Goal: Task Accomplishment & Management: Use online tool/utility

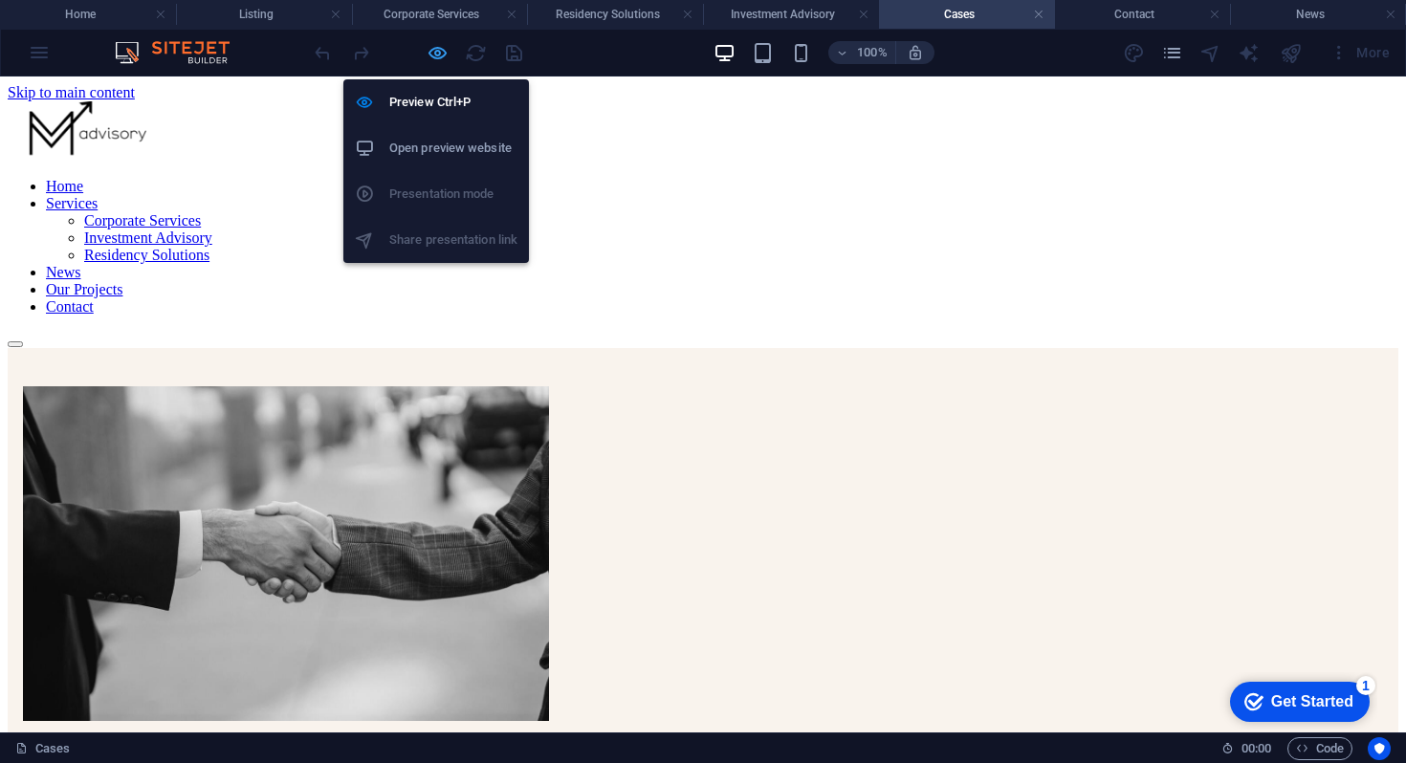
click at [428, 57] on icon "button" at bounding box center [438, 53] width 22 height 22
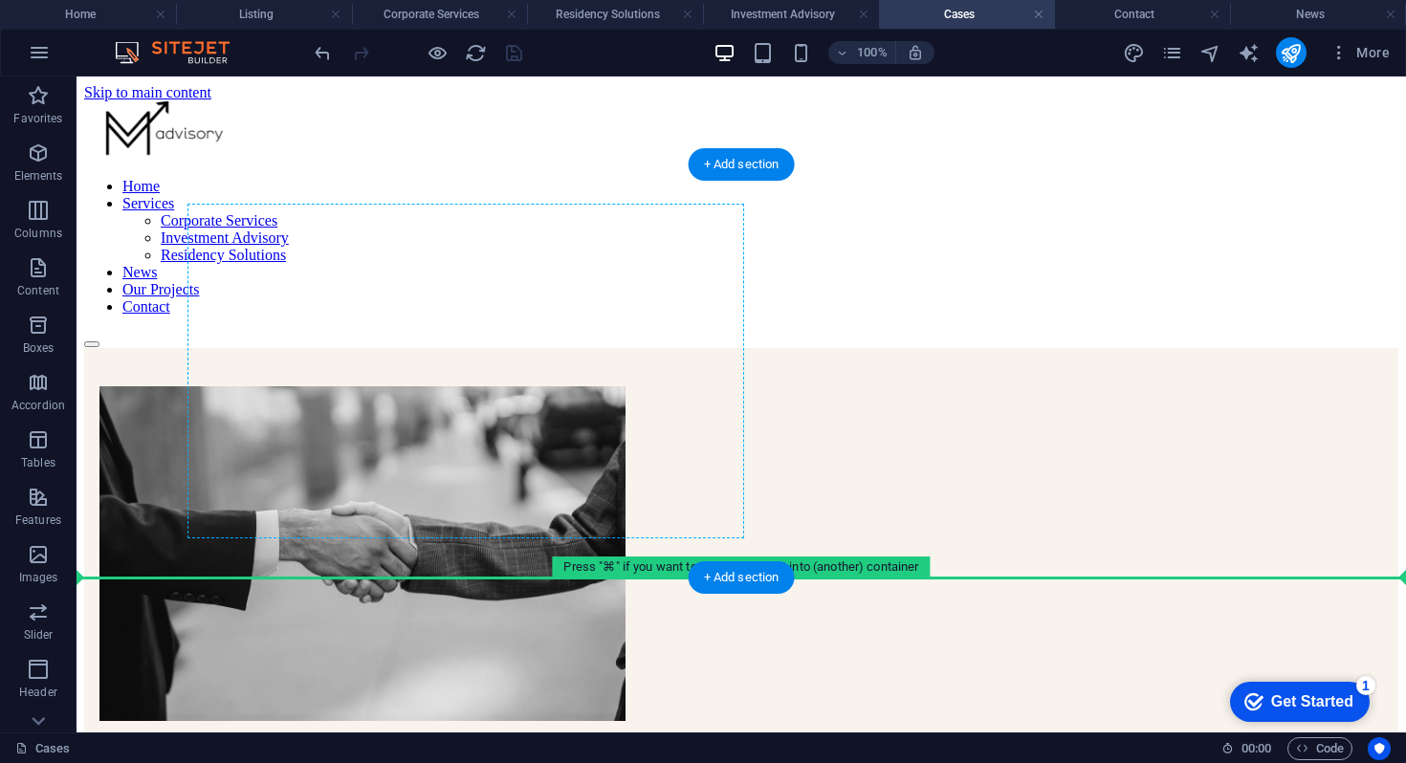
drag, startPoint x: 216, startPoint y: 402, endPoint x: 197, endPoint y: 538, distance: 138.1
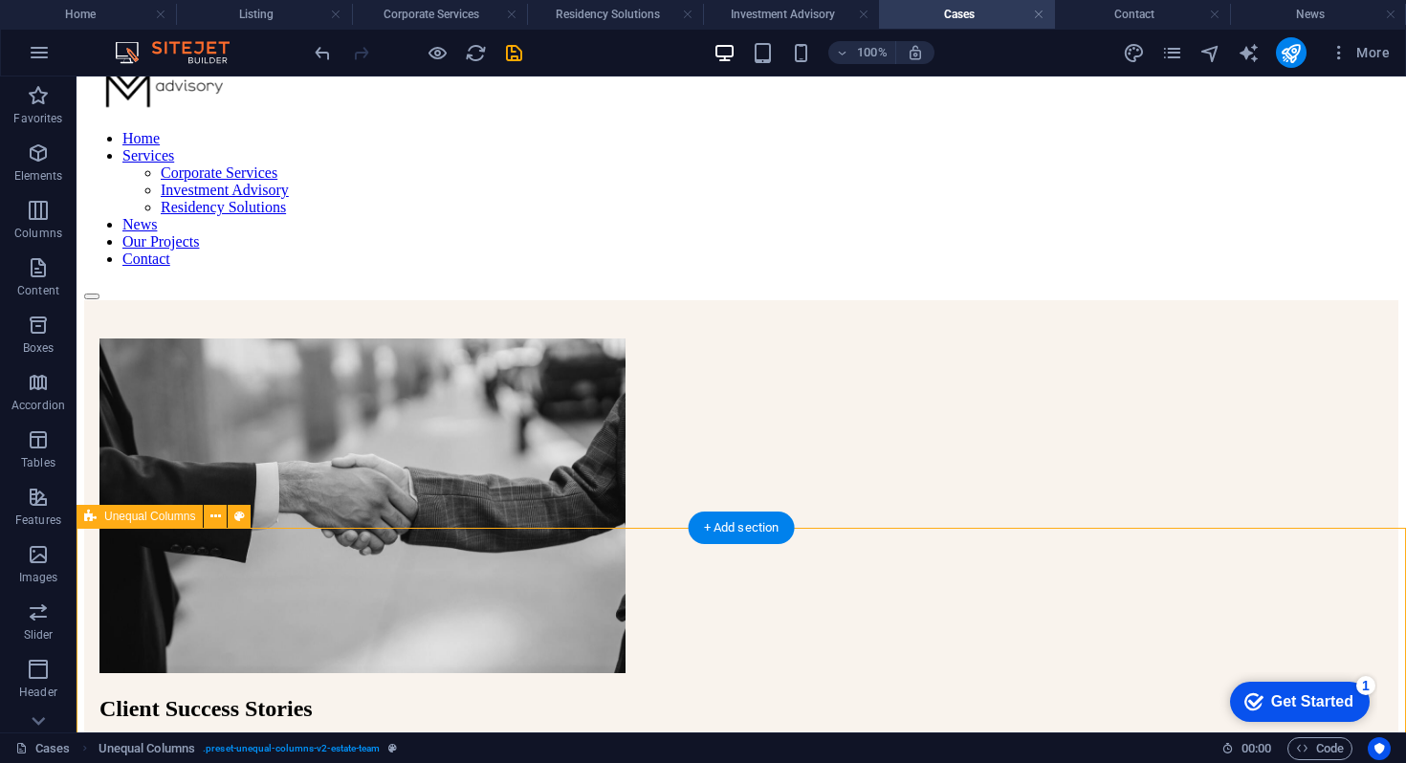
scroll to position [50, 0]
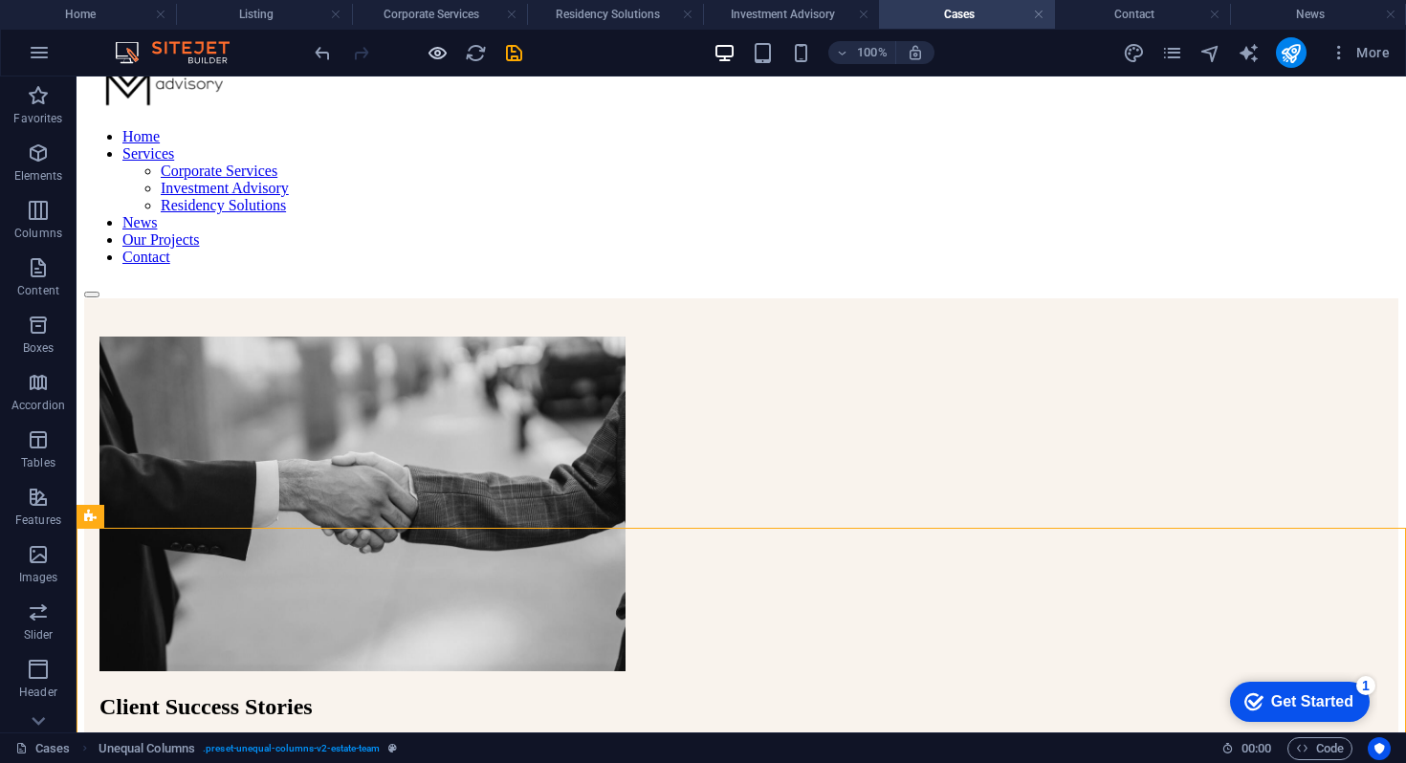
click at [430, 52] on icon "button" at bounding box center [438, 53] width 22 height 22
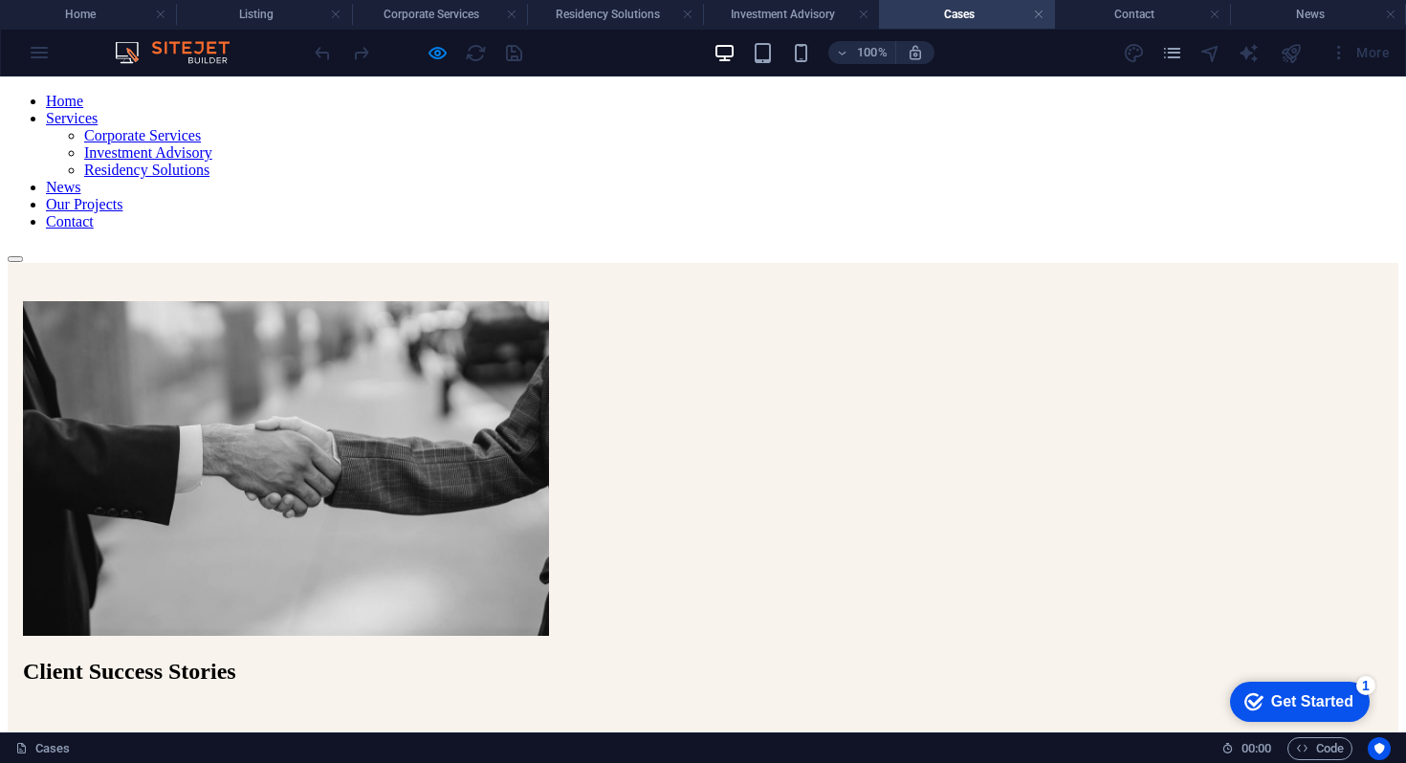
scroll to position [0, 0]
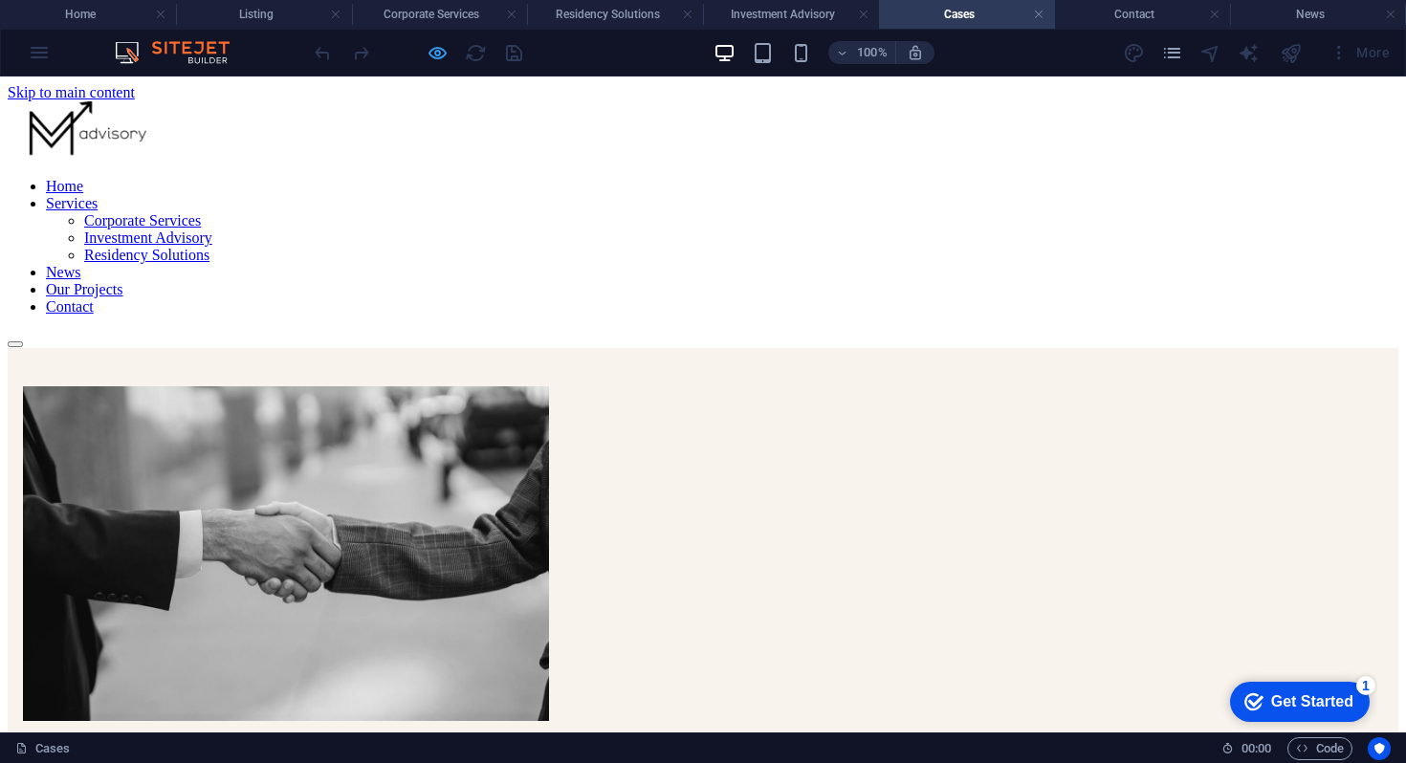
click at [445, 42] on icon "button" at bounding box center [438, 53] width 22 height 22
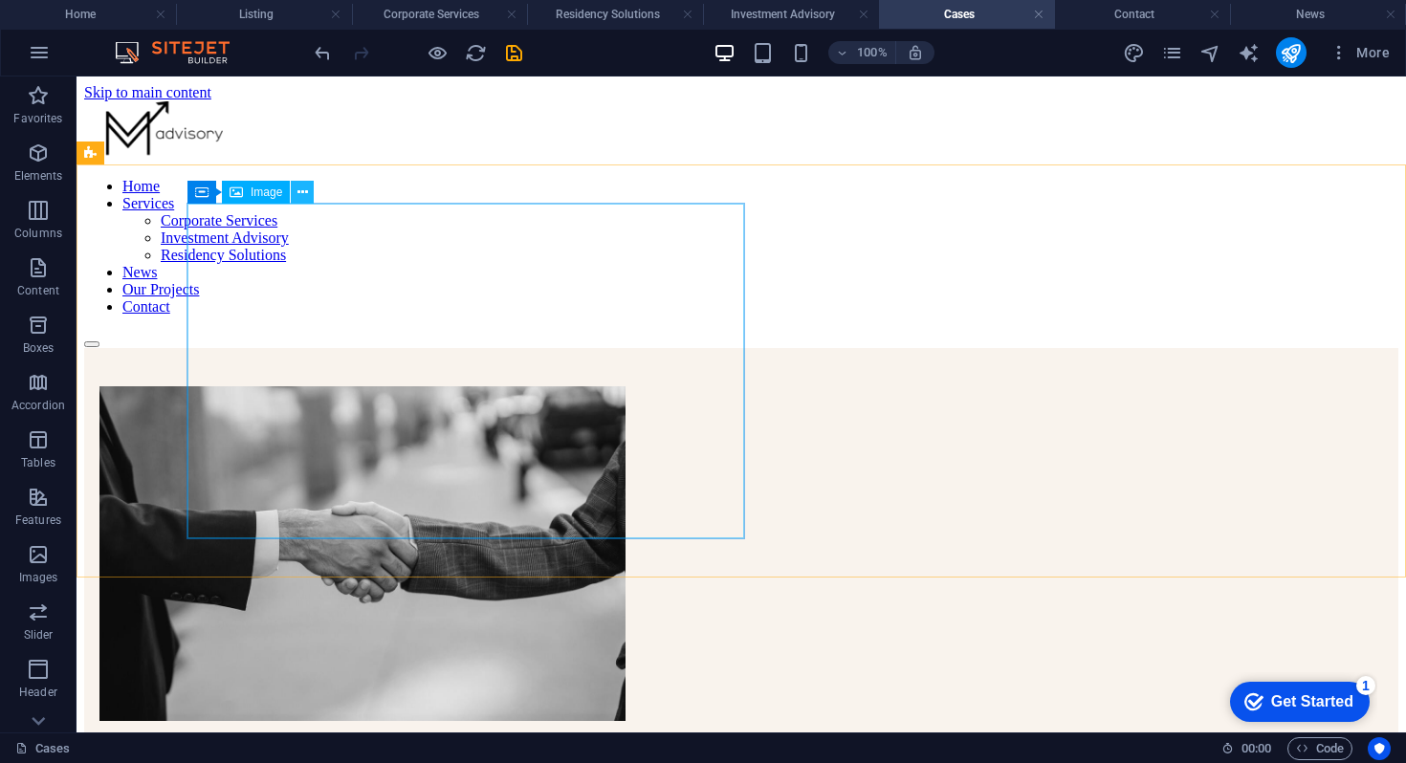
click at [295, 188] on button at bounding box center [302, 192] width 23 height 23
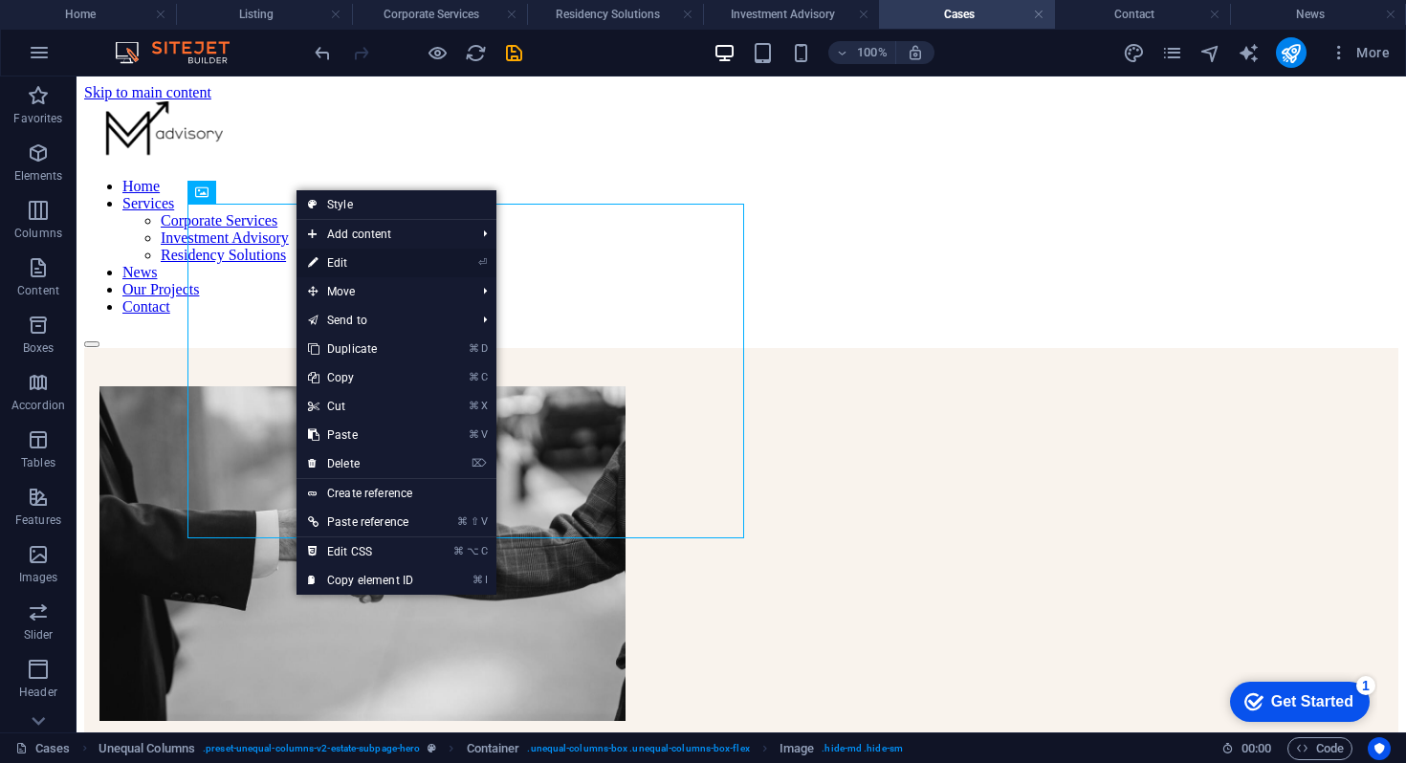
click at [359, 256] on link "⏎ Edit" at bounding box center [360, 263] width 128 height 29
select select "px"
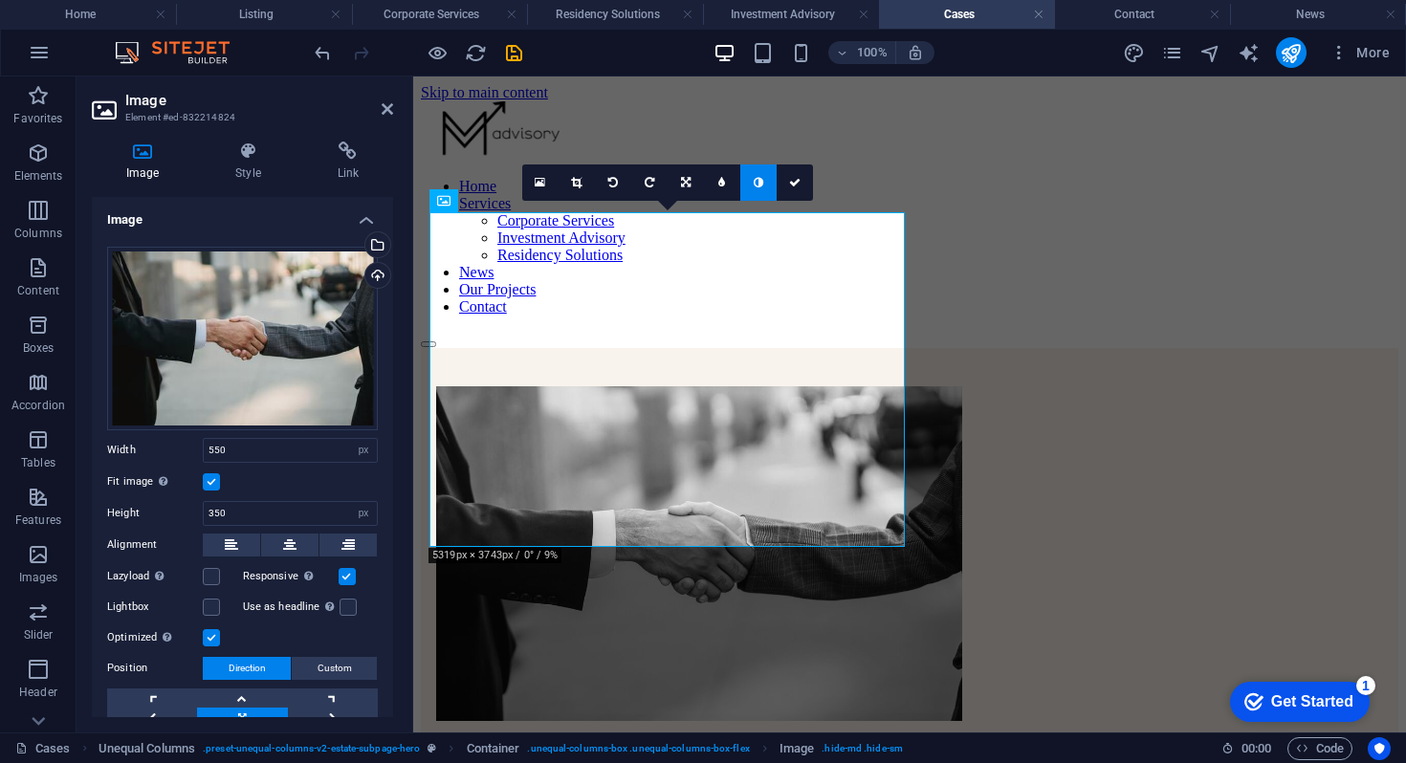
click at [753, 188] on link at bounding box center [758, 183] width 36 height 36
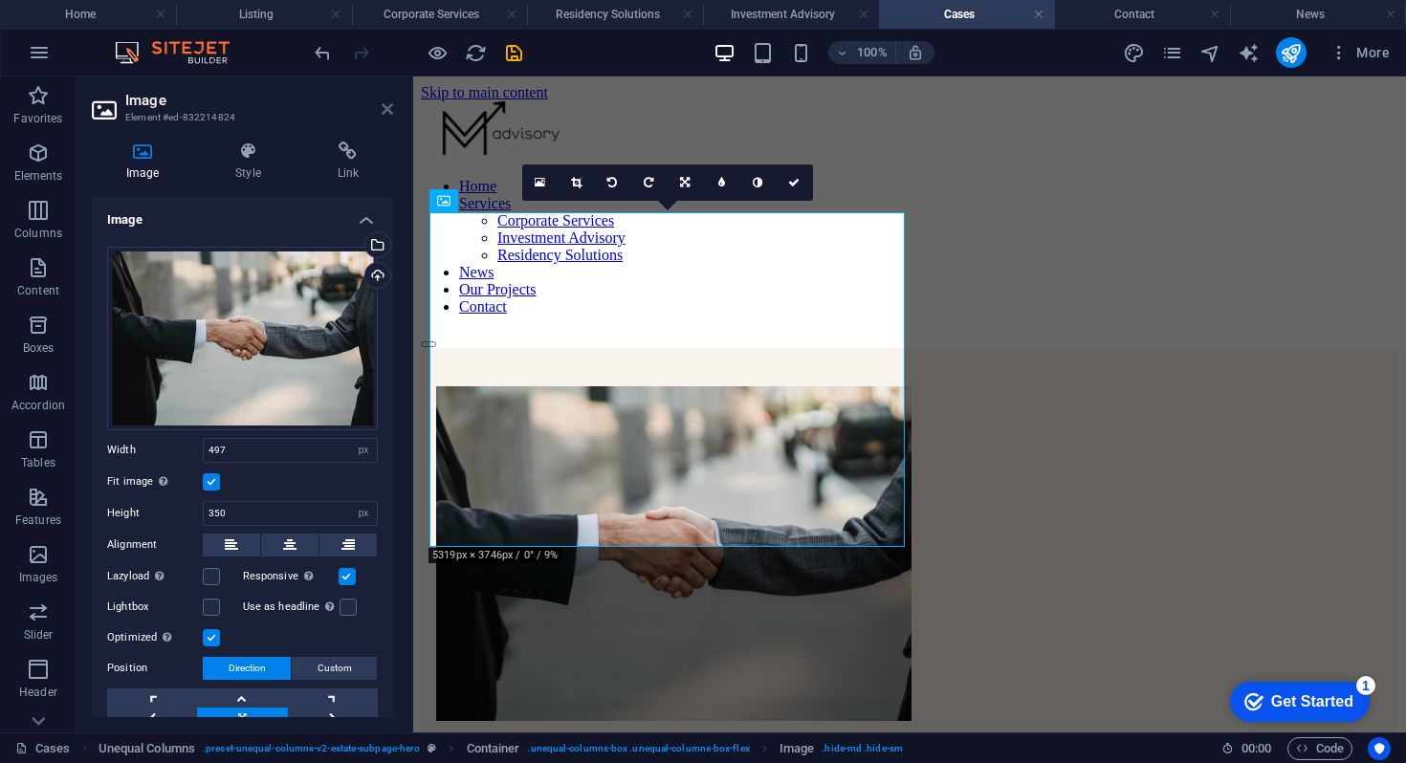
click at [388, 113] on icon at bounding box center [387, 108] width 11 height 15
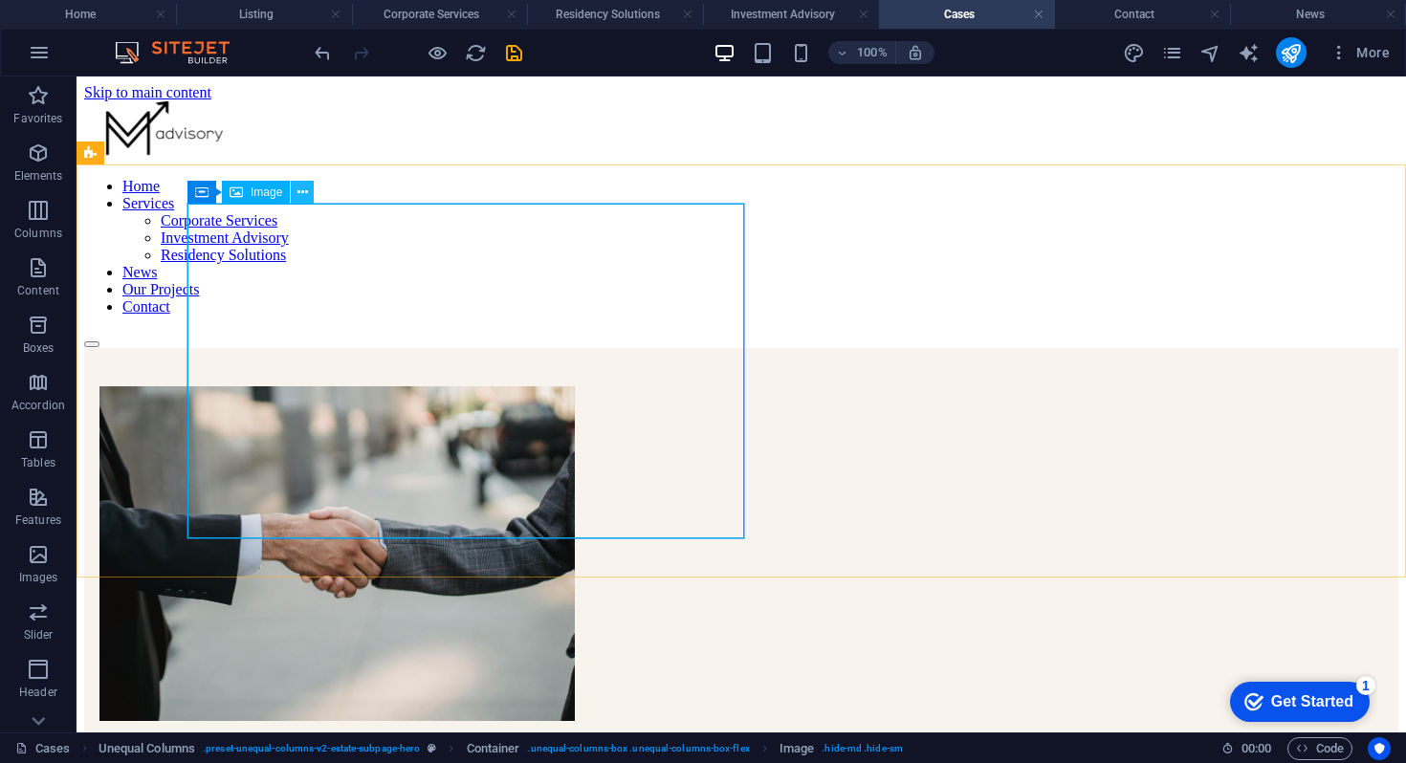
click at [309, 194] on button at bounding box center [302, 192] width 23 height 23
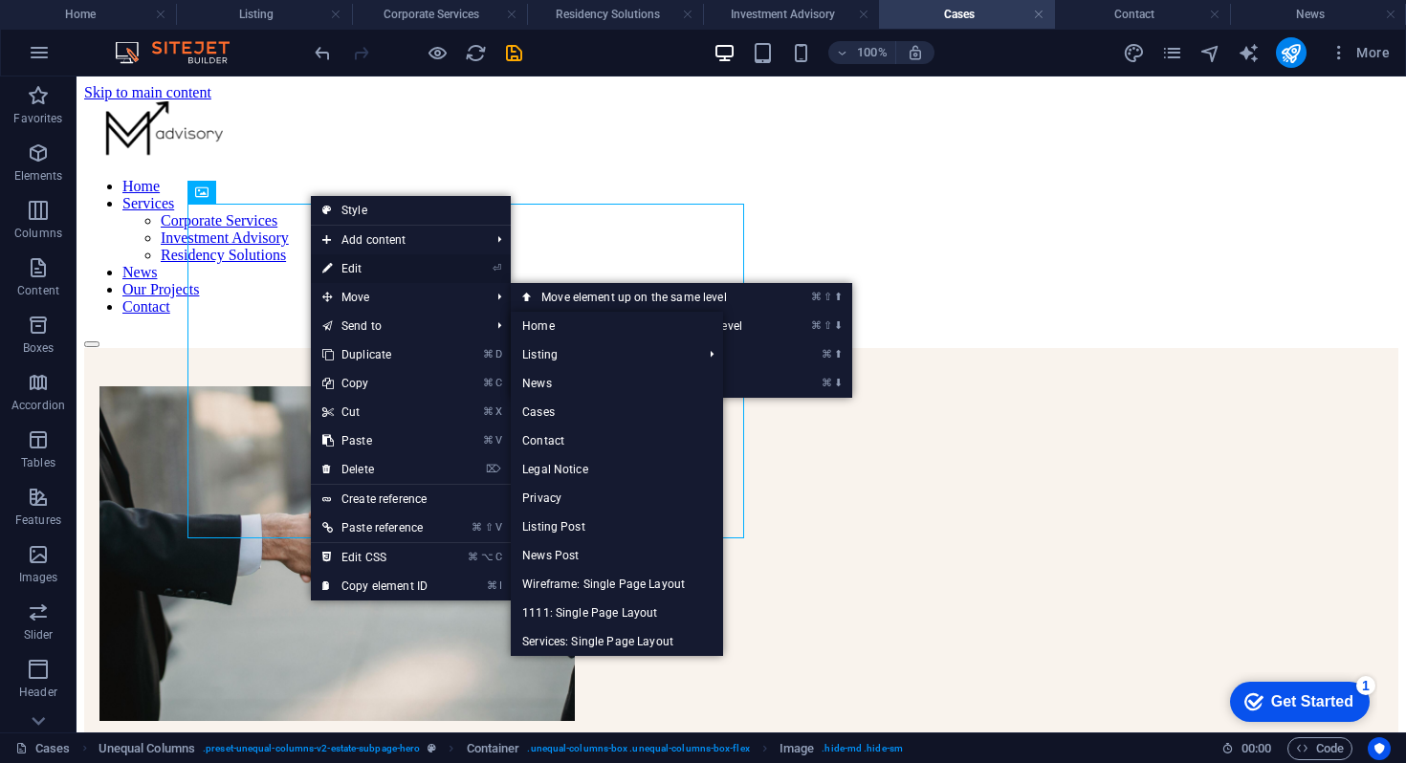
click at [356, 266] on link "⏎ Edit" at bounding box center [375, 268] width 128 height 29
select select "px"
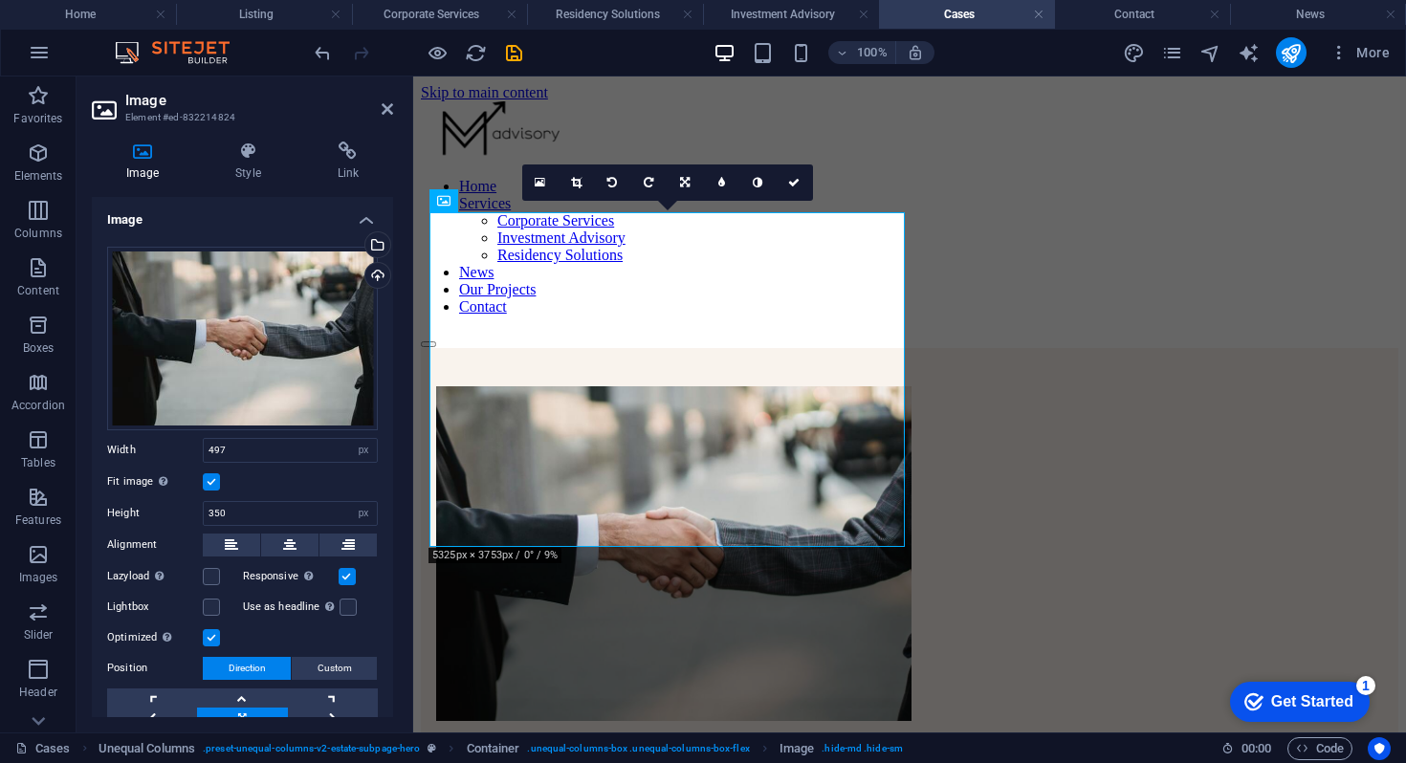
drag, startPoint x: 235, startPoint y: 433, endPoint x: 213, endPoint y: 434, distance: 22.0
click at [212, 434] on div "Drag files here, click to choose files or select files from Files or our free s…" at bounding box center [242, 496] width 301 height 530
drag, startPoint x: 238, startPoint y: 455, endPoint x: 170, endPoint y: 454, distance: 67.9
click at [170, 454] on div "Width 497 Default auto px rem % em vh vw" at bounding box center [242, 450] width 271 height 25
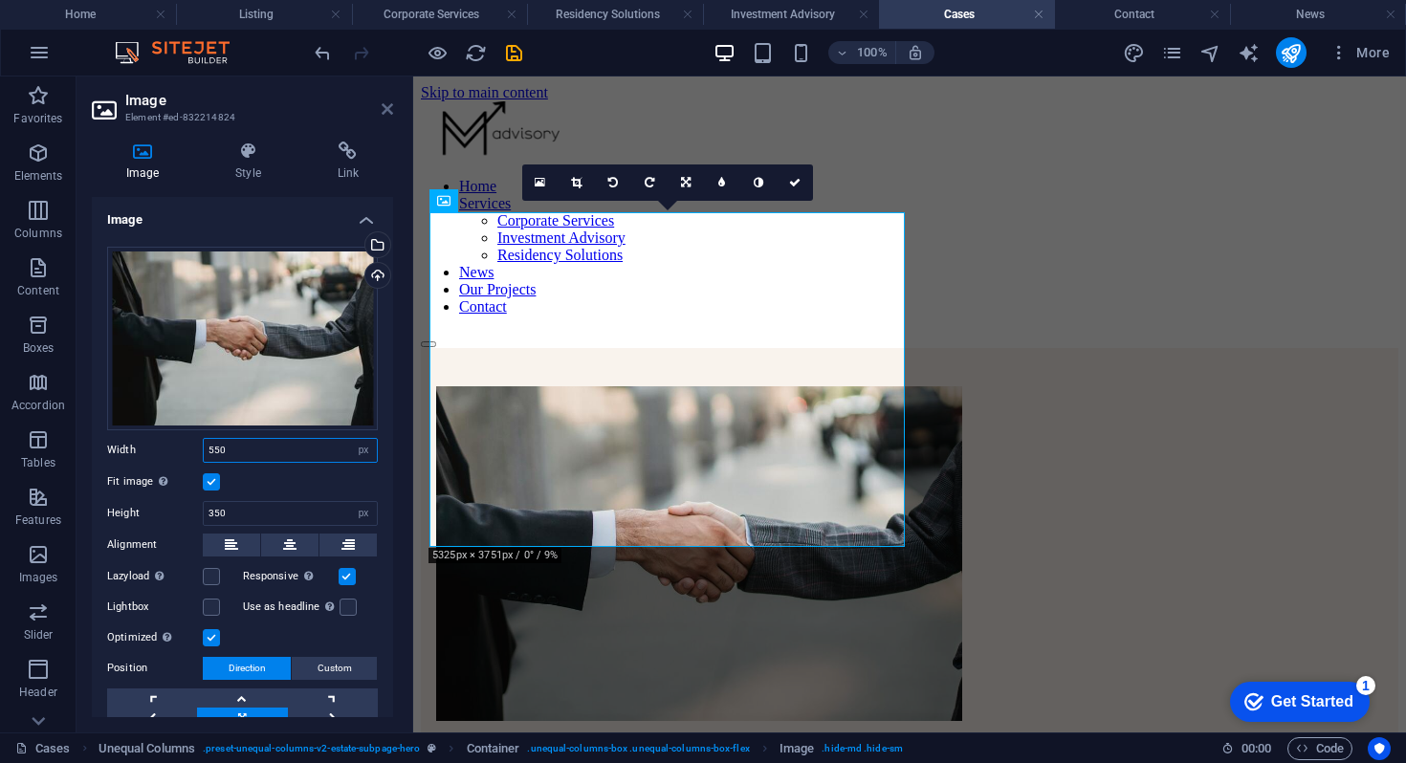
type input "550"
click at [389, 117] on link at bounding box center [387, 109] width 11 height 16
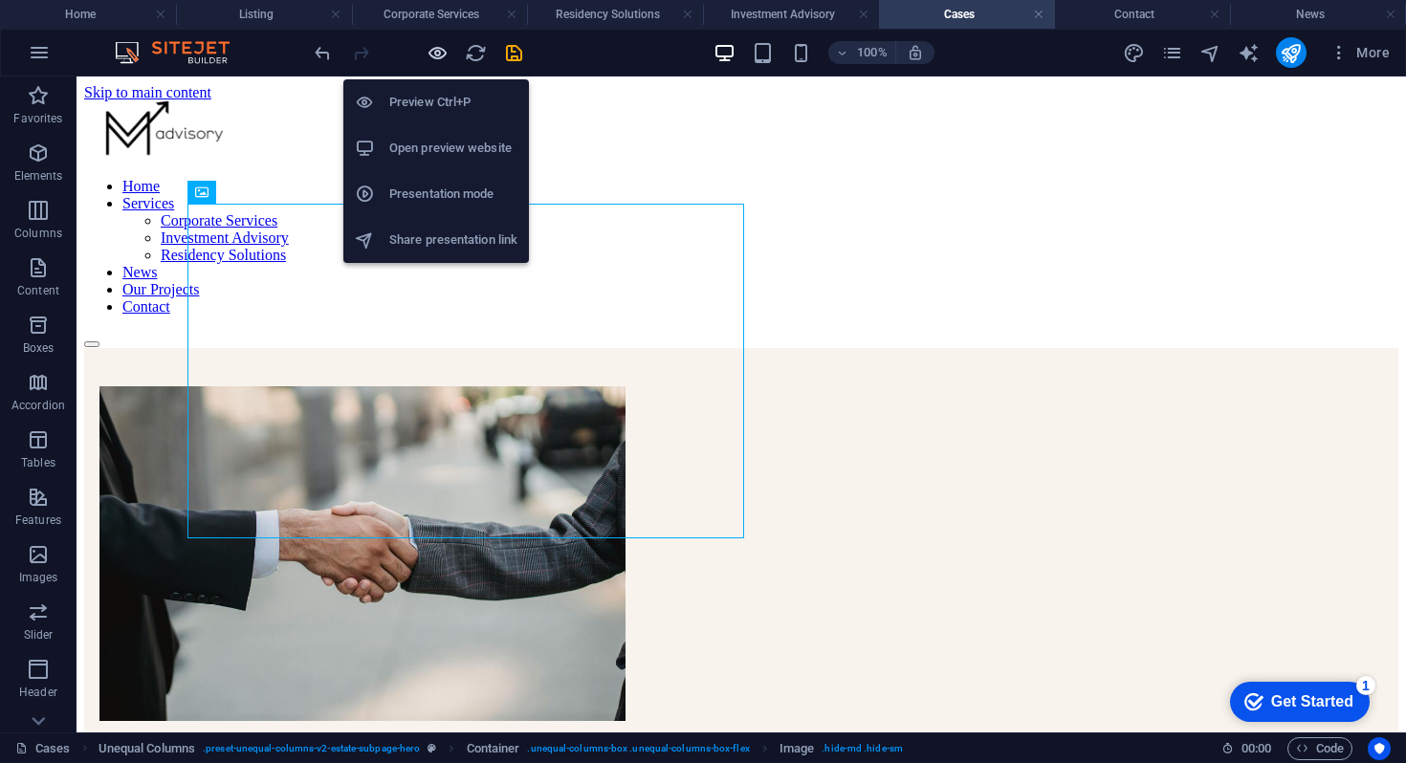
click at [445, 48] on icon "button" at bounding box center [438, 53] width 22 height 22
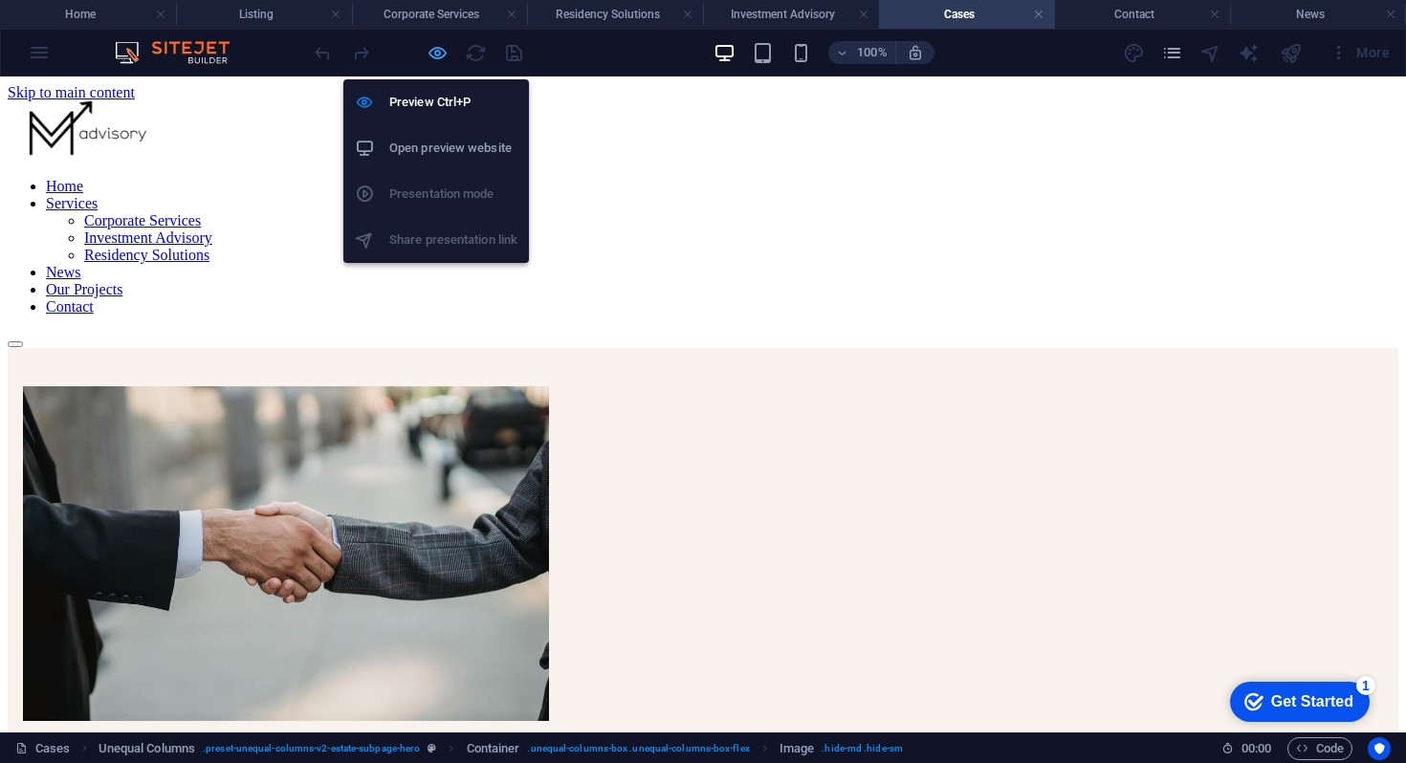
click at [436, 55] on icon "button" at bounding box center [438, 53] width 22 height 22
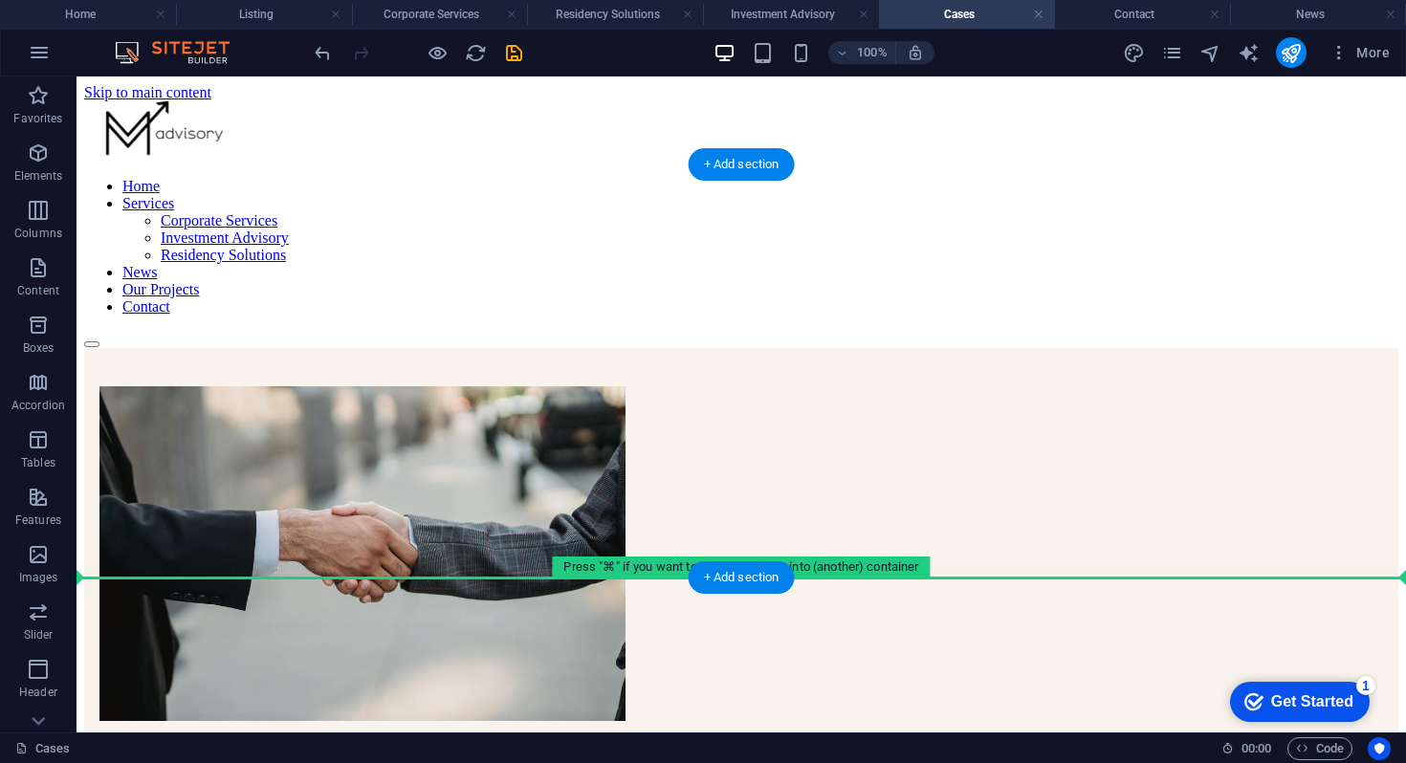
drag, startPoint x: 208, startPoint y: 314, endPoint x: 140, endPoint y: 448, distance: 150.6
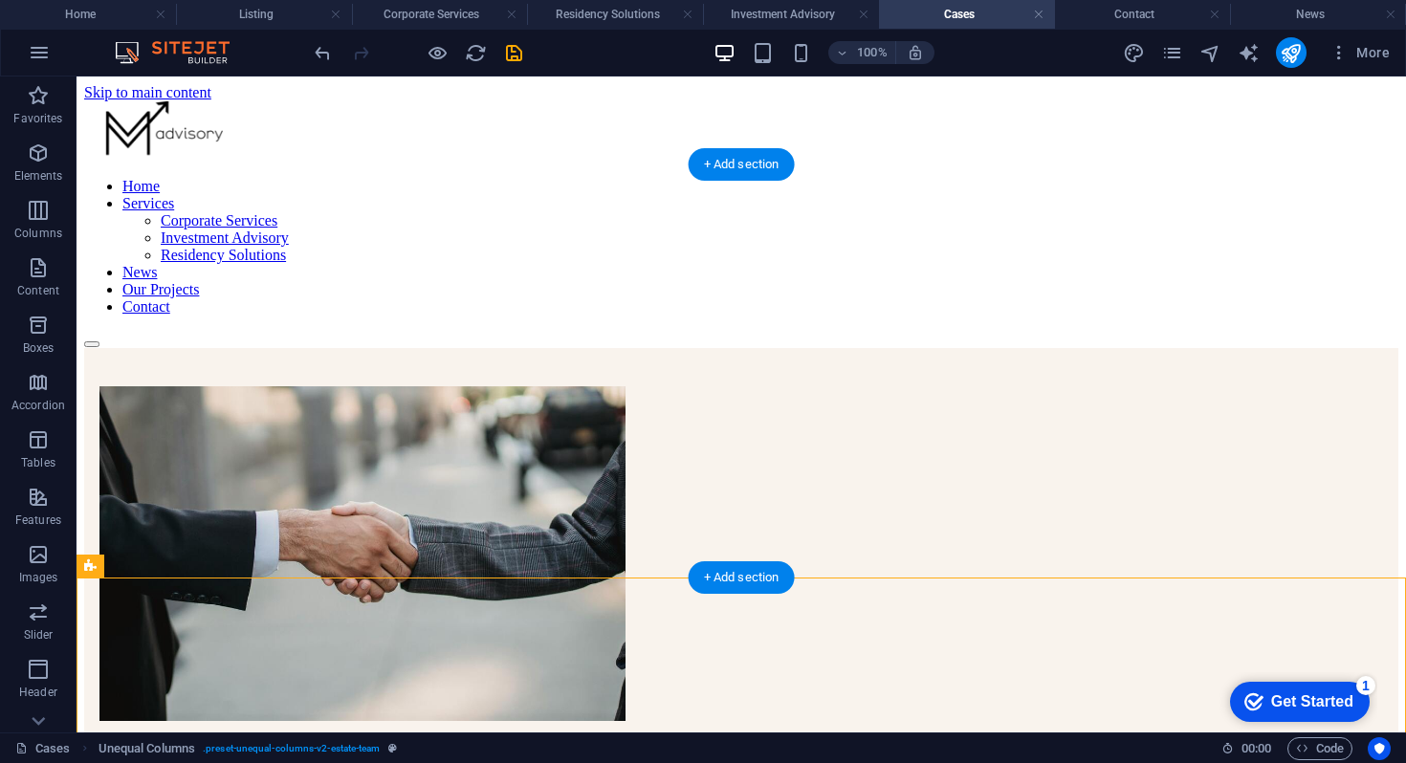
scroll to position [87, 0]
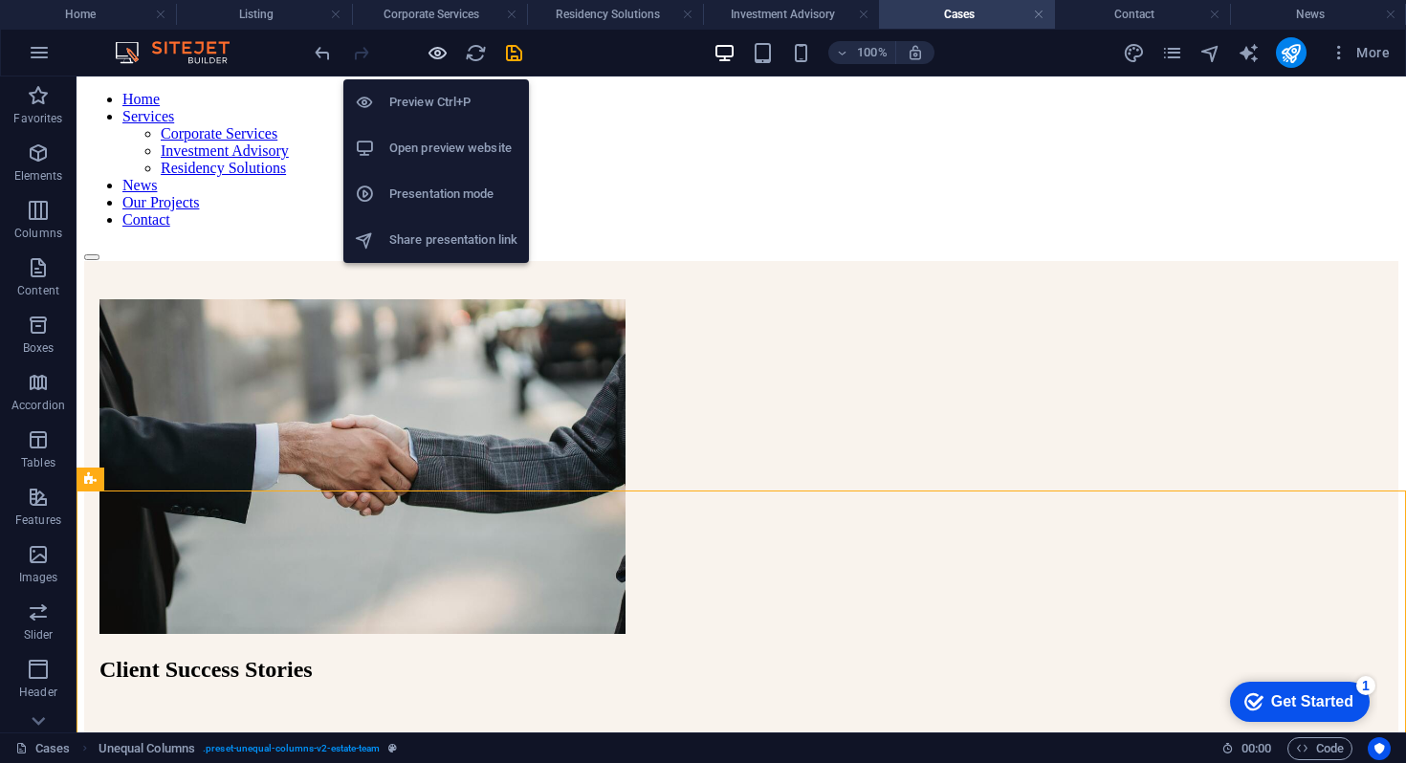
click at [428, 49] on icon "button" at bounding box center [438, 53] width 22 height 22
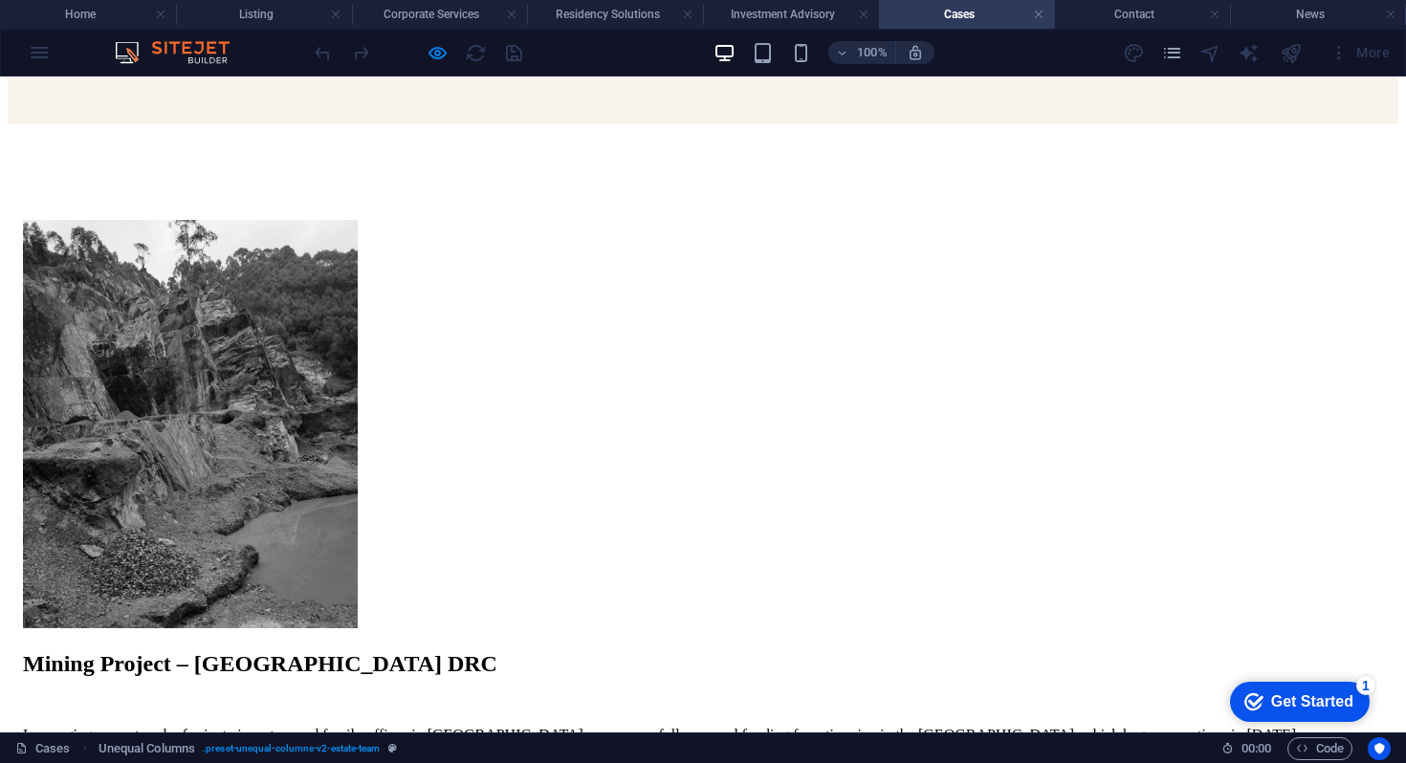
scroll to position [918, 0]
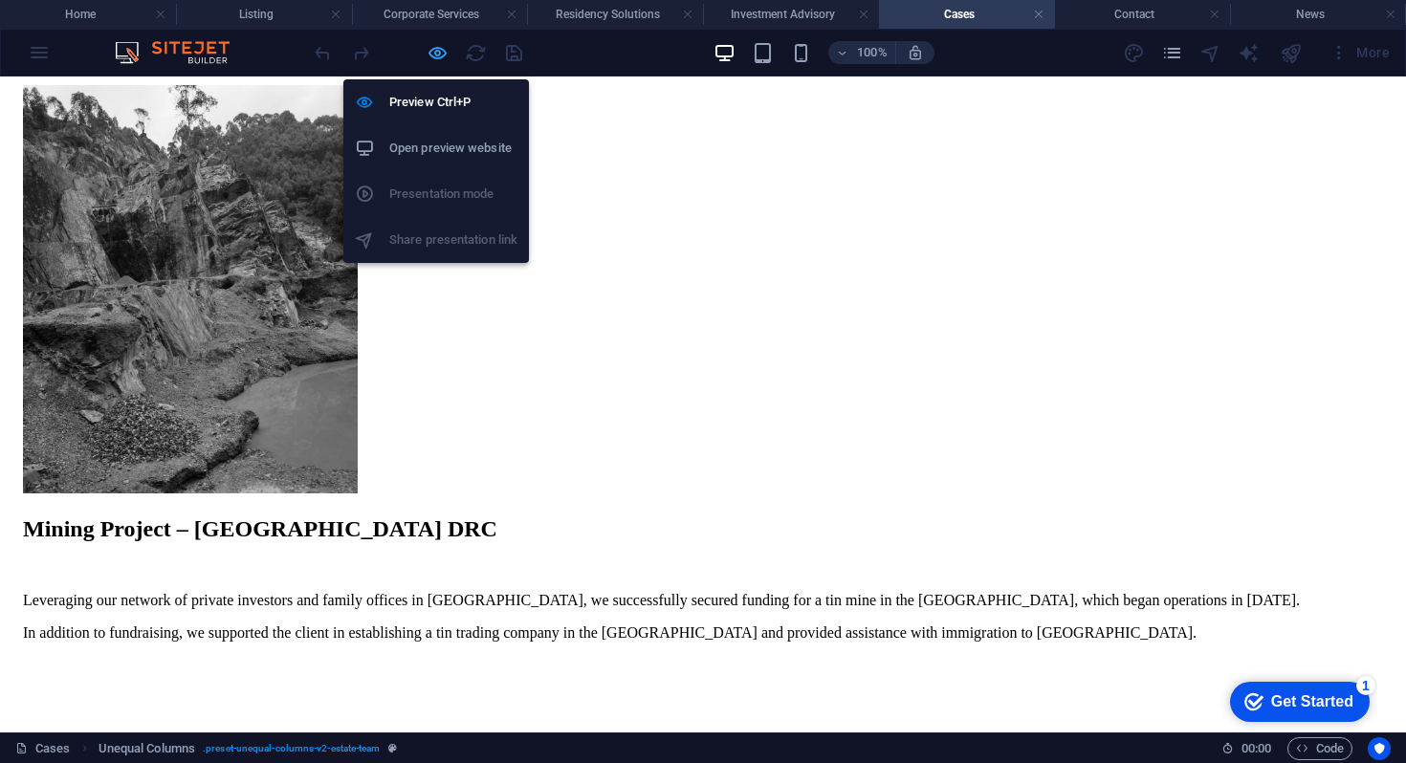
click at [432, 45] on icon "button" at bounding box center [438, 53] width 22 height 22
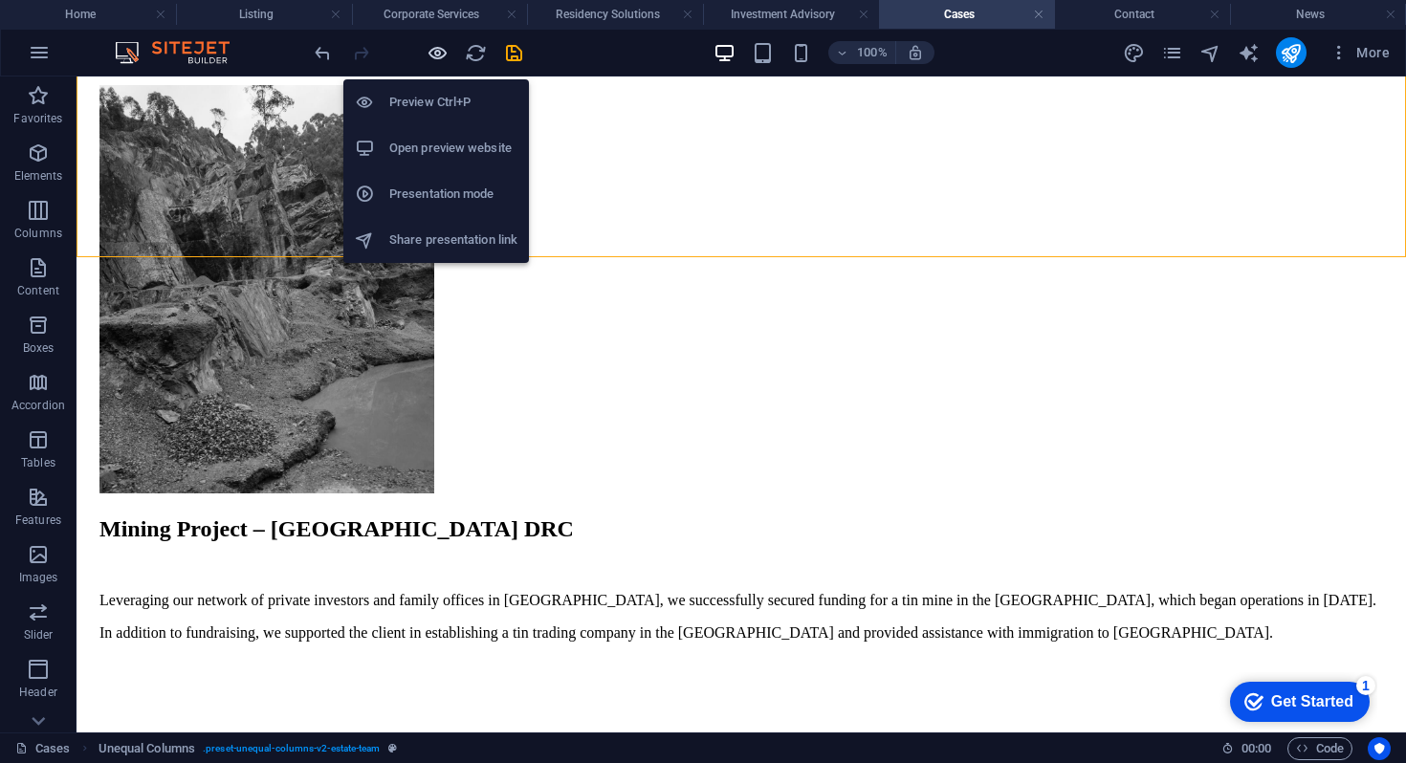
scroll to position [920, 0]
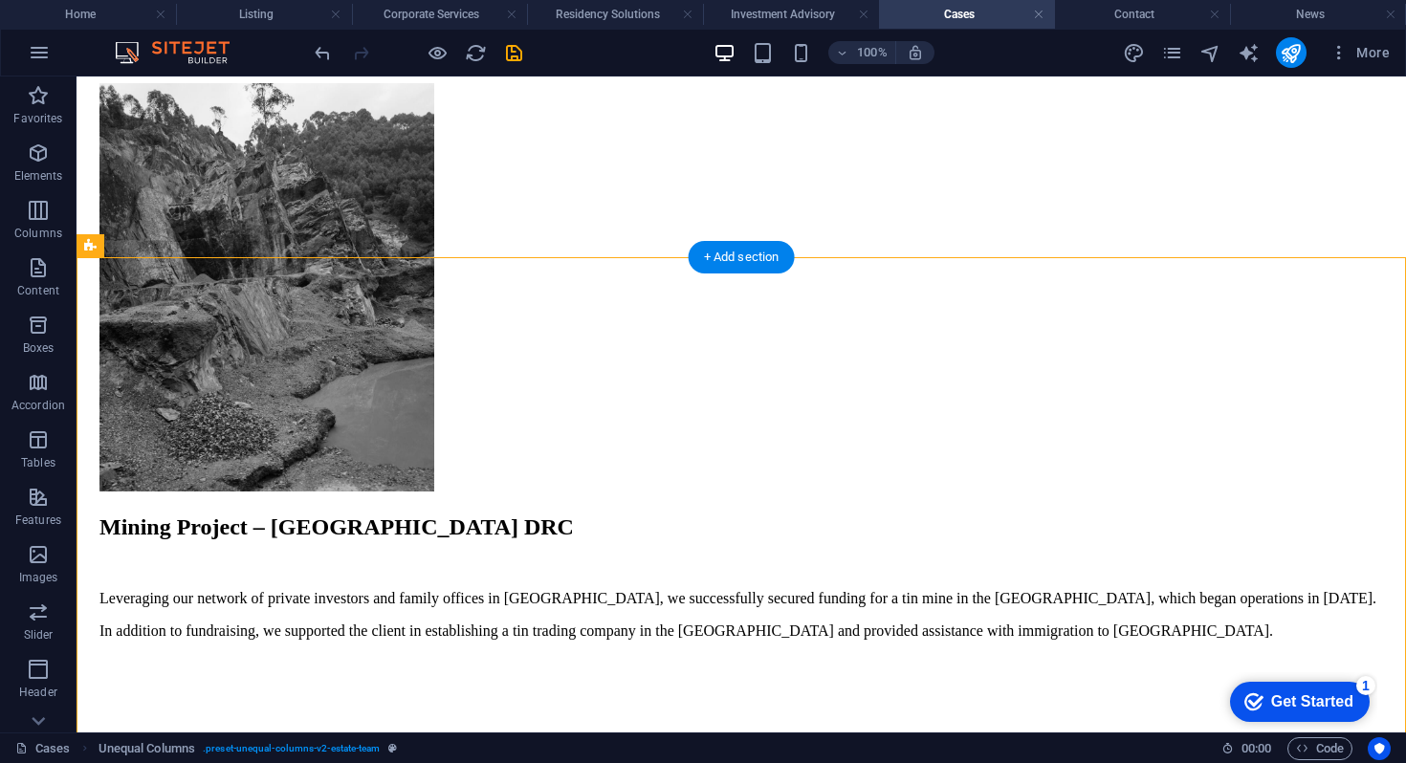
drag, startPoint x: 188, startPoint y: 321, endPoint x: 101, endPoint y: 608, distance: 299.8
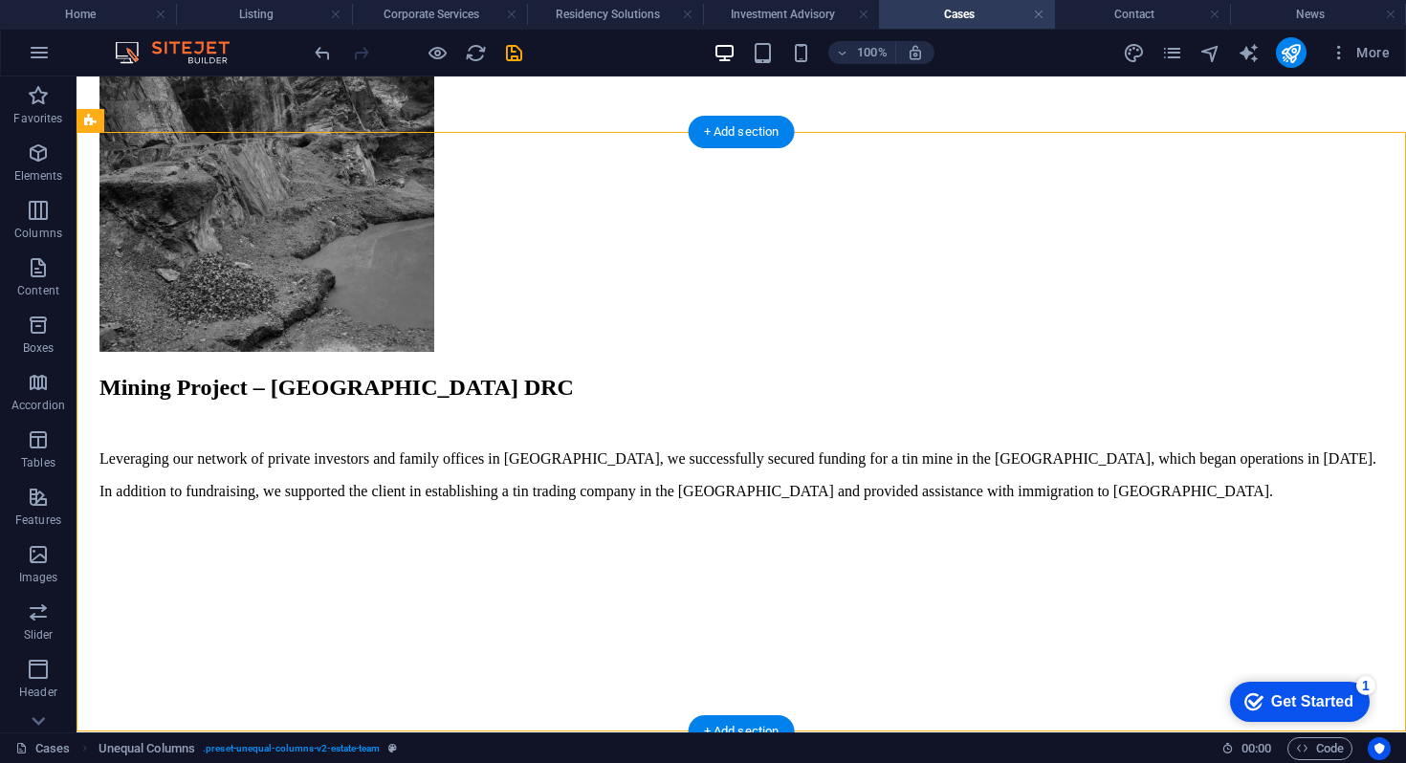
scroll to position [1045, 0]
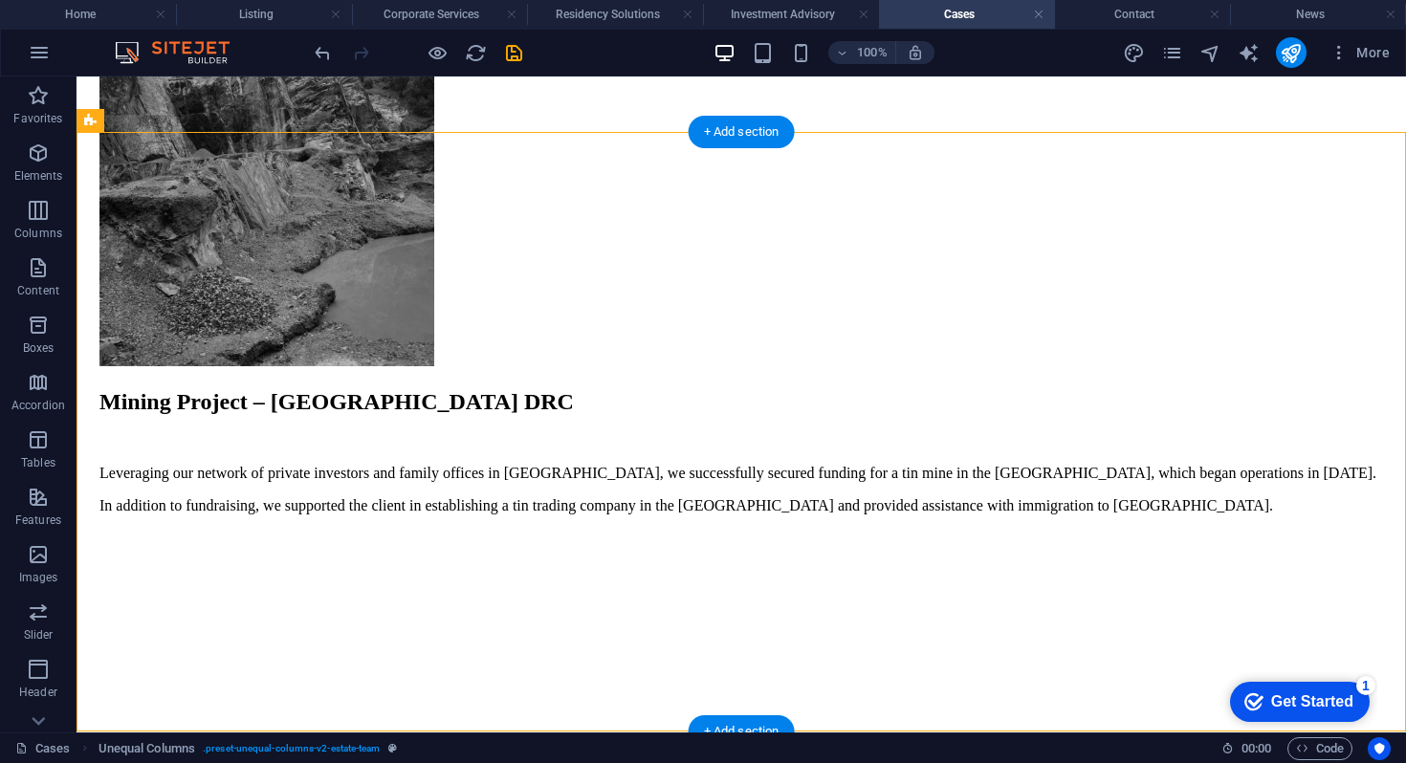
drag, startPoint x: 177, startPoint y: 182, endPoint x: 96, endPoint y: 410, distance: 242.6
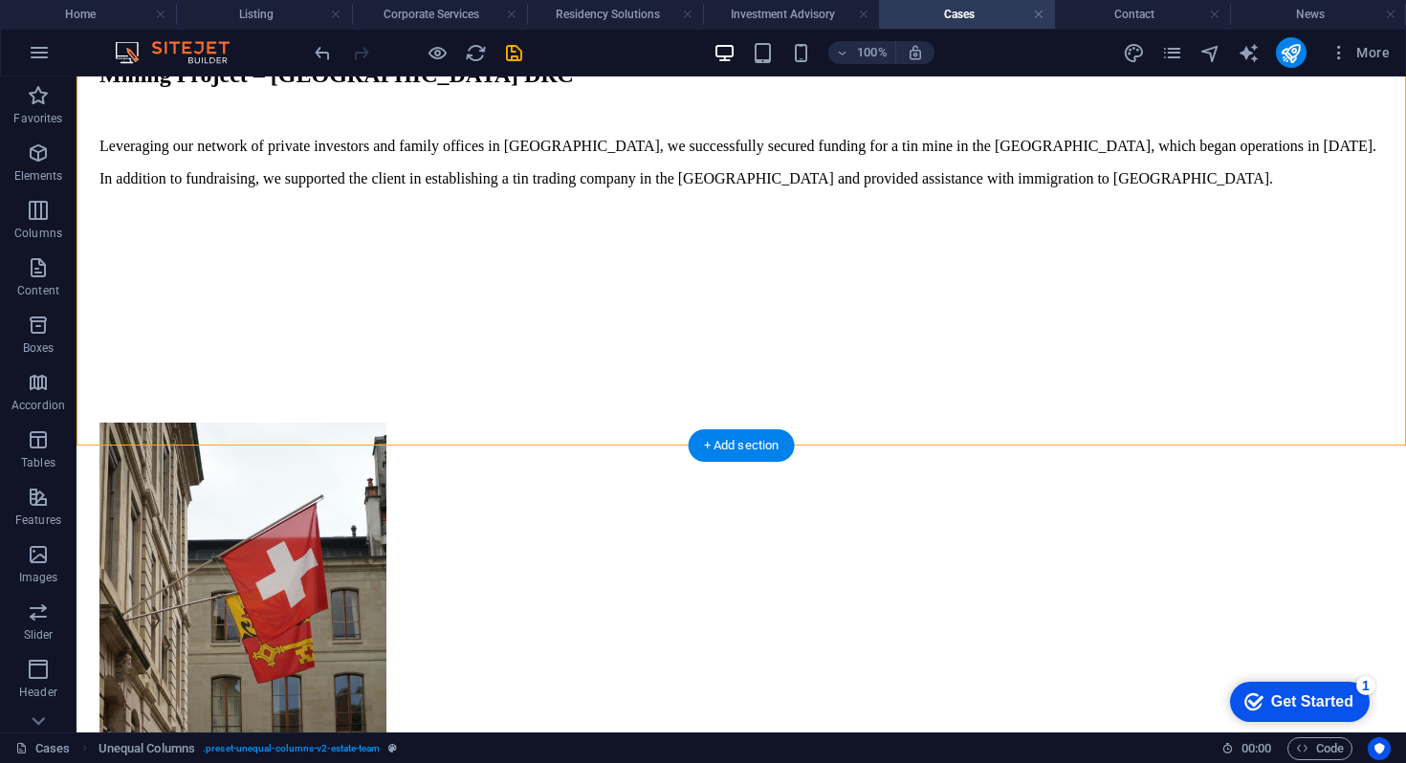
scroll to position [1384, 0]
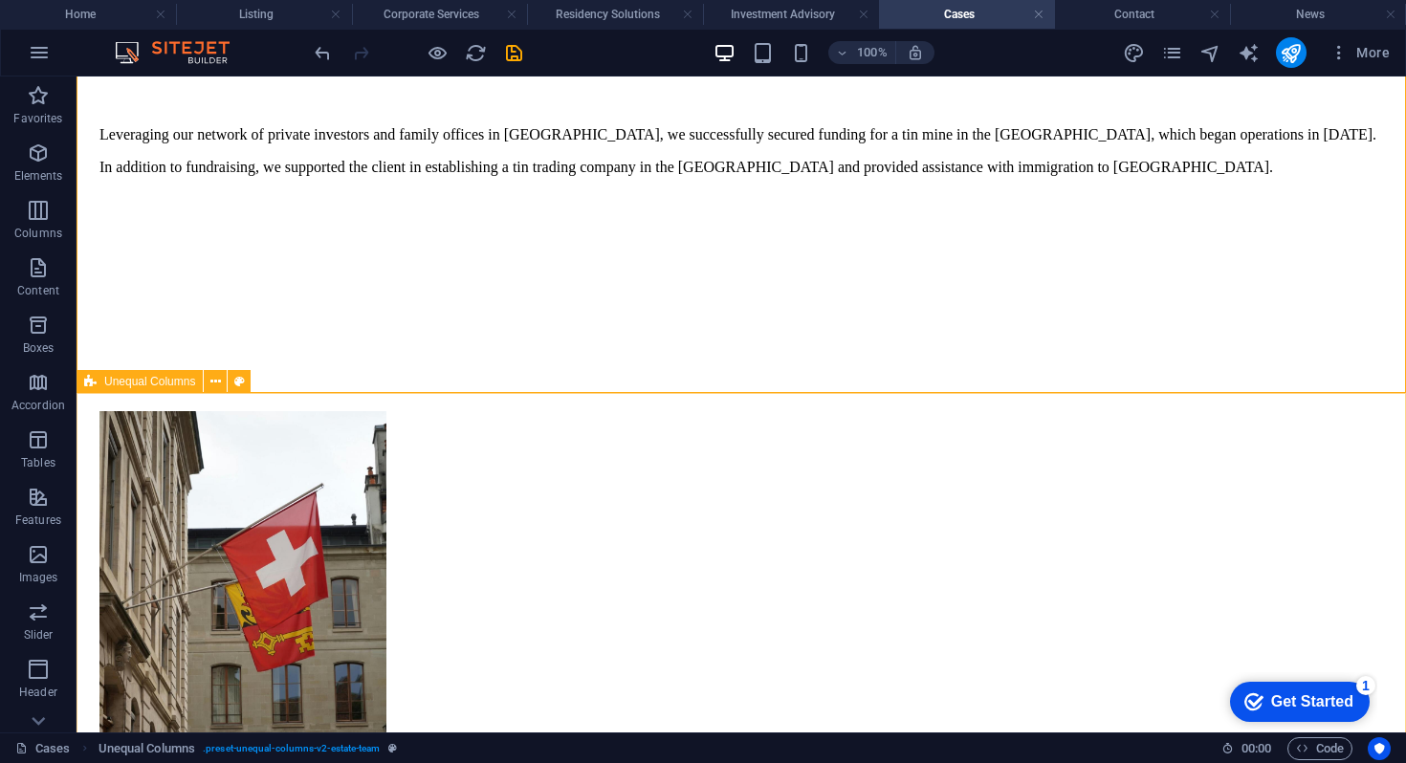
click at [109, 381] on span "Unequal Columns" at bounding box center [149, 381] width 91 height 11
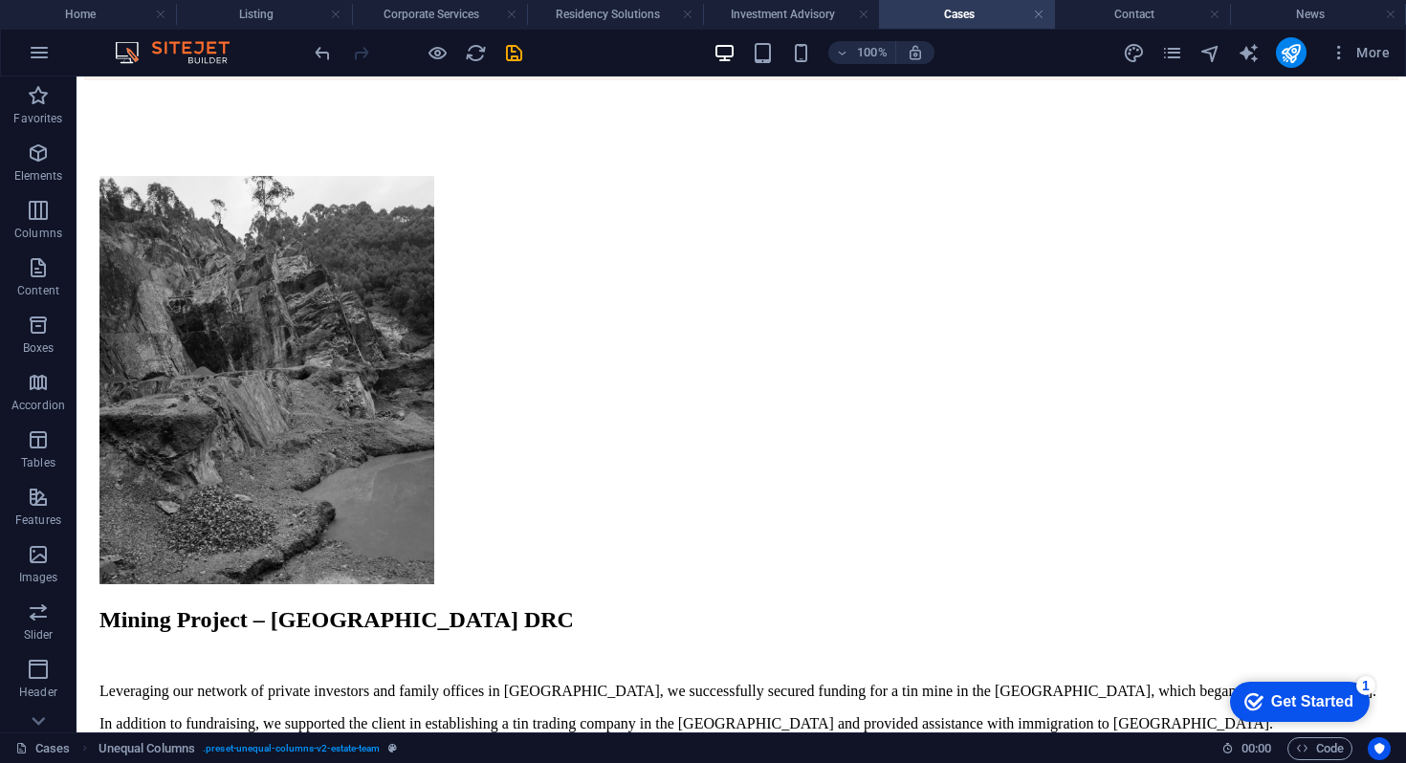
scroll to position [822, 0]
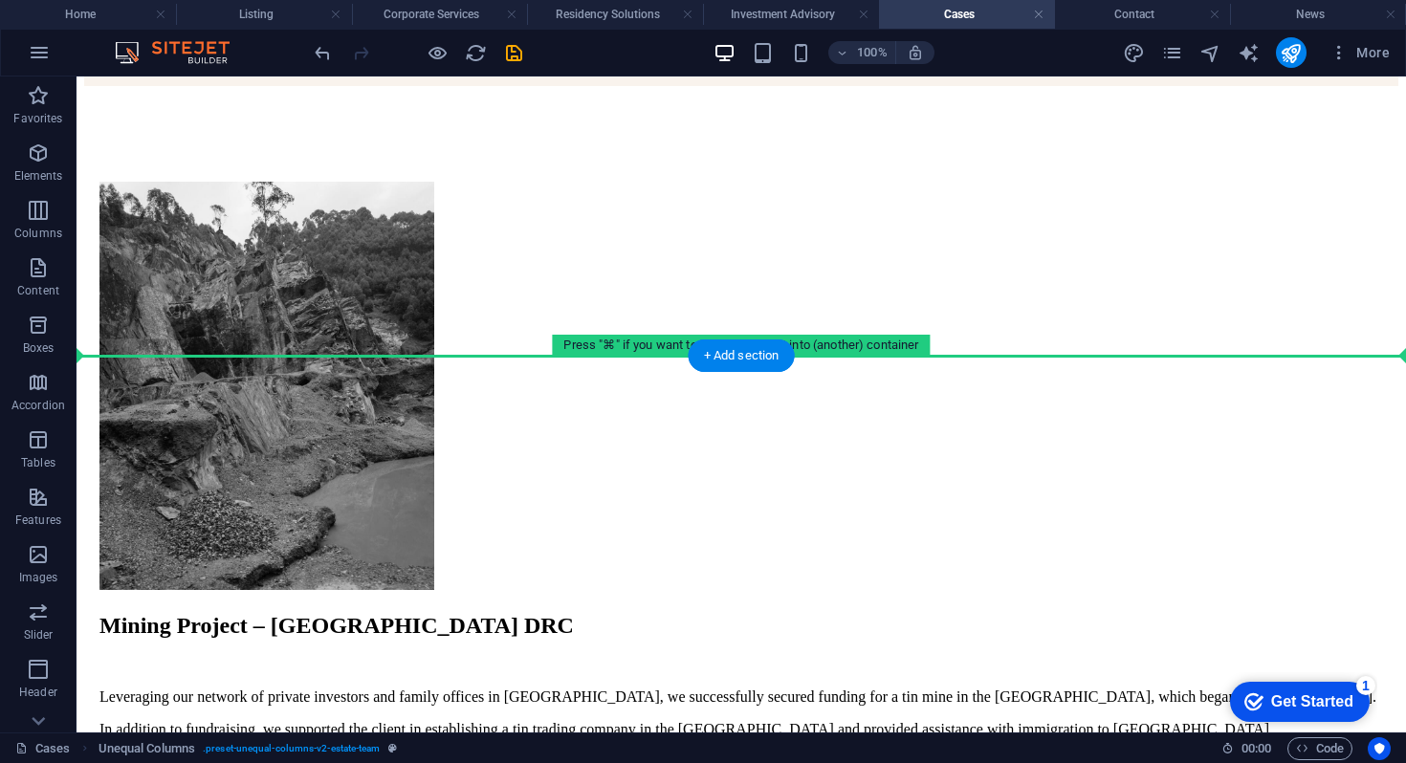
drag, startPoint x: 186, startPoint y: 457, endPoint x: 119, endPoint y: 273, distance: 196.4
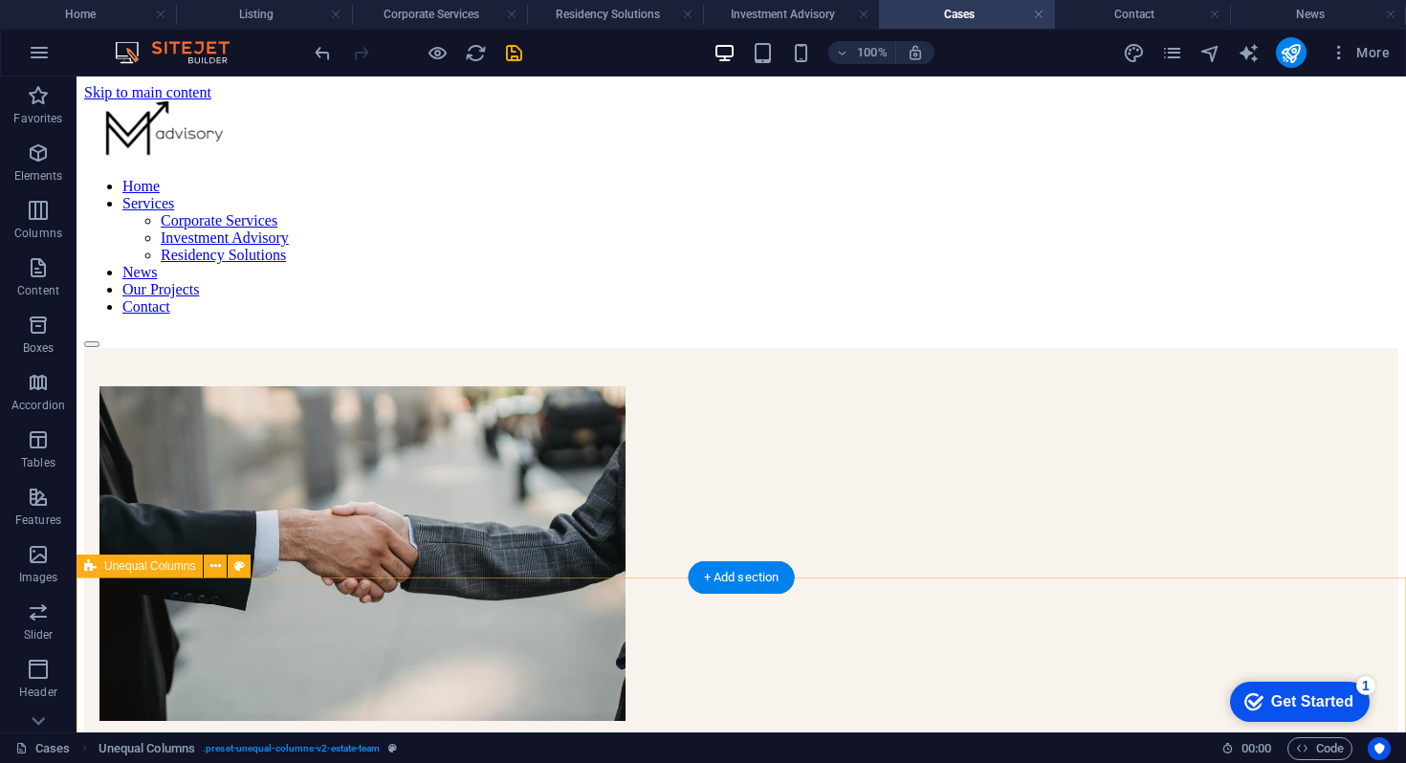
scroll to position [87, 0]
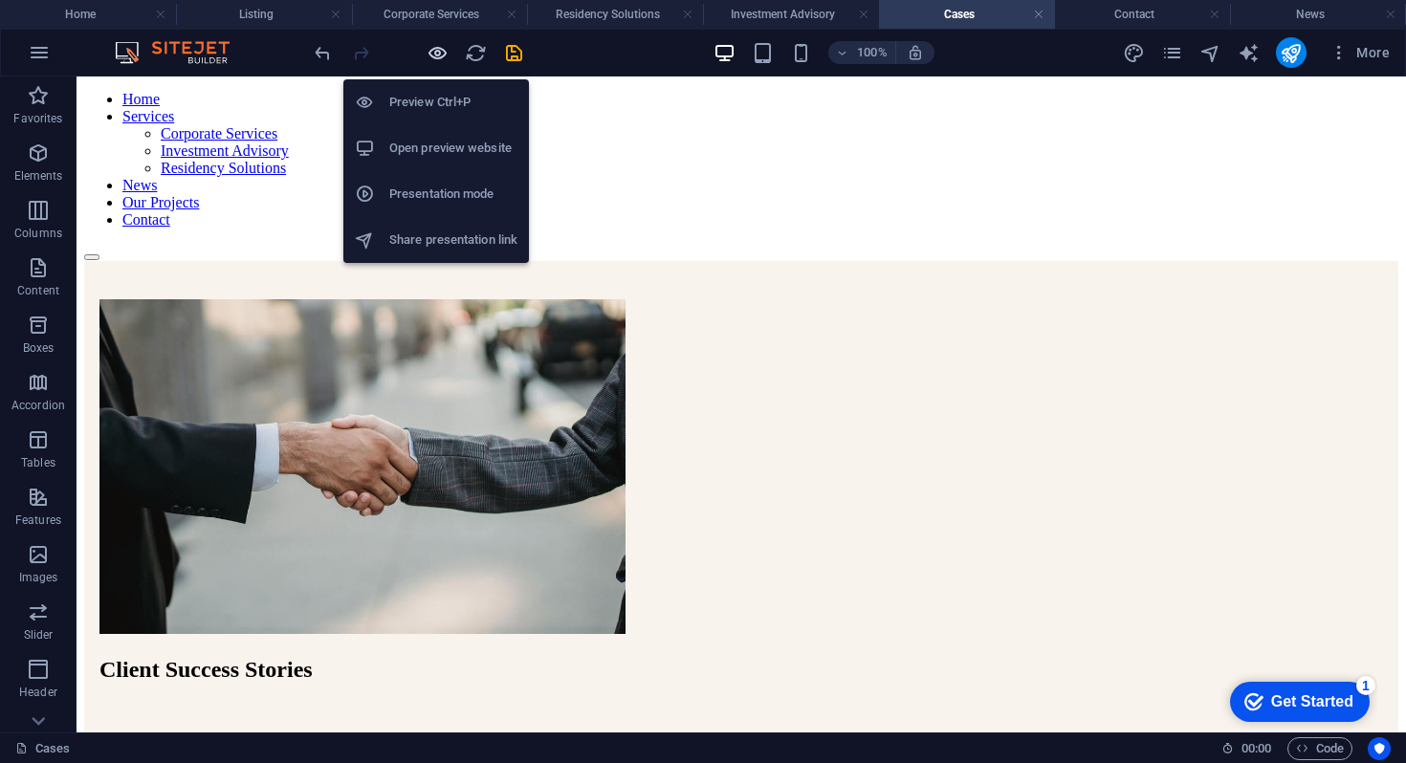
click at [440, 46] on icon "button" at bounding box center [438, 53] width 22 height 22
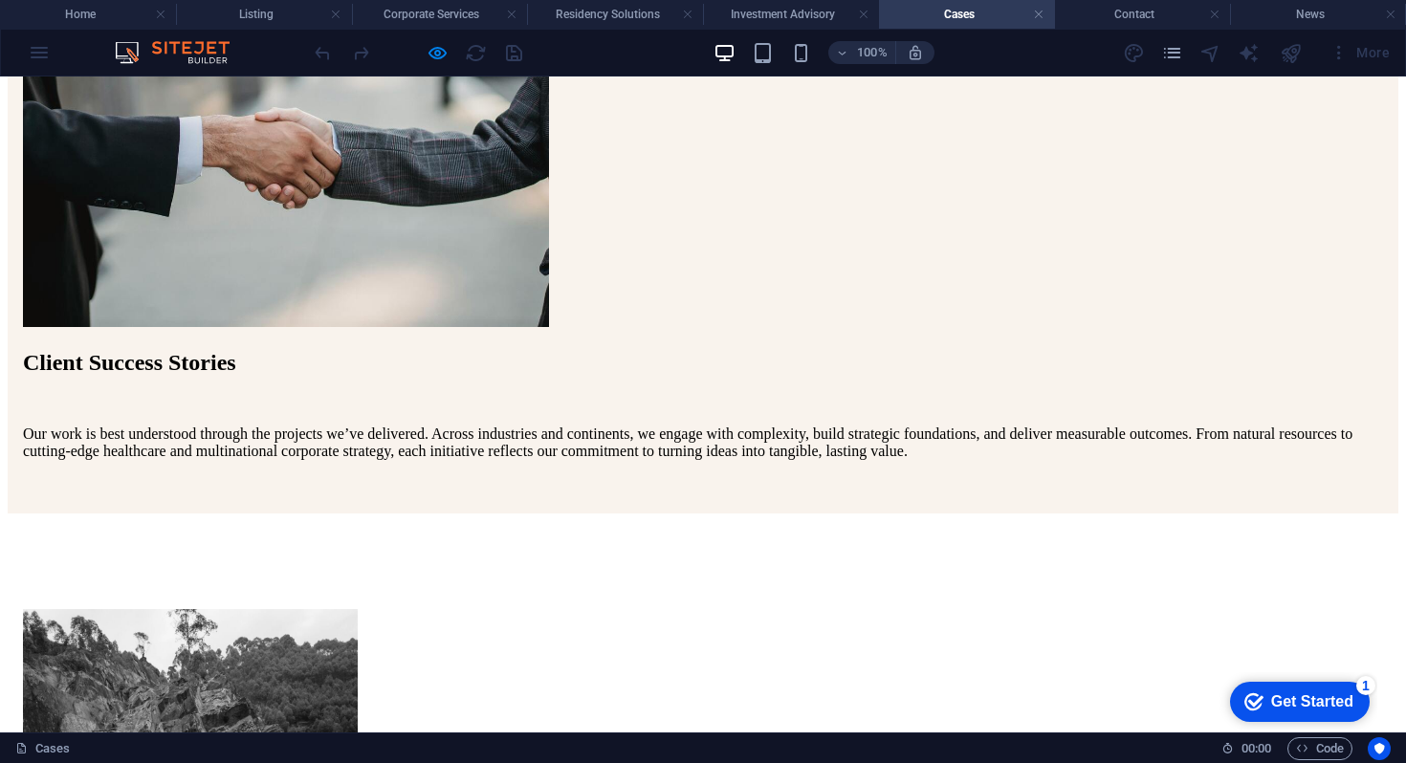
scroll to position [21, 0]
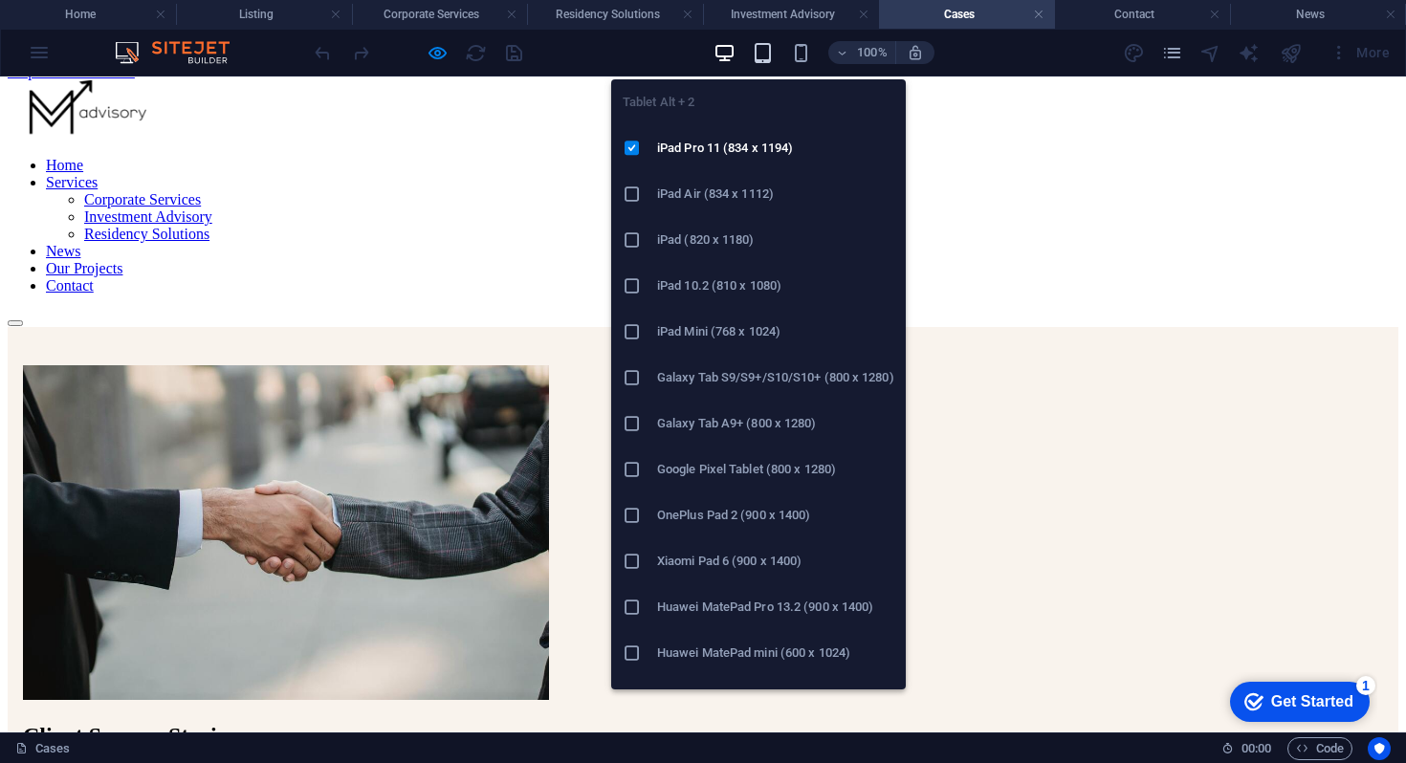
click at [761, 61] on icon "button" at bounding box center [763, 53] width 22 height 22
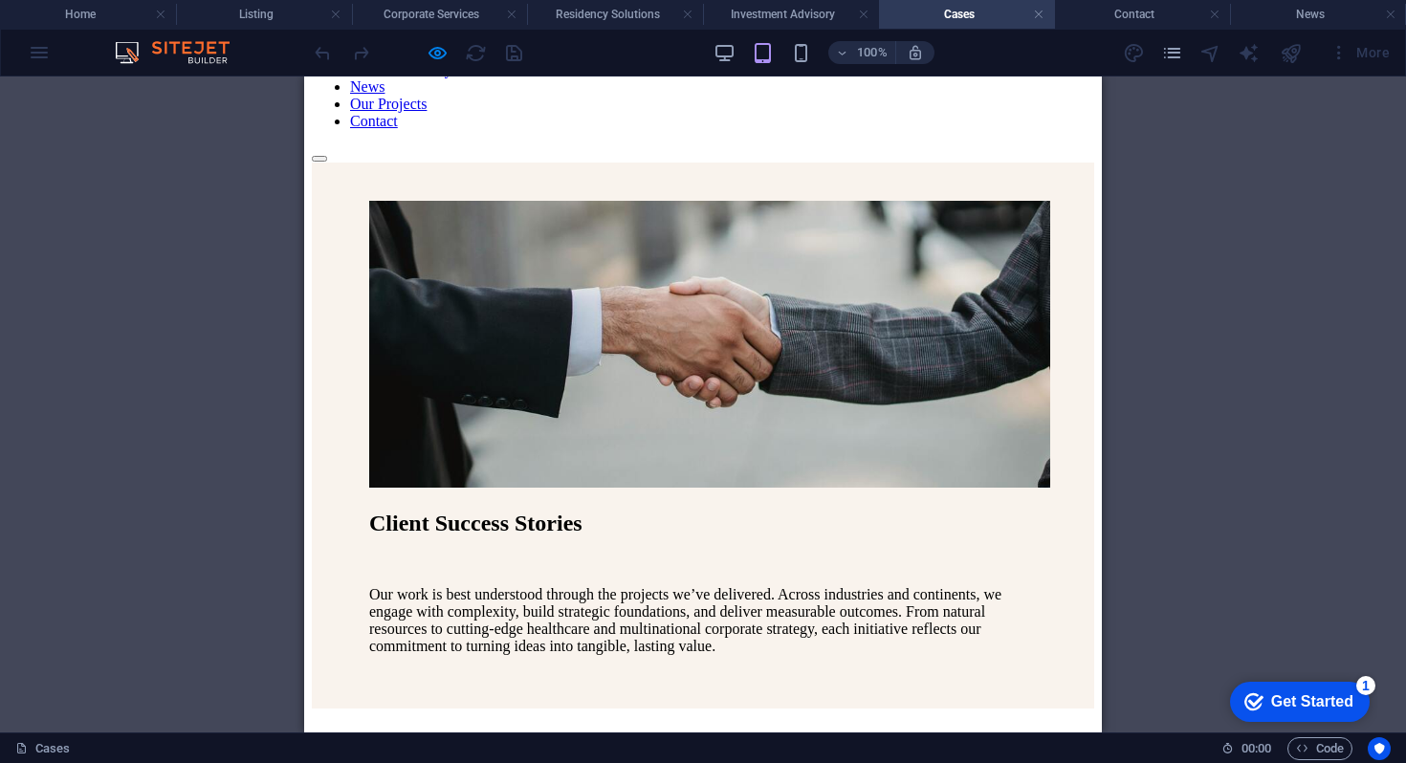
scroll to position [0, 0]
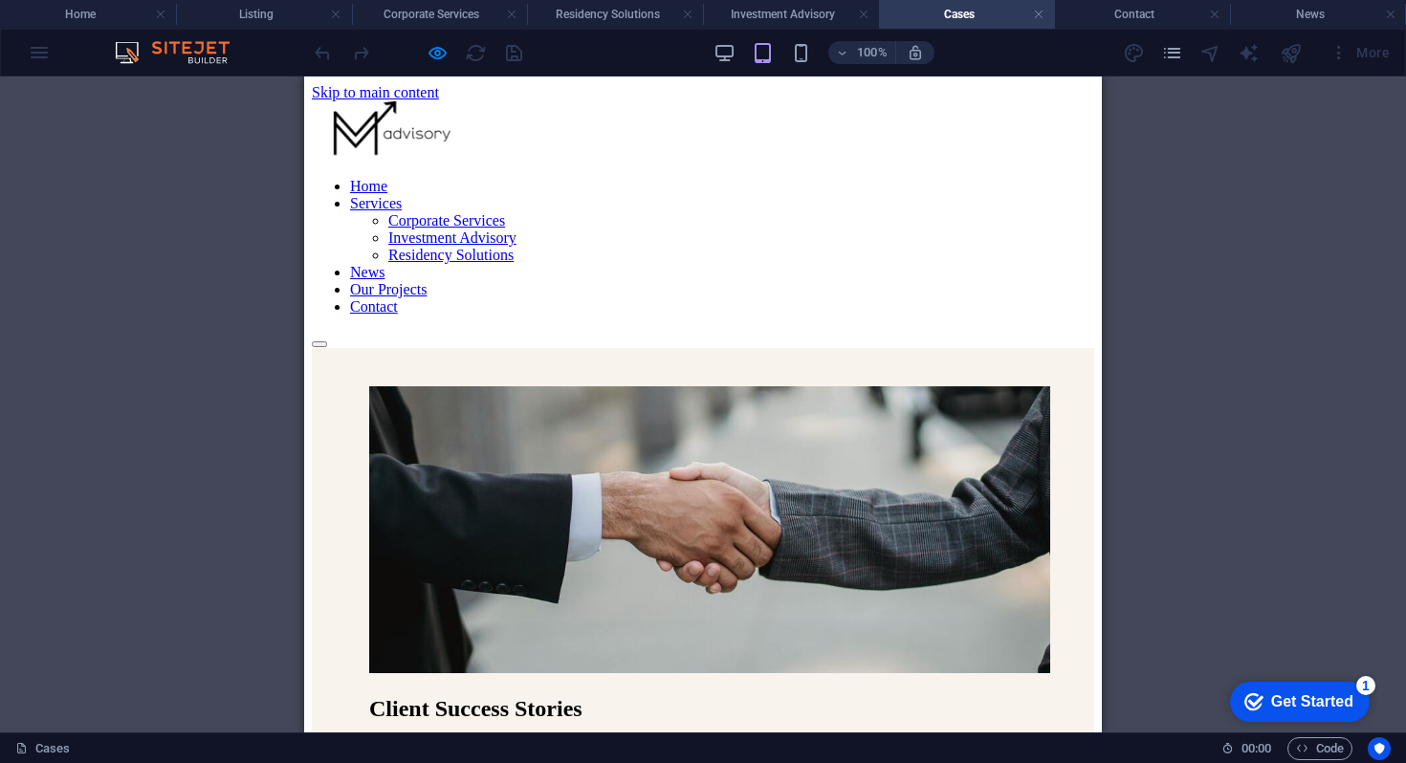
click at [1068, 331] on div at bounding box center [703, 339] width 782 height 17
click at [799, 37] on div "100%" at bounding box center [823, 52] width 221 height 31
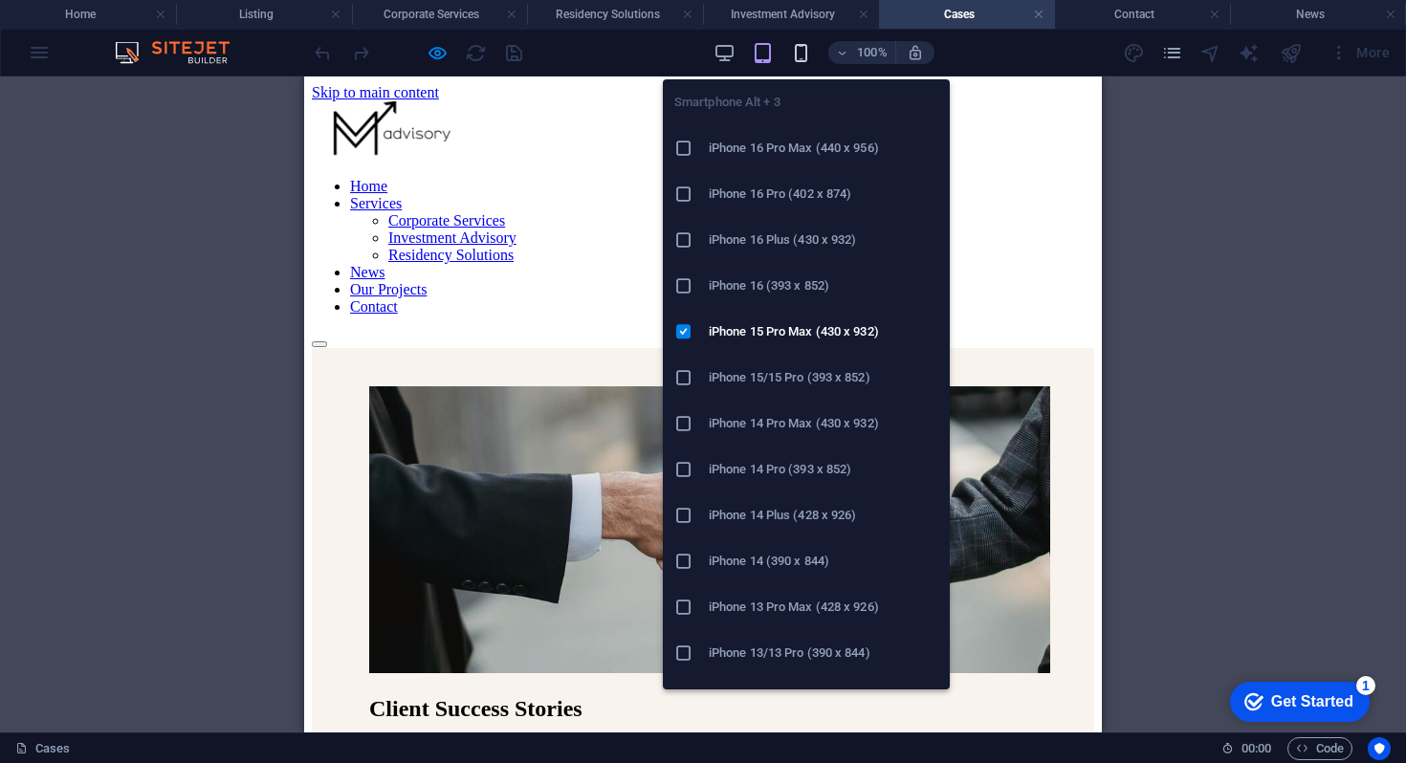
click at [799, 55] on icon "button" at bounding box center [801, 53] width 22 height 22
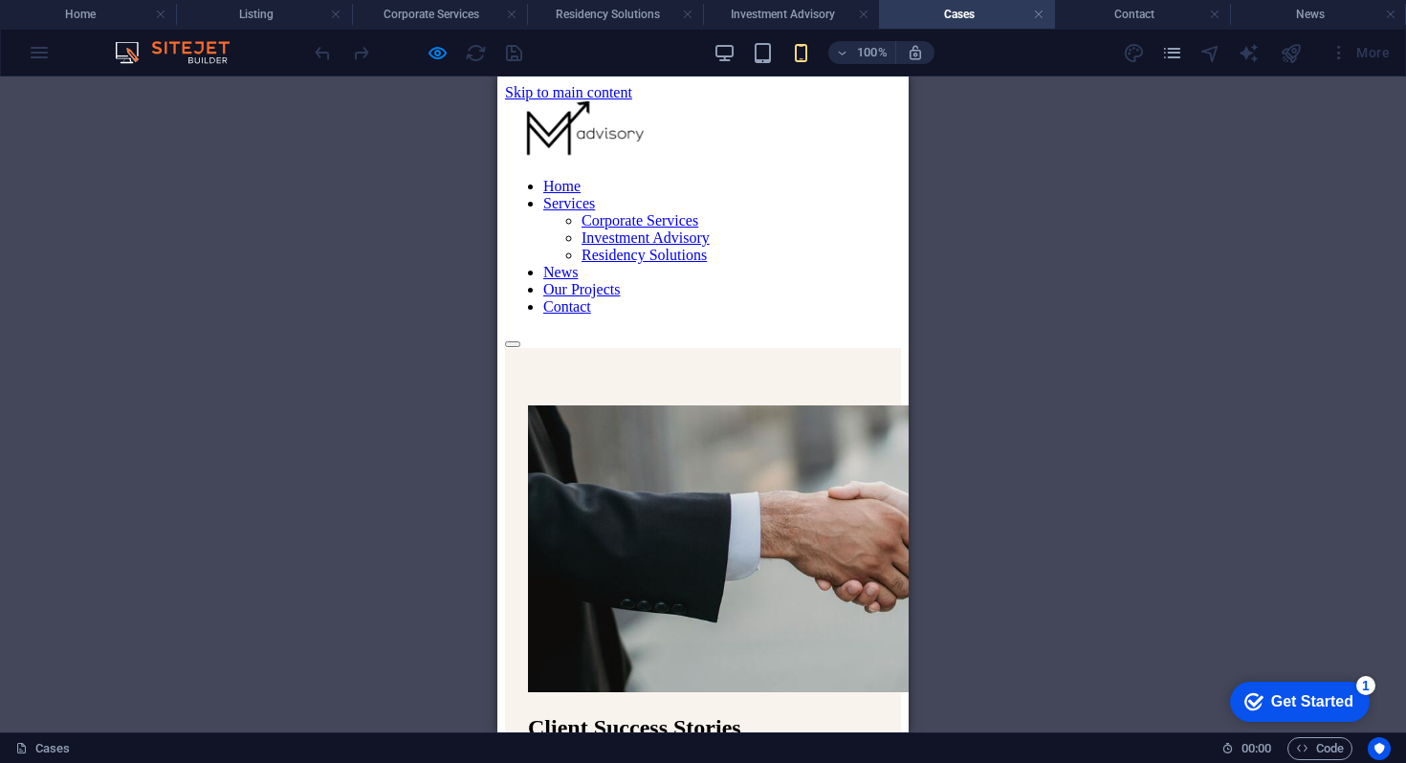
click at [620, 297] on link "Our Projects" at bounding box center [581, 289] width 77 height 16
click at [883, 331] on div at bounding box center [703, 339] width 396 height 17
click at [581, 178] on link "Home" at bounding box center [561, 186] width 37 height 16
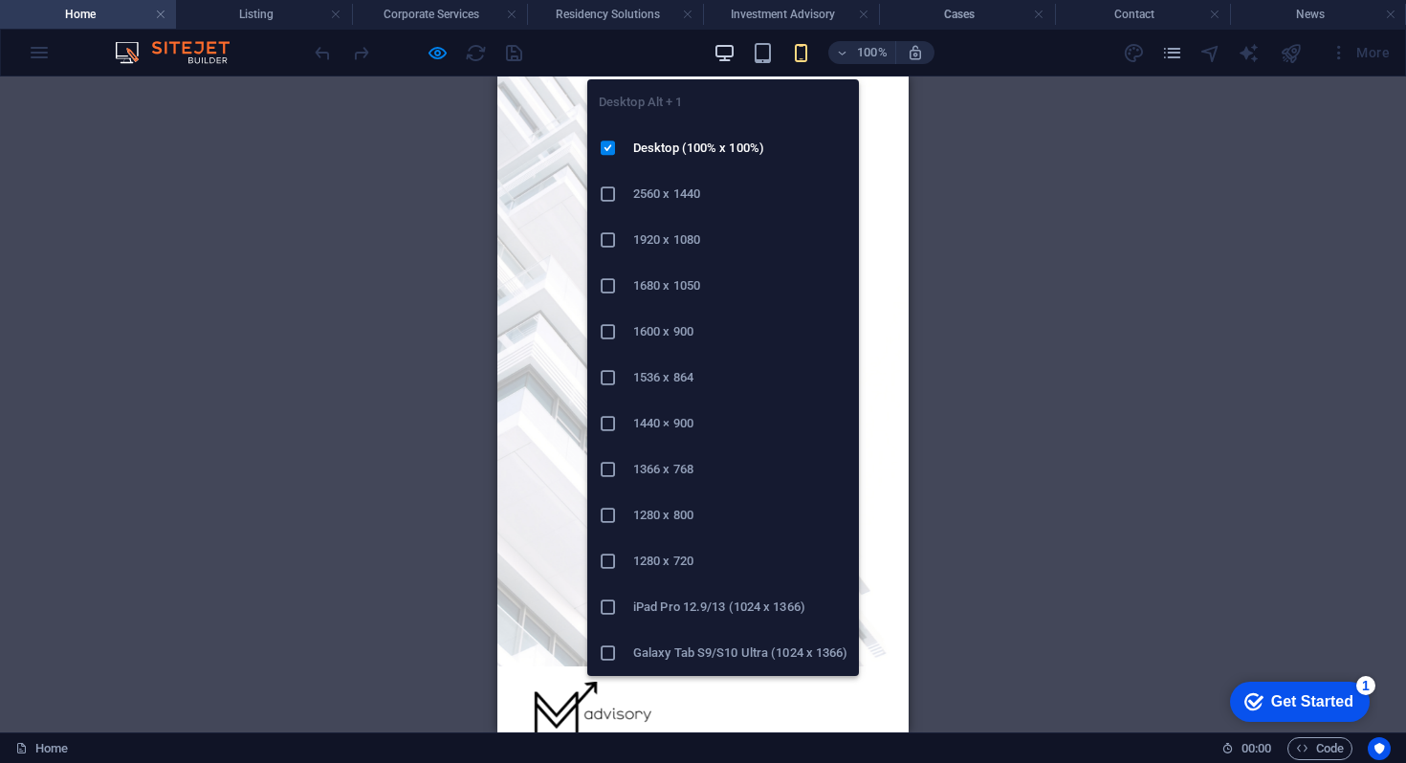
click at [722, 52] on icon "button" at bounding box center [724, 53] width 22 height 22
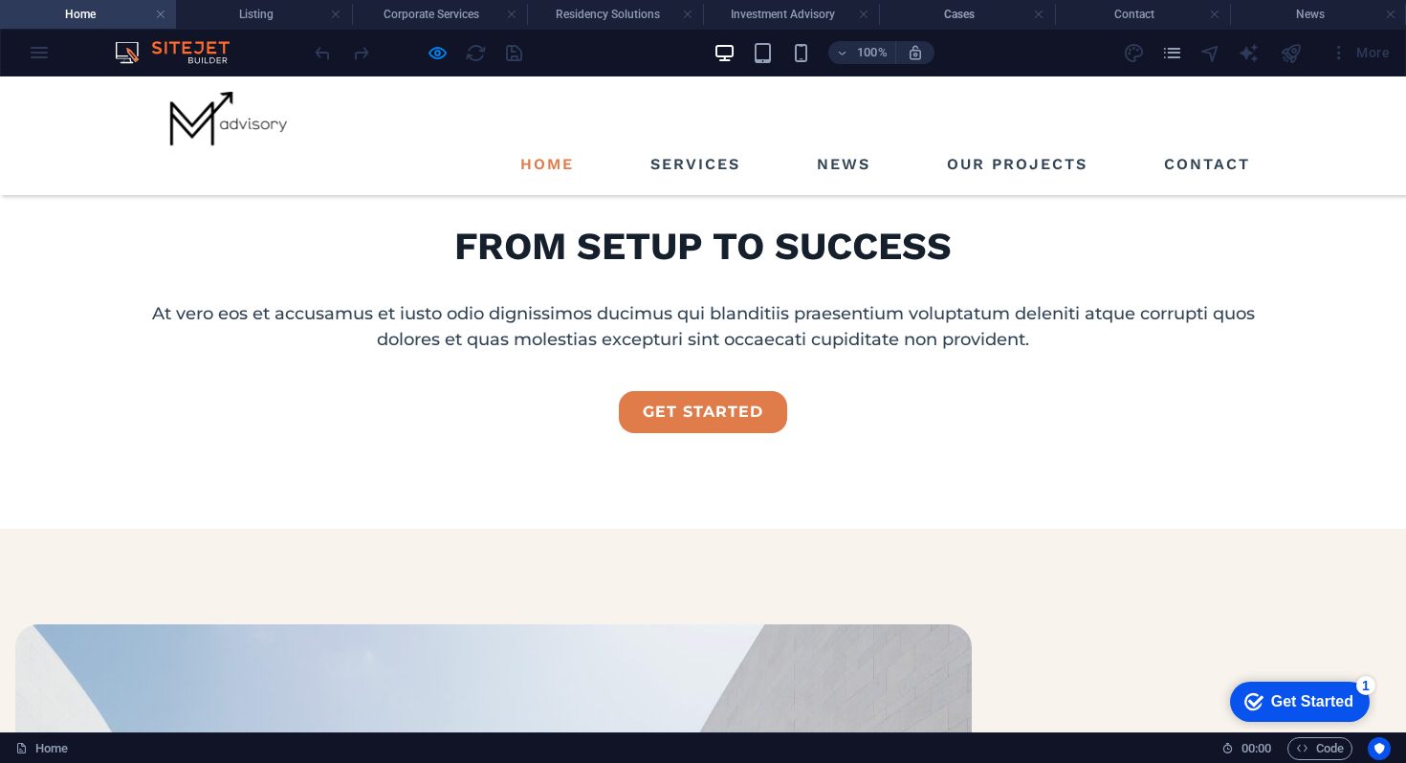
scroll to position [700, 0]
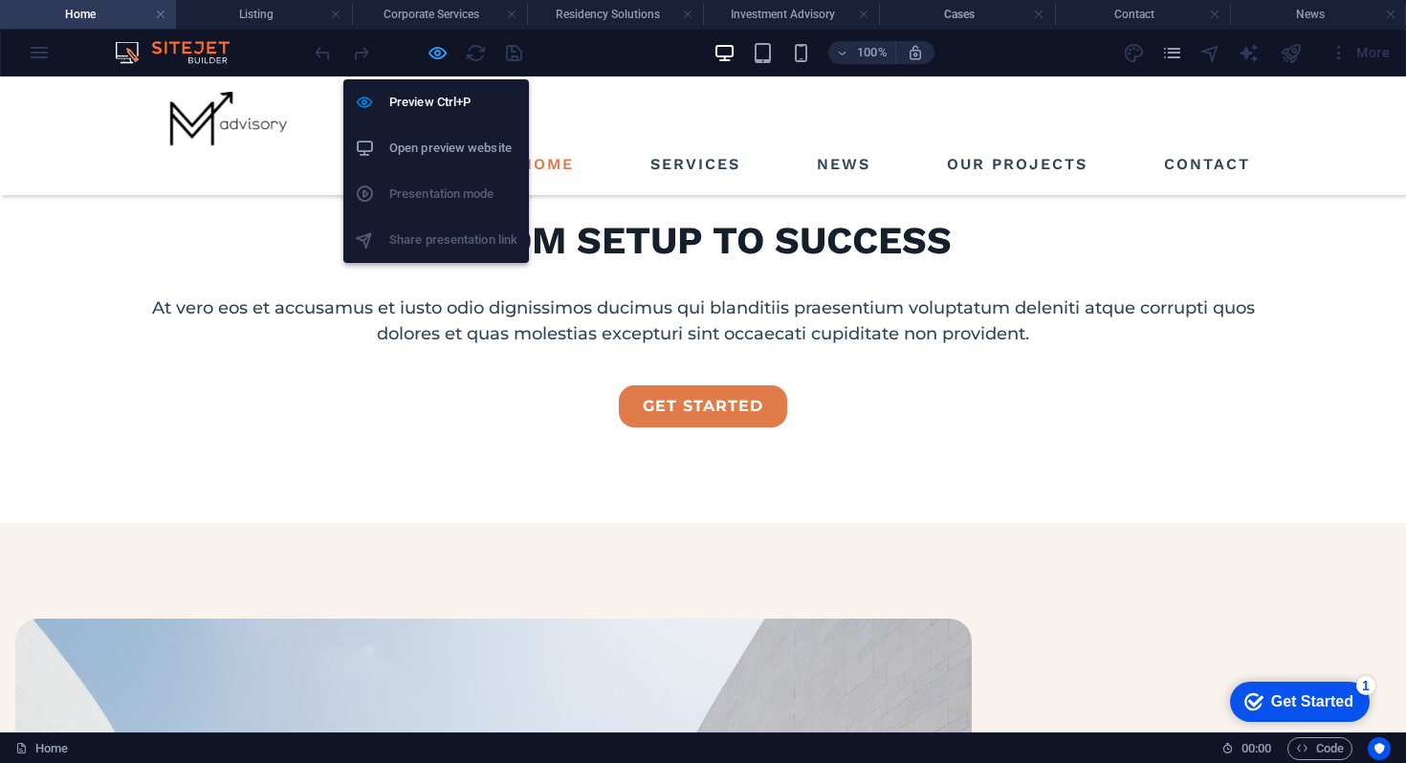
click at [437, 55] on icon "button" at bounding box center [438, 53] width 22 height 22
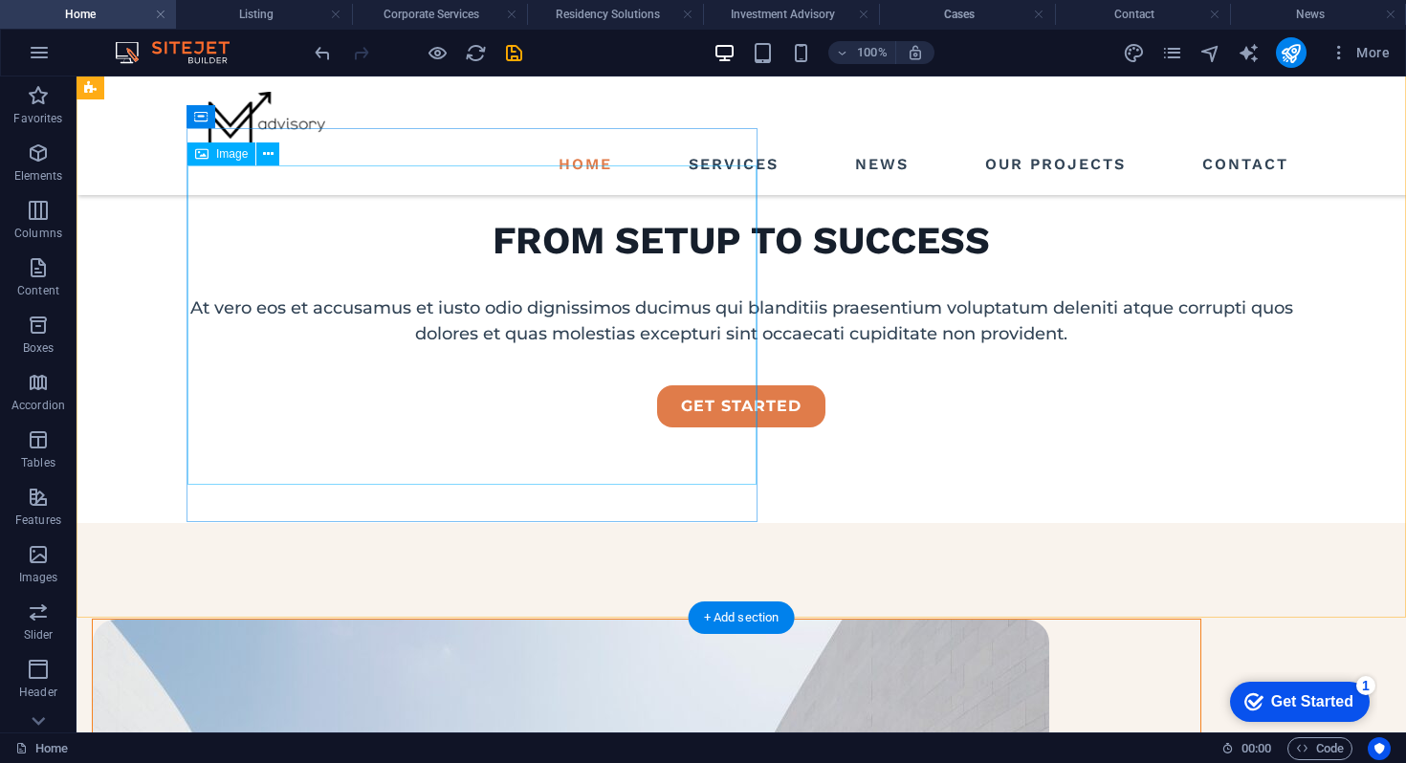
scroll to position [625, 0]
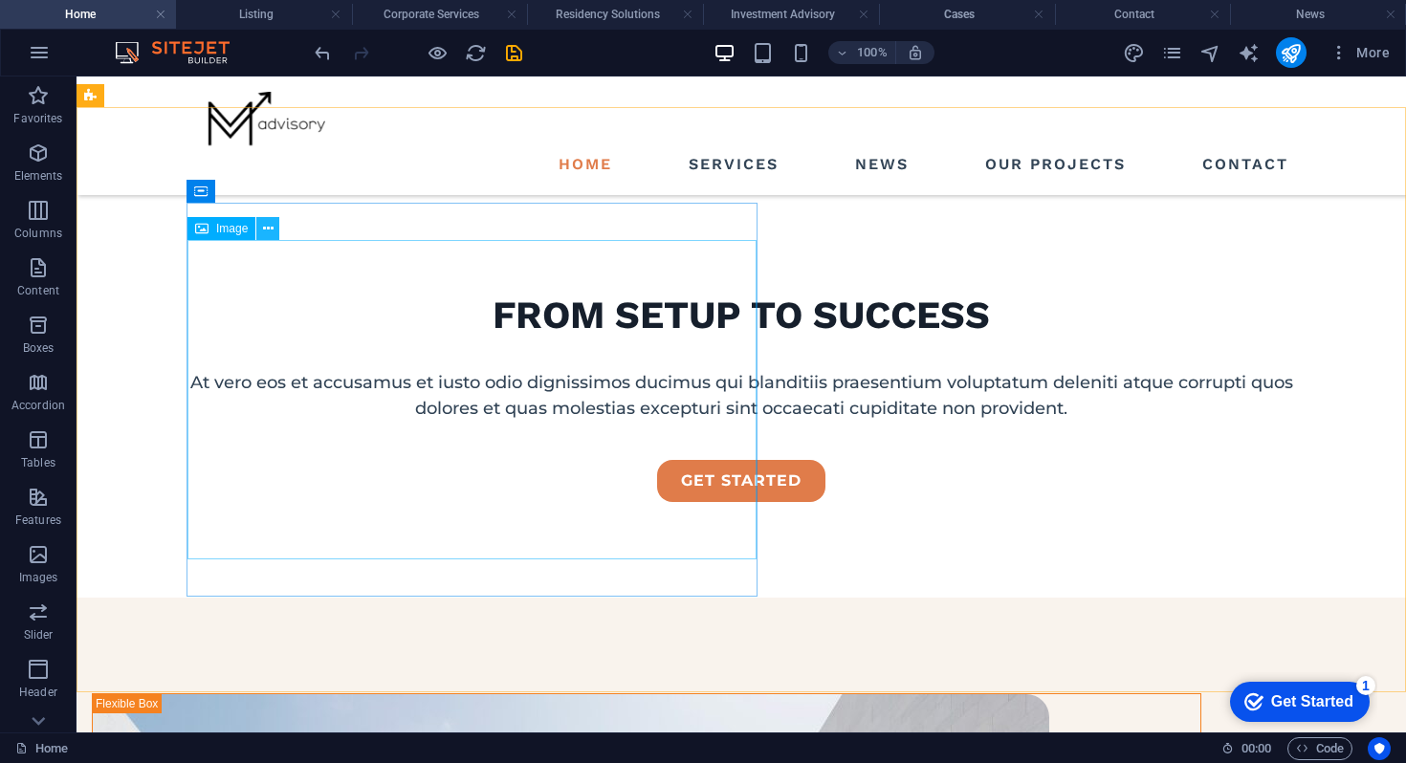
click at [273, 229] on icon at bounding box center [268, 229] width 11 height 20
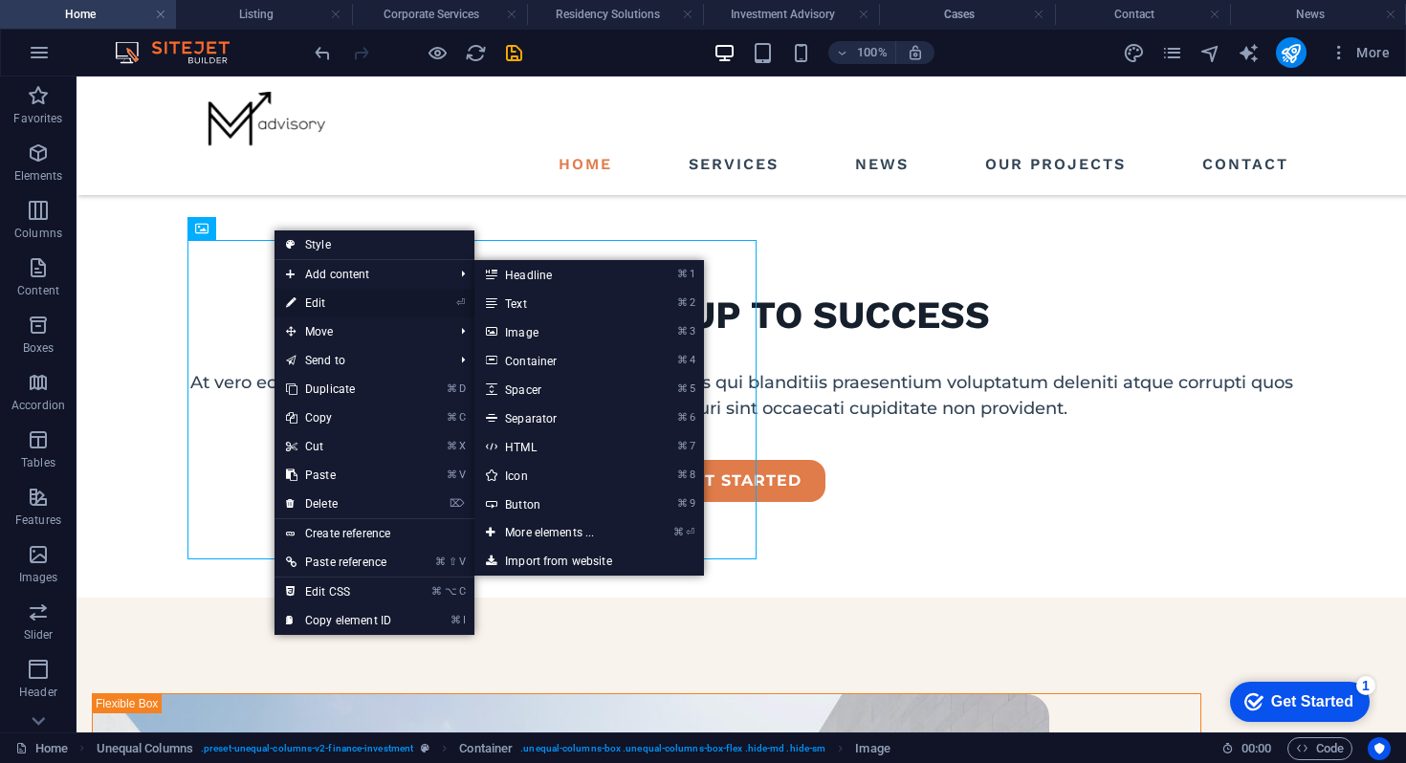
click at [333, 308] on link "⏎ Edit" at bounding box center [338, 303] width 128 height 29
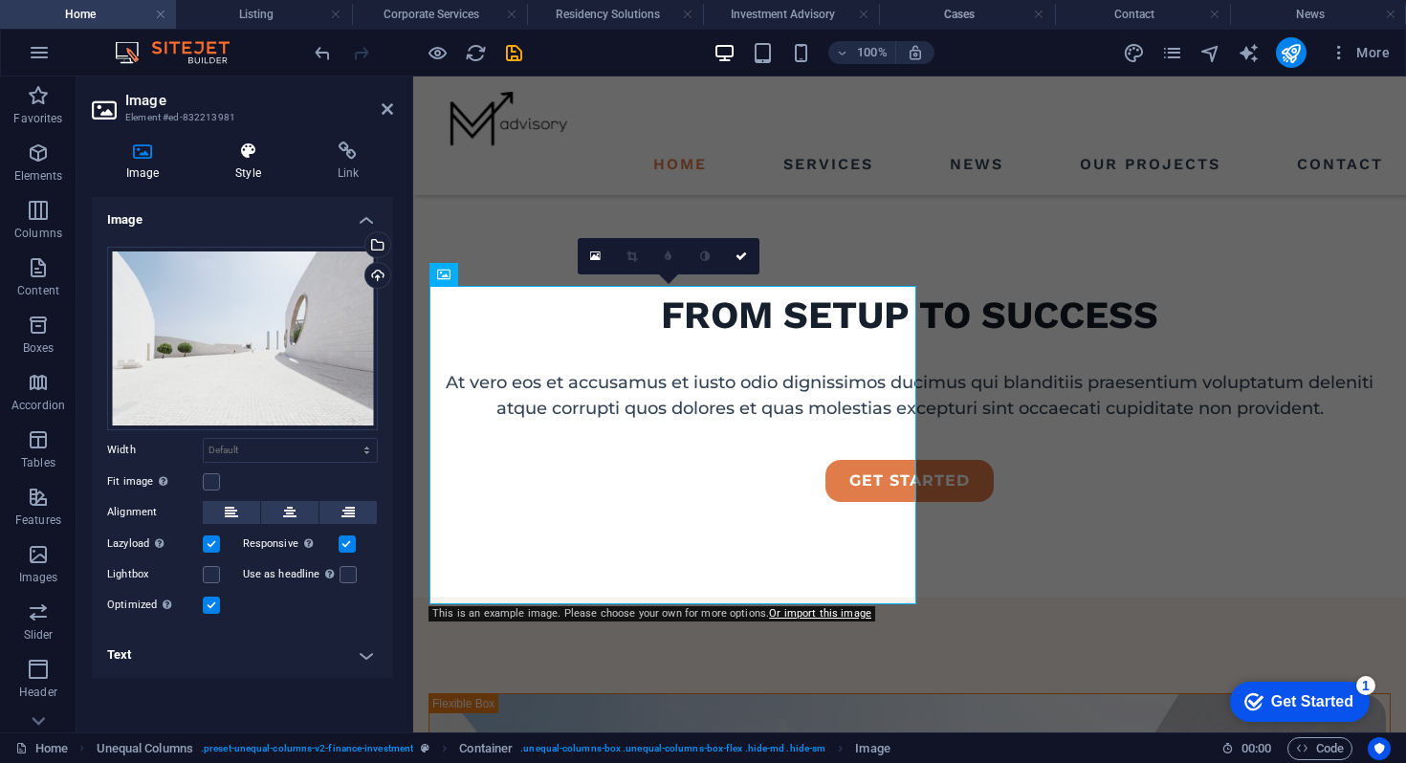
click at [241, 150] on icon at bounding box center [248, 151] width 94 height 19
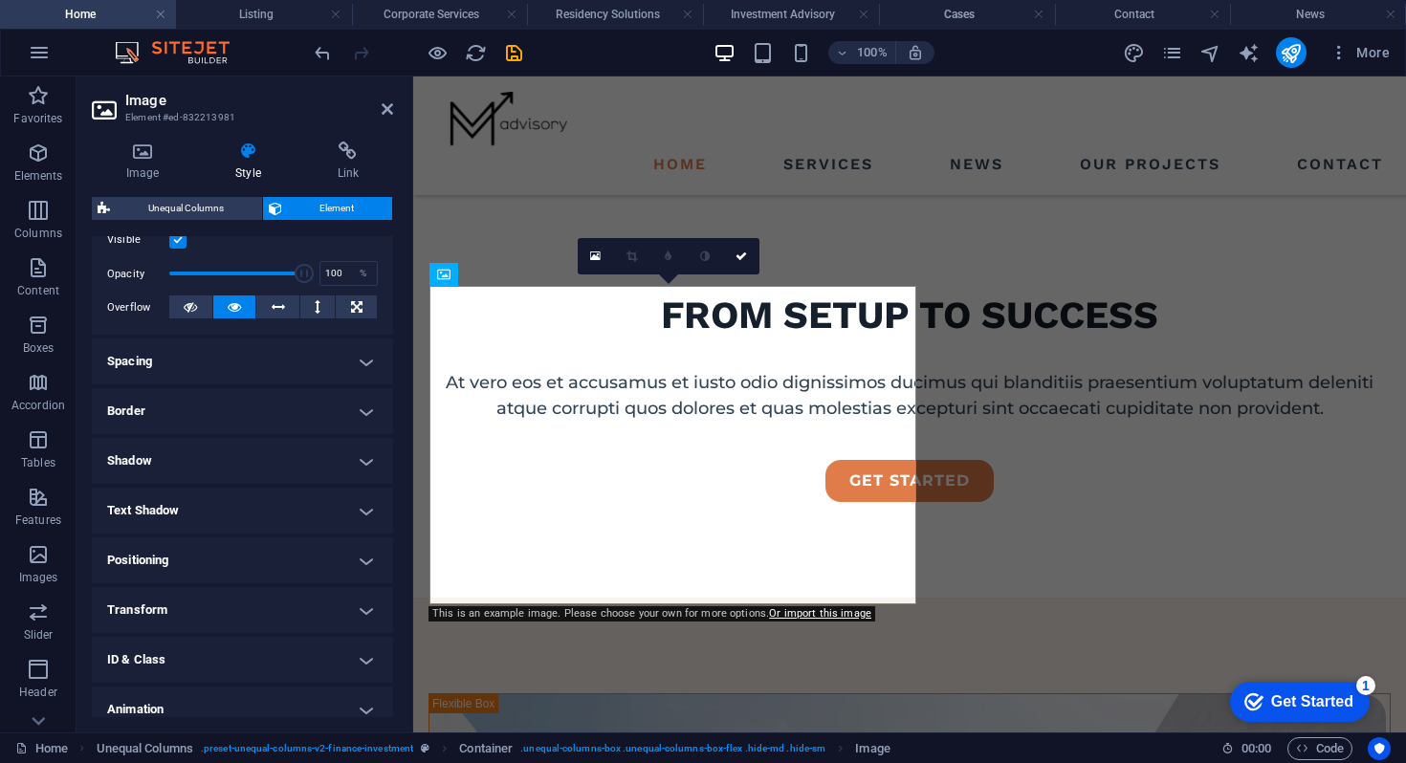
scroll to position [288, 0]
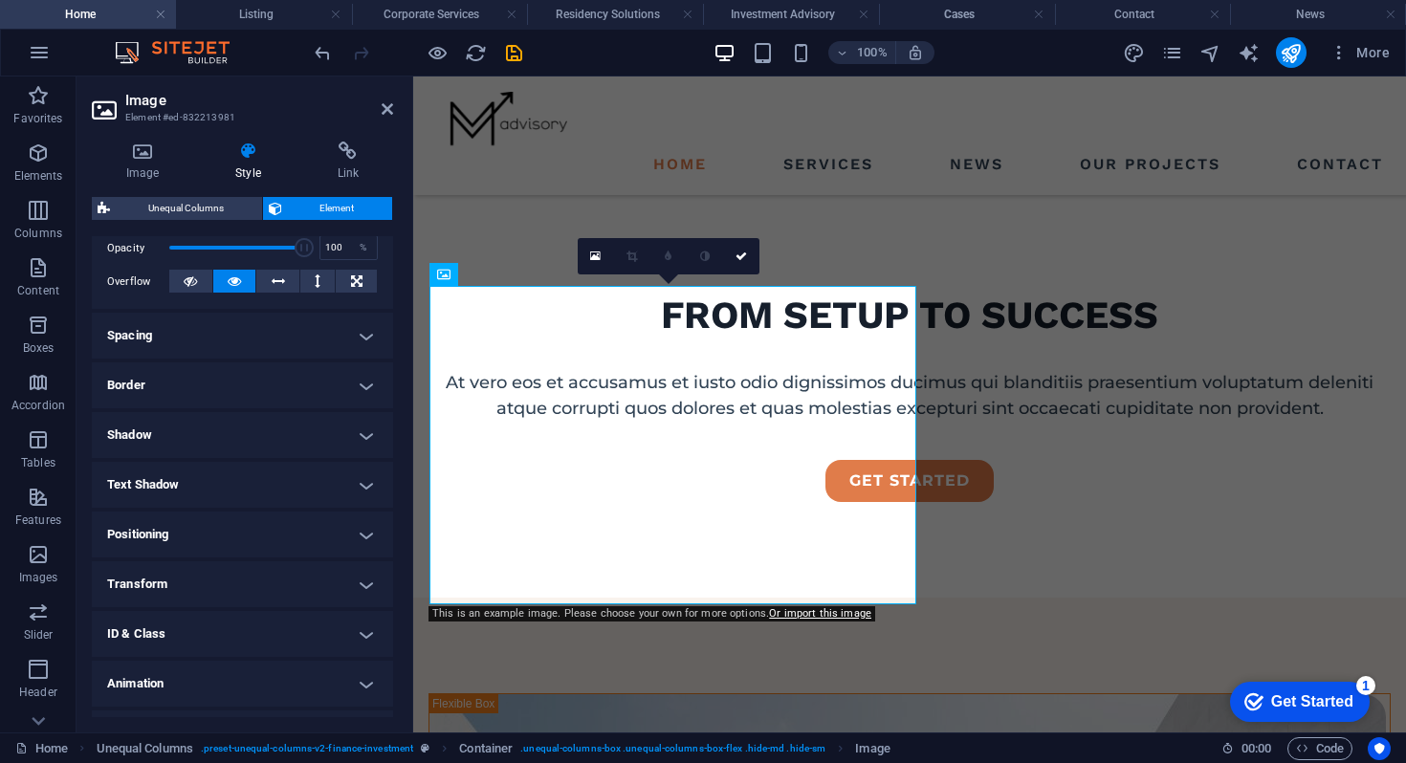
click at [153, 381] on h4 "Border" at bounding box center [242, 385] width 301 height 46
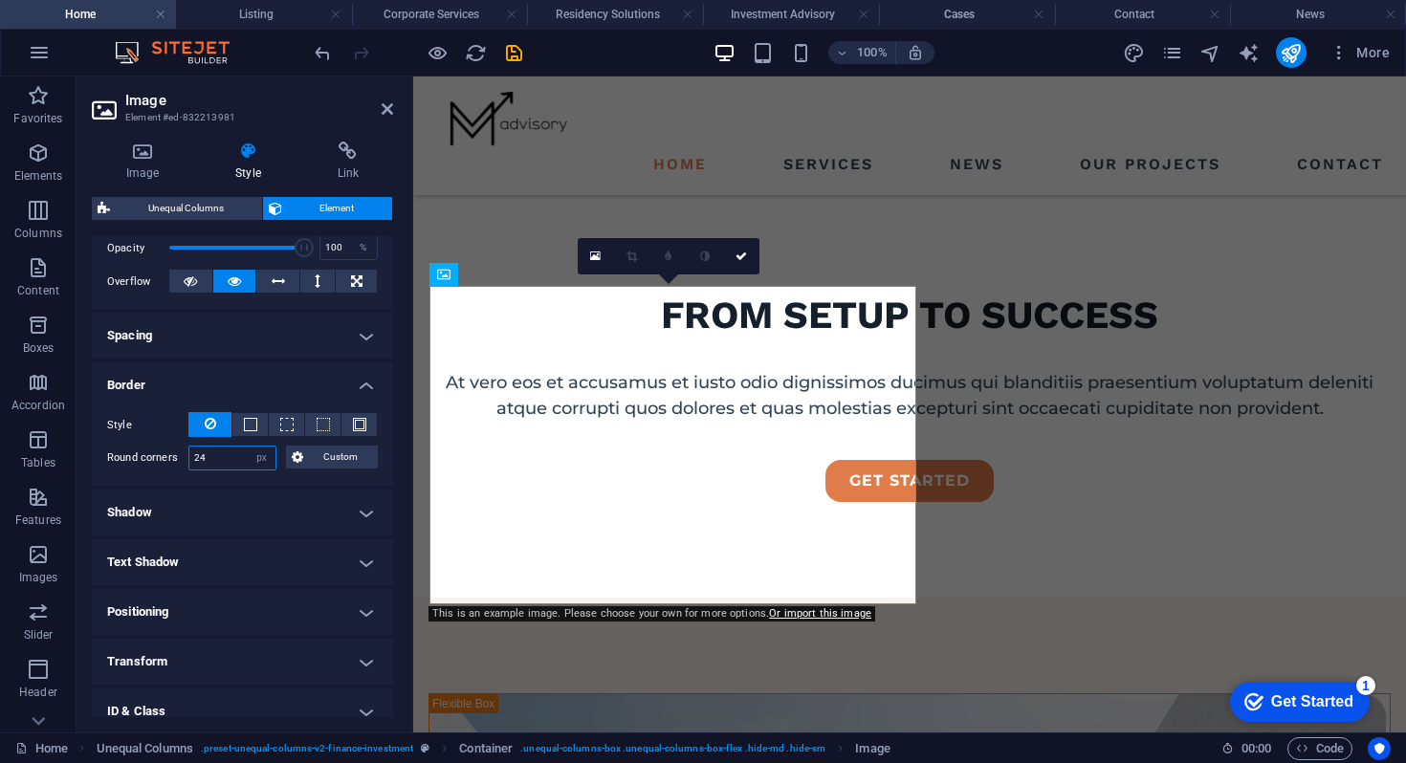
drag, startPoint x: 210, startPoint y: 458, endPoint x: 149, endPoint y: 458, distance: 61.2
click at [151, 458] on div "Round corners 24 Default px rem % vh vw Custom Custom" at bounding box center [242, 458] width 271 height 25
type input "0"
click at [384, 111] on icon at bounding box center [387, 108] width 11 height 15
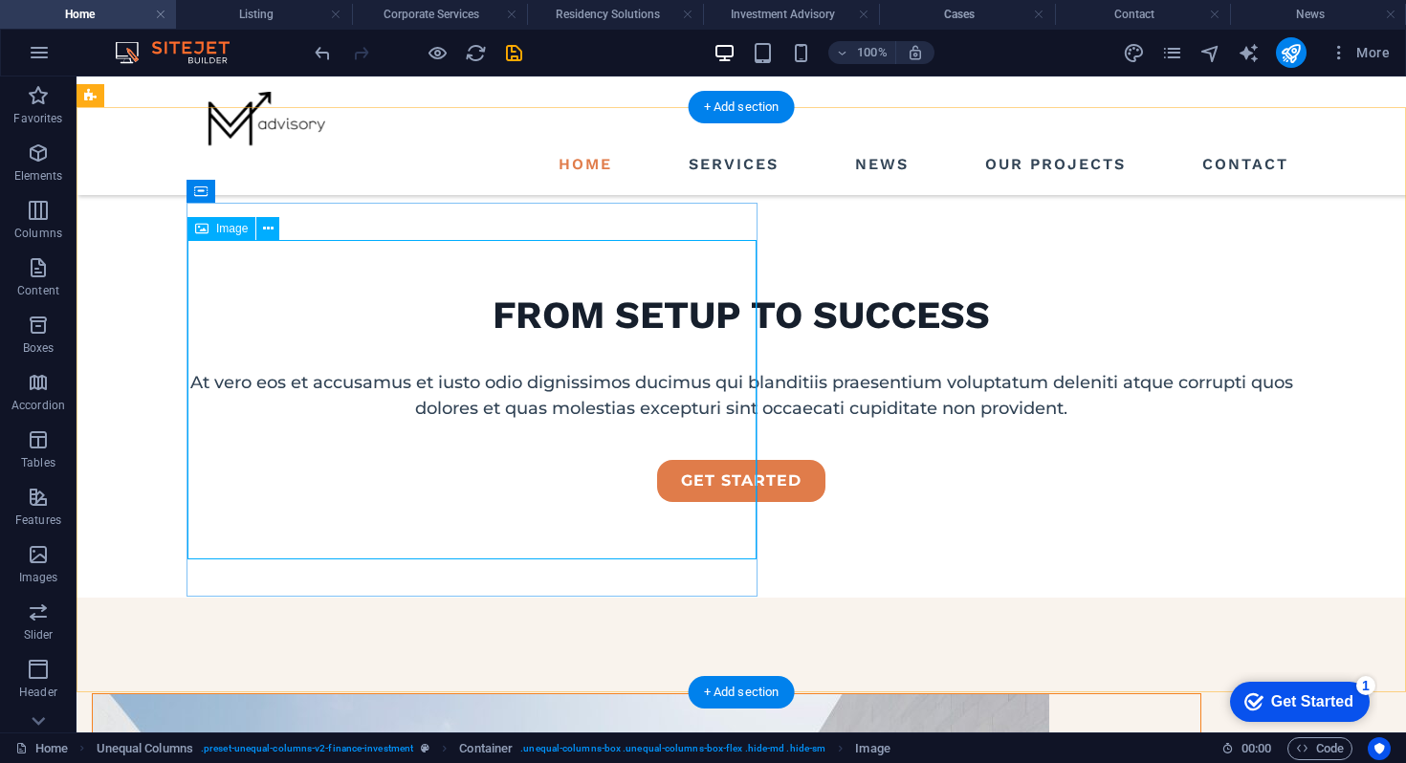
scroll to position [621, 0]
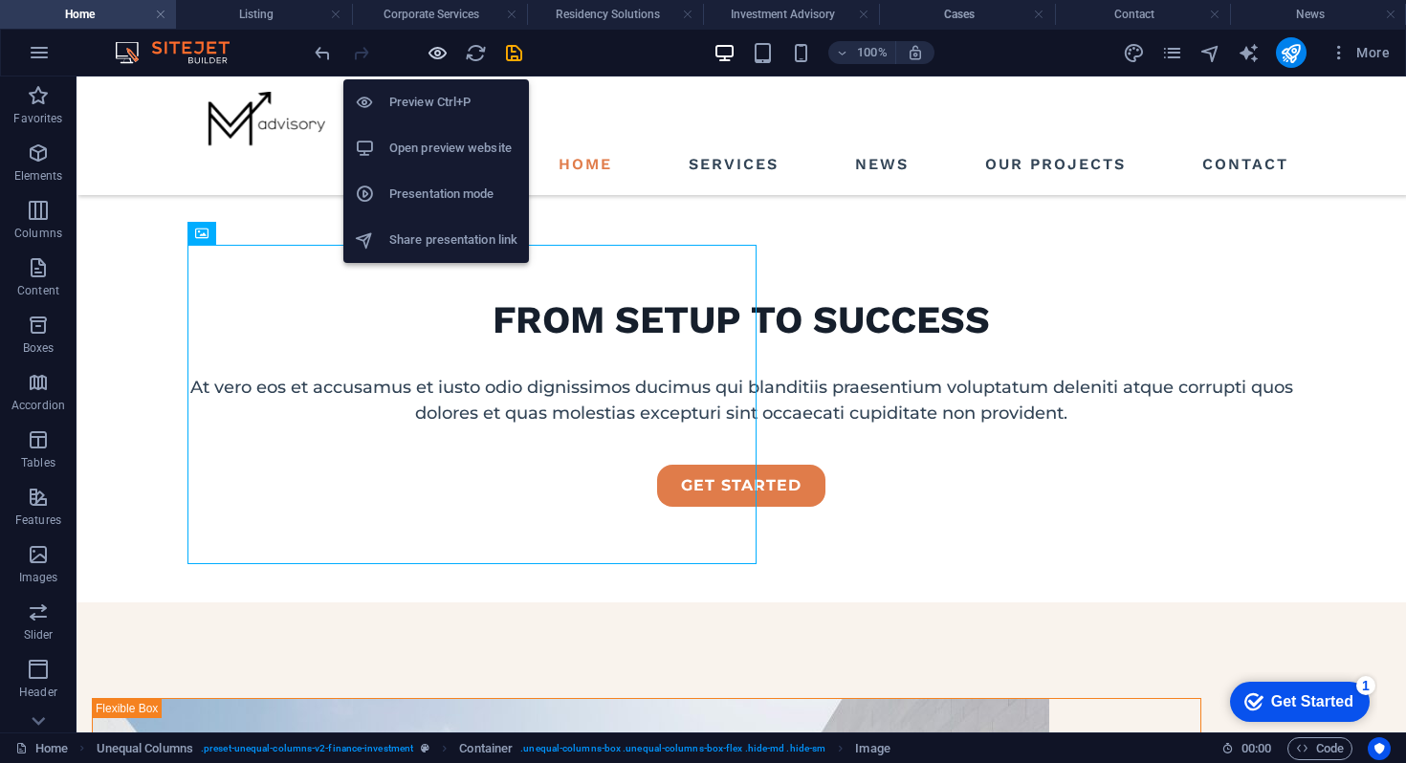
click at [440, 57] on icon "button" at bounding box center [438, 53] width 22 height 22
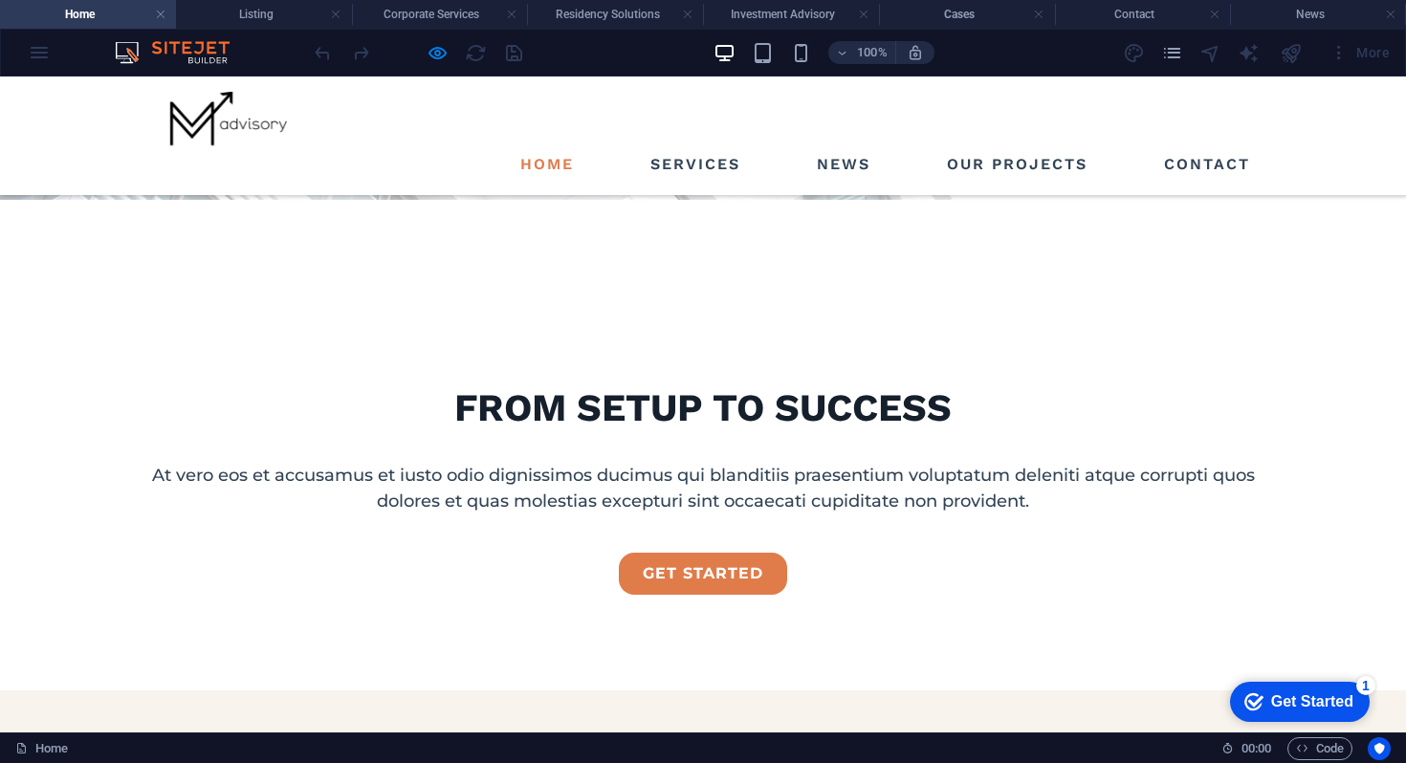
scroll to position [583, 0]
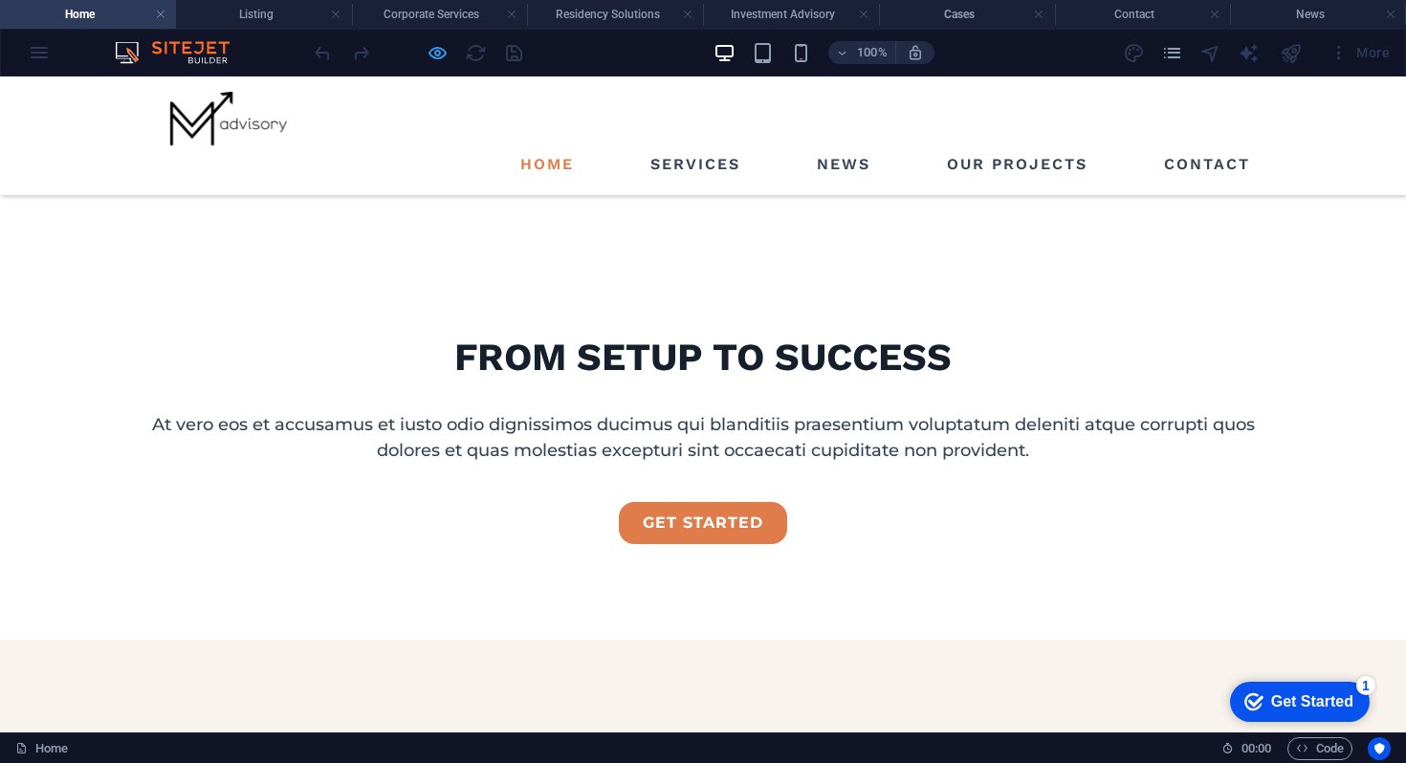
click at [432, 59] on icon "button" at bounding box center [438, 53] width 22 height 22
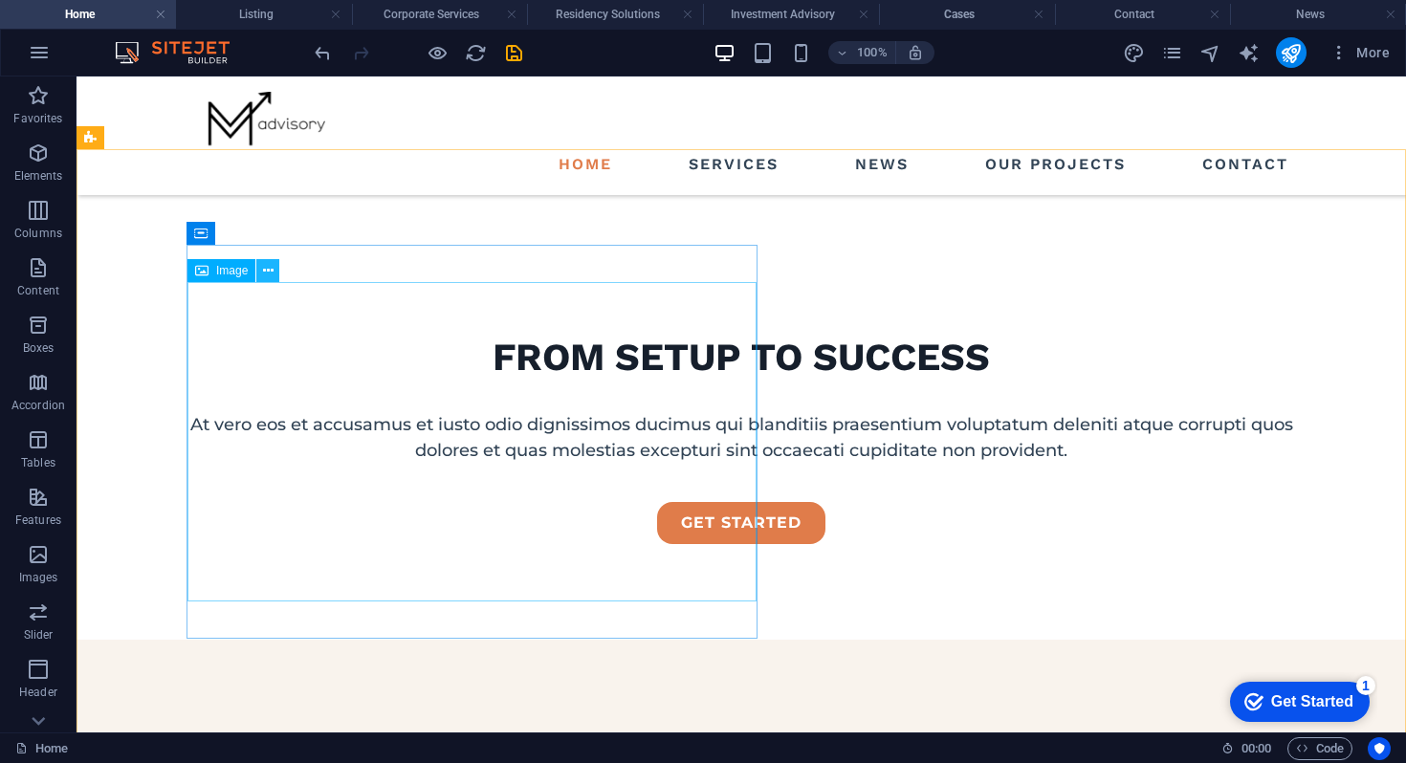
click at [265, 268] on icon at bounding box center [268, 271] width 11 height 20
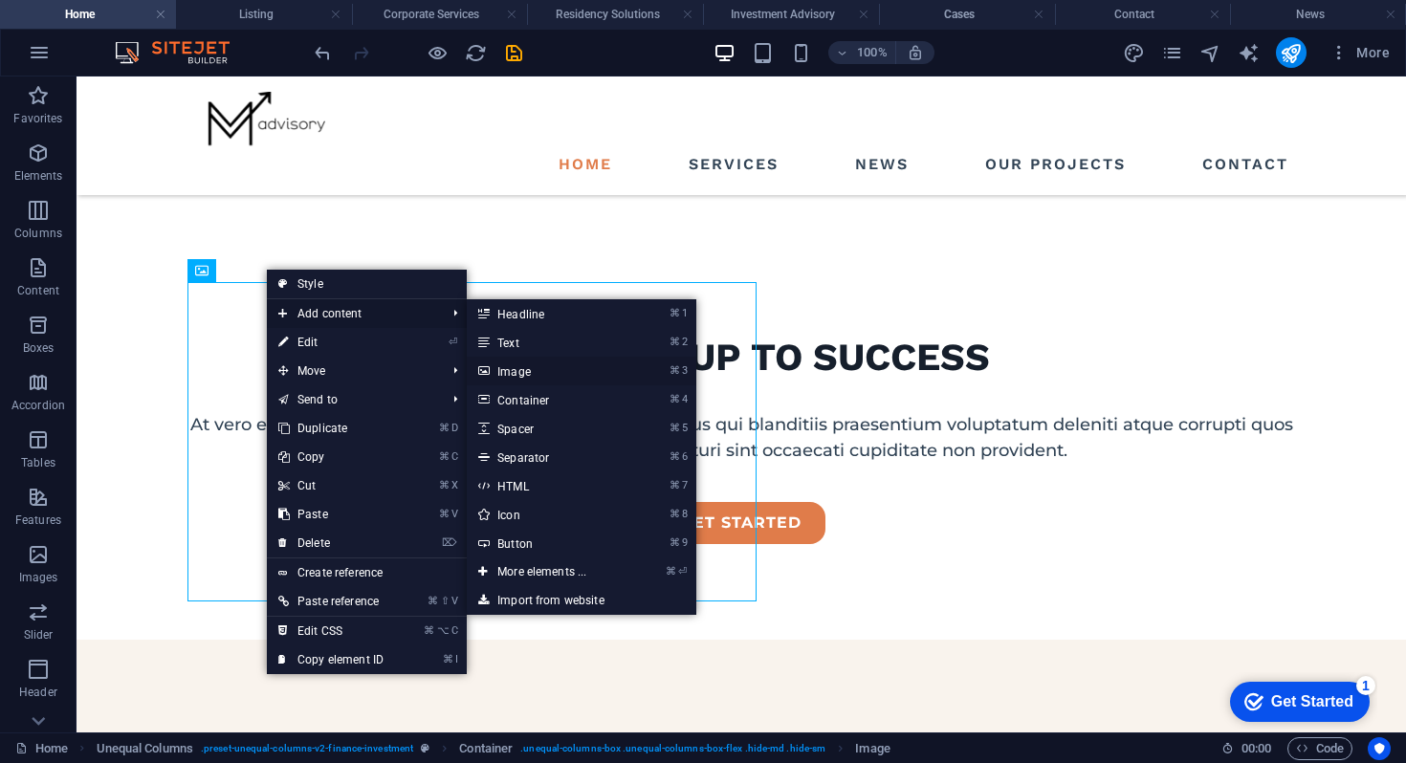
click at [551, 379] on link "⌘ 3 Image" at bounding box center [546, 371] width 158 height 29
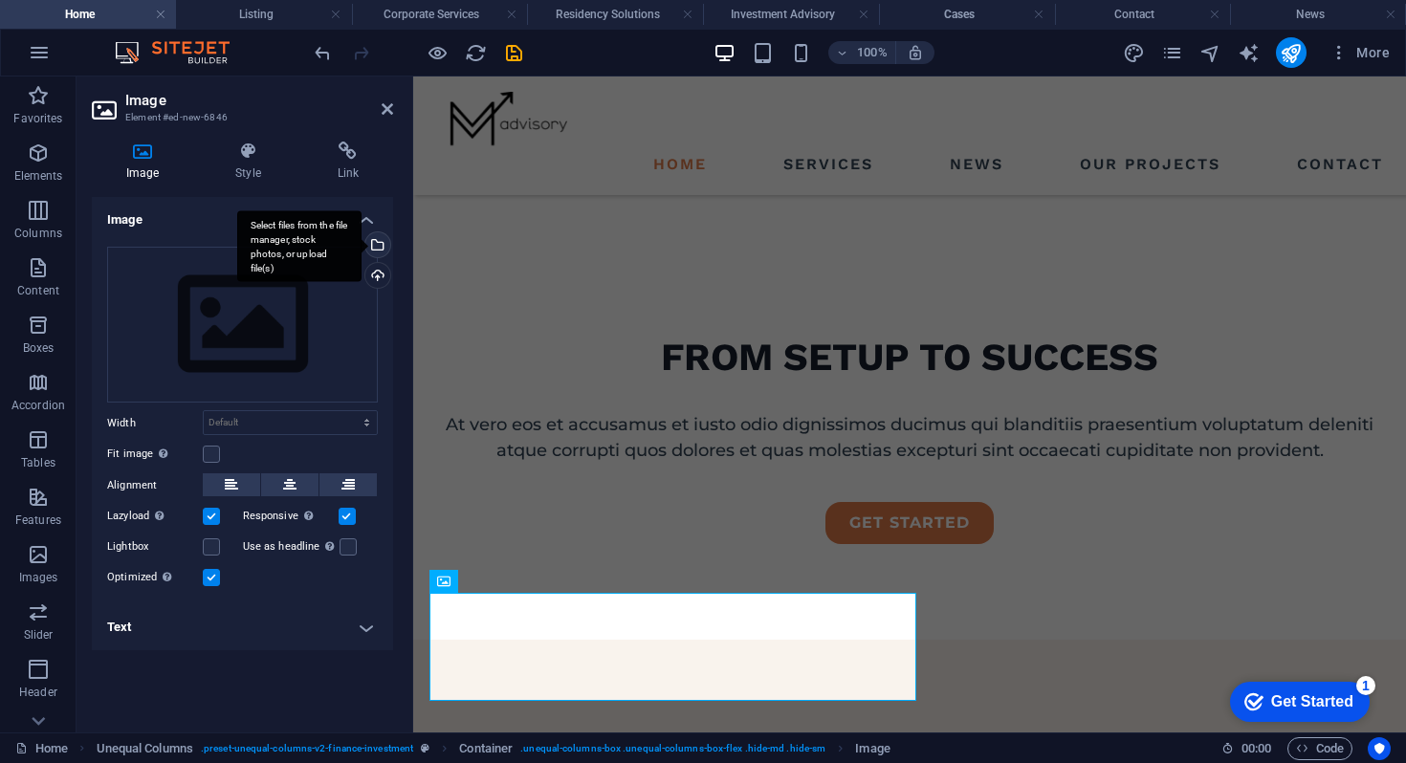
click at [362, 244] on div "Select files from the file manager, stock photos, or upload file(s)" at bounding box center [299, 246] width 124 height 72
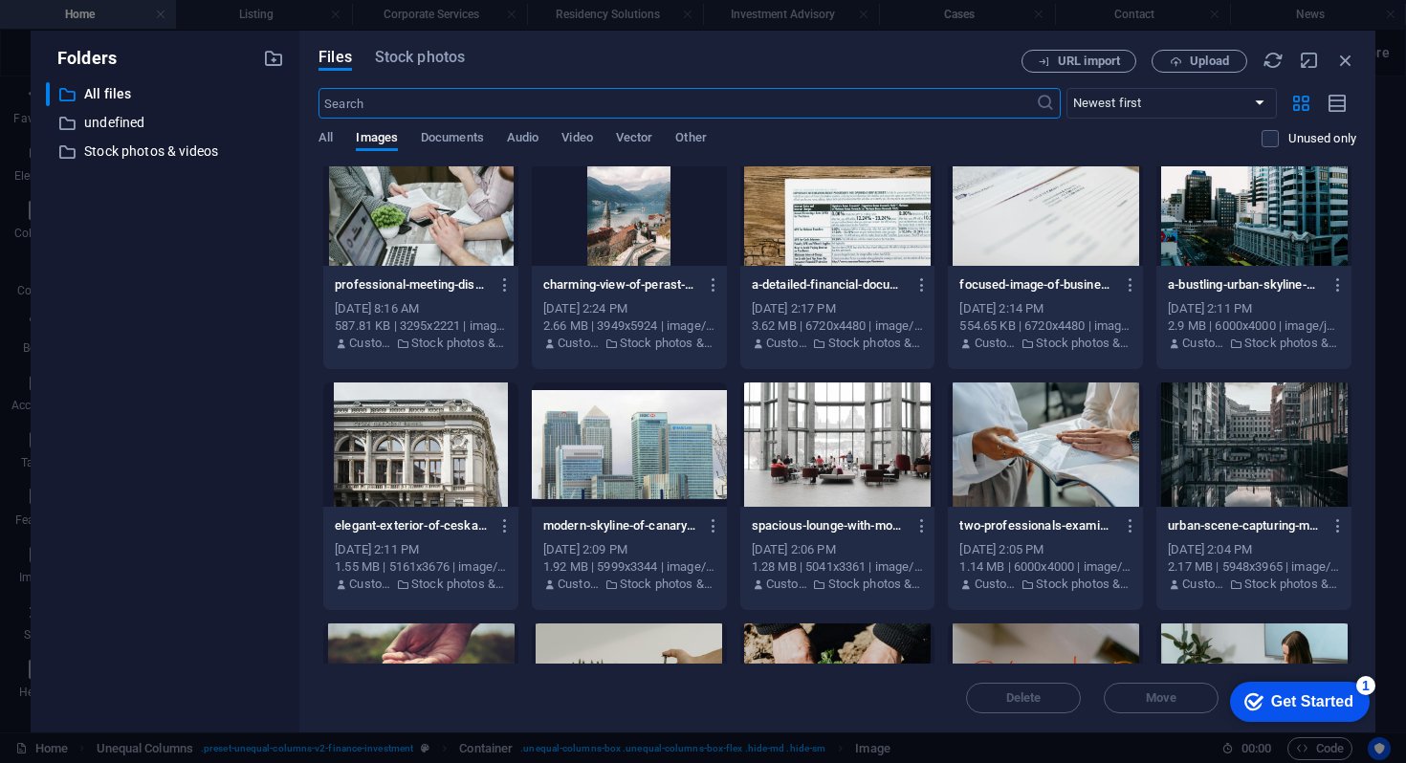
scroll to position [3199, 0]
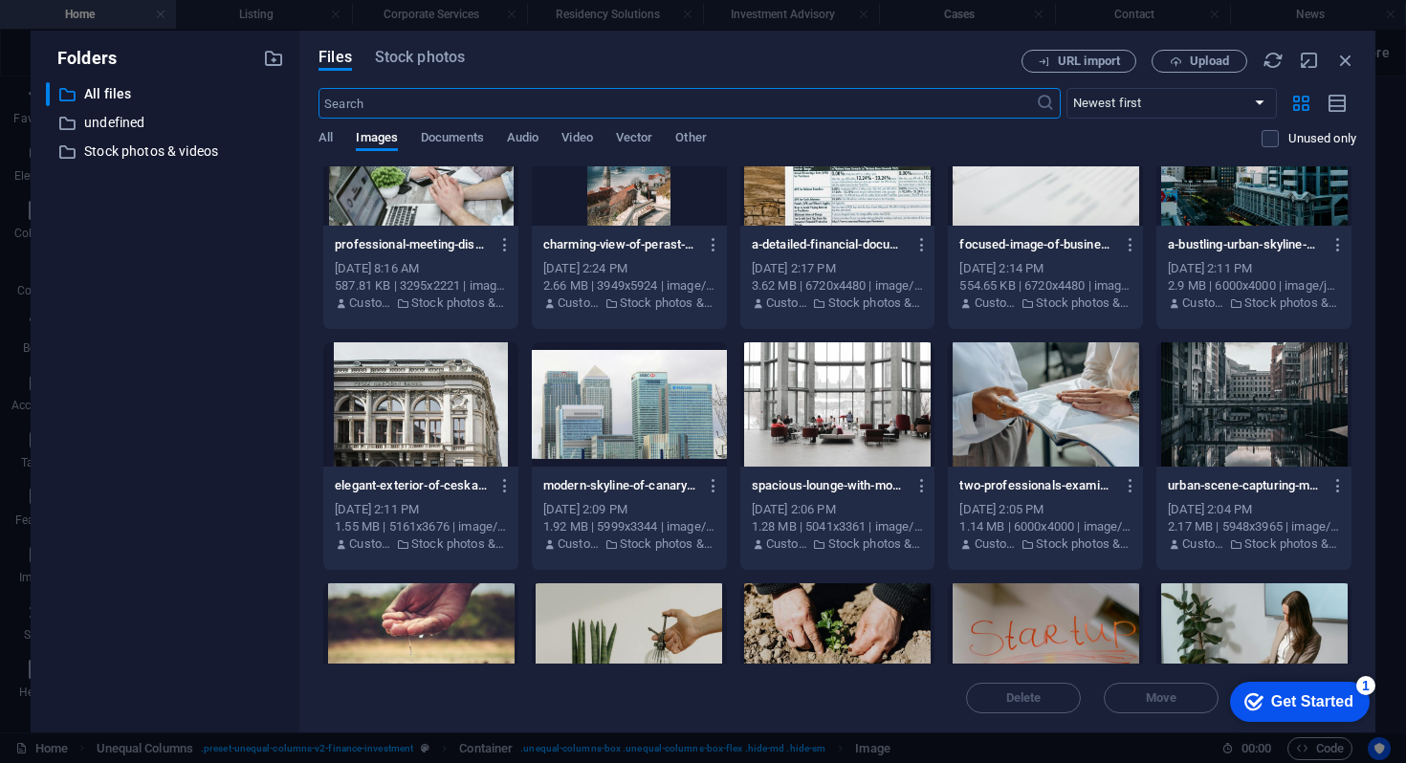
click at [411, 386] on div at bounding box center [420, 404] width 195 height 124
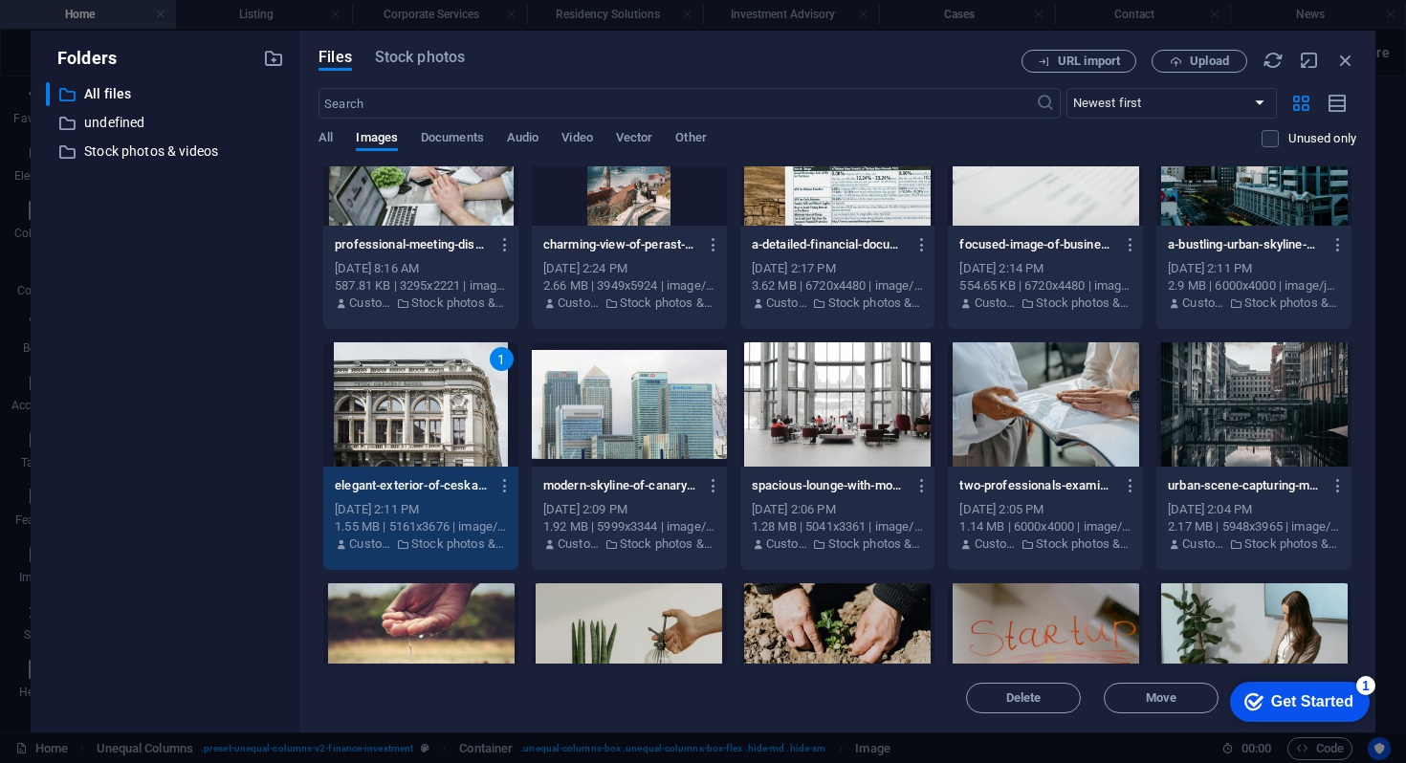
click at [411, 389] on div "1" at bounding box center [420, 404] width 195 height 124
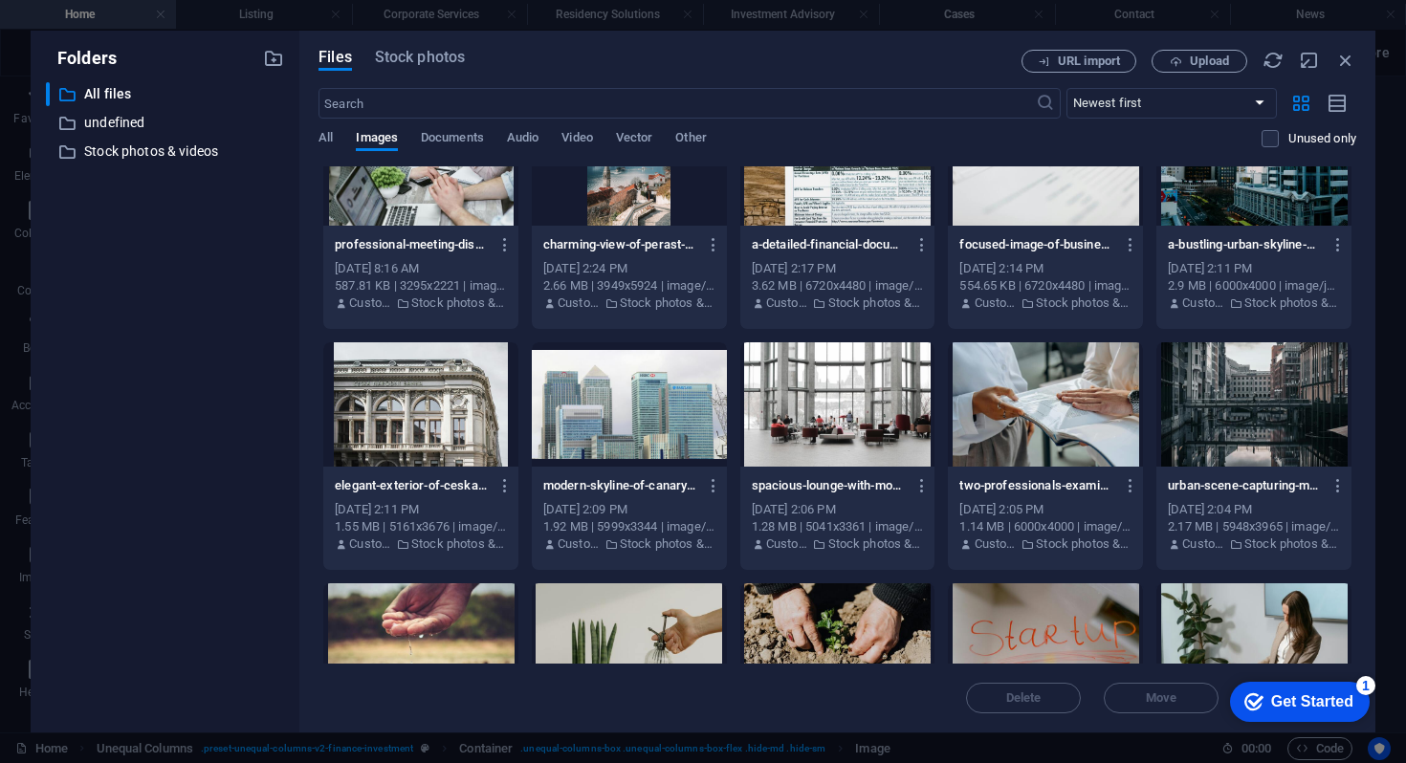
click at [441, 405] on div at bounding box center [420, 404] width 195 height 124
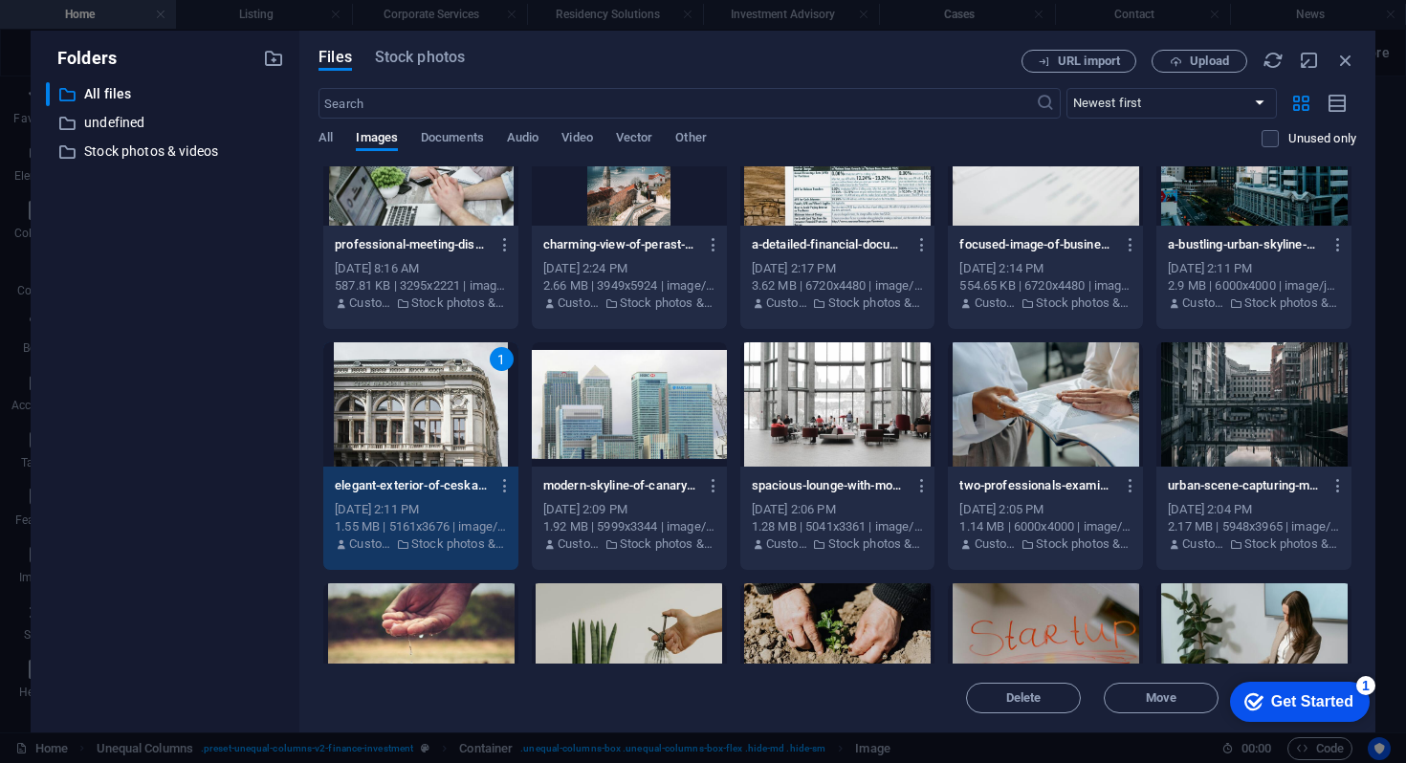
click at [441, 405] on div "1" at bounding box center [420, 404] width 195 height 124
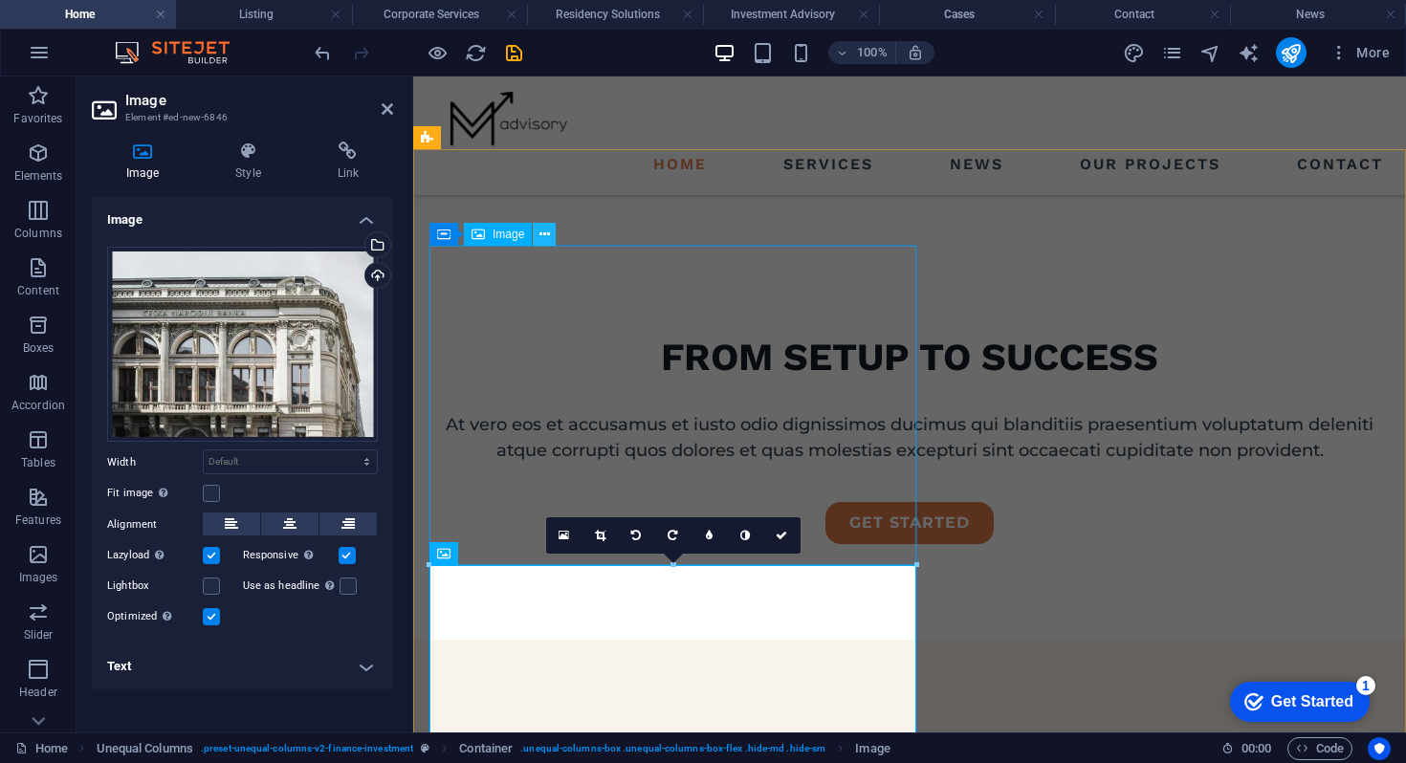
click at [546, 239] on icon at bounding box center [544, 235] width 11 height 20
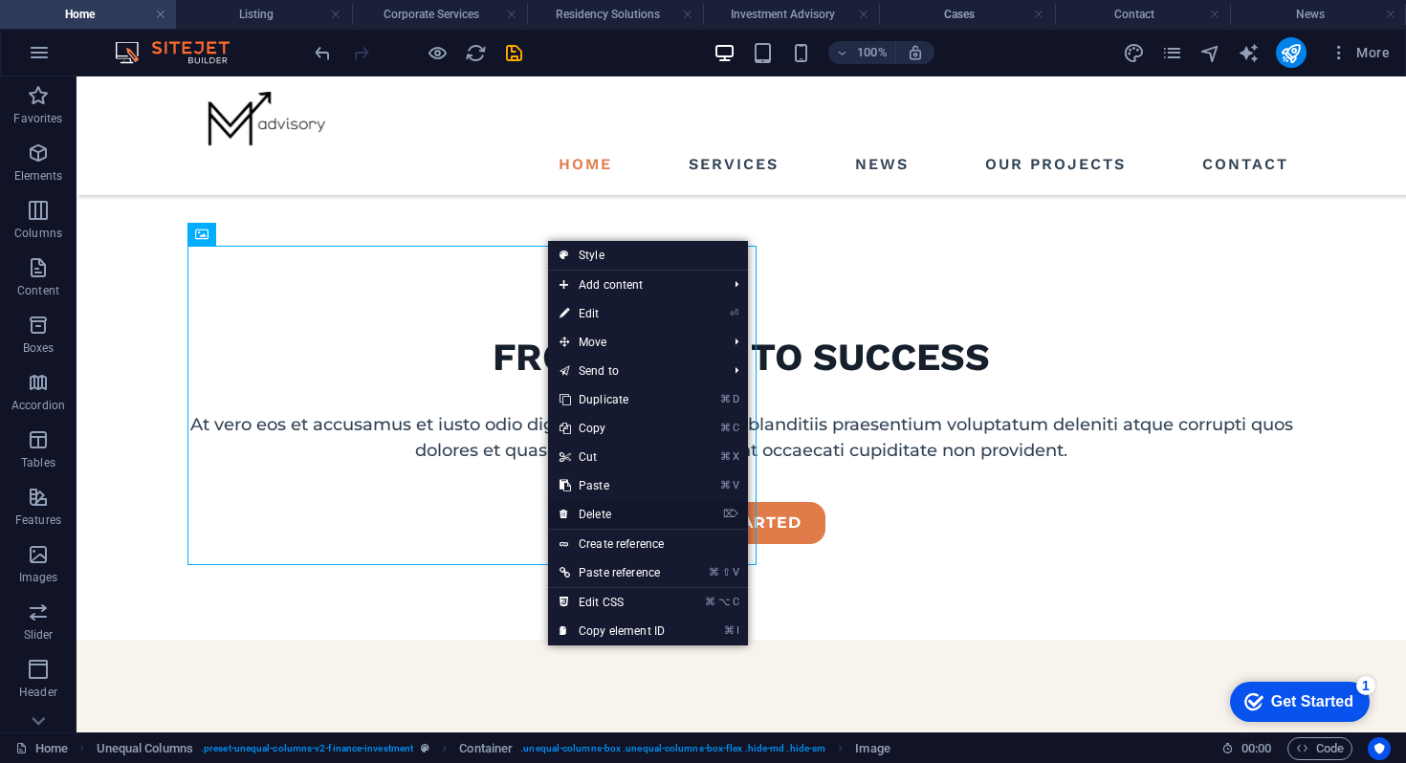
click at [592, 510] on link "⌦ Delete" at bounding box center [612, 514] width 128 height 29
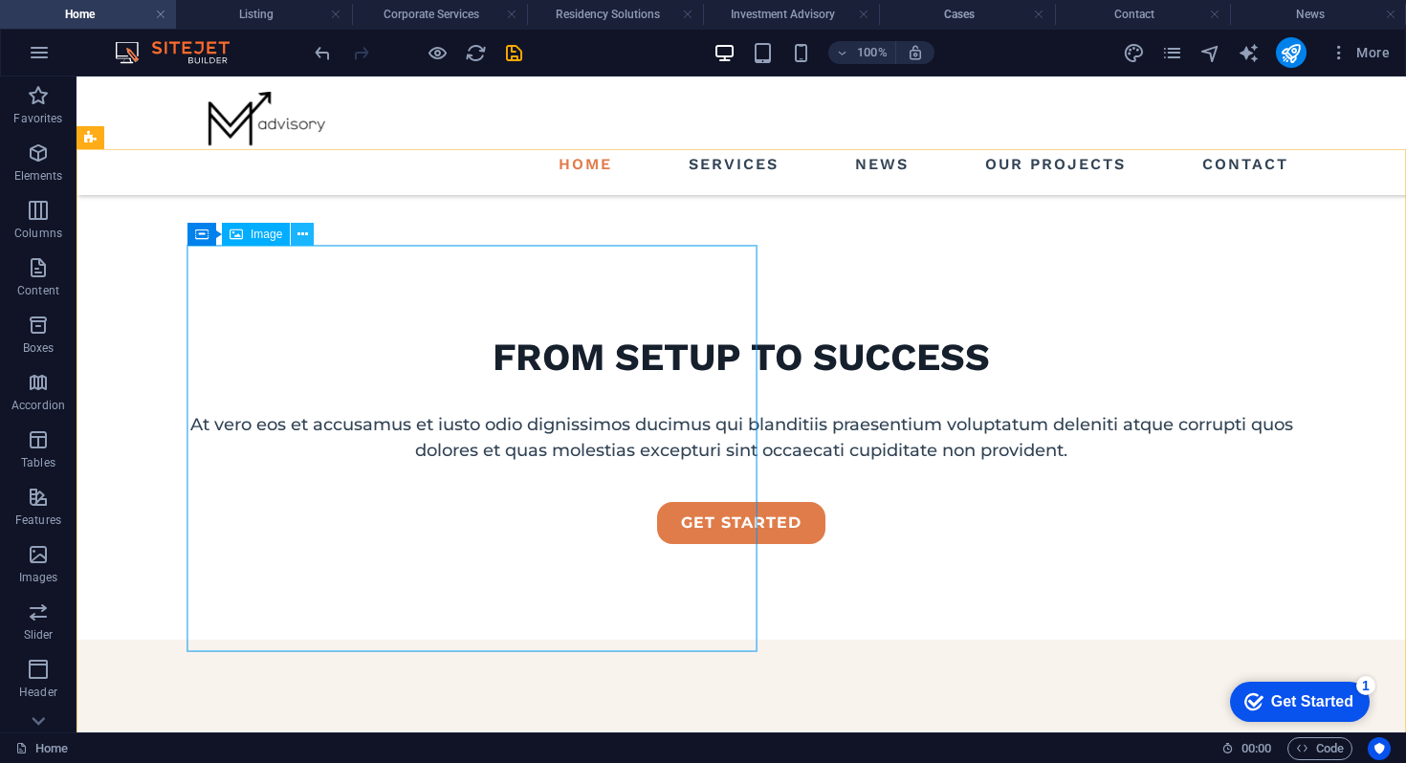
click at [298, 232] on icon at bounding box center [302, 235] width 11 height 20
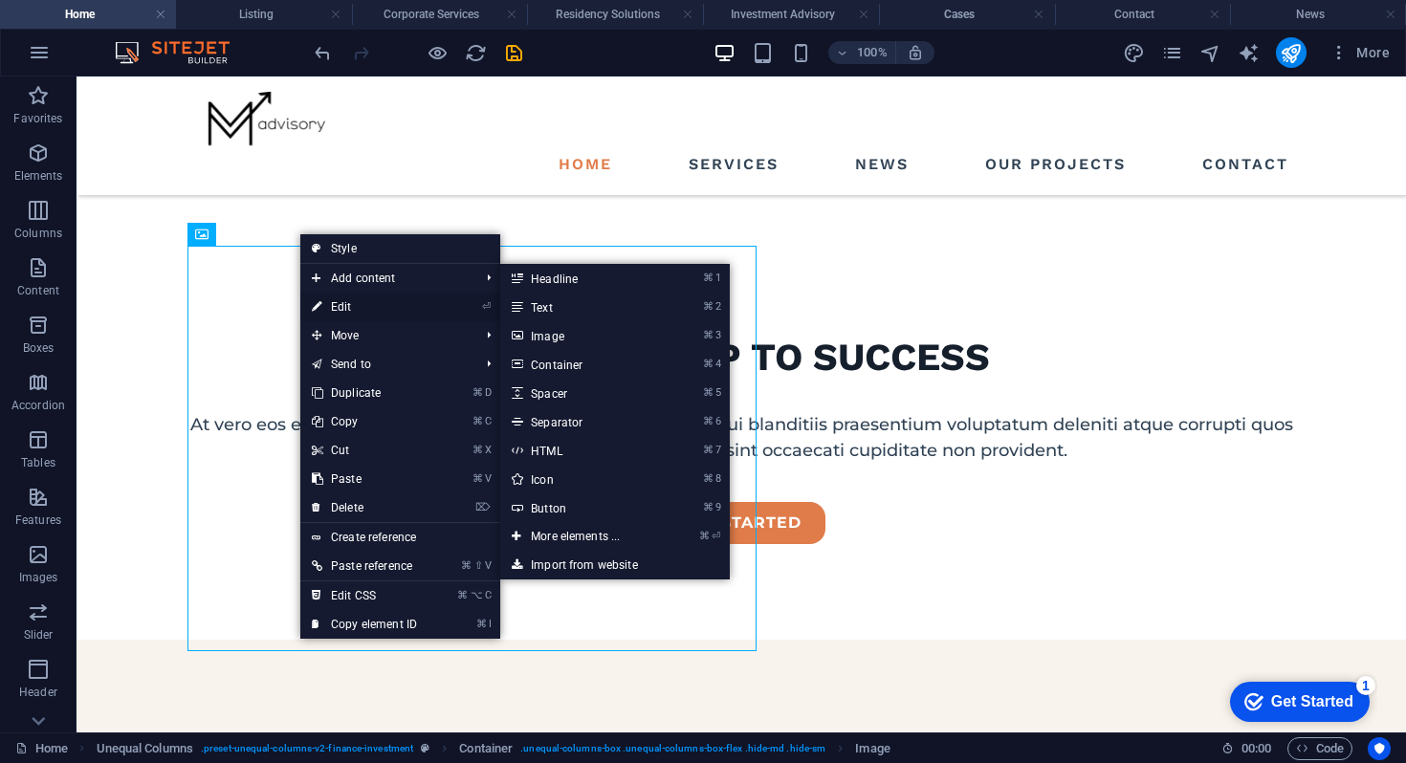
click at [334, 300] on link "⏎ Edit" at bounding box center [364, 307] width 128 height 29
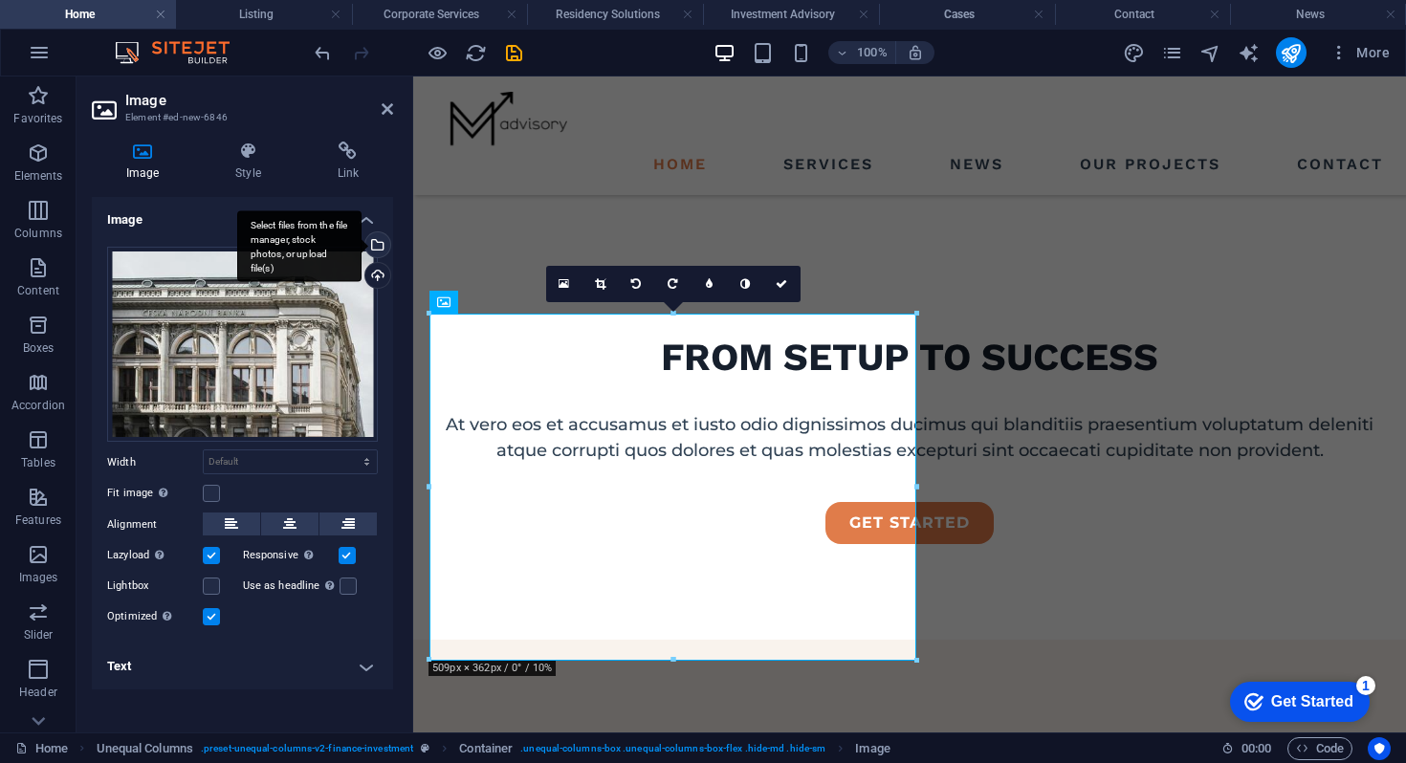
click at [381, 249] on div "Select files from the file manager, stock photos, or upload file(s)" at bounding box center [376, 246] width 29 height 29
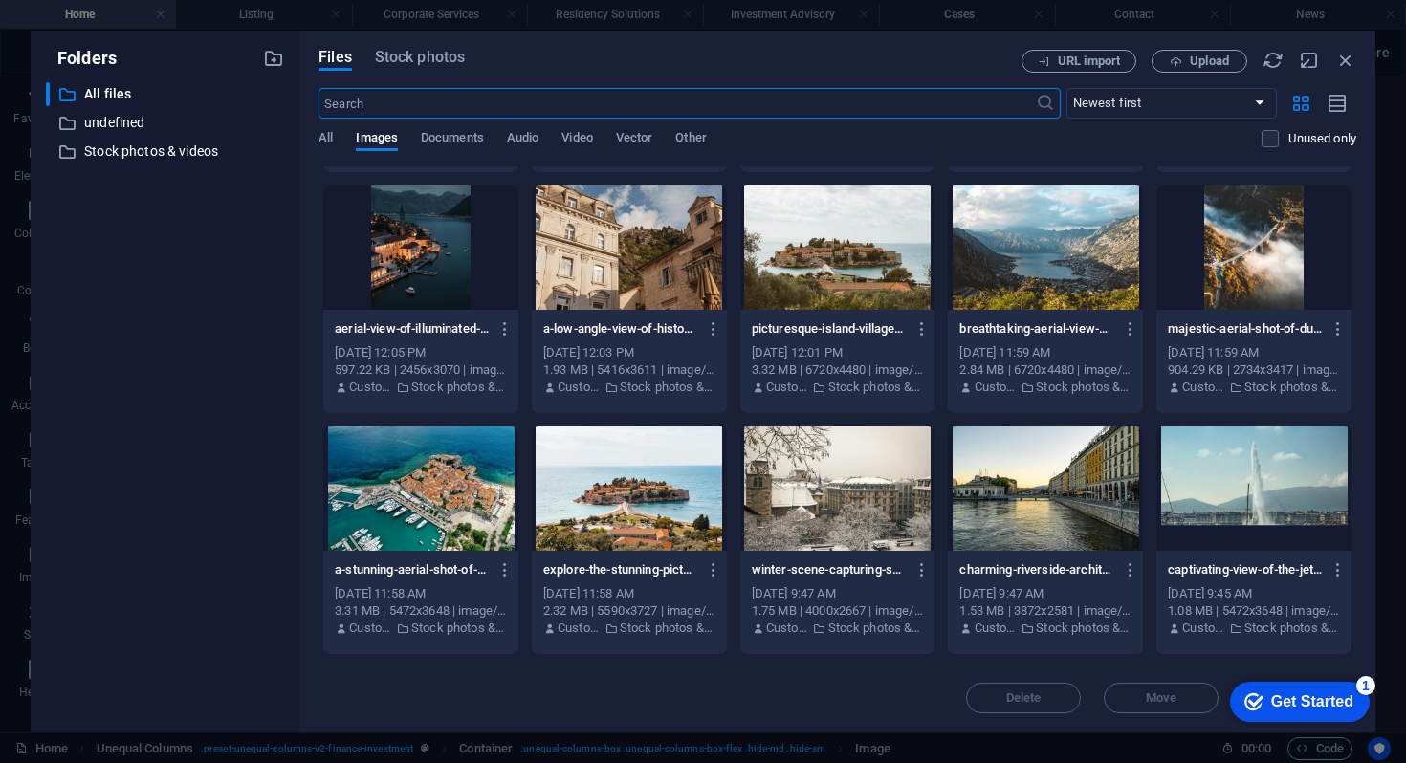
scroll to position [1475, 0]
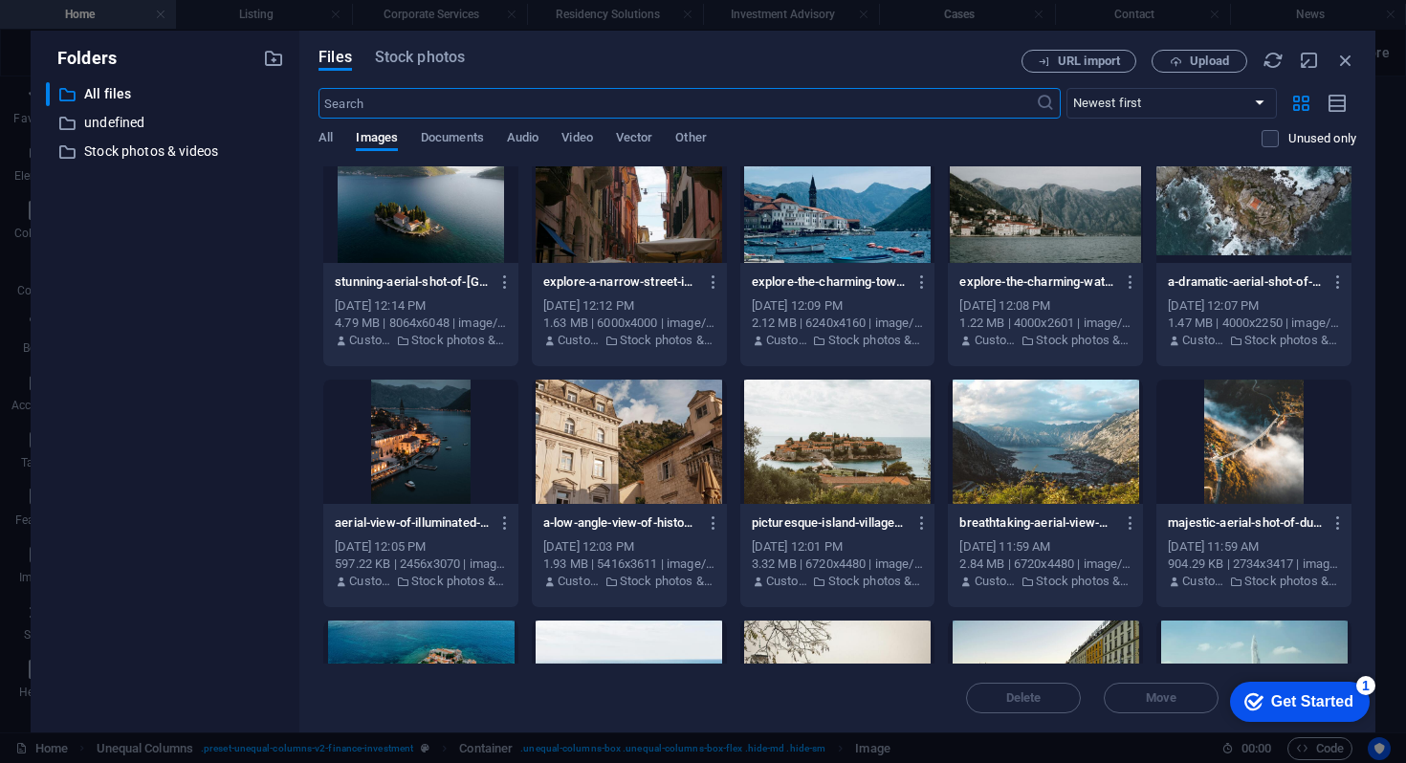
click at [455, 75] on div "Files Stock photos URL import Upload ​ Newest first Oldest first Name (A-Z) Nam…" at bounding box center [837, 382] width 1038 height 664
click at [440, 61] on span "Stock photos" at bounding box center [420, 57] width 90 height 23
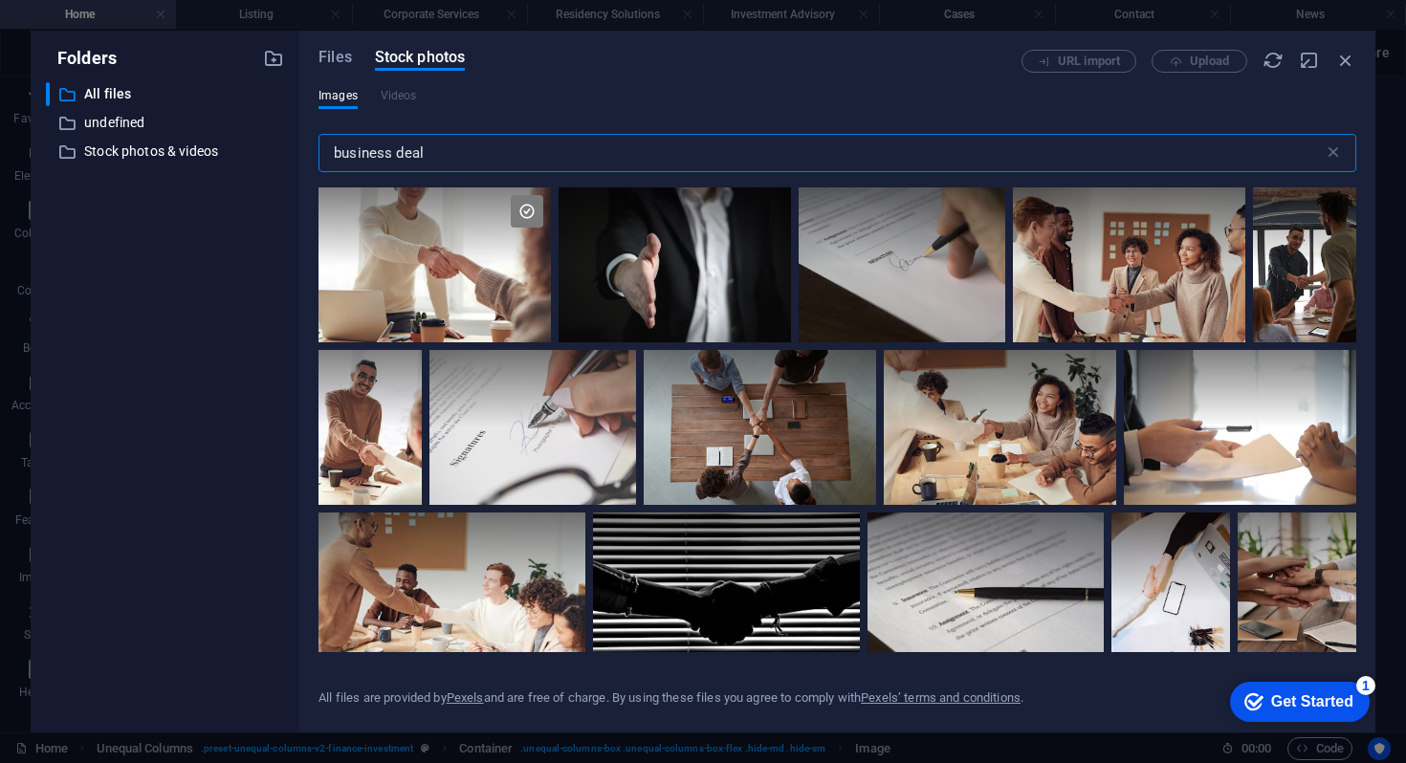
drag, startPoint x: 441, startPoint y: 156, endPoint x: 291, endPoint y: 155, distance: 150.2
click at [291, 155] on div "Folders ​ All files All files ​ undefined undefined ​ Stock photos & videos Sto…" at bounding box center [703, 382] width 1345 height 702
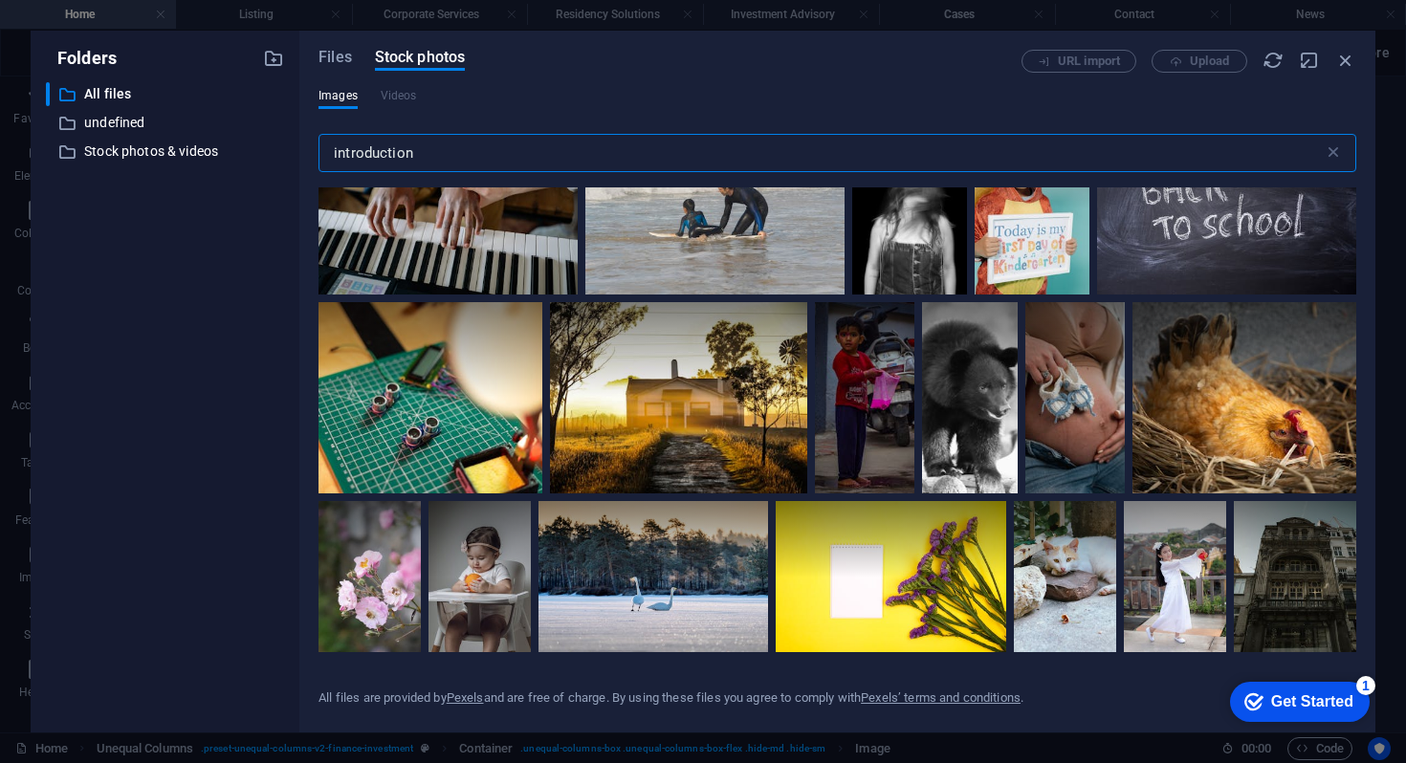
scroll to position [8127, 0]
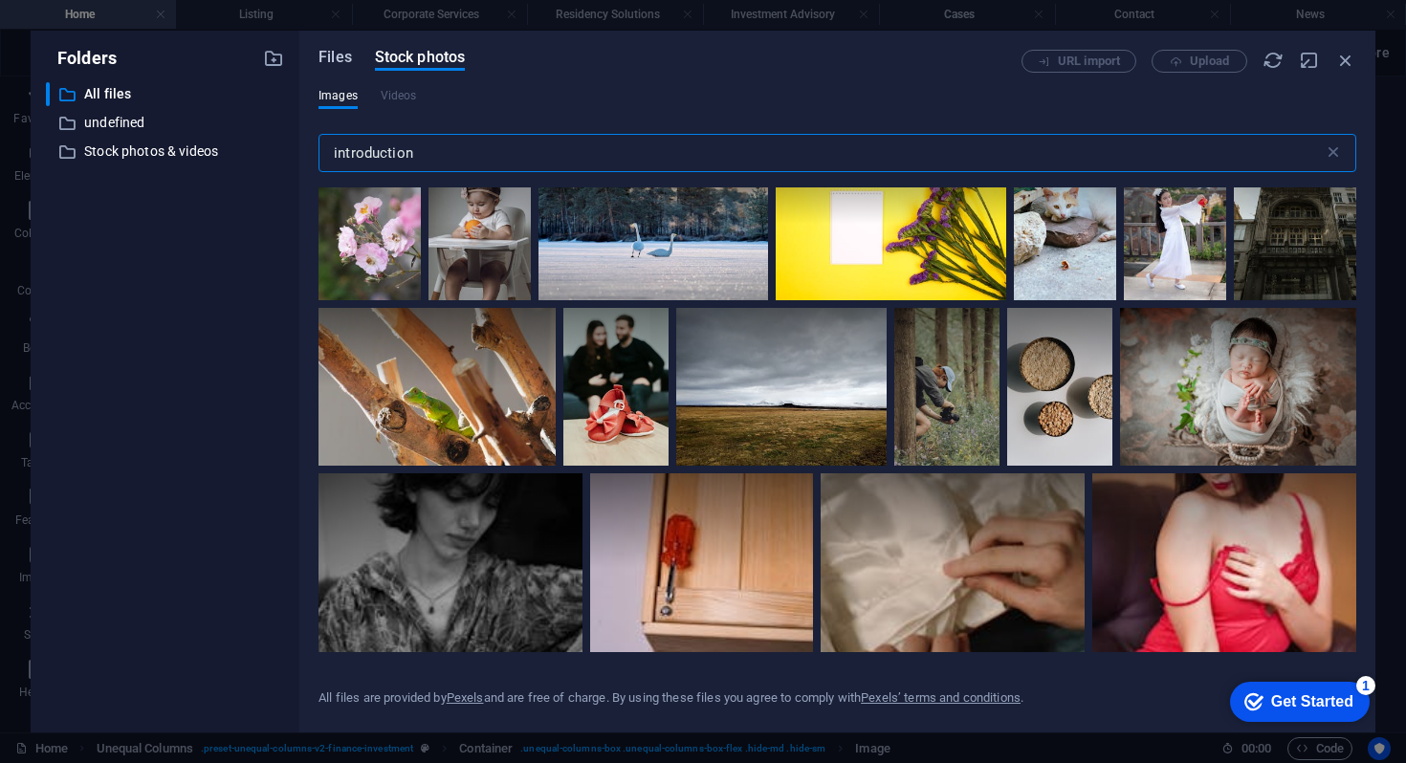
type input "introduction"
click at [338, 53] on span "Files" at bounding box center [334, 57] width 33 height 23
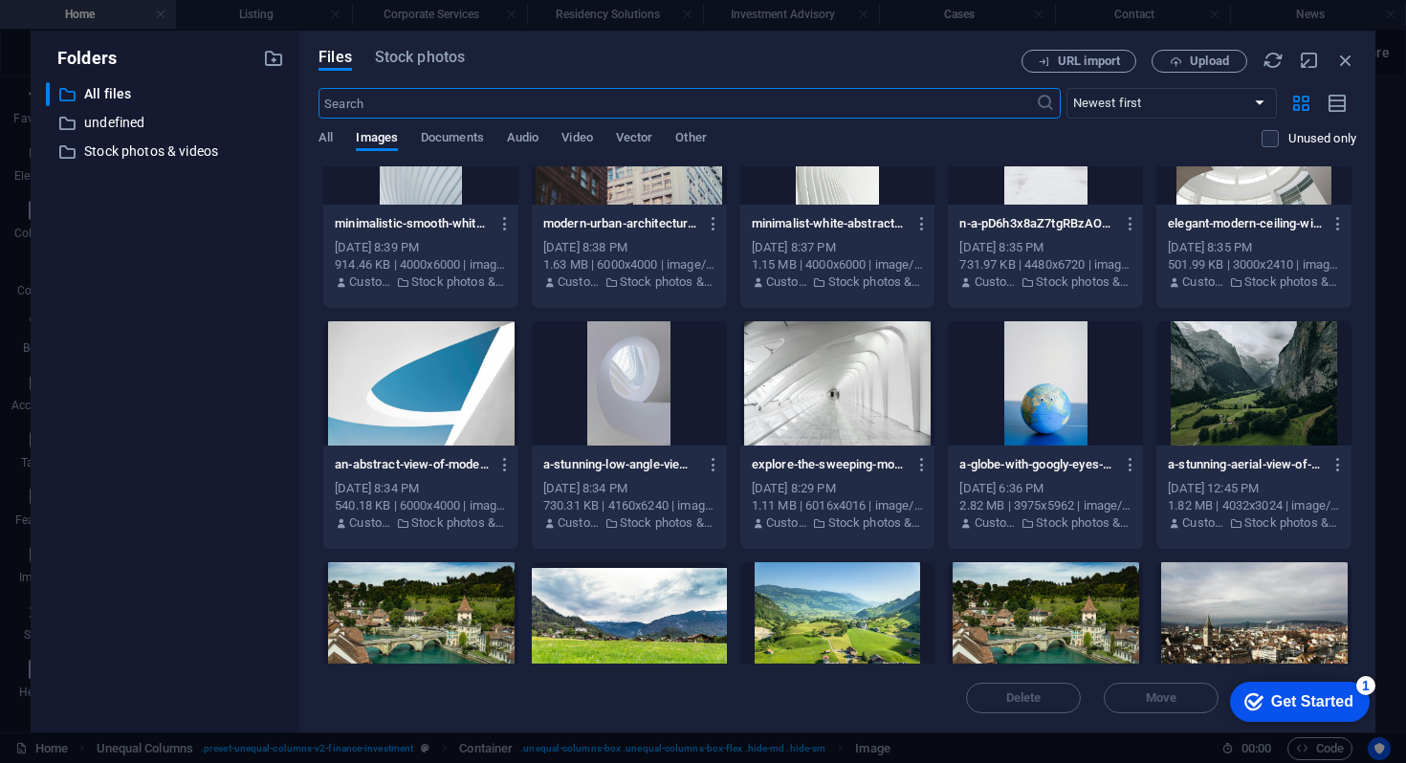
scroll to position [616, 0]
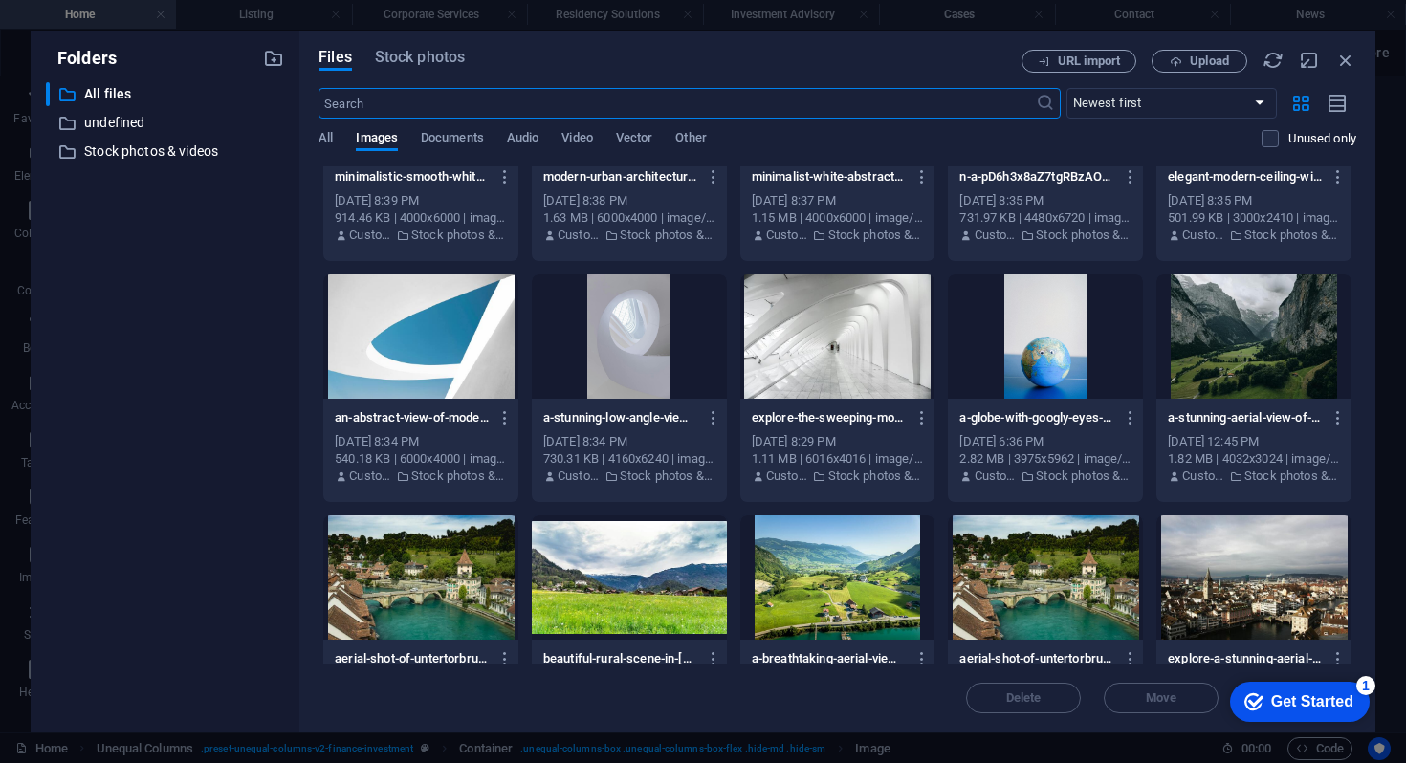
click at [810, 345] on div at bounding box center [837, 336] width 195 height 124
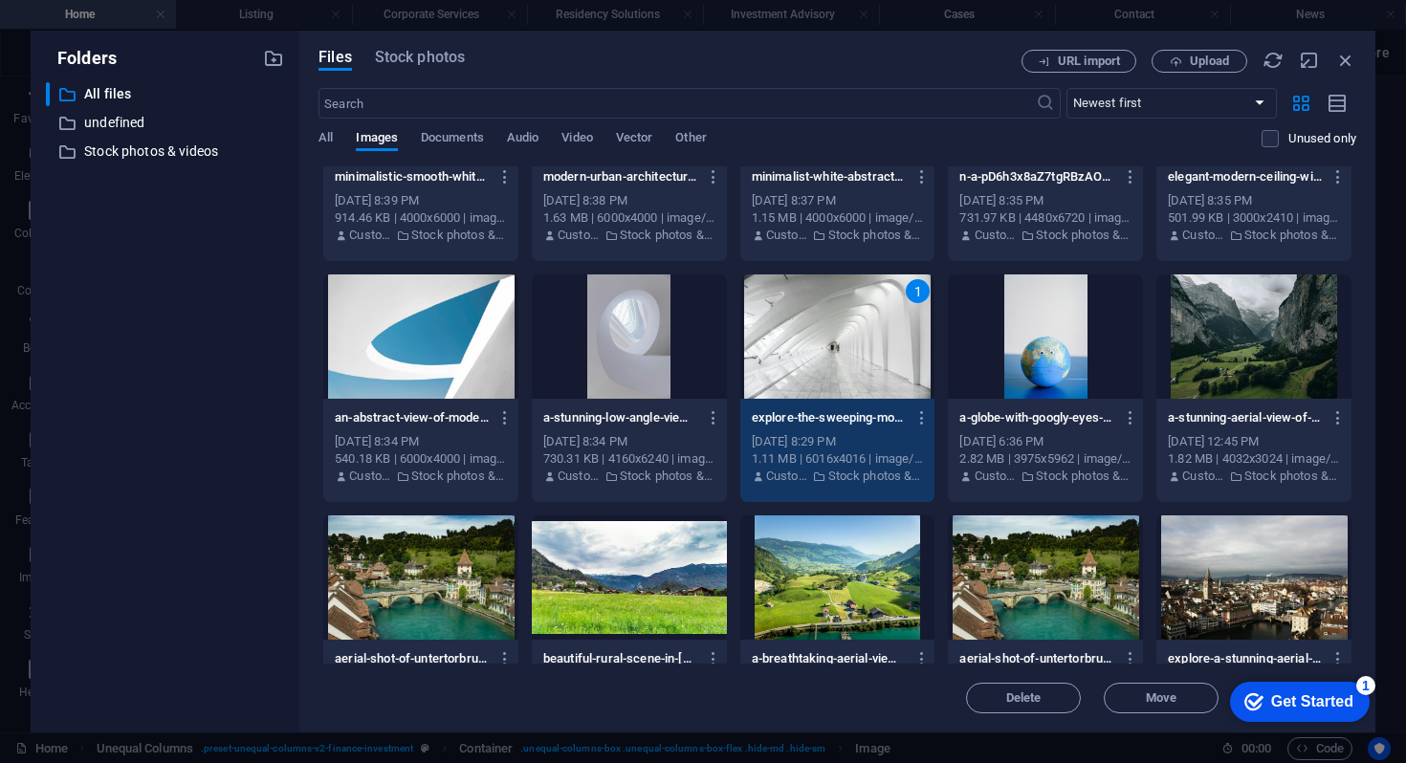
click at [810, 345] on div "1" at bounding box center [837, 336] width 195 height 124
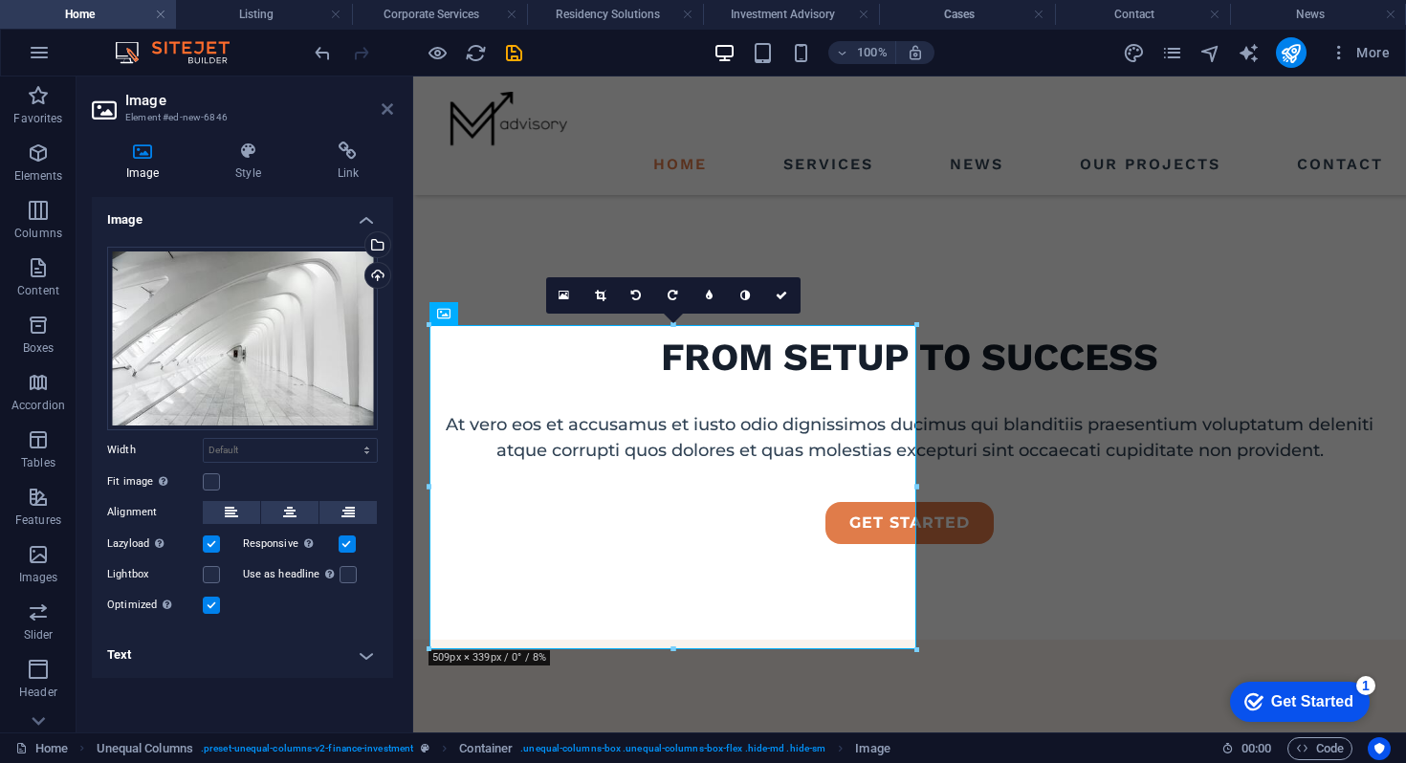
click at [388, 107] on icon at bounding box center [387, 108] width 11 height 15
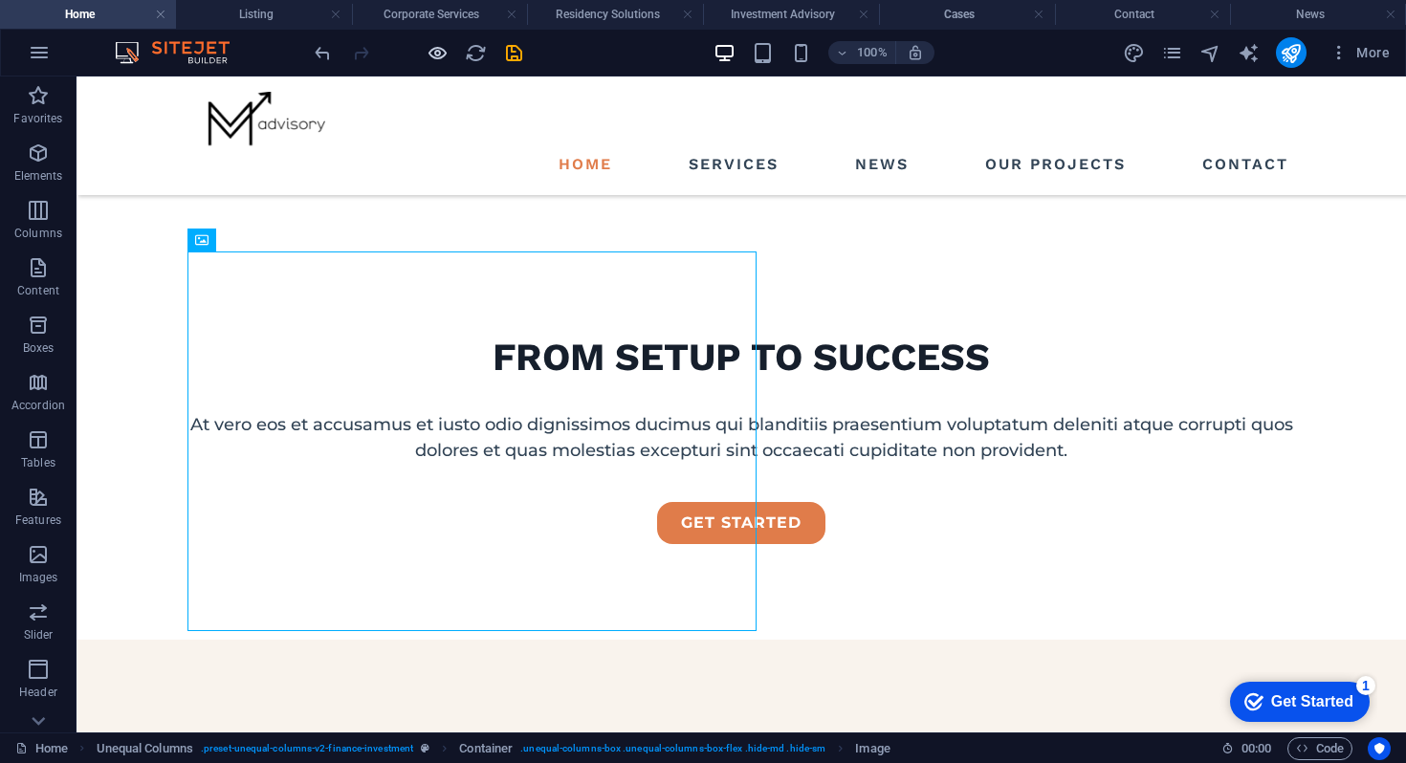
click at [447, 50] on icon "button" at bounding box center [438, 53] width 22 height 22
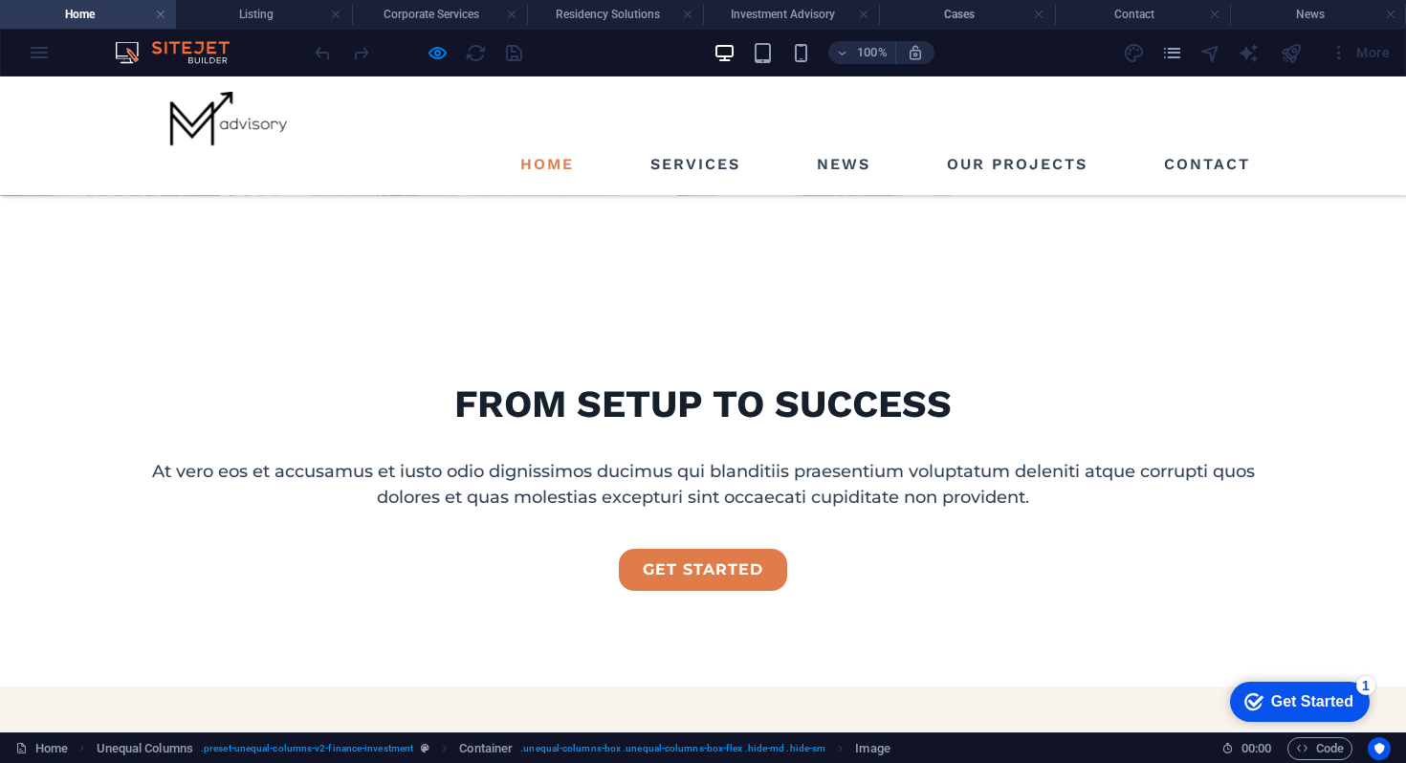
scroll to position [535, 0]
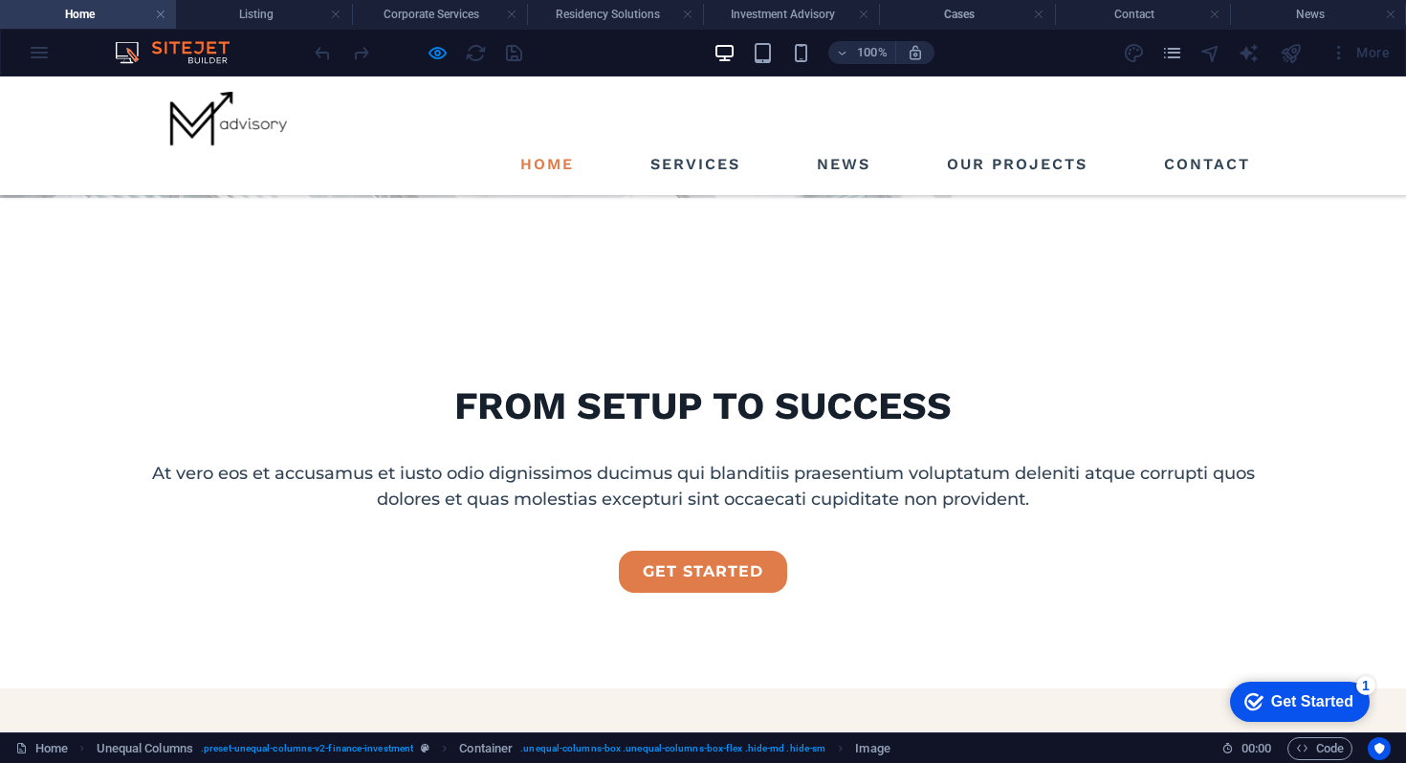
drag, startPoint x: 1155, startPoint y: 387, endPoint x: 998, endPoint y: 384, distance: 157.8
copy p "boutique advisory"
click at [447, 55] on icon "button" at bounding box center [438, 53] width 22 height 22
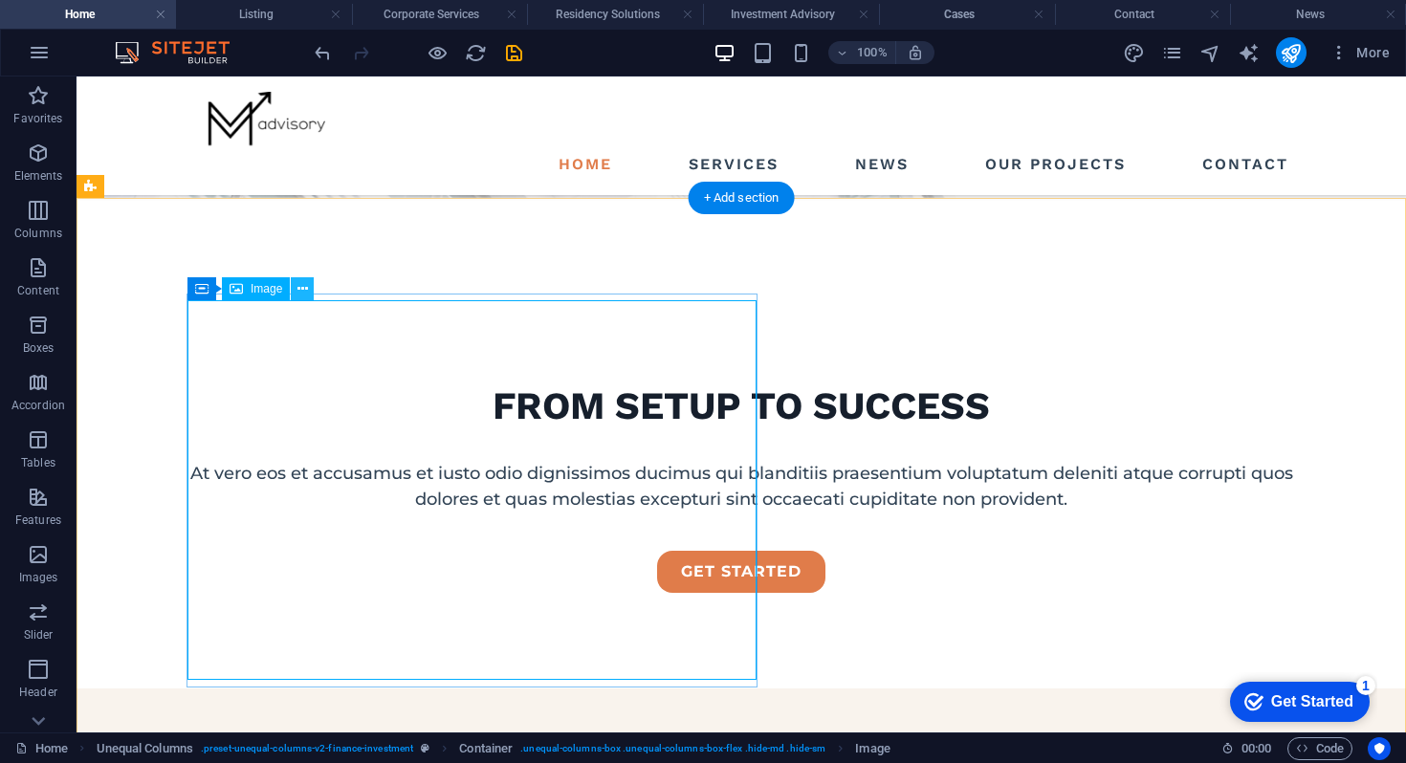
click at [302, 295] on icon at bounding box center [302, 289] width 11 height 20
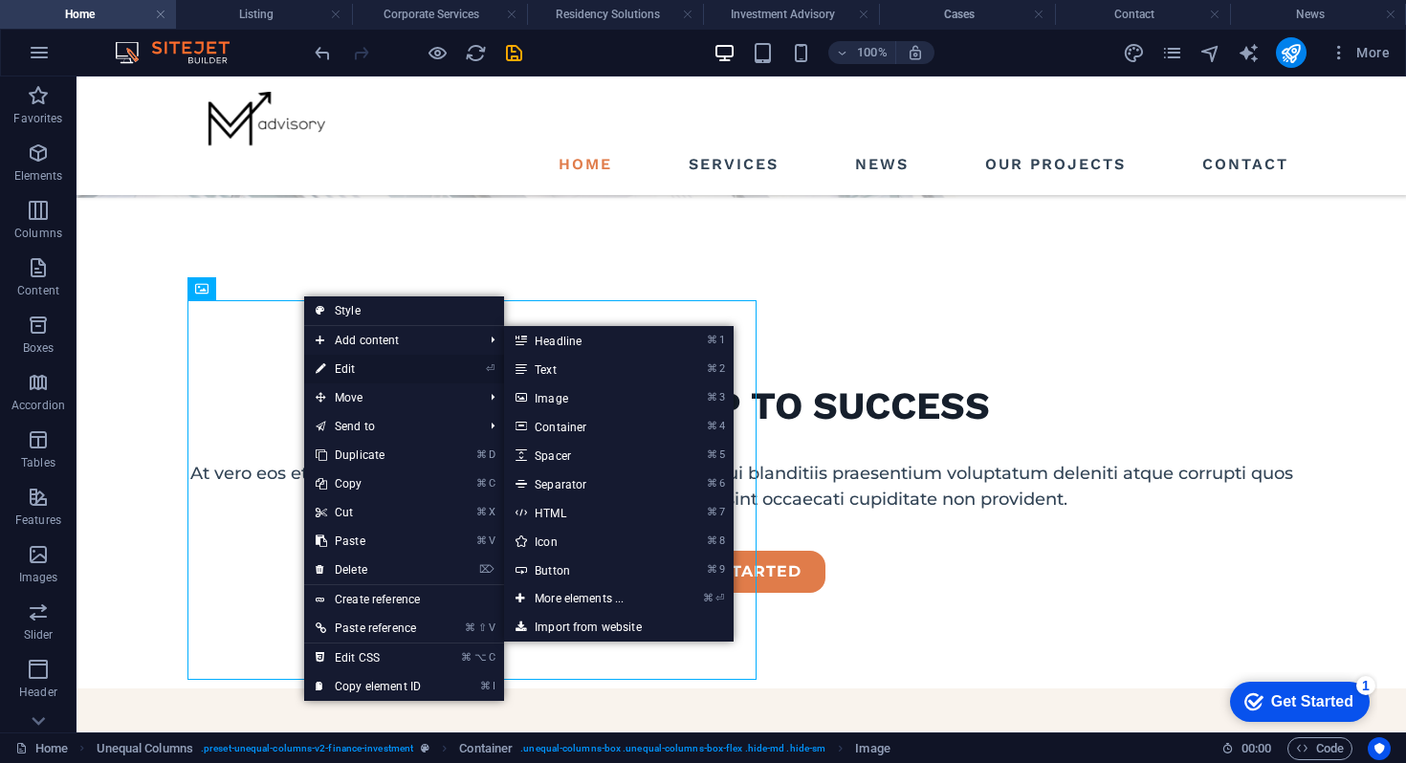
click at [352, 369] on link "⏎ Edit" at bounding box center [368, 369] width 128 height 29
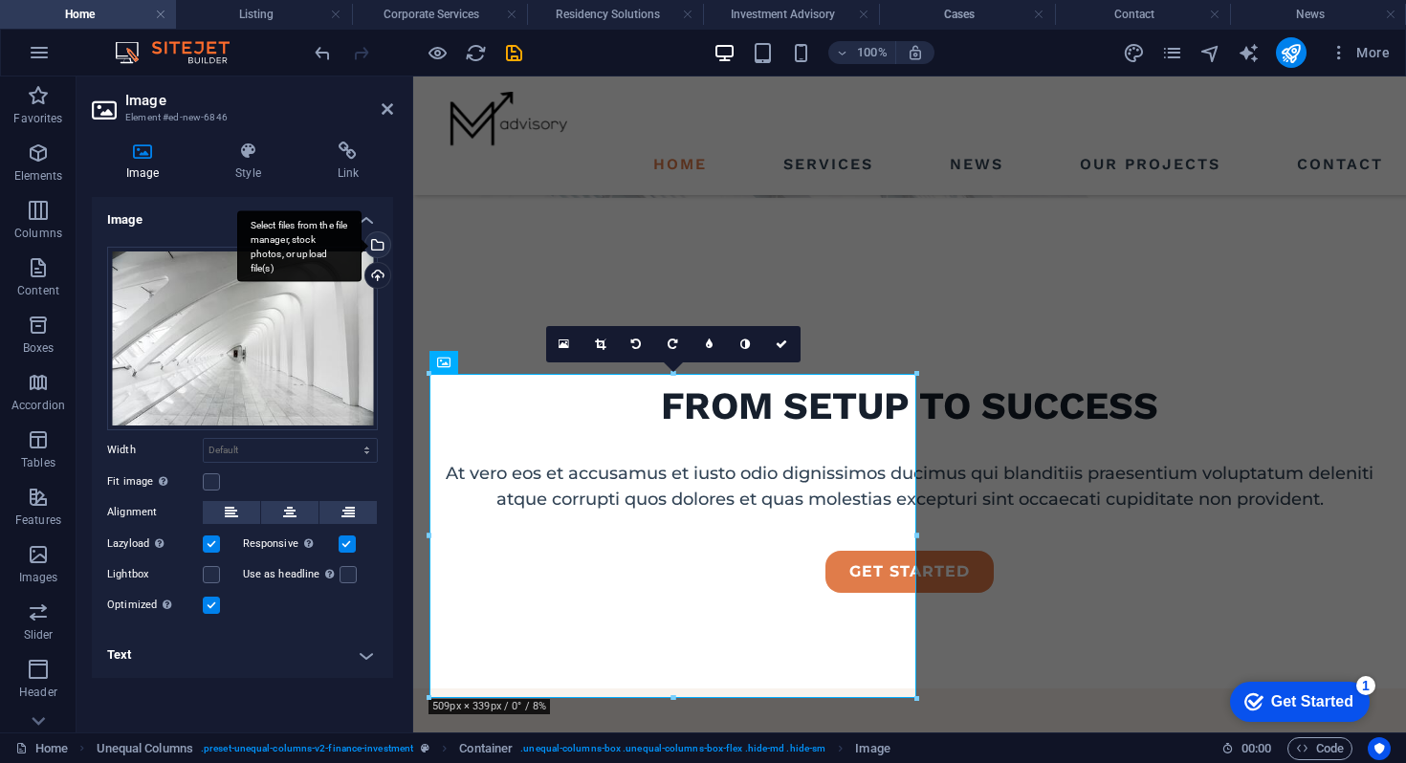
click at [388, 235] on div "Select files from the file manager, stock photos, or upload file(s)" at bounding box center [376, 246] width 29 height 29
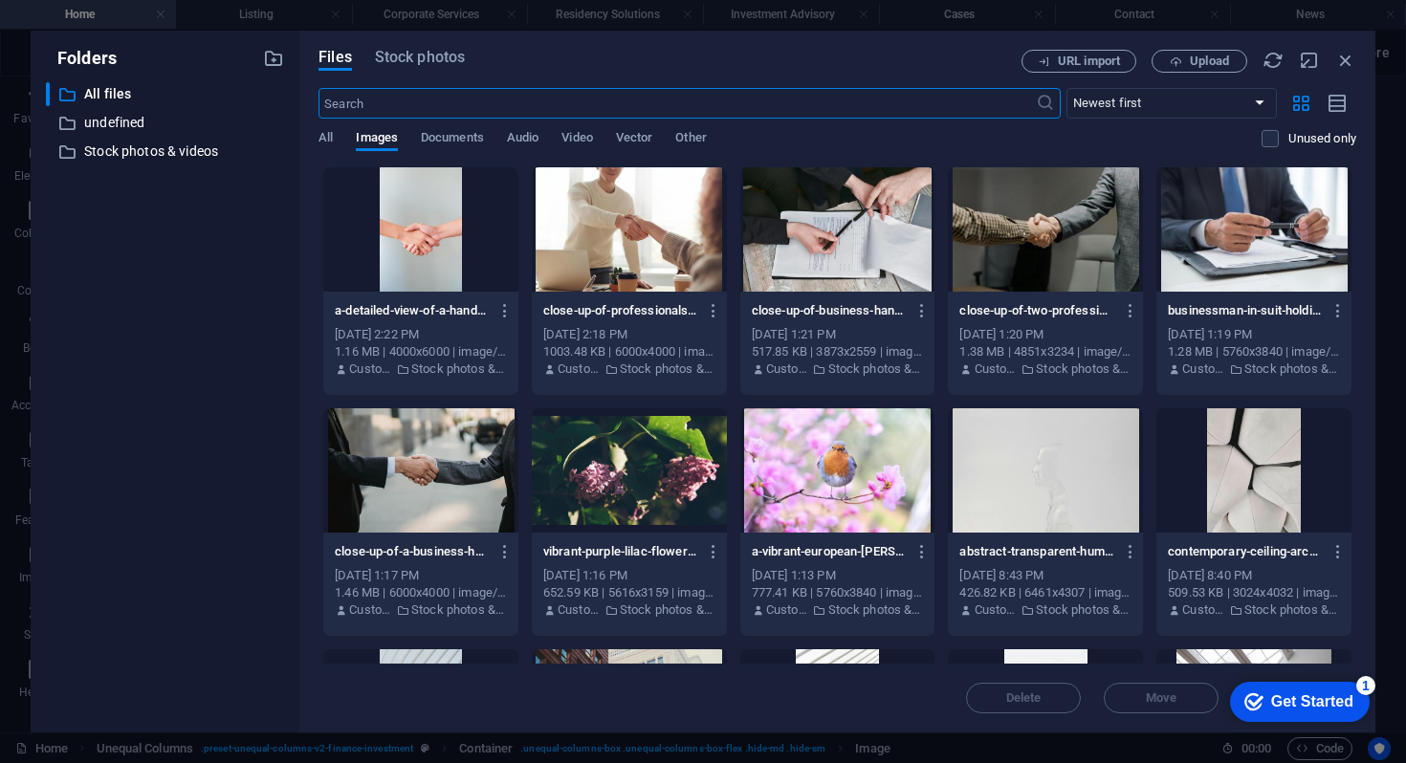
click at [422, 73] on div "Files Stock photos URL import Upload ​ Newest first Oldest first Name (A-Z) Nam…" at bounding box center [837, 382] width 1038 height 664
click at [422, 60] on span "Stock photos" at bounding box center [420, 57] width 90 height 23
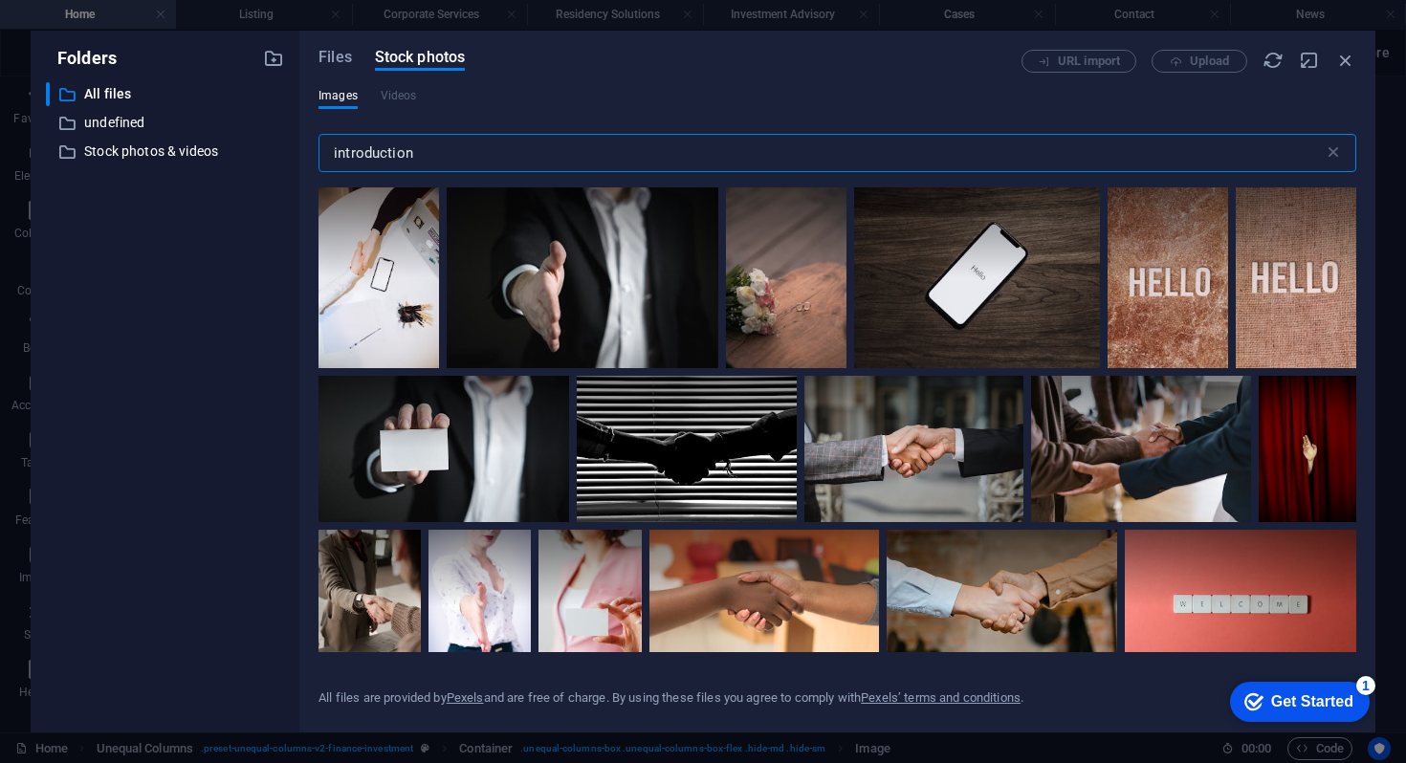
drag, startPoint x: 426, startPoint y: 154, endPoint x: 307, endPoint y: 152, distance: 118.6
click at [307, 152] on div "Files Stock photos URL import Upload Images Videos introduction ​ All files are…" at bounding box center [837, 382] width 1076 height 702
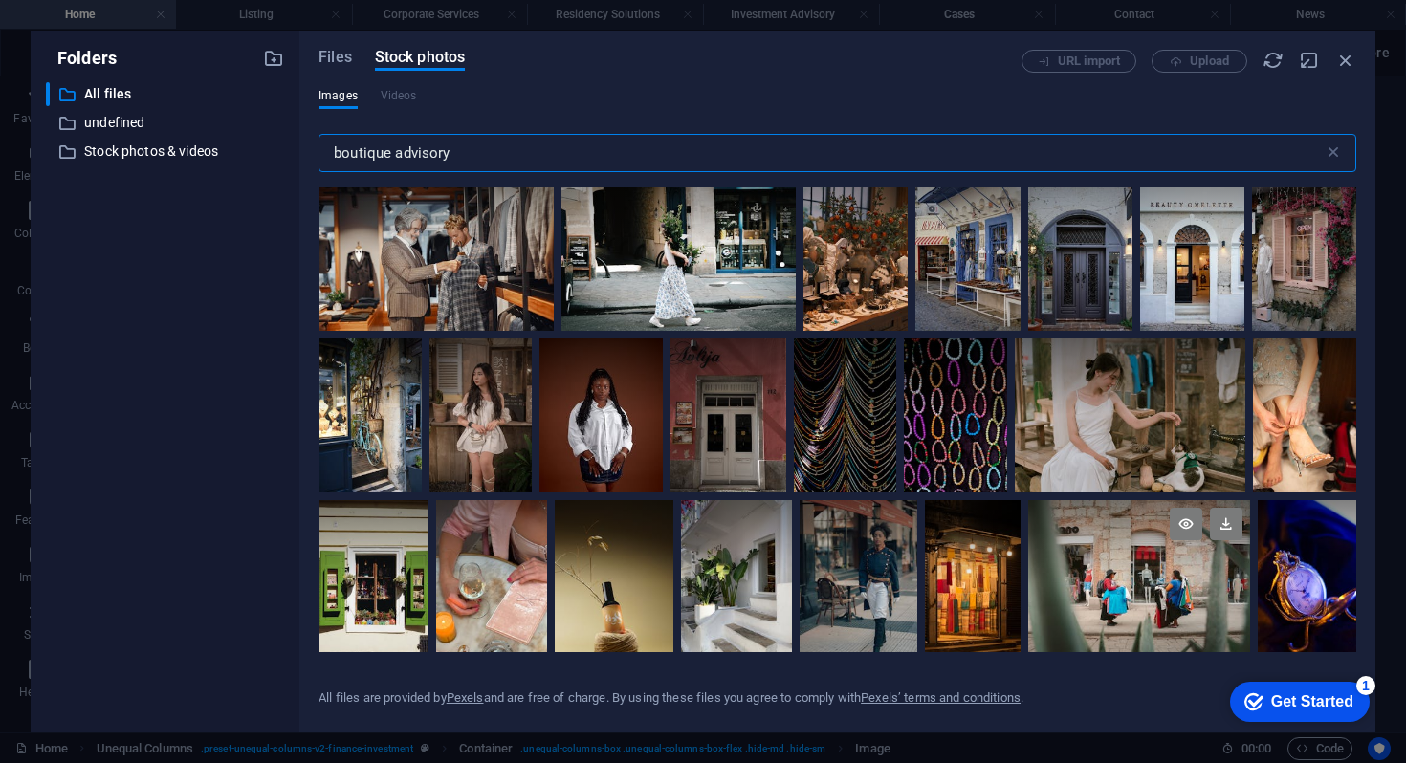
scroll to position [0, 0]
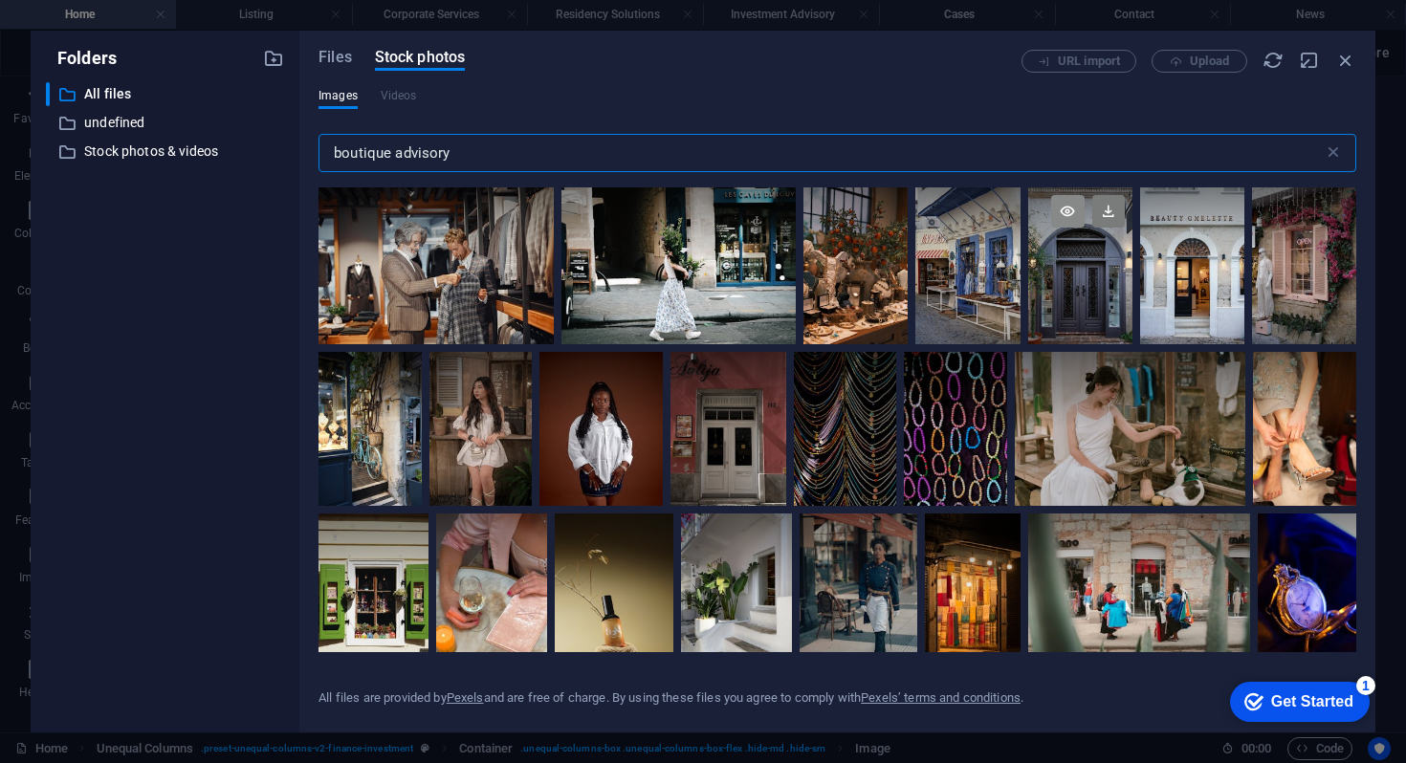
type input "boutique advisory"
click at [1073, 212] on icon at bounding box center [1067, 211] width 33 height 33
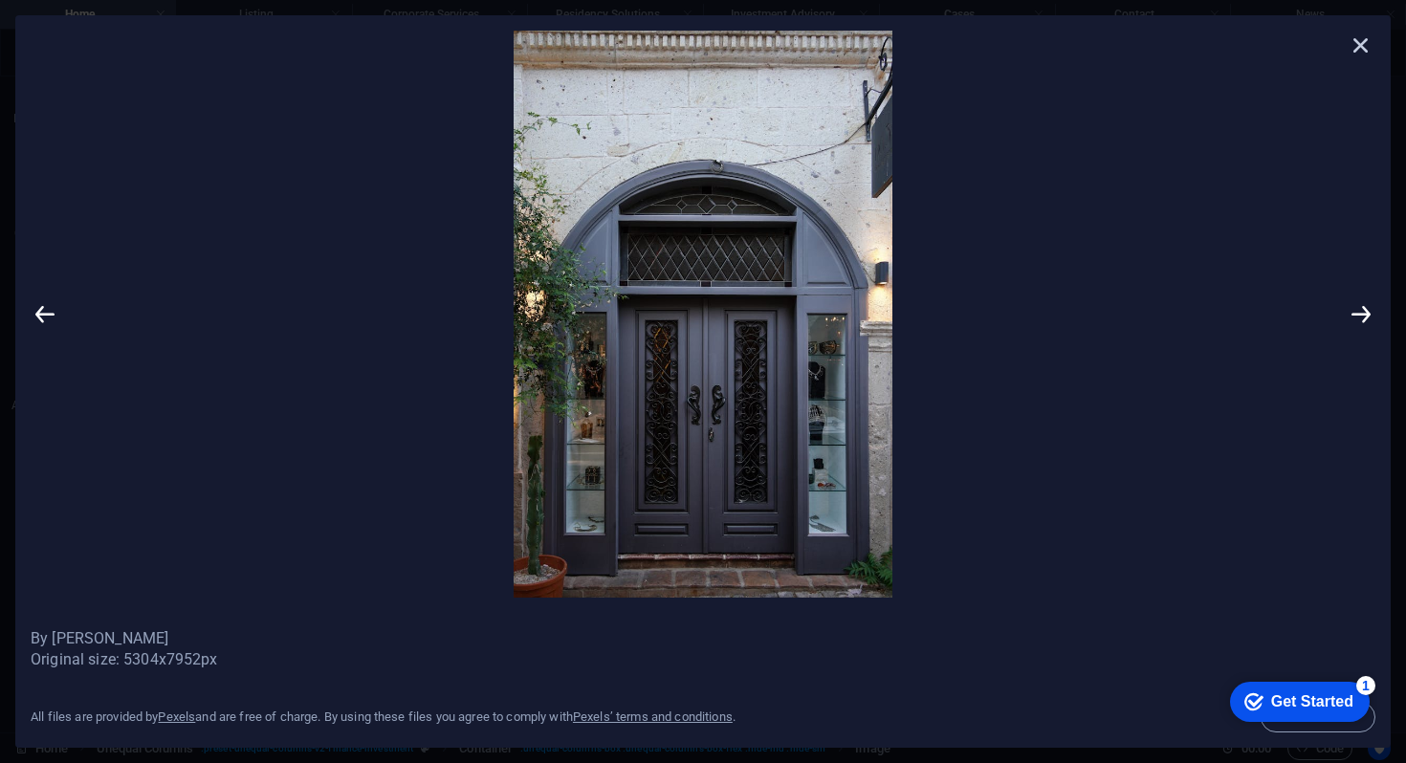
click at [1370, 42] on icon at bounding box center [1361, 45] width 29 height 29
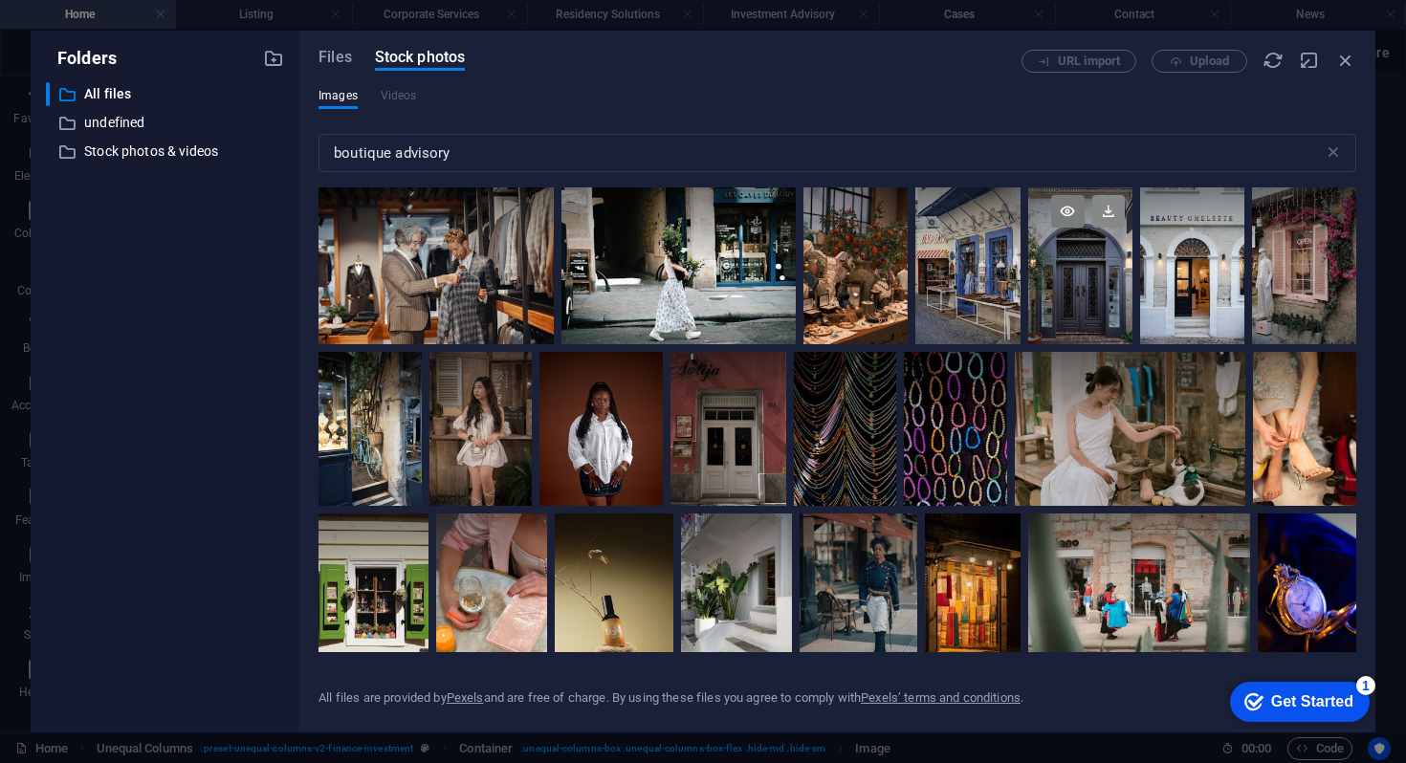
click at [1105, 212] on icon at bounding box center [1108, 211] width 33 height 33
click at [1106, 218] on icon at bounding box center [1108, 211] width 33 height 33
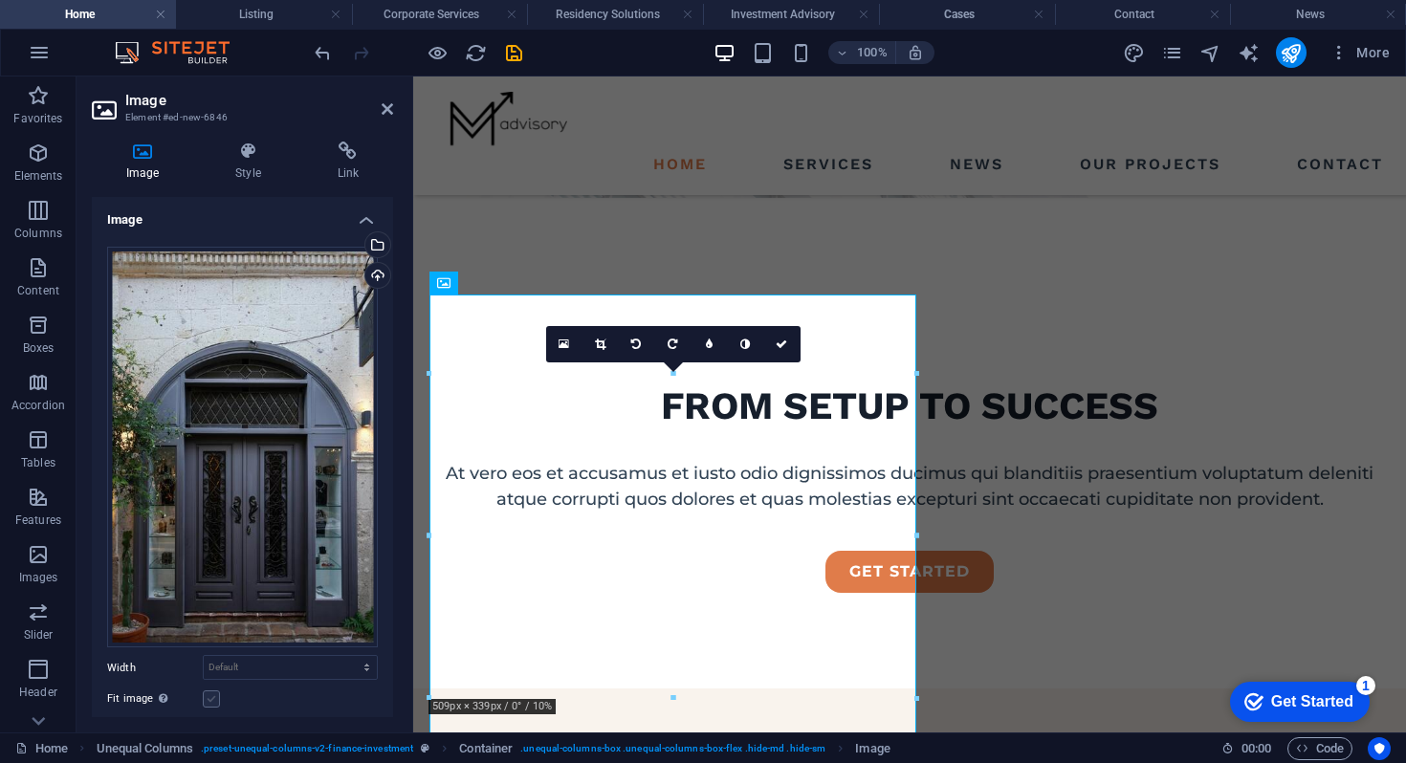
click at [208, 694] on label at bounding box center [211, 699] width 17 height 17
click at [0, 0] on input "Fit image Automatically fit image to a fixed width and height" at bounding box center [0, 0] width 0 height 0
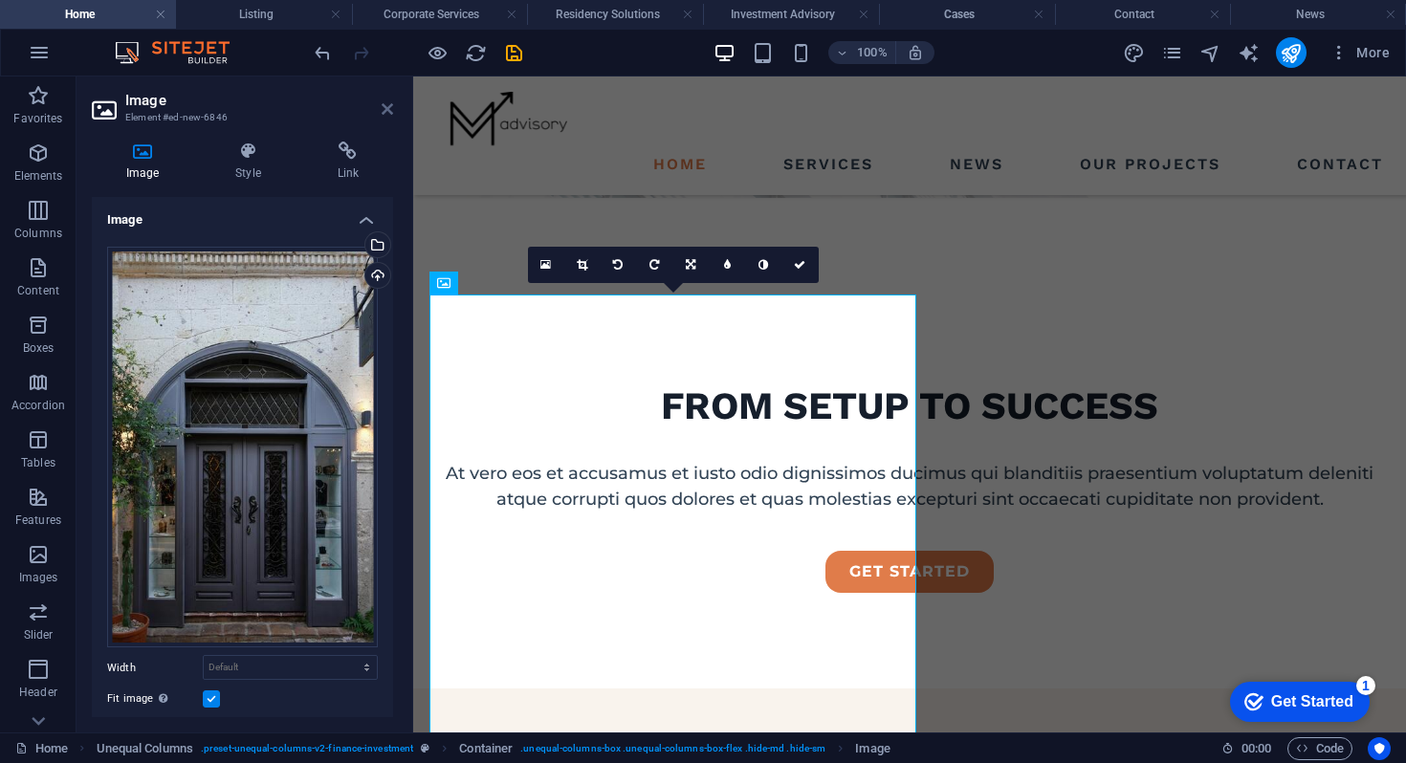
click at [386, 113] on icon at bounding box center [387, 108] width 11 height 15
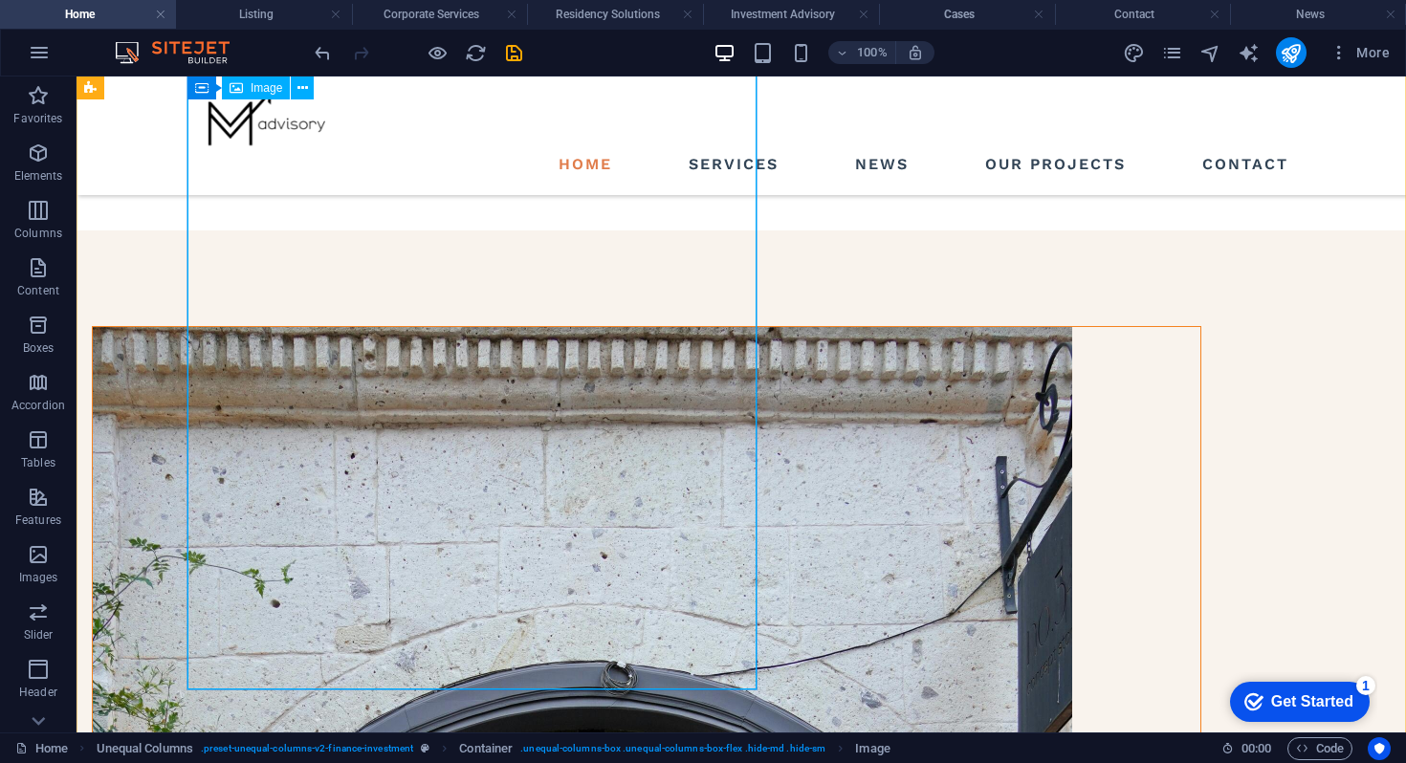
scroll to position [658, 0]
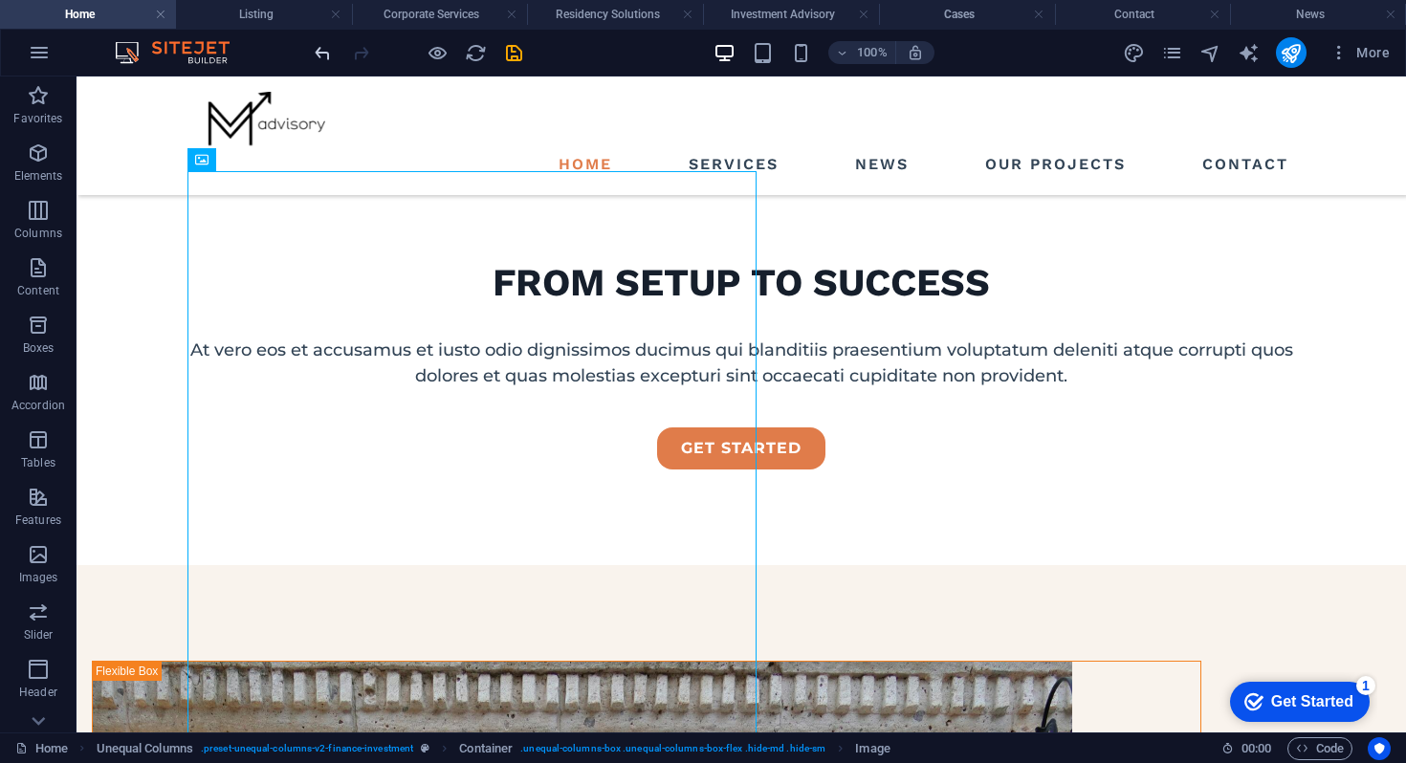
click at [324, 54] on icon "undo" at bounding box center [323, 53] width 22 height 22
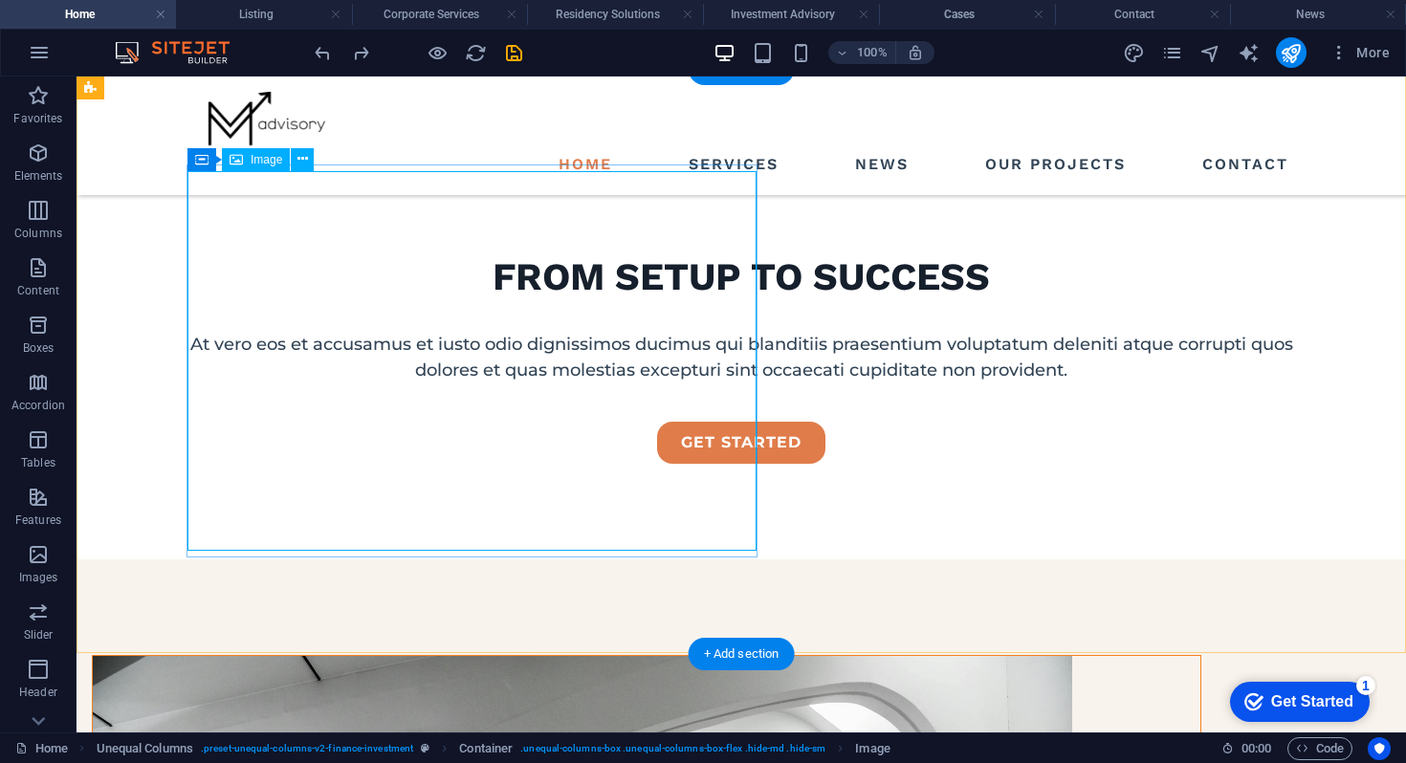
scroll to position [362, 0]
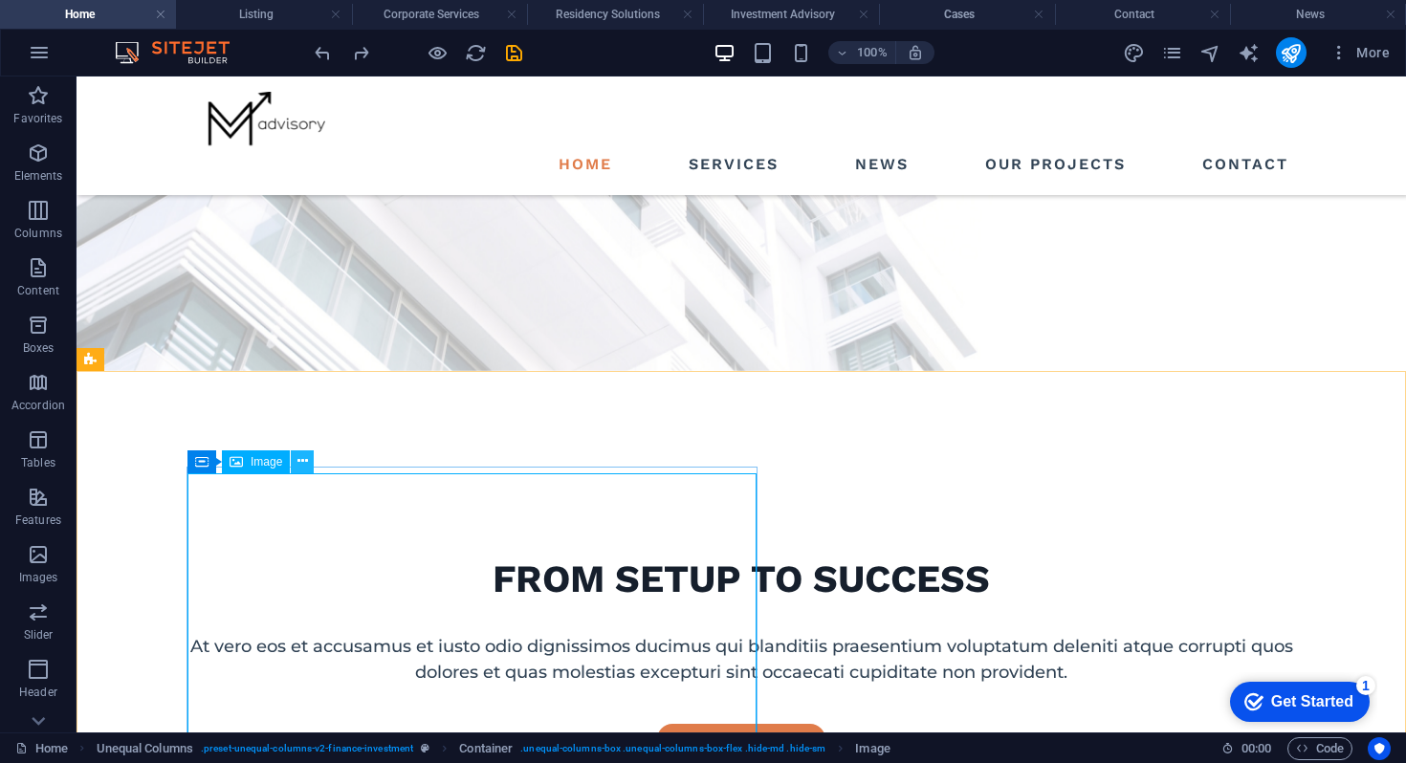
click at [299, 461] on icon at bounding box center [302, 461] width 11 height 20
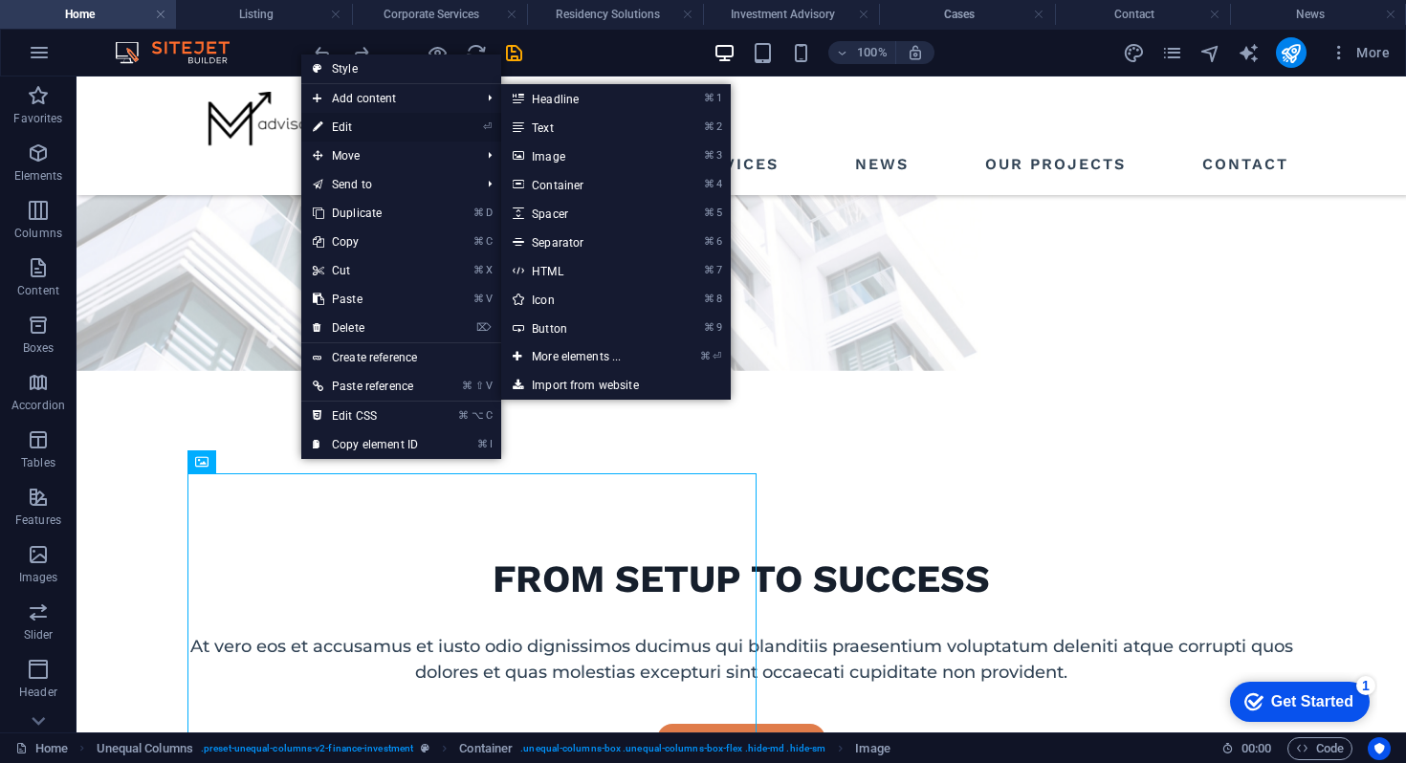
click at [344, 126] on link "⏎ Edit" at bounding box center [365, 127] width 128 height 29
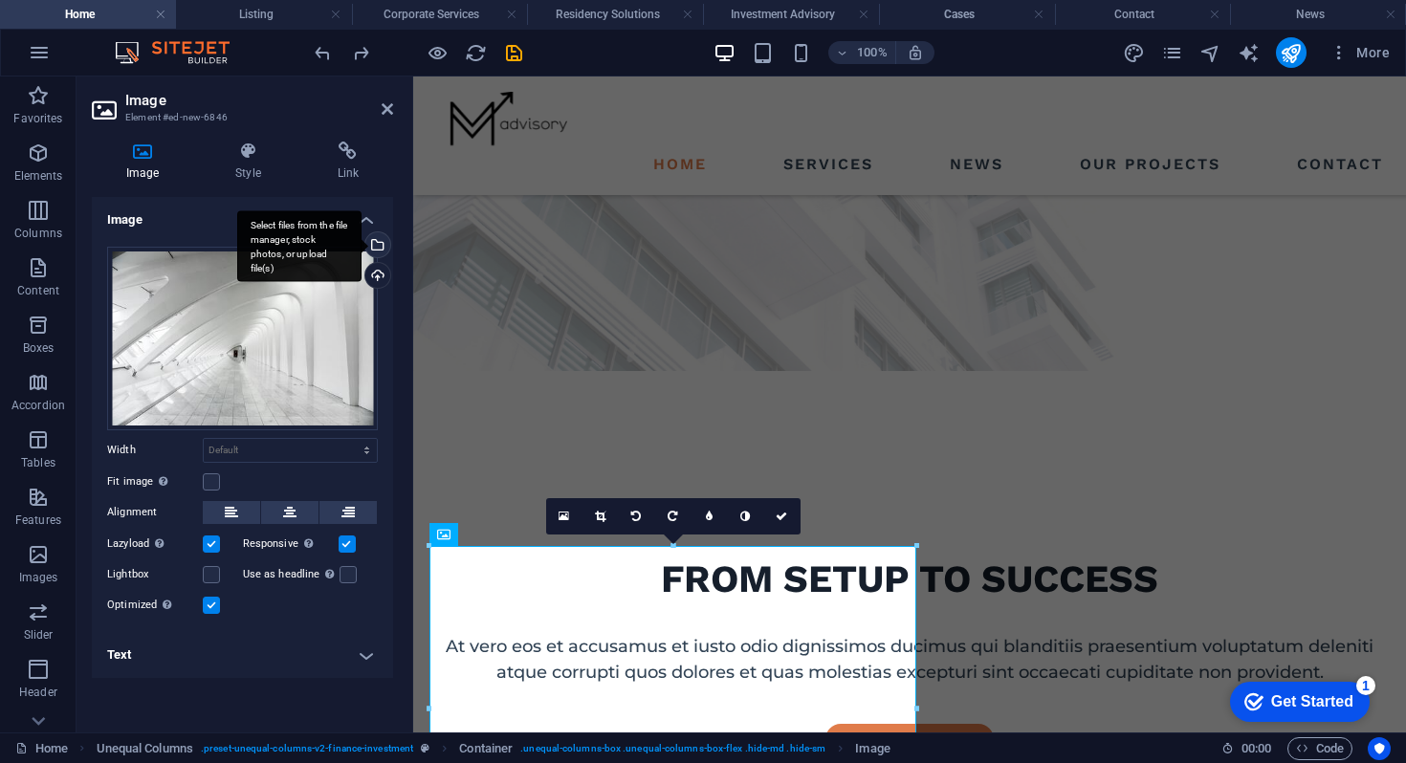
click at [377, 246] on div "Select files from the file manager, stock photos, or upload file(s)" at bounding box center [376, 246] width 29 height 29
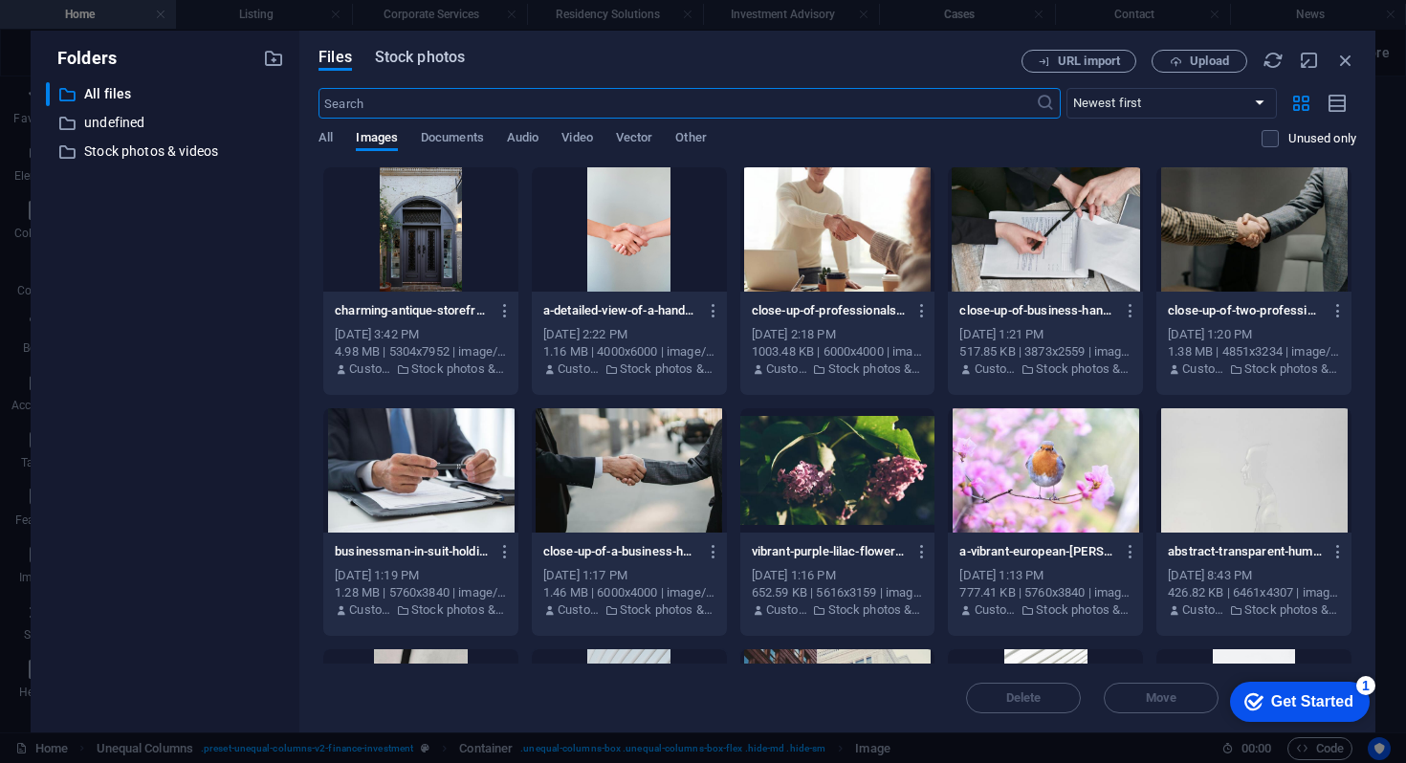
click at [403, 60] on span "Stock photos" at bounding box center [420, 57] width 90 height 23
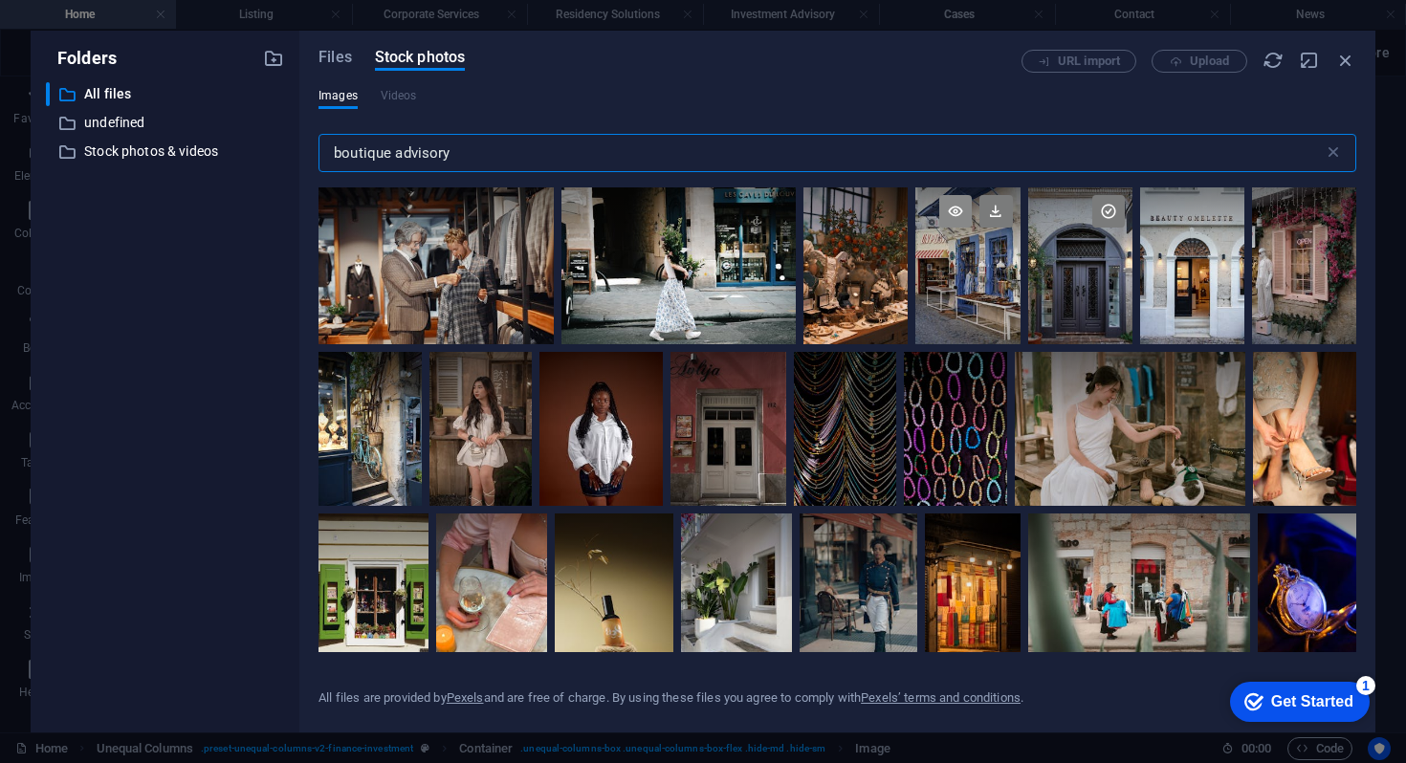
click at [959, 207] on icon at bounding box center [955, 211] width 33 height 33
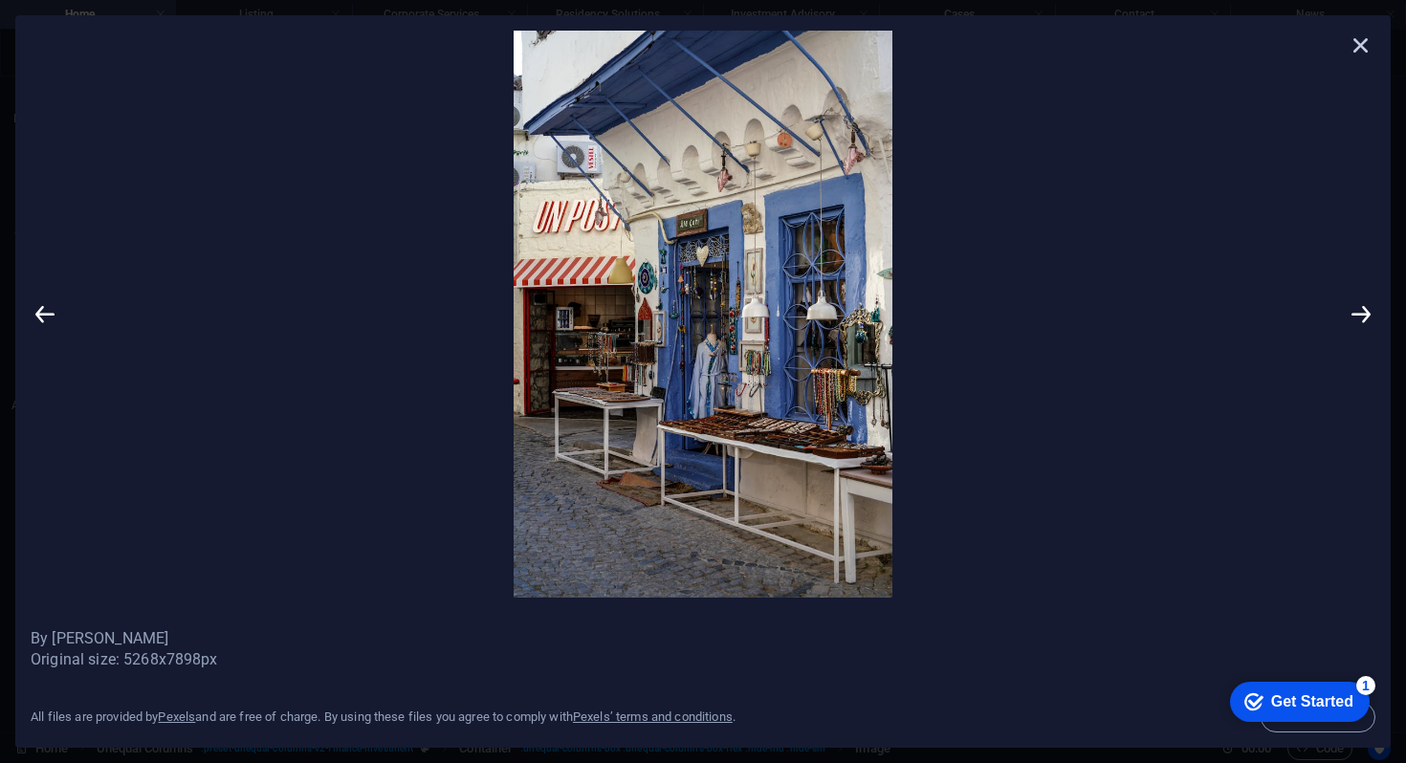
click at [1373, 56] on icon at bounding box center [1361, 45] width 29 height 29
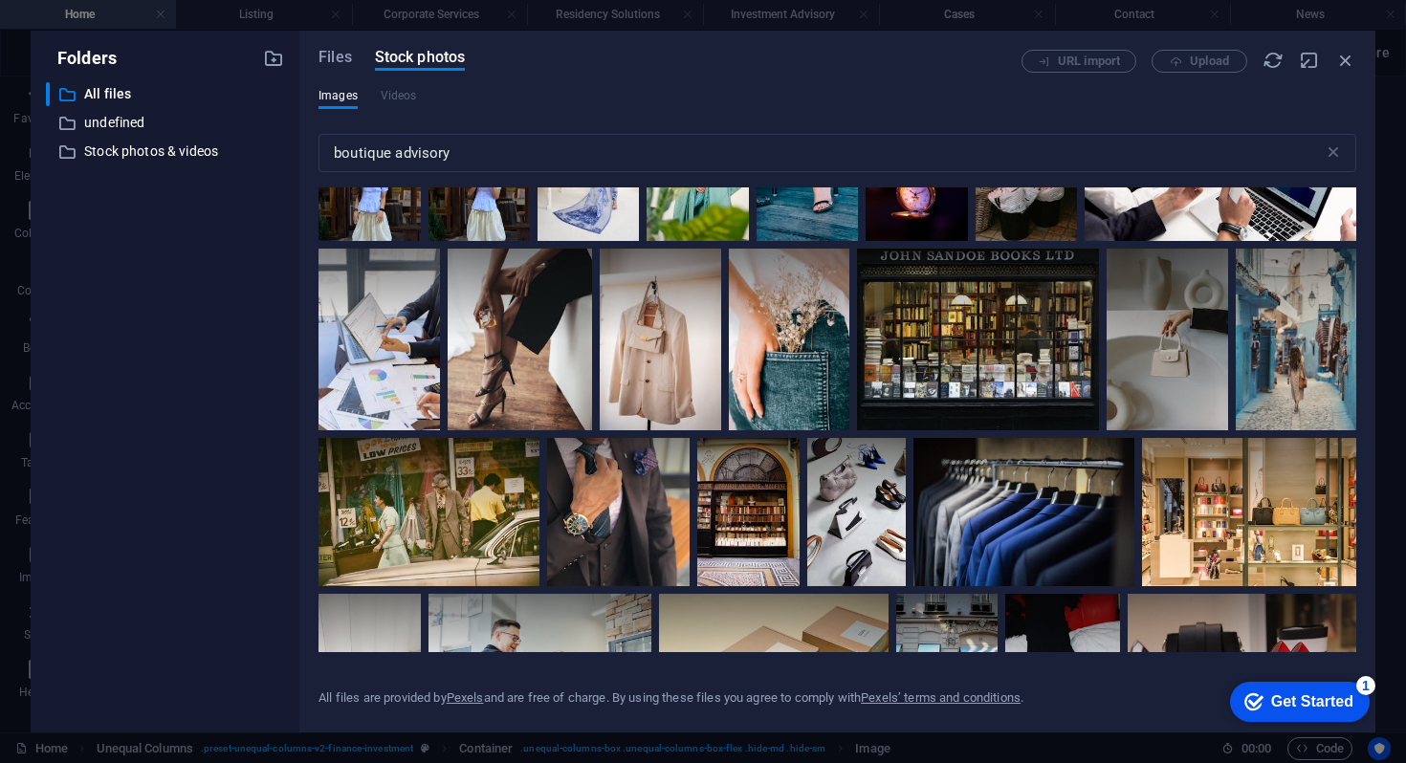
scroll to position [941, 0]
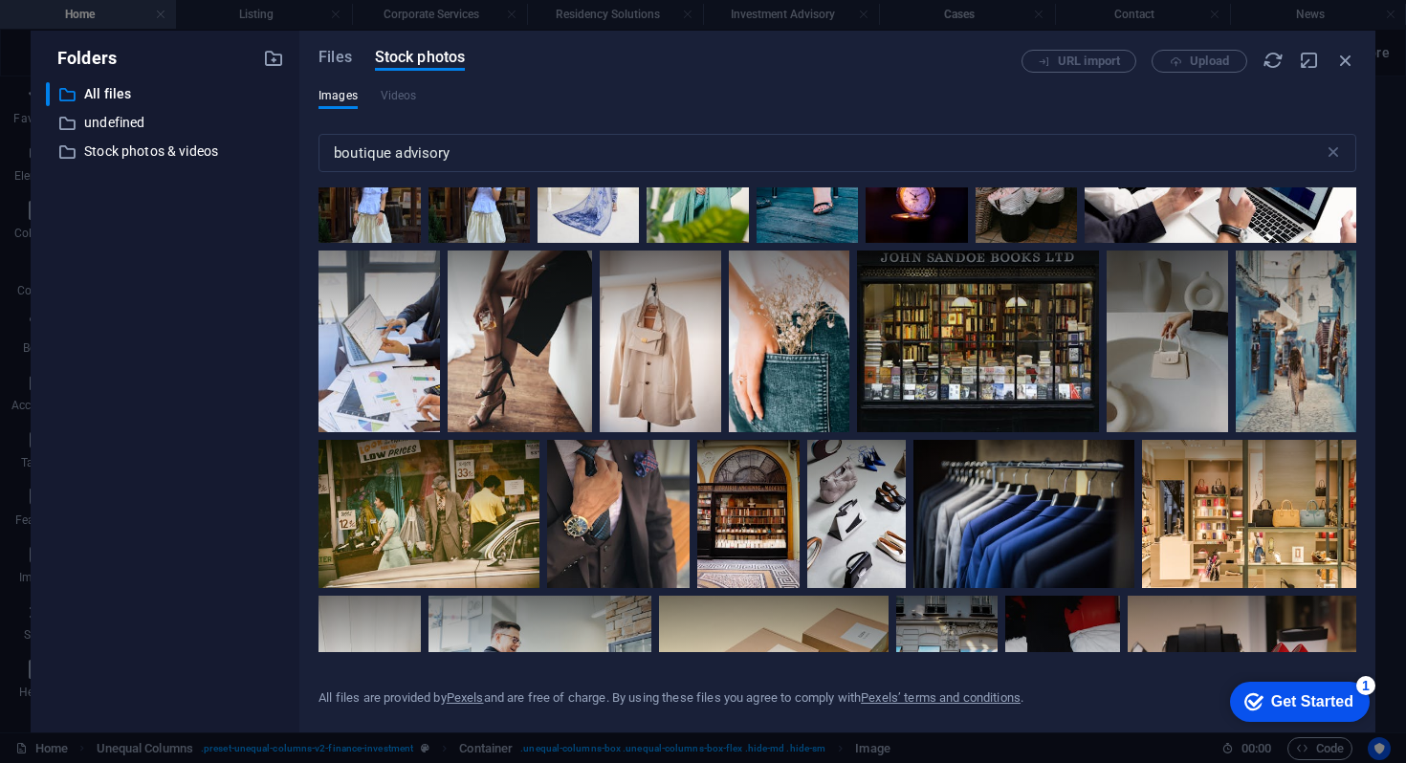
click at [1276, 131] on icon at bounding box center [1292, 115] width 33 height 33
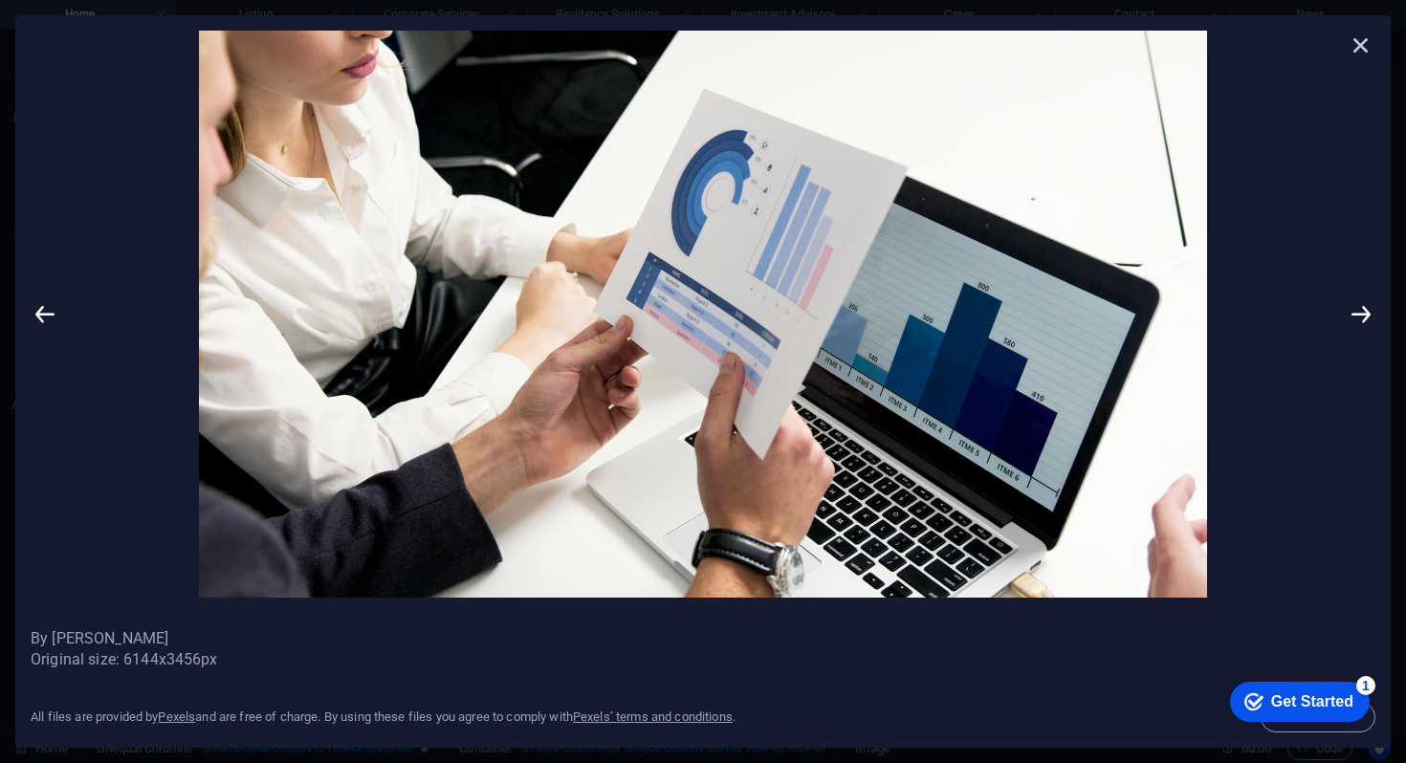
click at [1354, 45] on icon at bounding box center [1361, 45] width 29 height 29
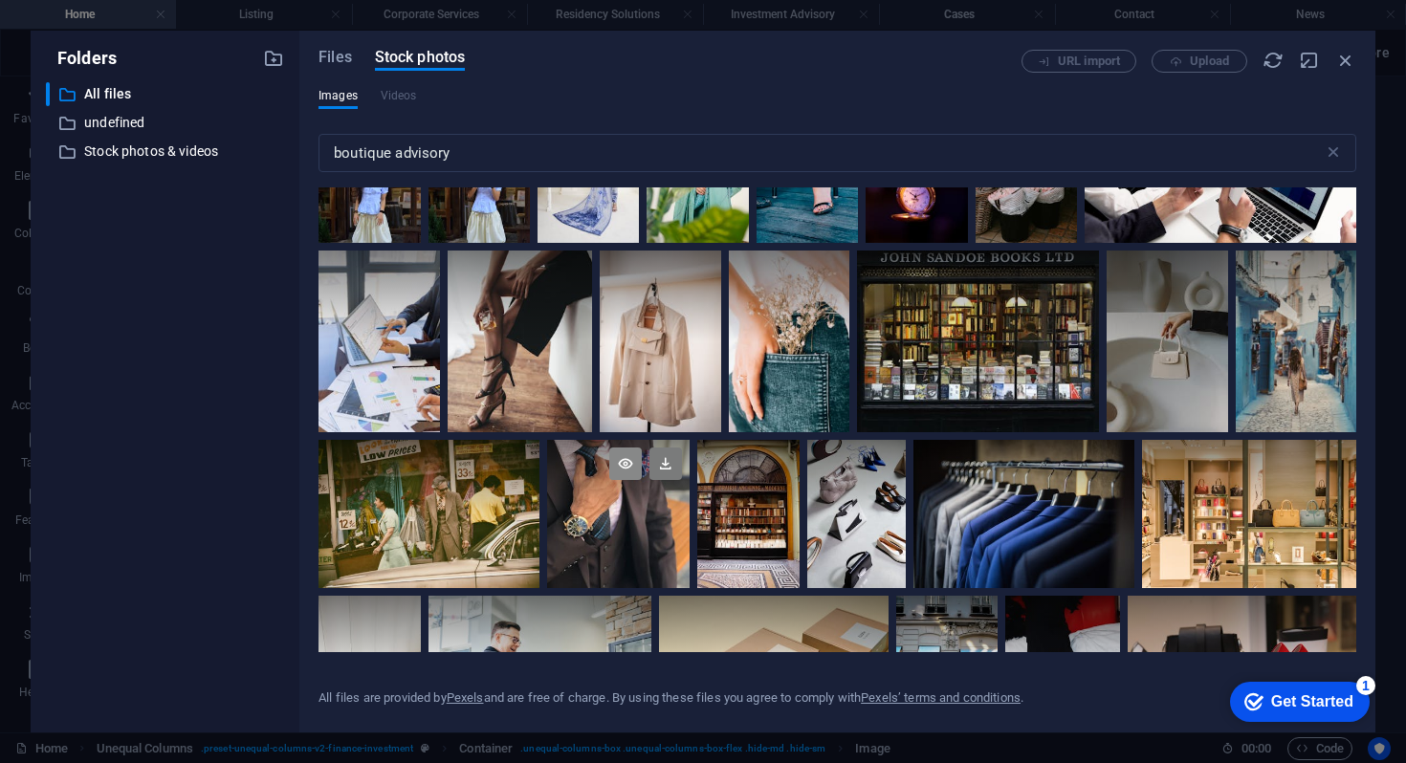
click at [642, 467] on icon at bounding box center [625, 464] width 33 height 33
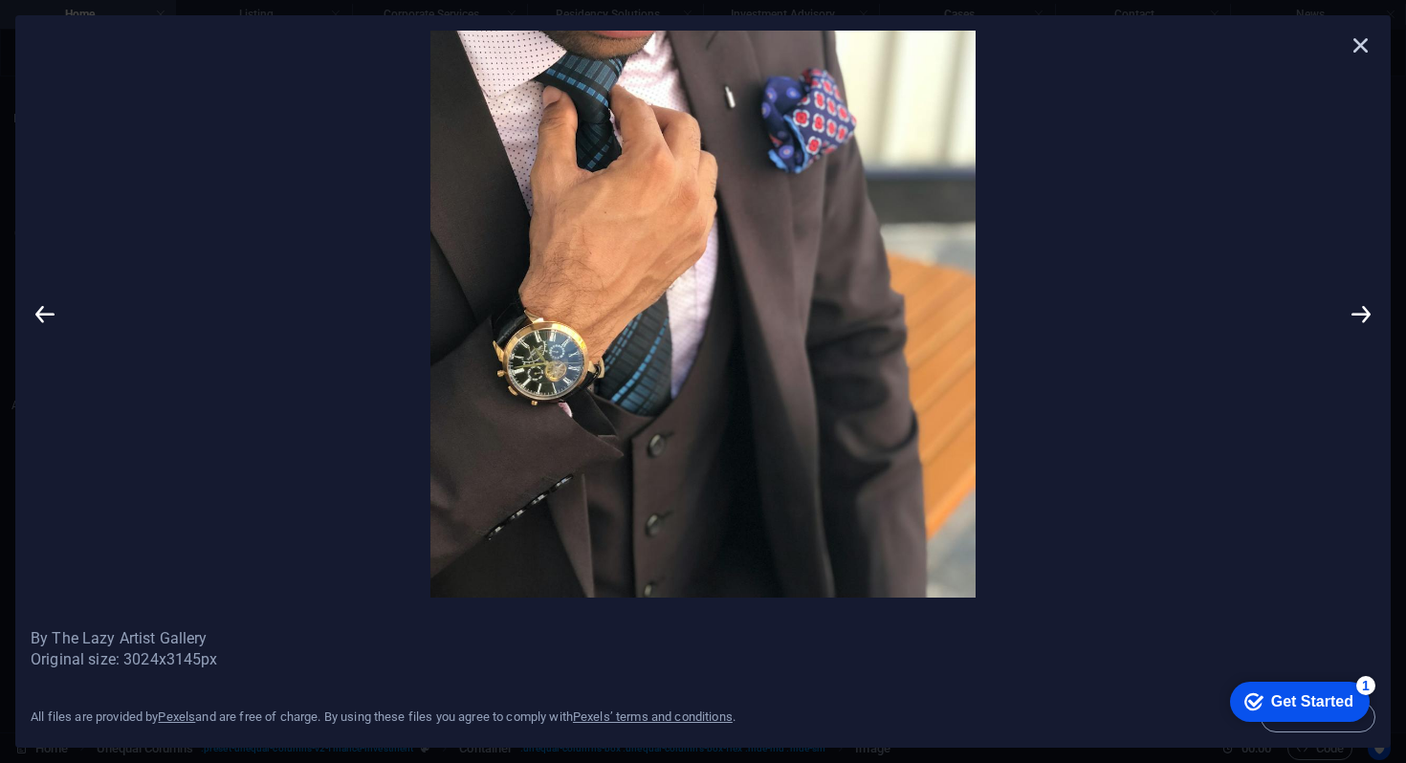
click at [1362, 53] on icon at bounding box center [1361, 45] width 29 height 29
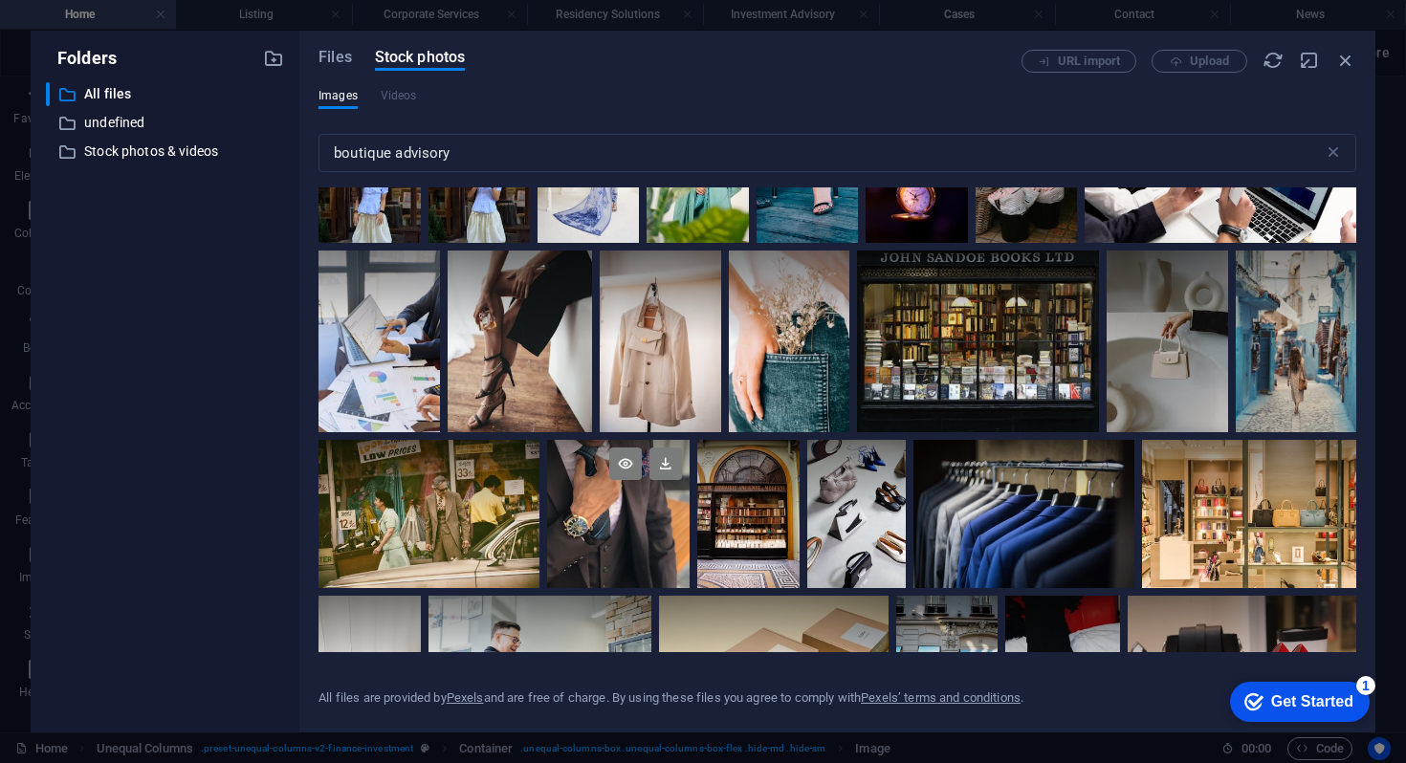
click at [689, 462] on div at bounding box center [618, 477] width 142 height 74
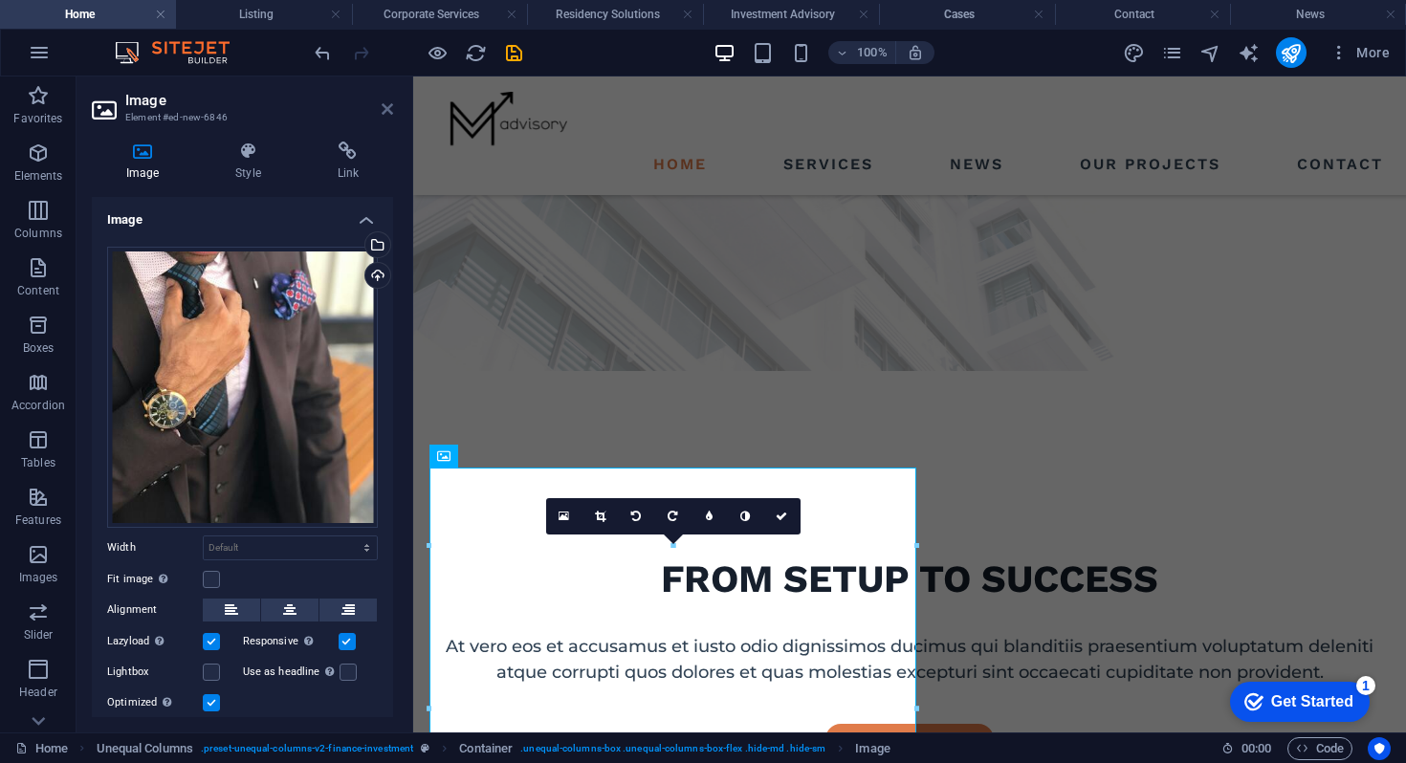
click at [387, 106] on icon at bounding box center [387, 108] width 11 height 15
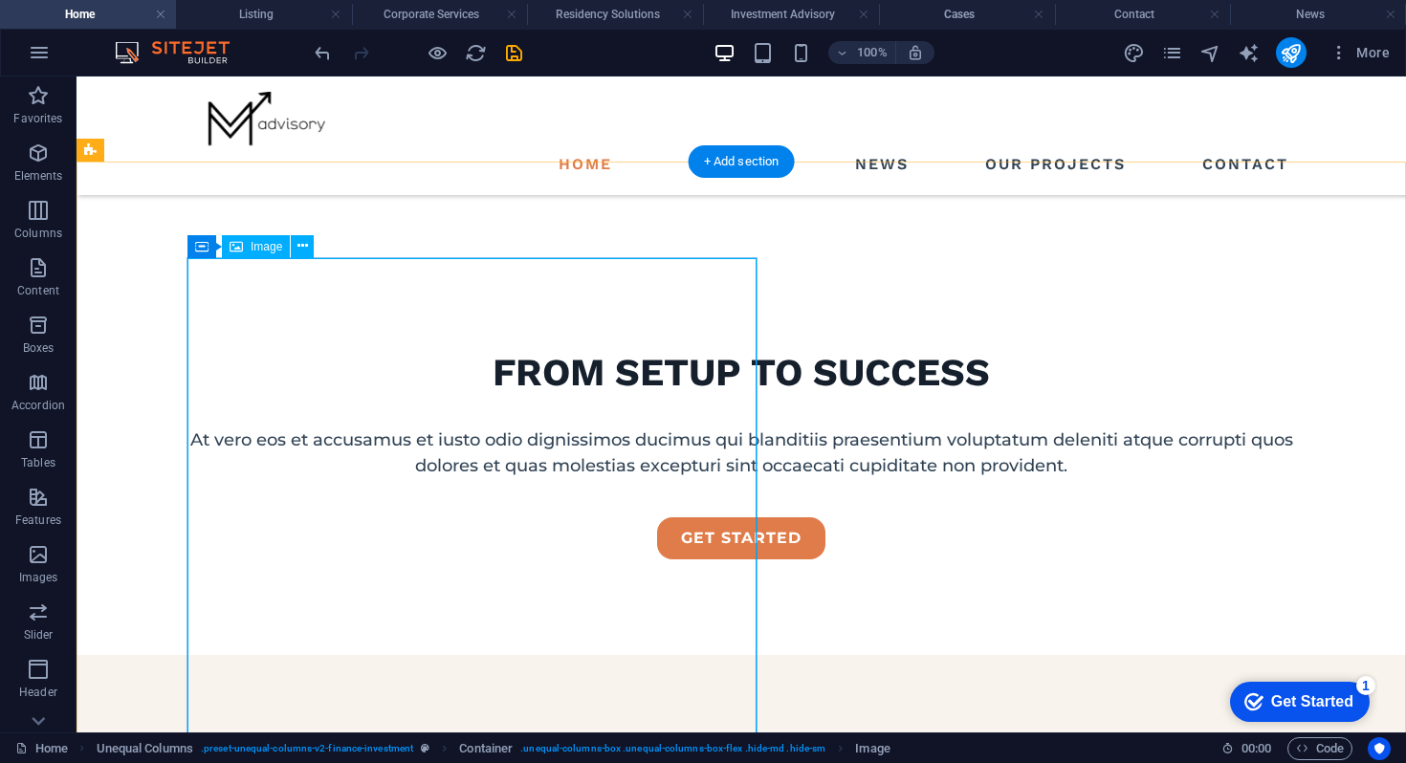
scroll to position [567, 0]
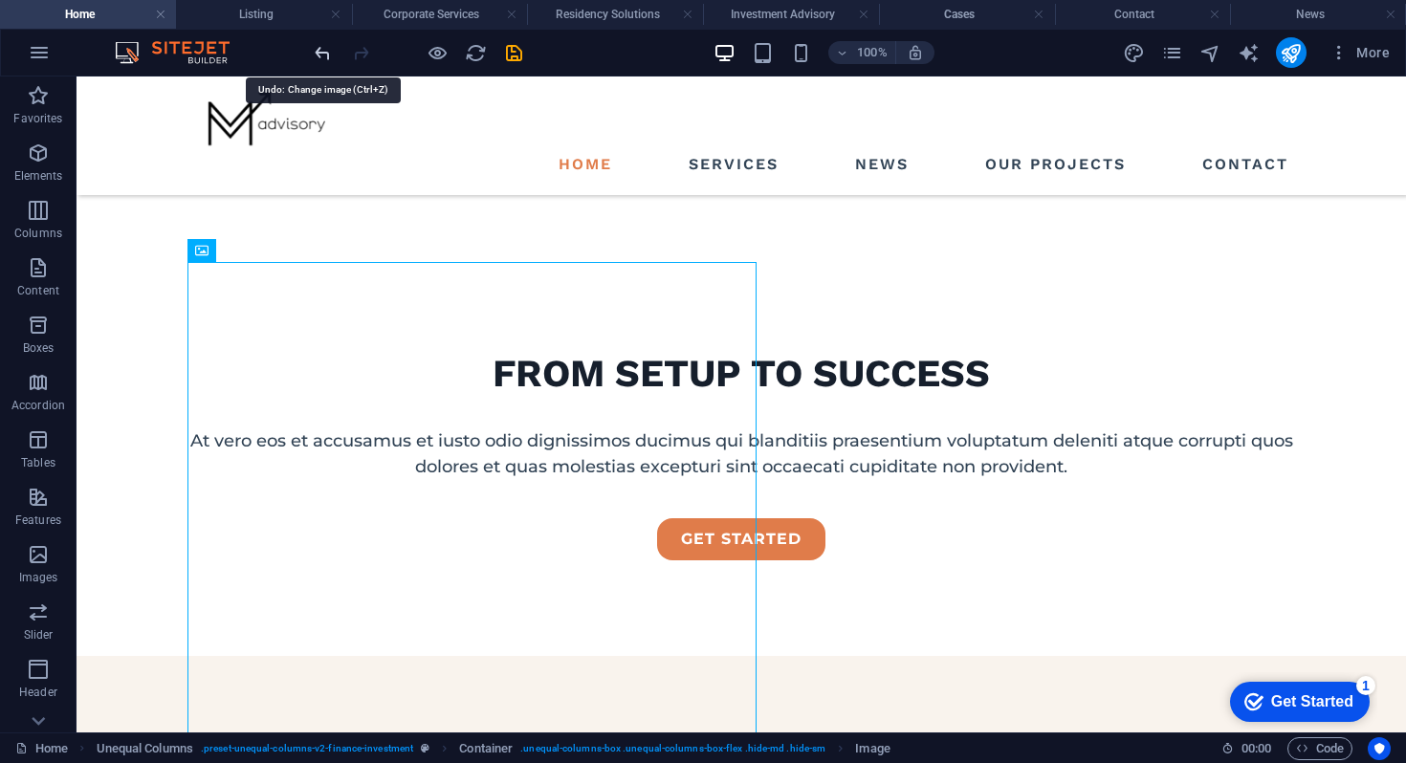
click at [324, 52] on icon "undo" at bounding box center [323, 53] width 22 height 22
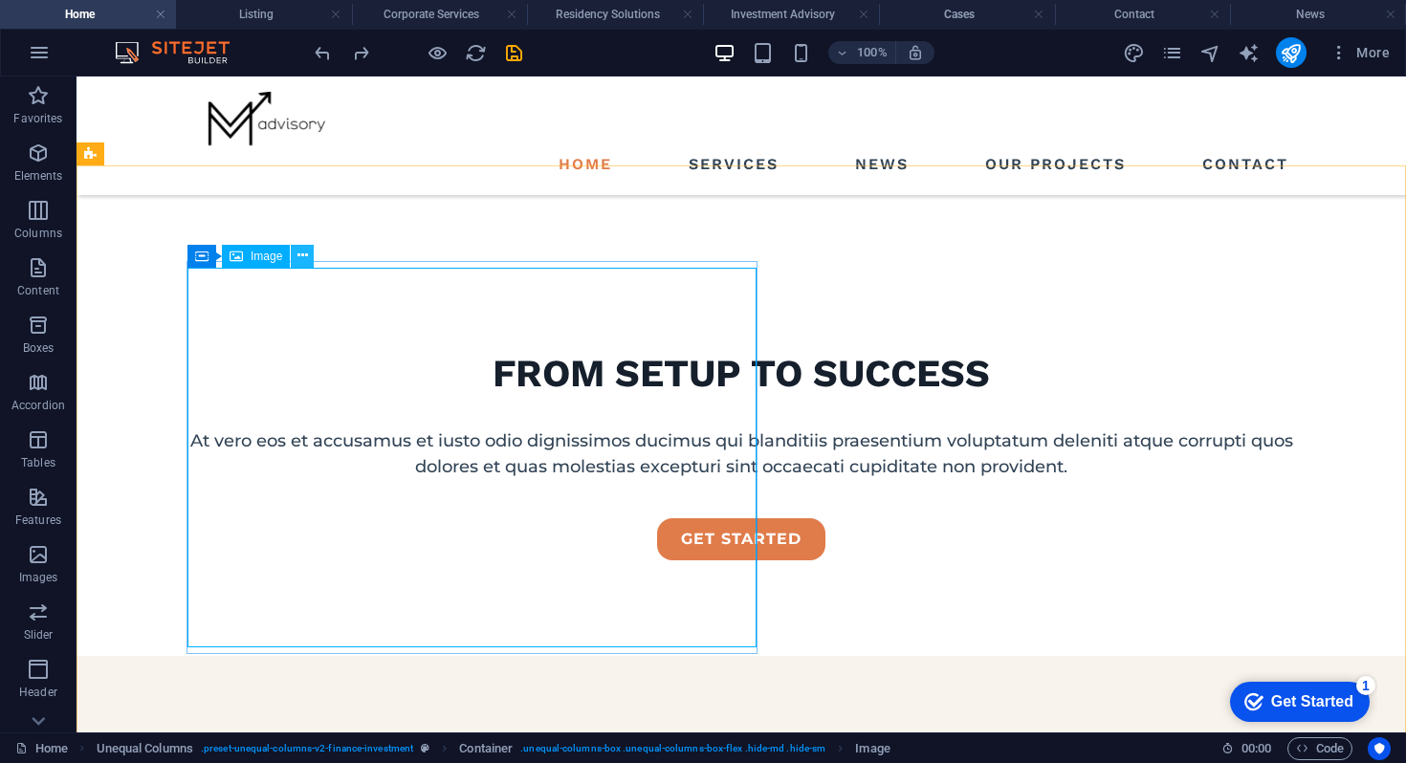
click at [299, 256] on icon at bounding box center [302, 256] width 11 height 20
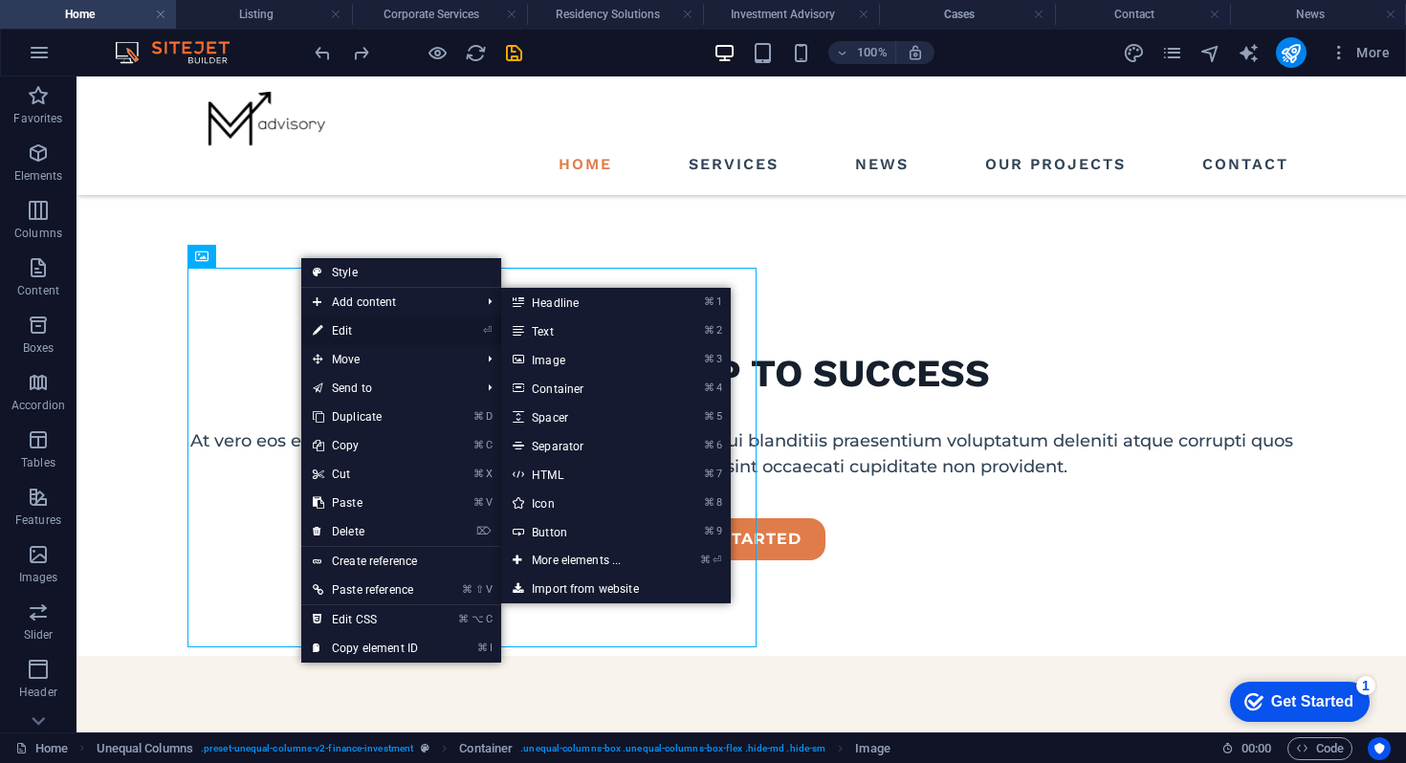
click at [343, 334] on link "⏎ Edit" at bounding box center [365, 331] width 128 height 29
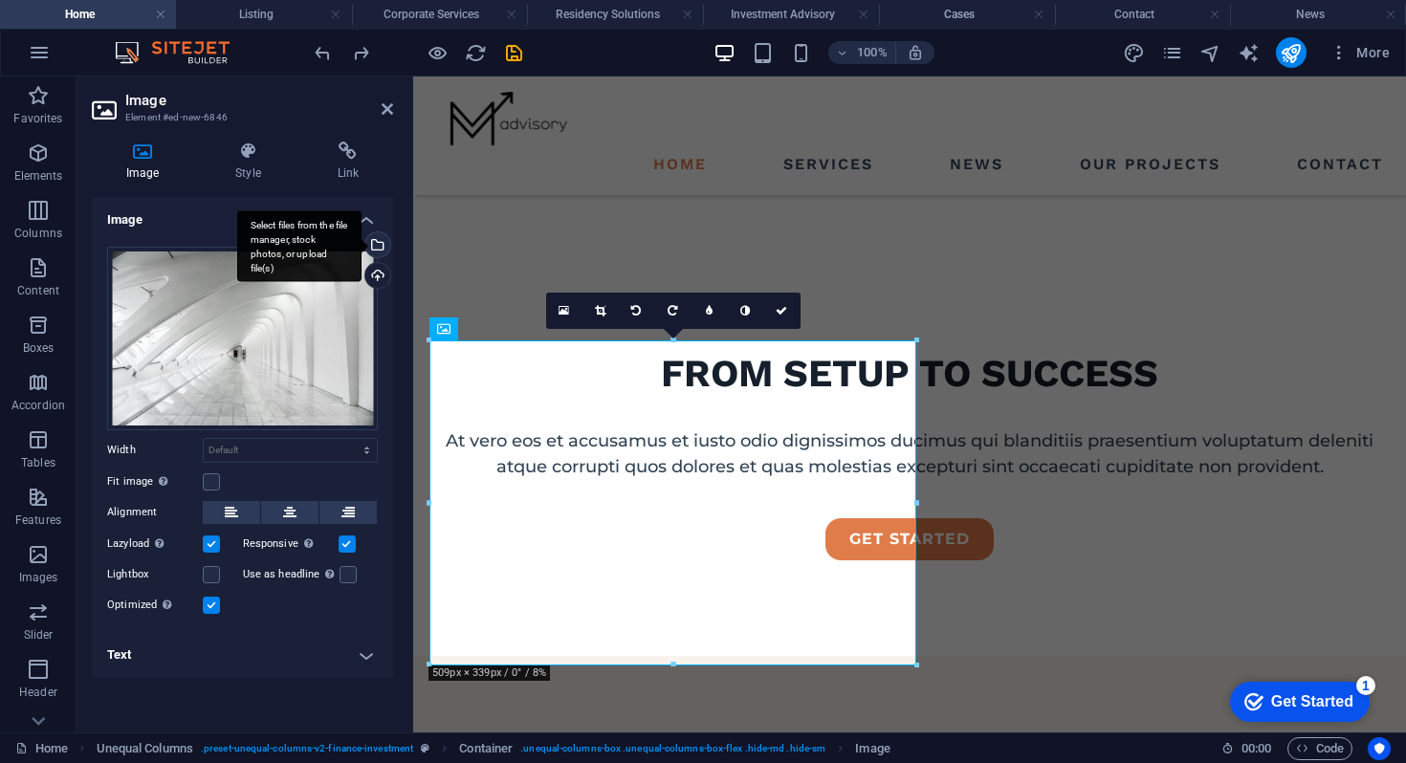
click at [376, 239] on div "Select files from the file manager, stock photos, or upload file(s)" at bounding box center [376, 246] width 29 height 29
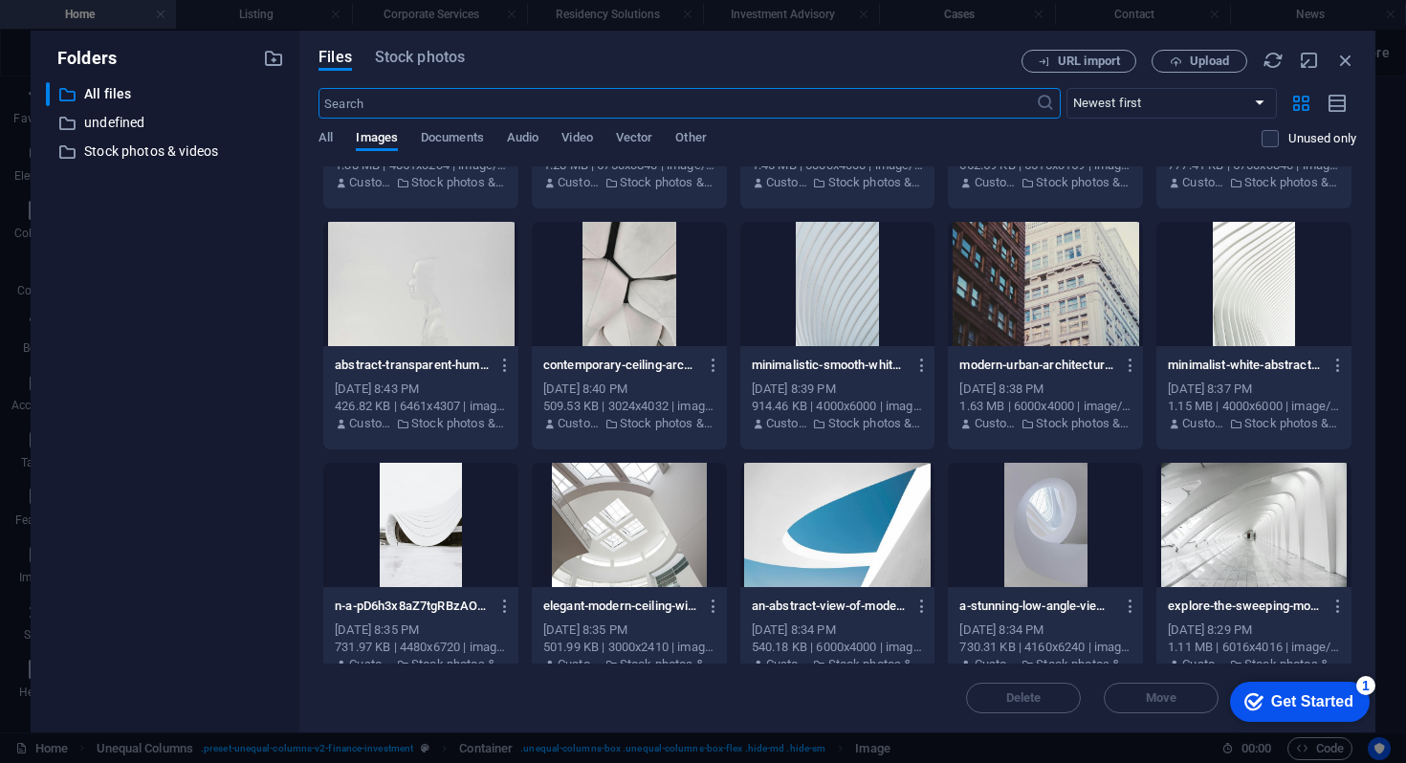
scroll to position [581, 0]
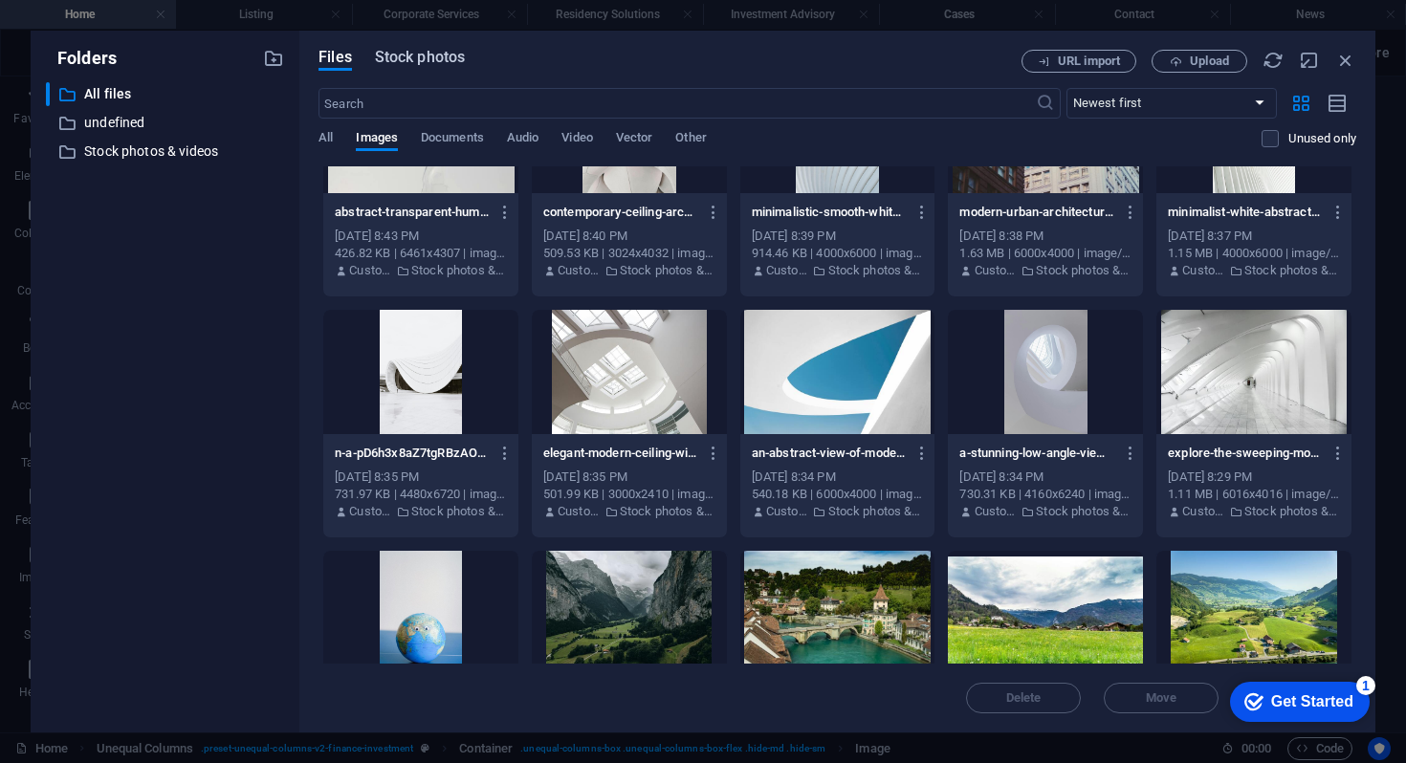
click at [432, 55] on span "Stock photos" at bounding box center [420, 57] width 90 height 23
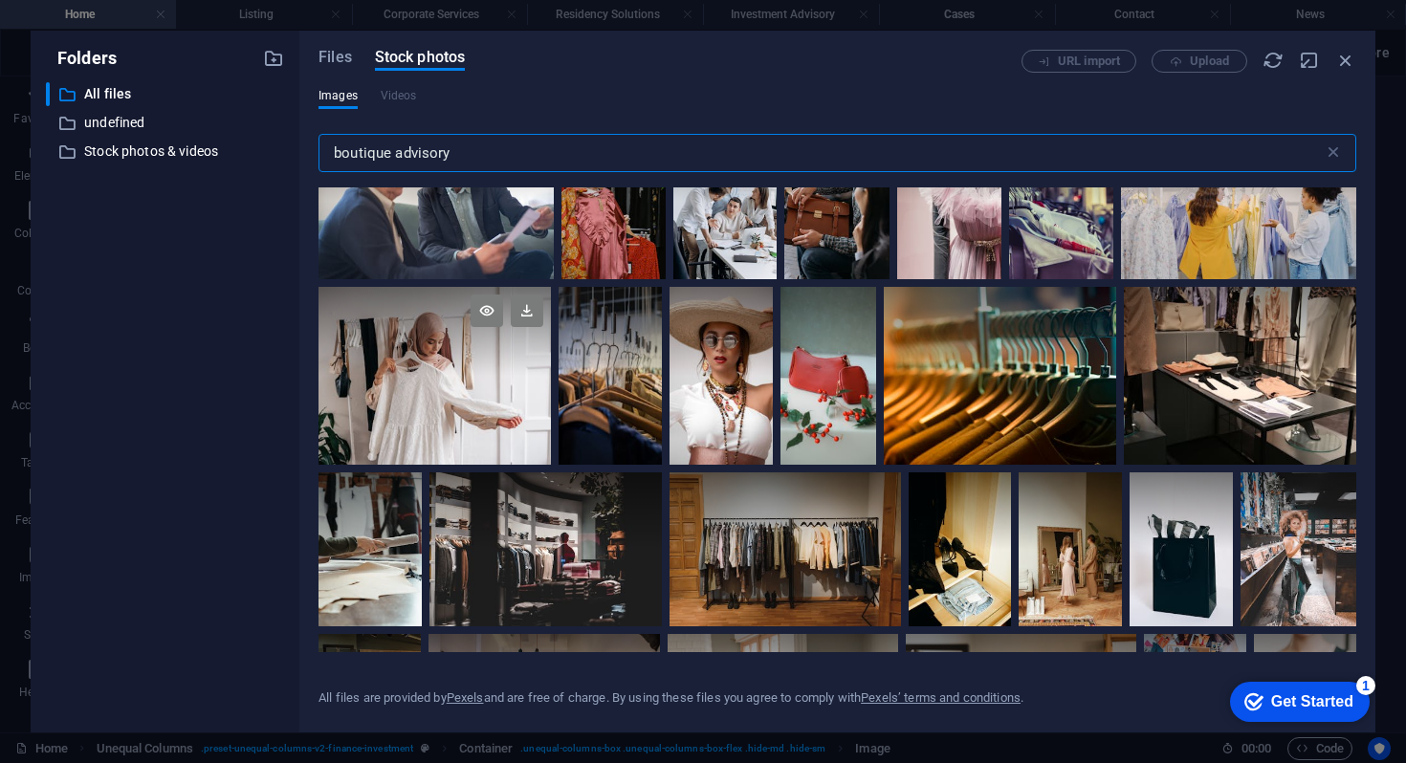
scroll to position [10566, 0]
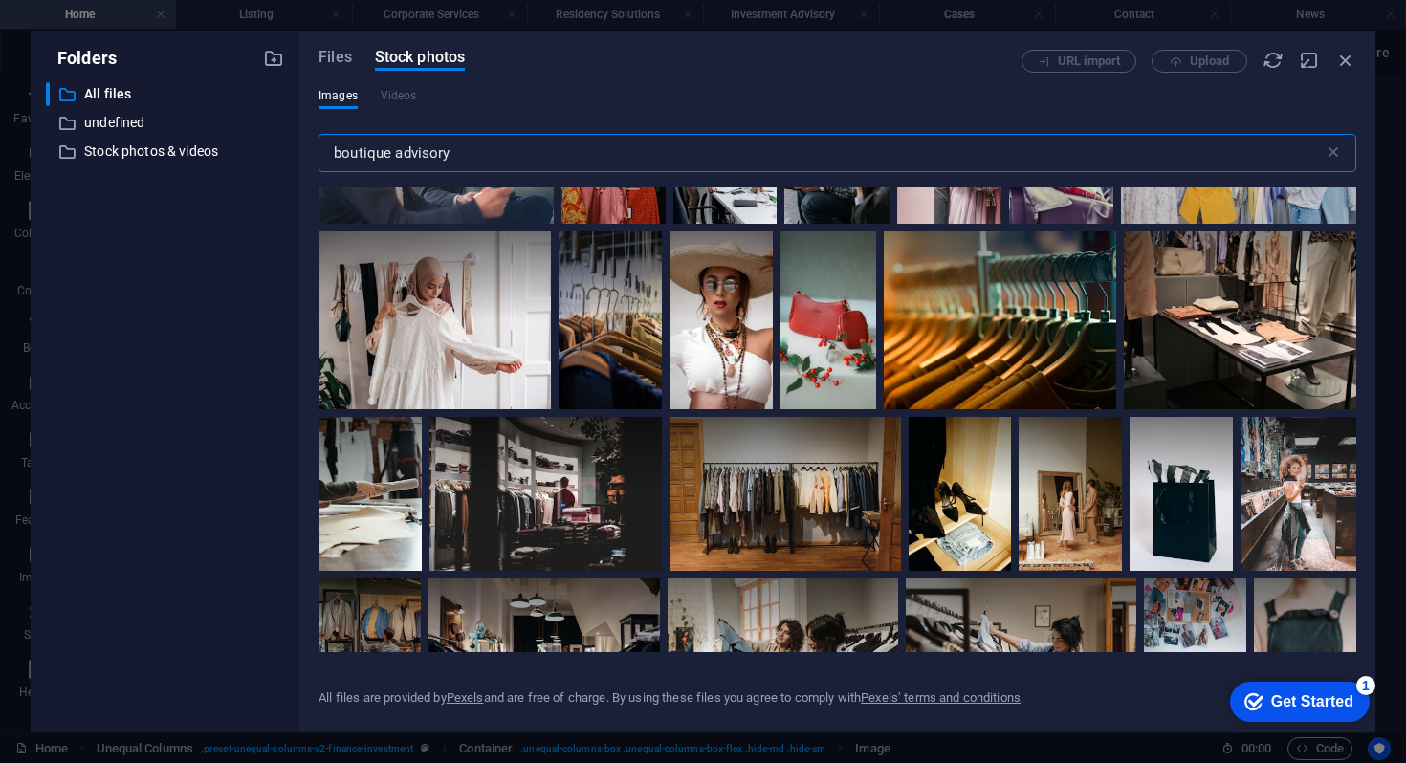
click at [355, 164] on input "boutique advisory" at bounding box center [820, 153] width 1005 height 38
click at [355, 149] on input "boutique advisory" at bounding box center [820, 153] width 1005 height 38
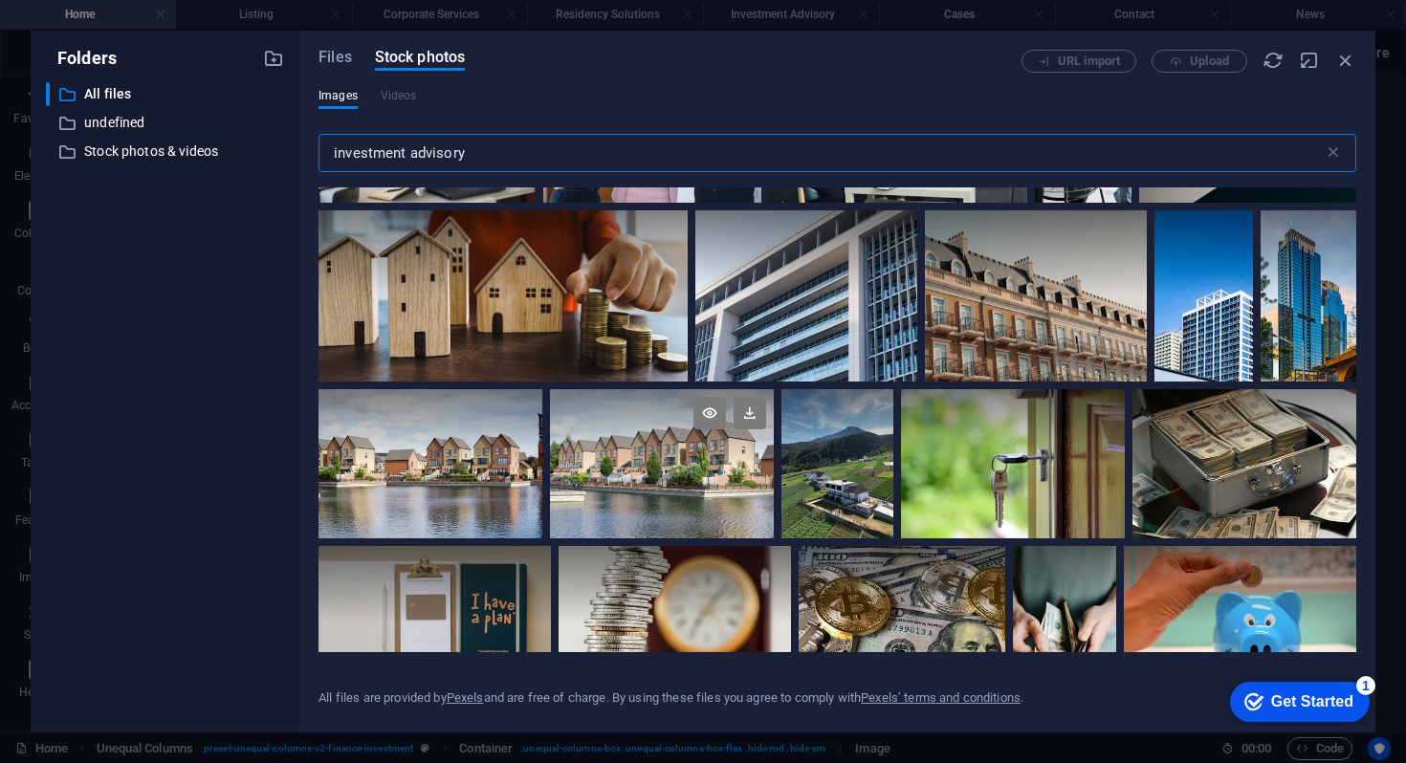
scroll to position [638, 0]
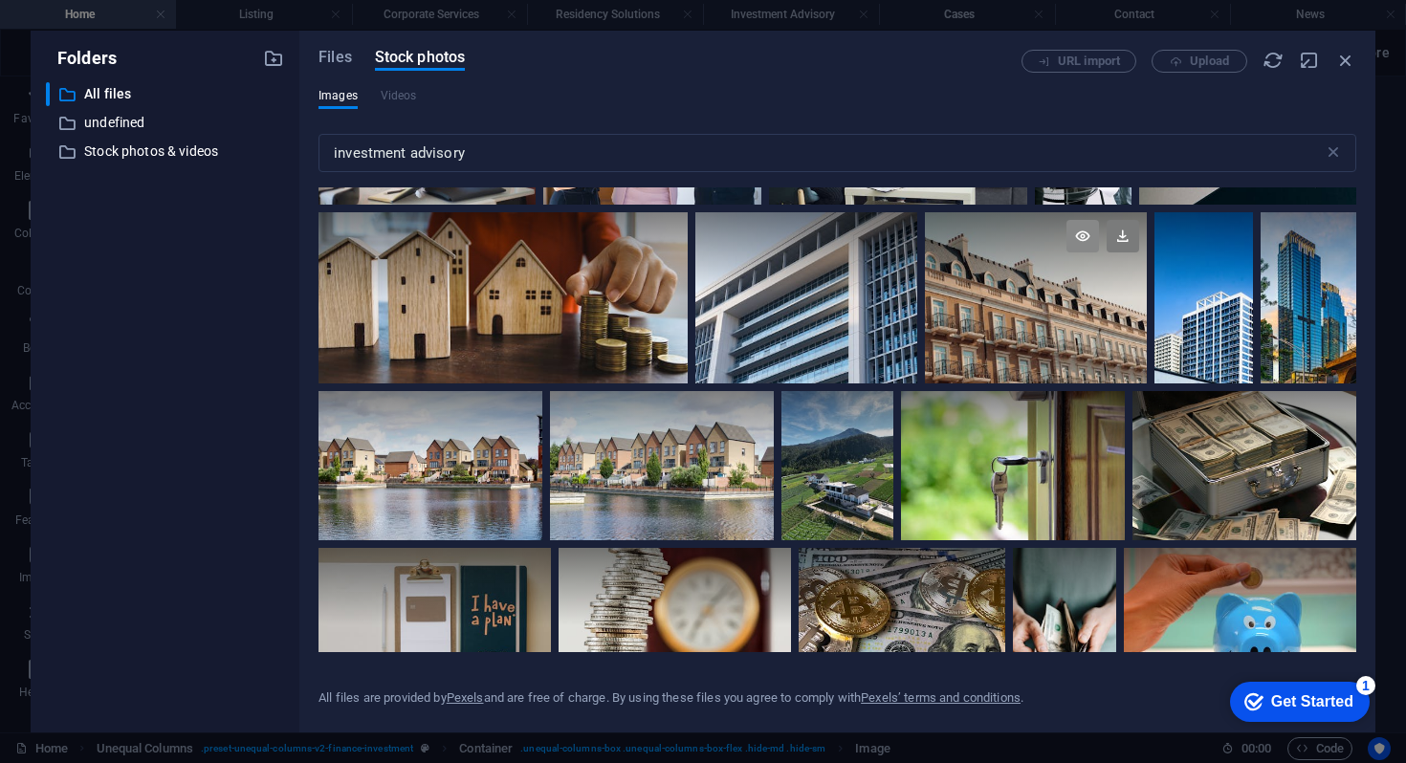
click at [1075, 228] on icon at bounding box center [1082, 236] width 33 height 33
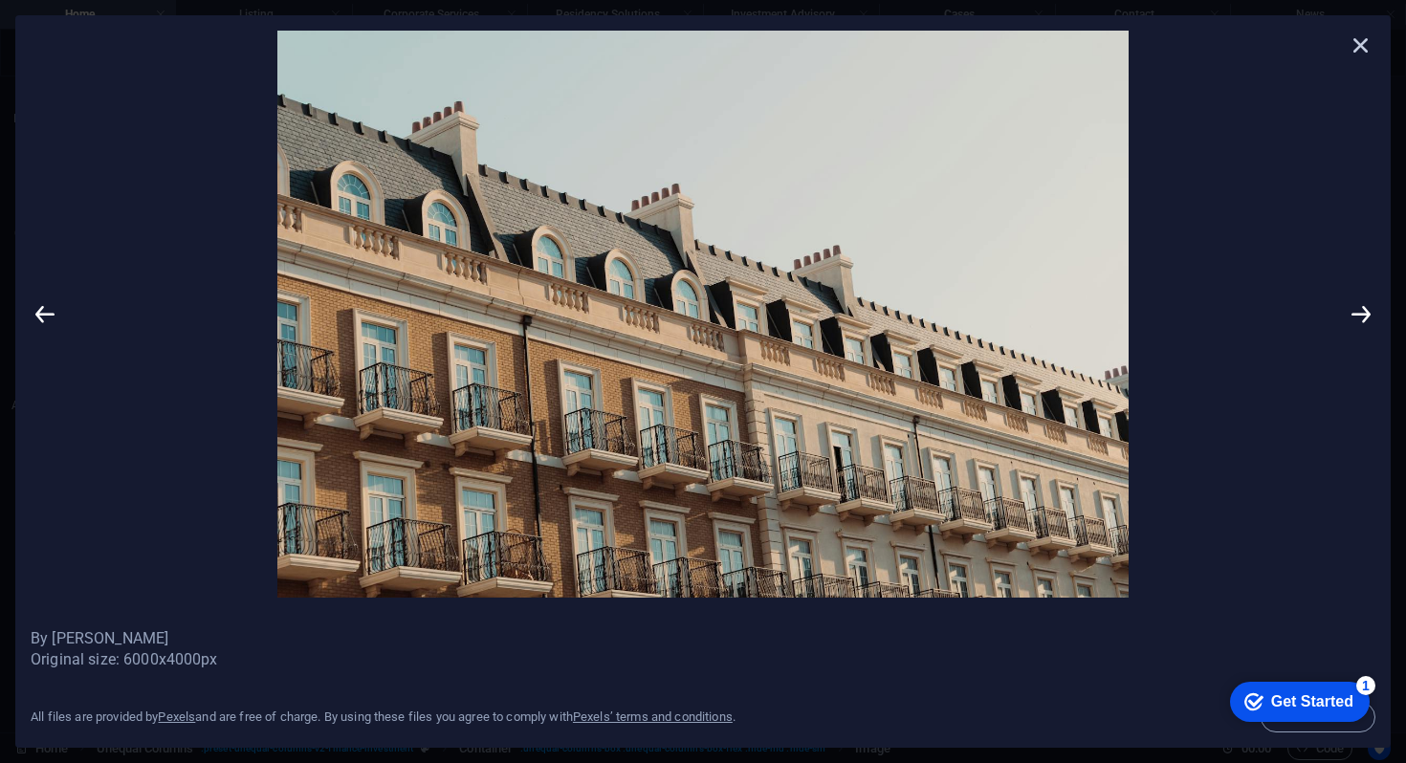
click at [1361, 43] on icon at bounding box center [1361, 45] width 29 height 29
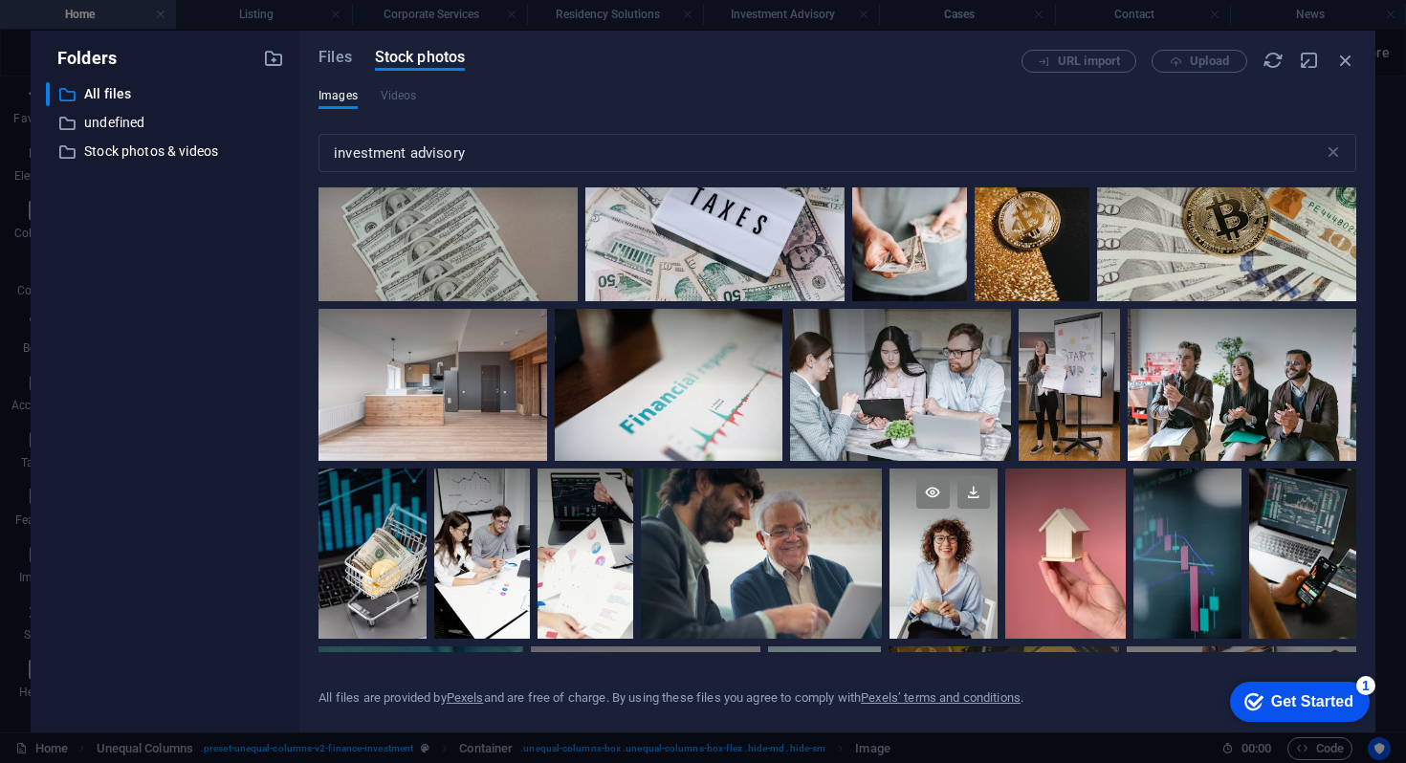
scroll to position [15249, 0]
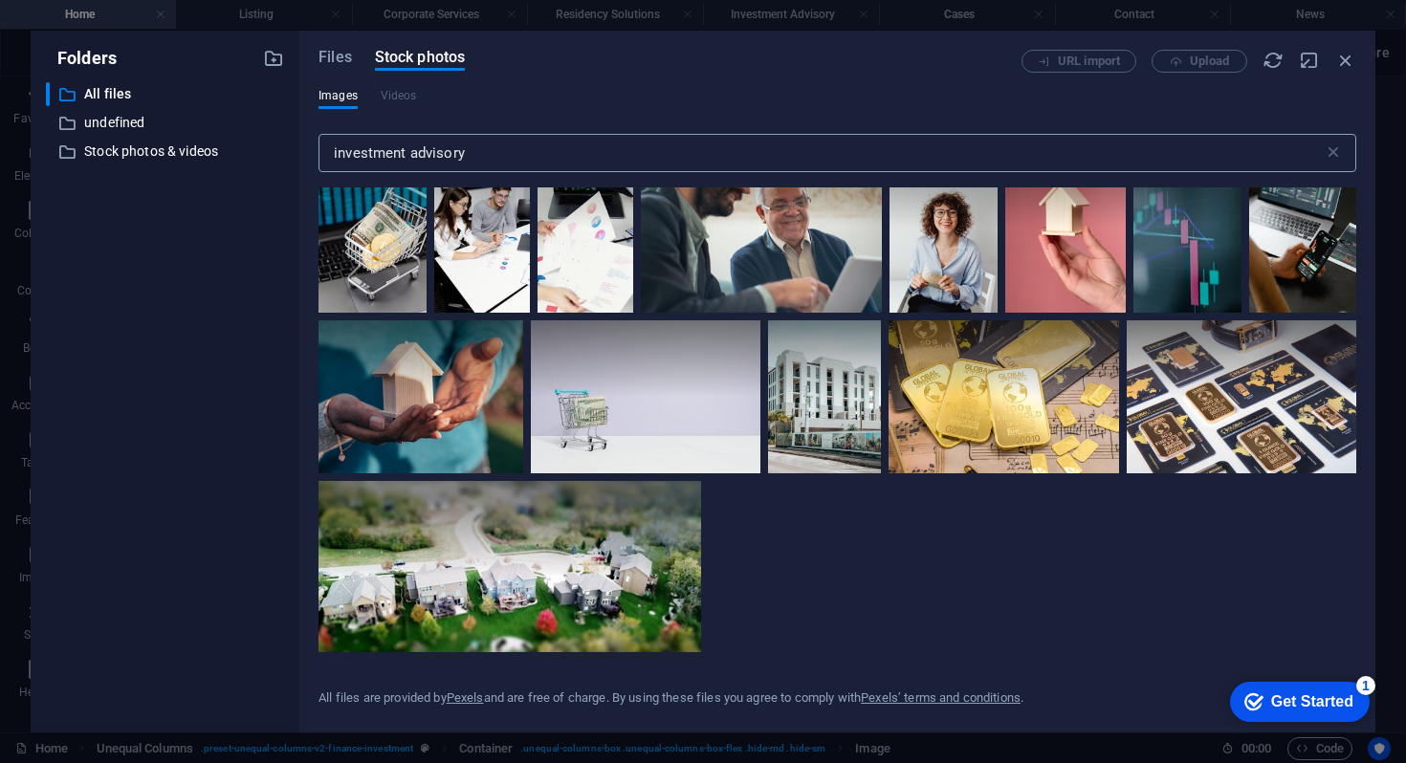
click at [435, 153] on input "investment advisory" at bounding box center [820, 153] width 1005 height 38
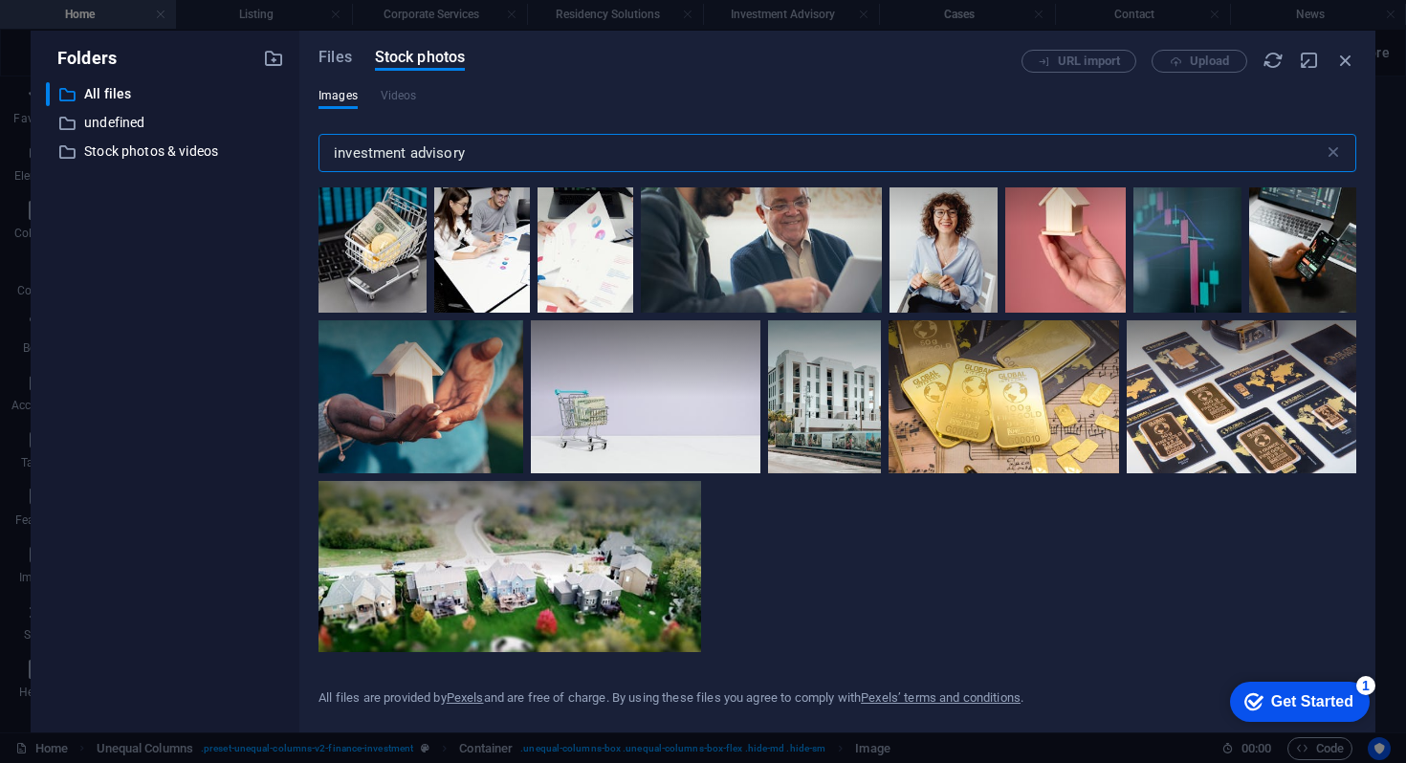
click at [435, 153] on input "investment advisory" at bounding box center [820, 153] width 1005 height 38
type input "investment"
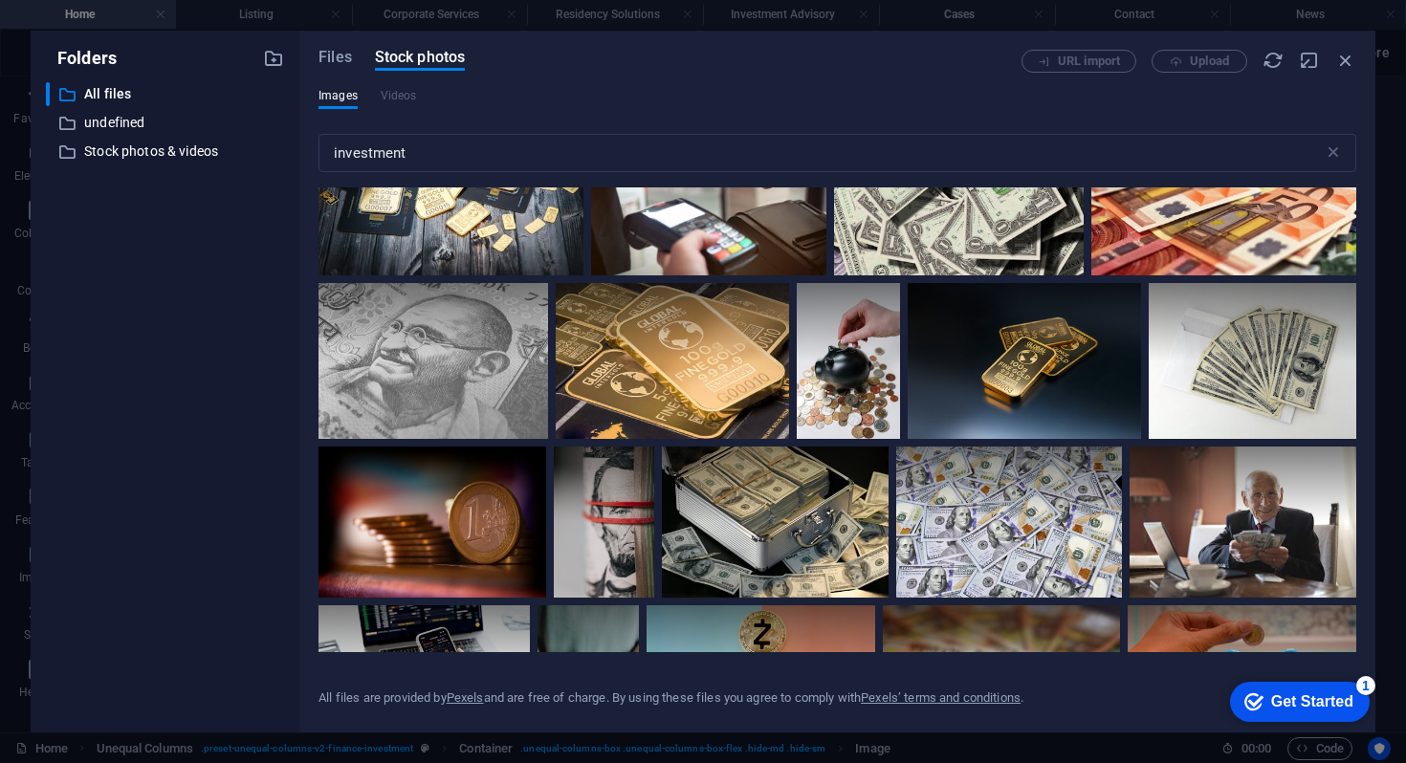
scroll to position [643, 0]
click at [340, 56] on span "Files" at bounding box center [334, 57] width 33 height 23
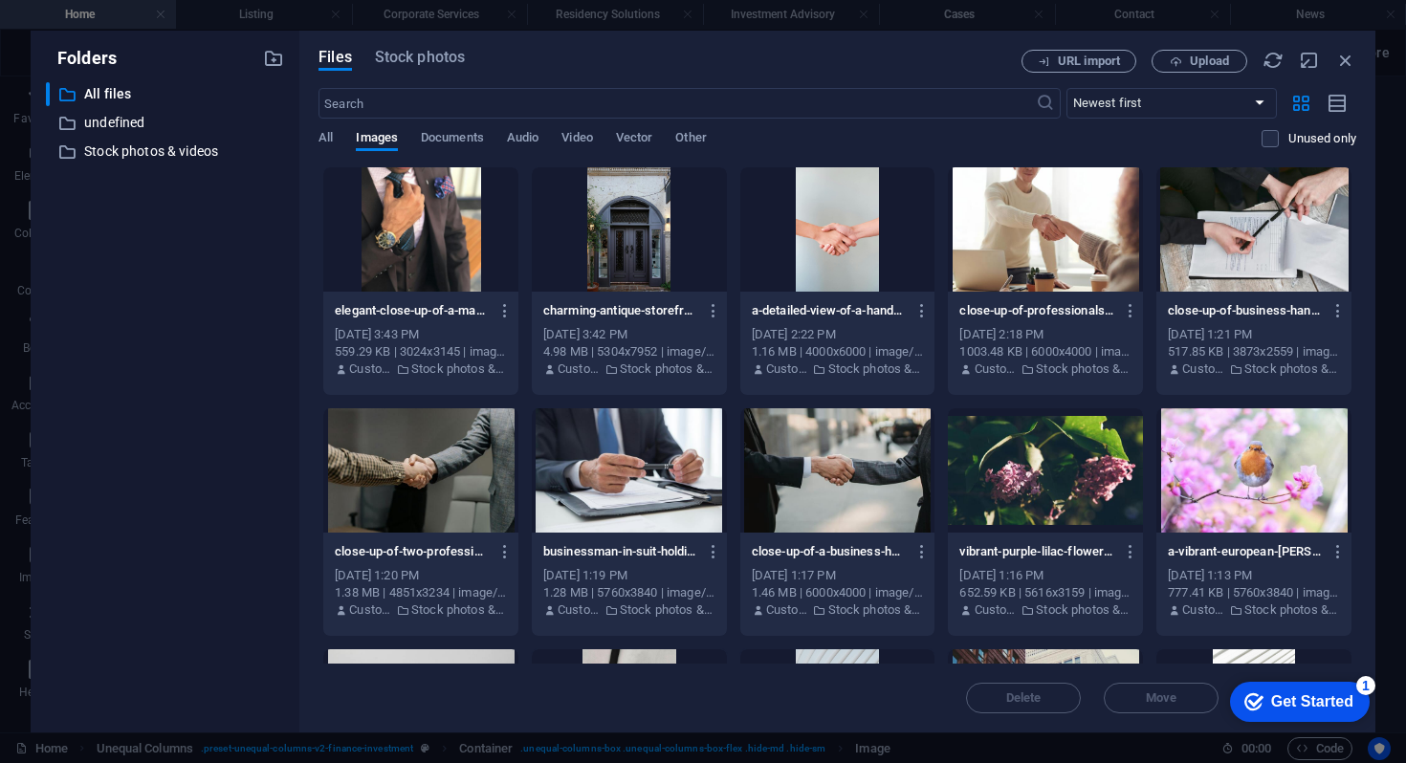
click at [663, 456] on div at bounding box center [629, 470] width 195 height 124
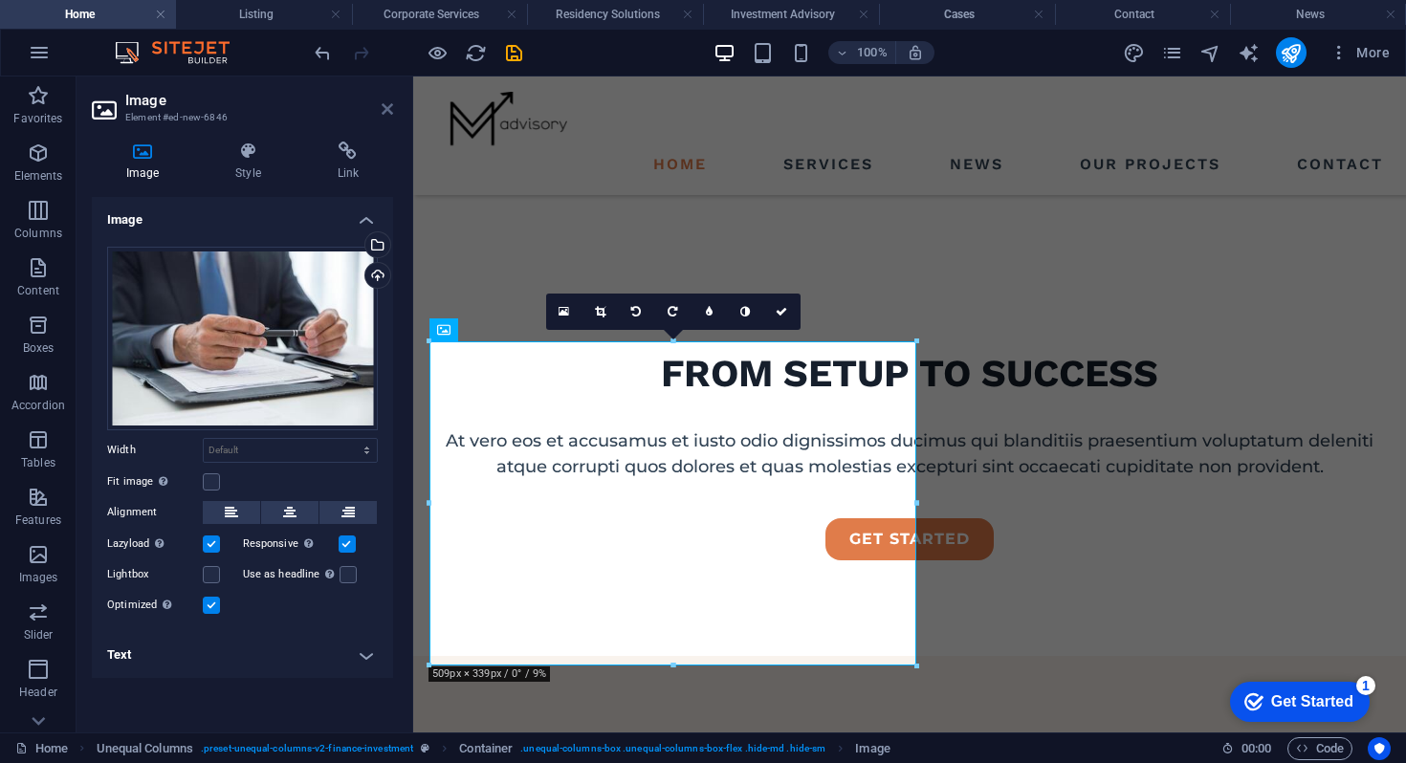
click at [388, 114] on icon at bounding box center [387, 108] width 11 height 15
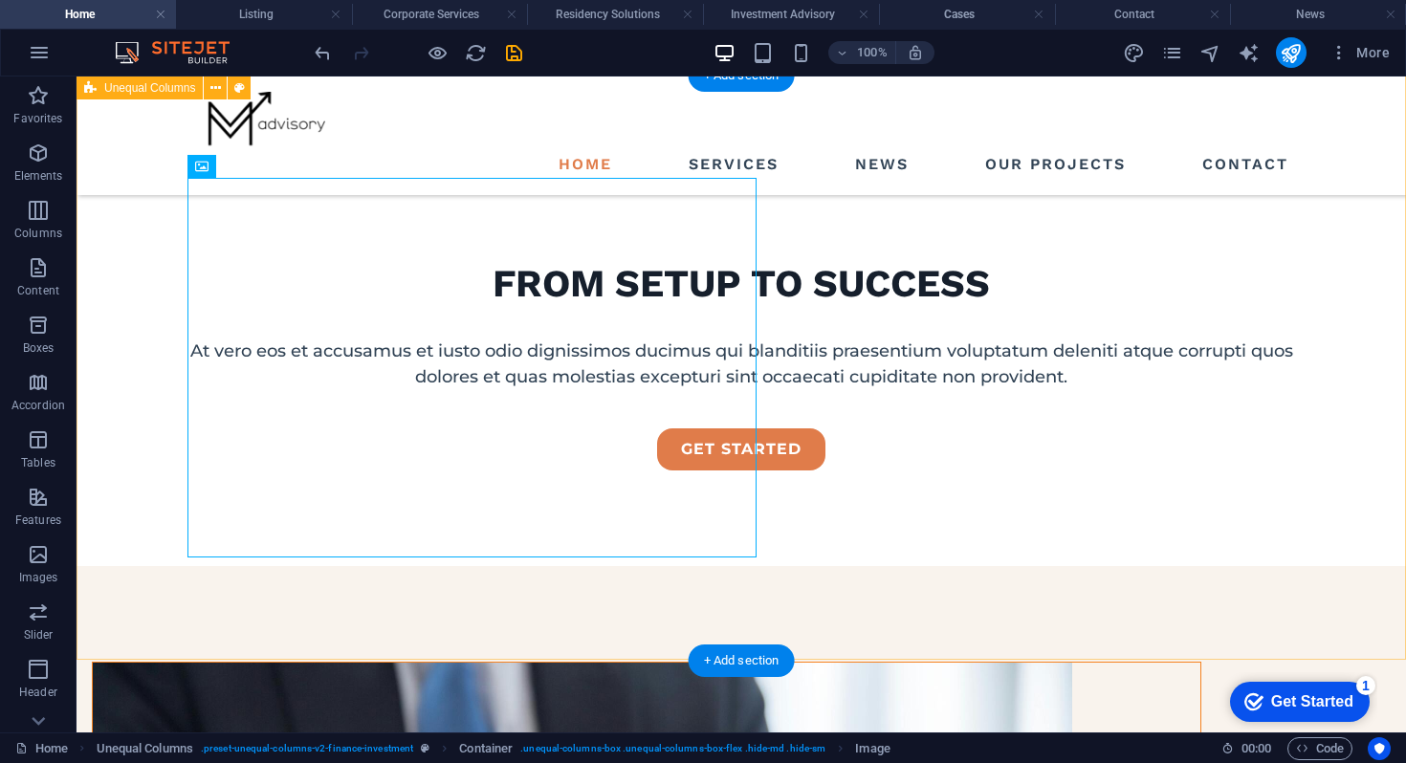
scroll to position [656, 0]
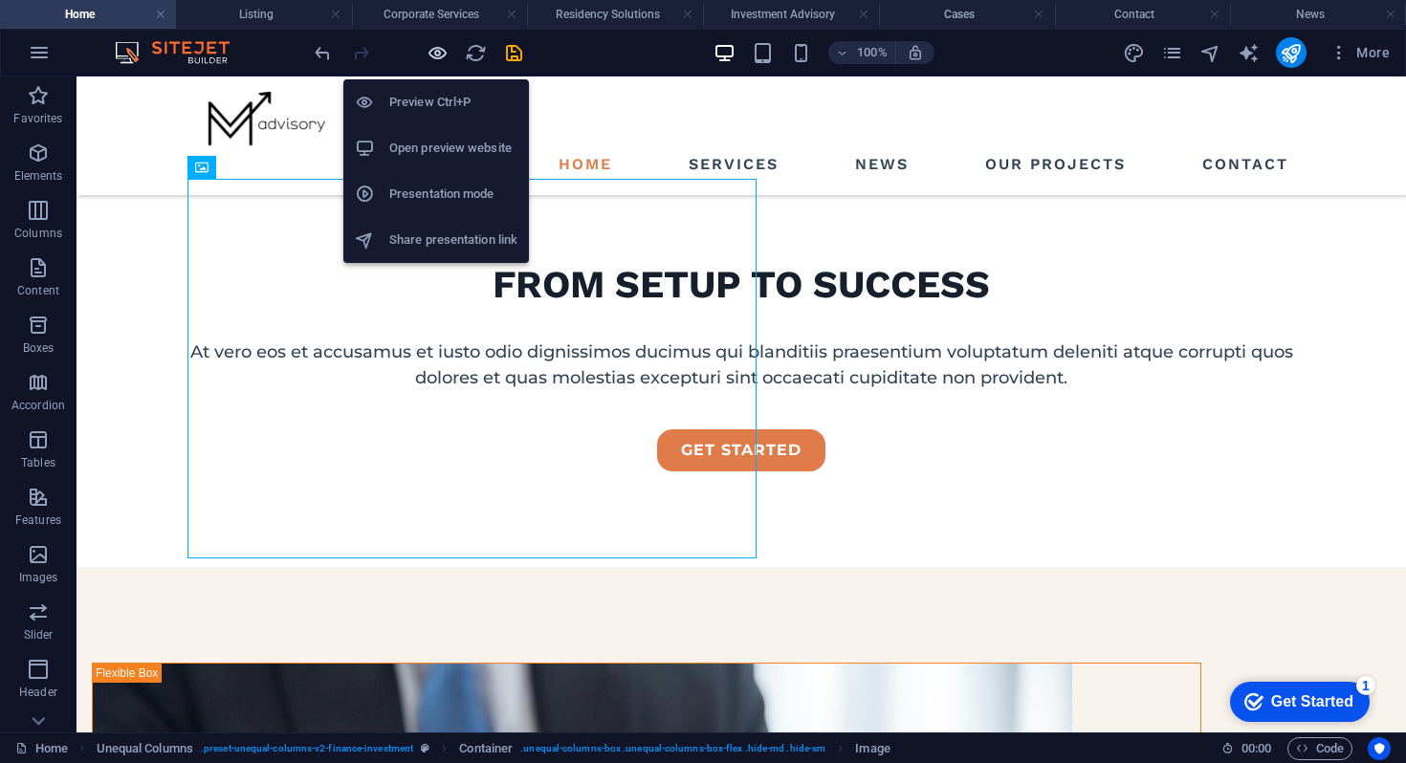
click at [438, 53] on icon "button" at bounding box center [438, 53] width 22 height 22
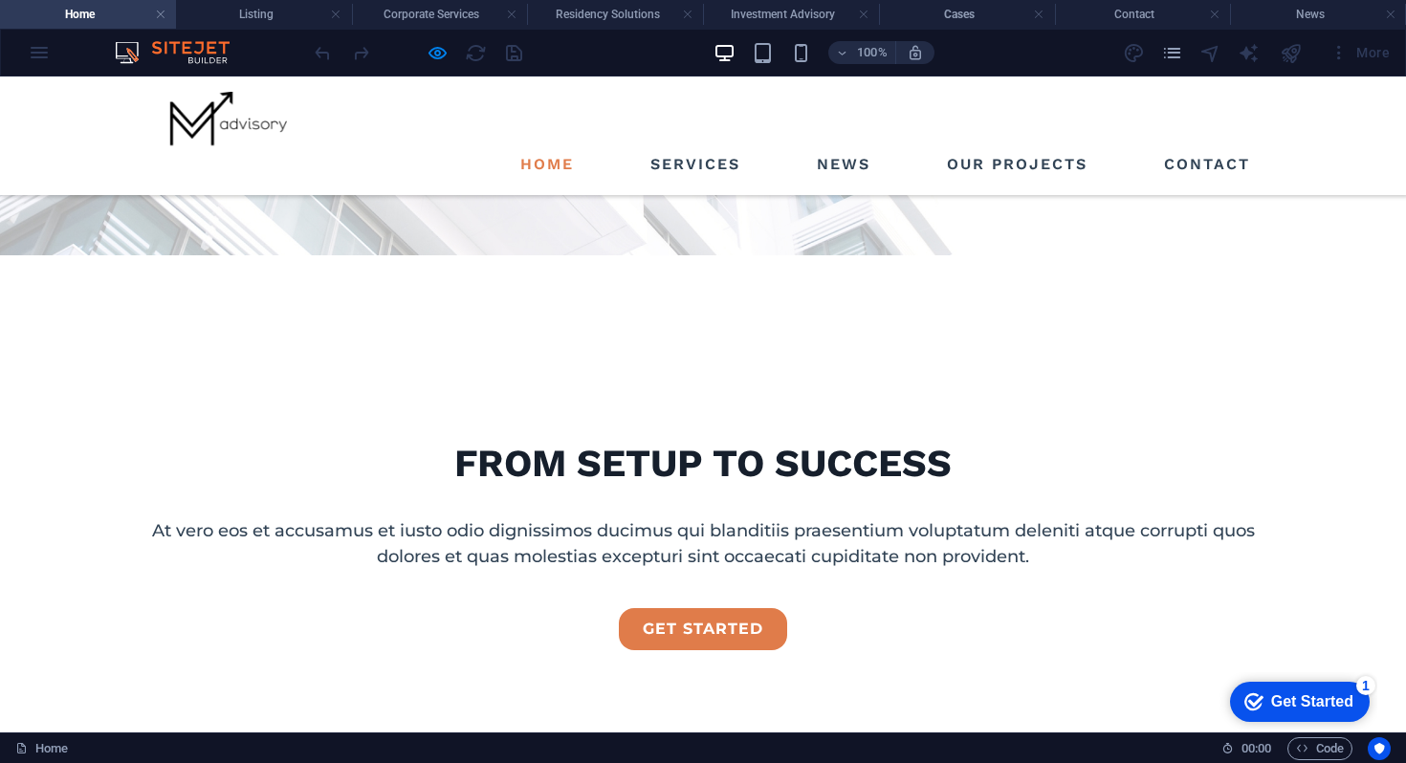
scroll to position [627, 0]
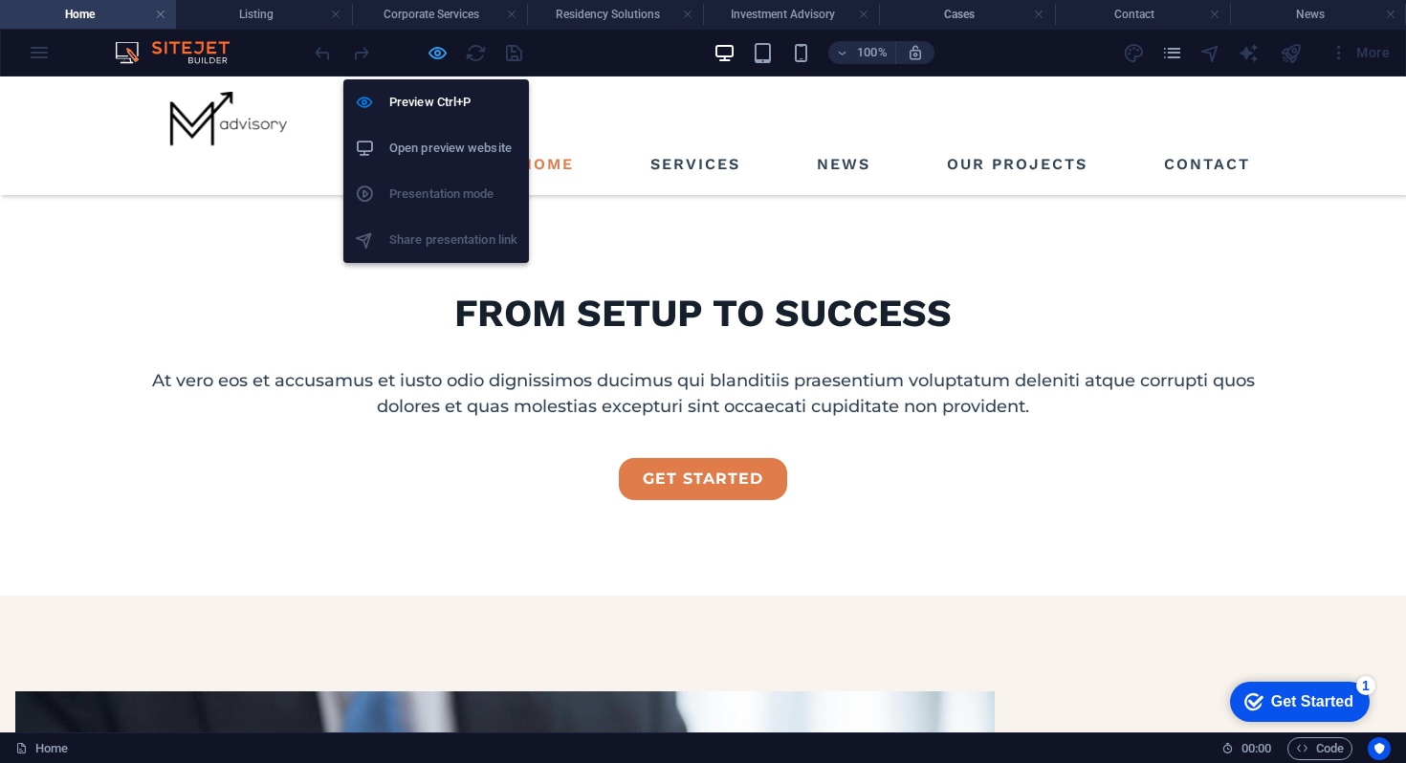
click at [436, 49] on icon "button" at bounding box center [438, 53] width 22 height 22
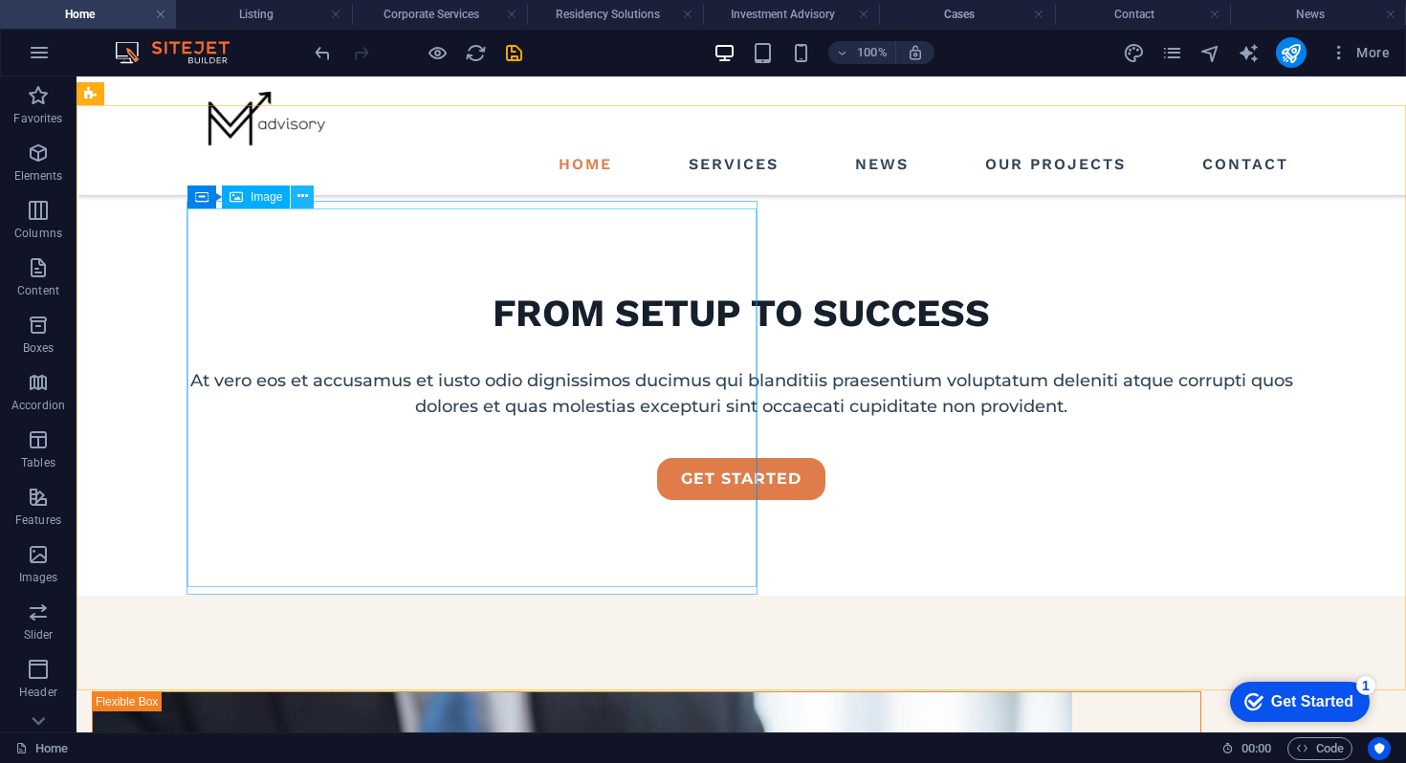
click at [298, 201] on icon at bounding box center [302, 196] width 11 height 20
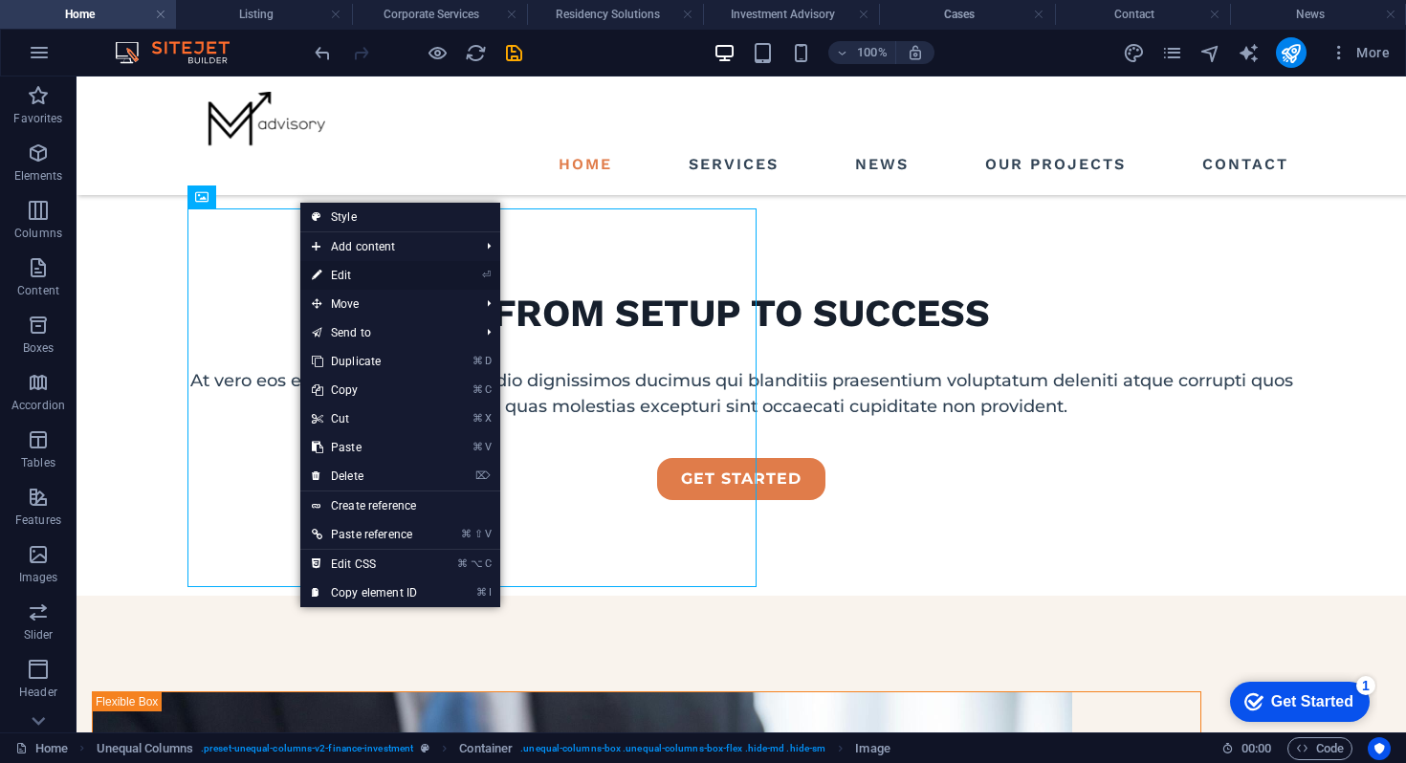
click at [359, 274] on link "⏎ Edit" at bounding box center [364, 275] width 128 height 29
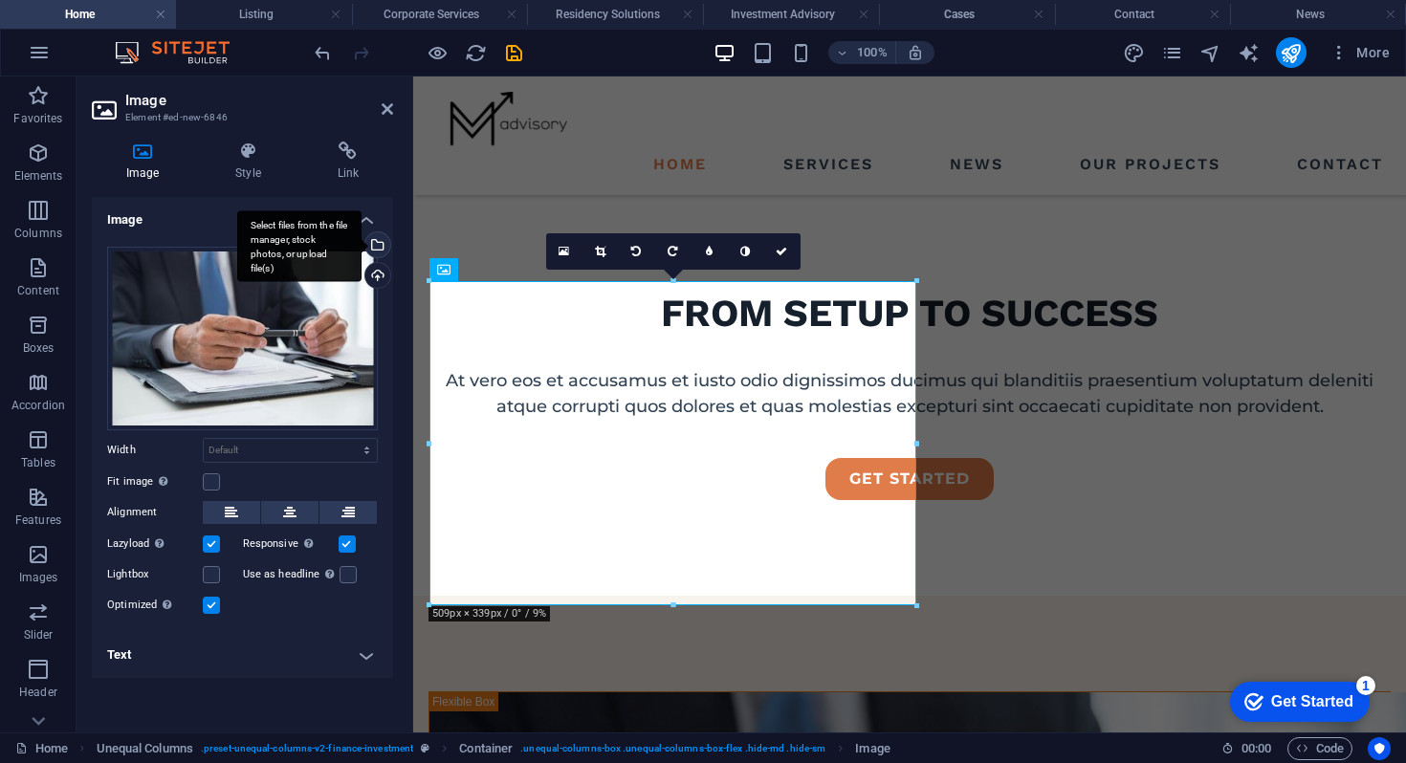
click at [377, 248] on div "Select files from the file manager, stock photos, or upload file(s)" at bounding box center [376, 246] width 29 height 29
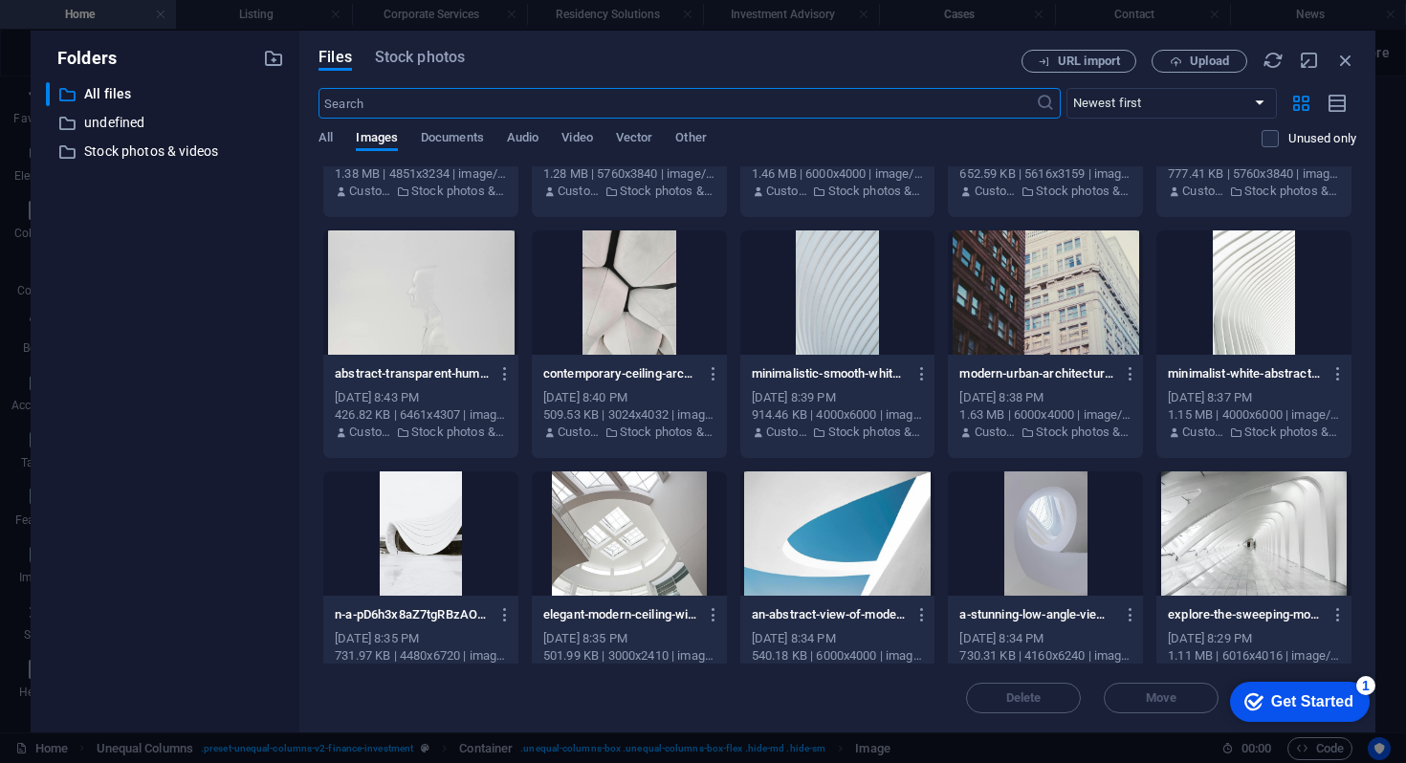
scroll to position [421, 0]
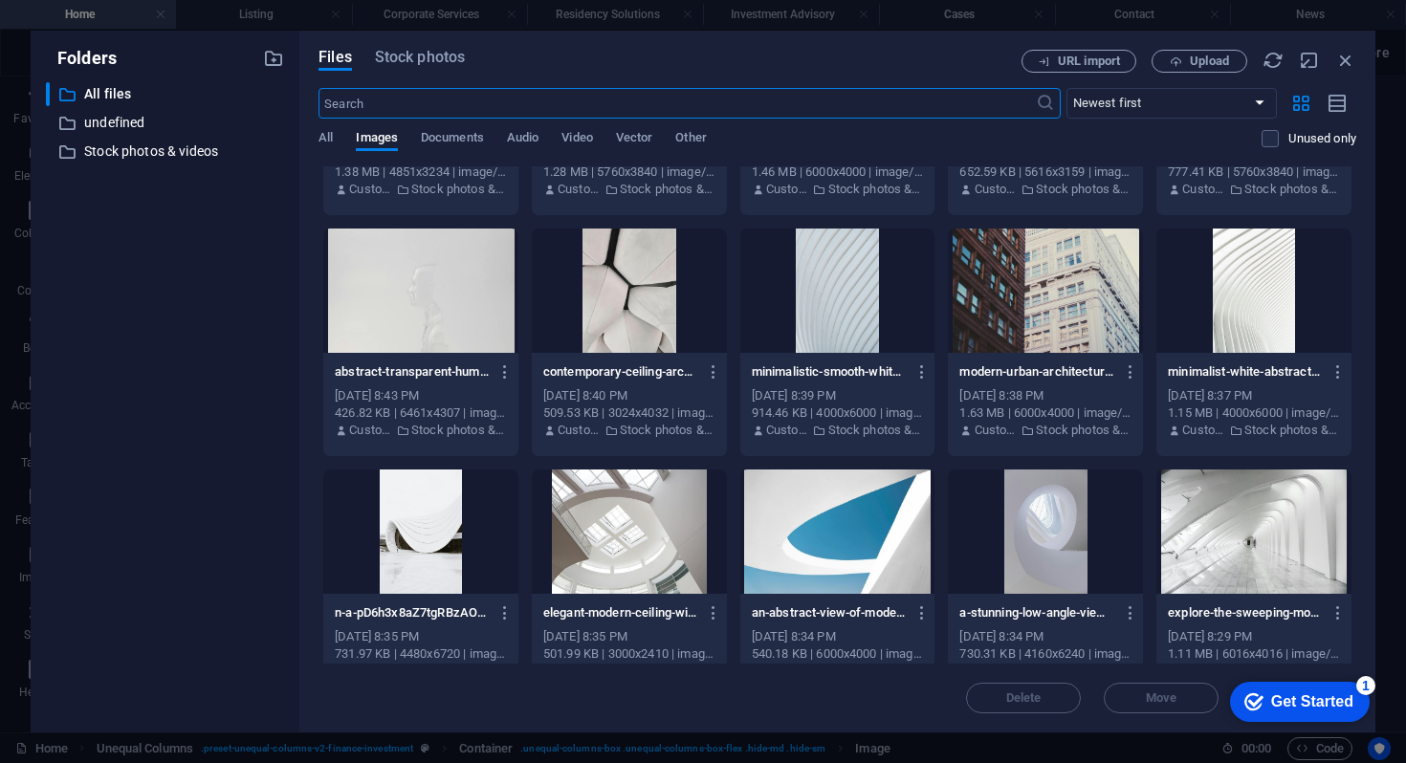
click at [467, 337] on div at bounding box center [420, 291] width 195 height 124
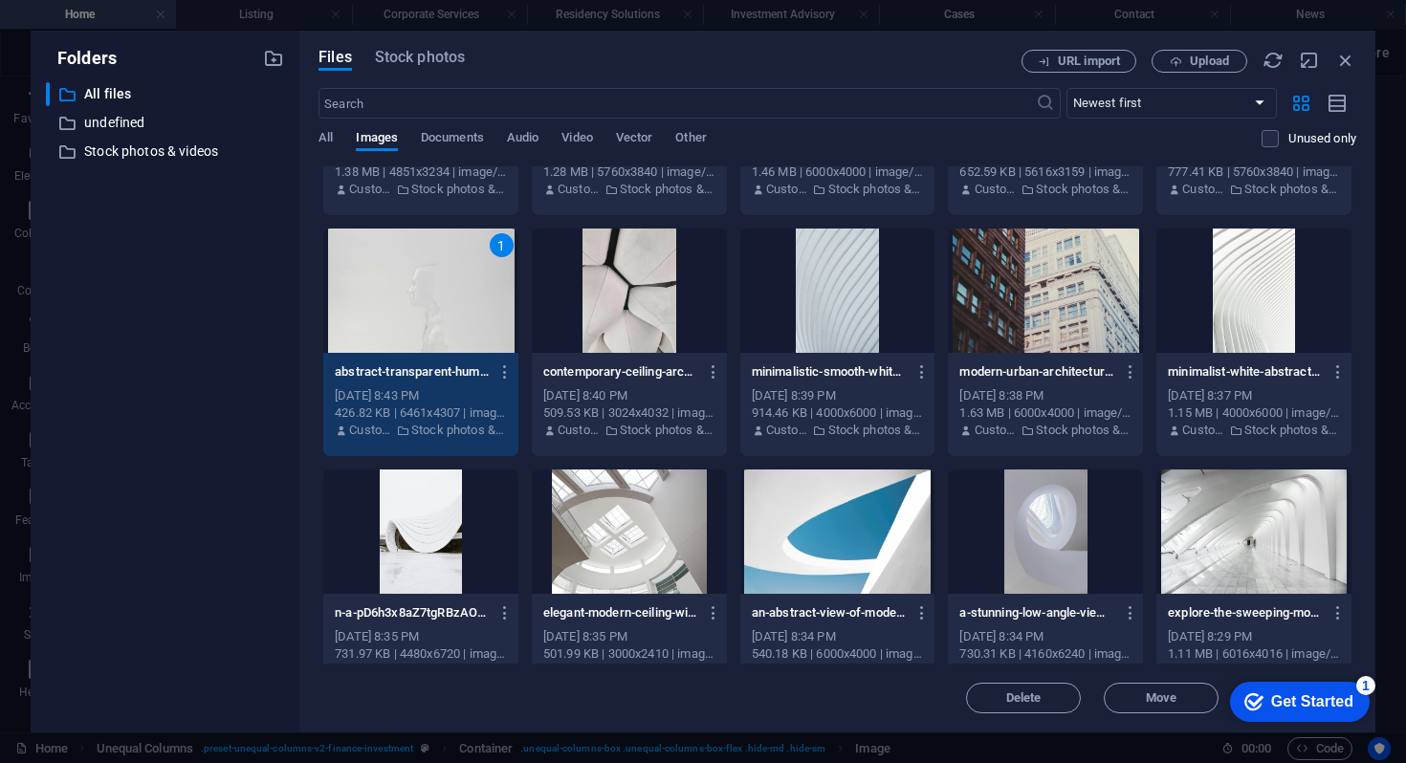
click at [467, 337] on div "1" at bounding box center [420, 291] width 195 height 124
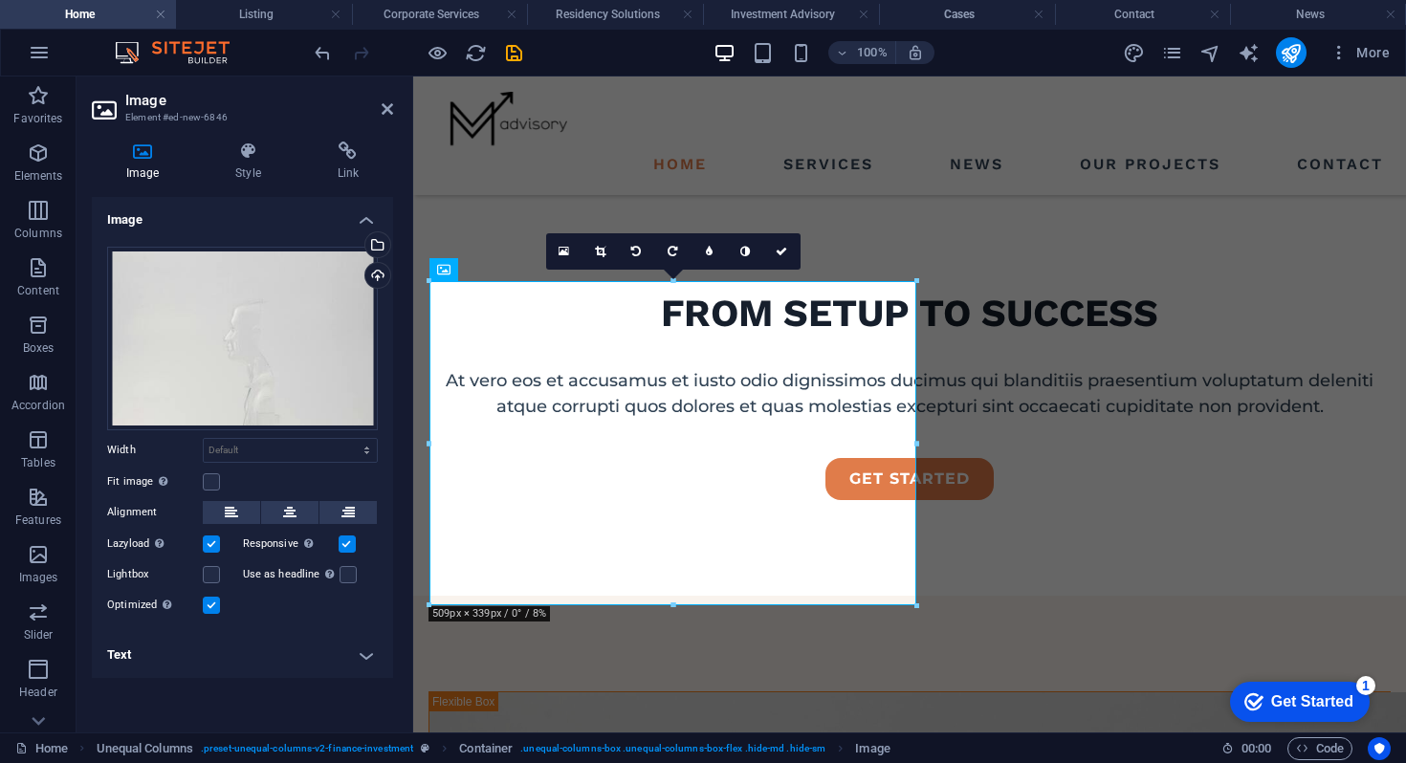
click at [395, 114] on aside "Image Element #ed-new-6846 Image Style Link Image Drag files here, click to cho…" at bounding box center [245, 405] width 337 height 656
click at [385, 105] on icon at bounding box center [387, 108] width 11 height 15
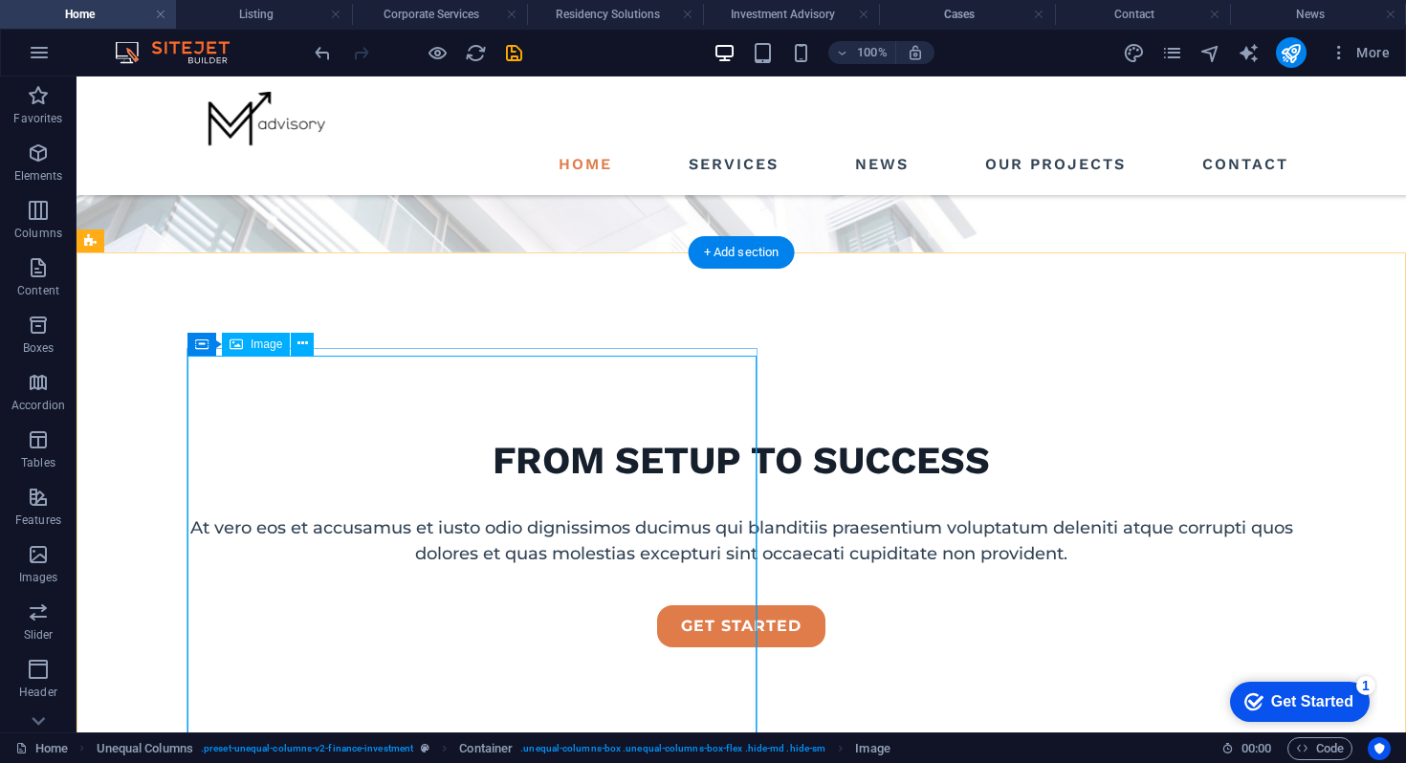
scroll to position [479, 0]
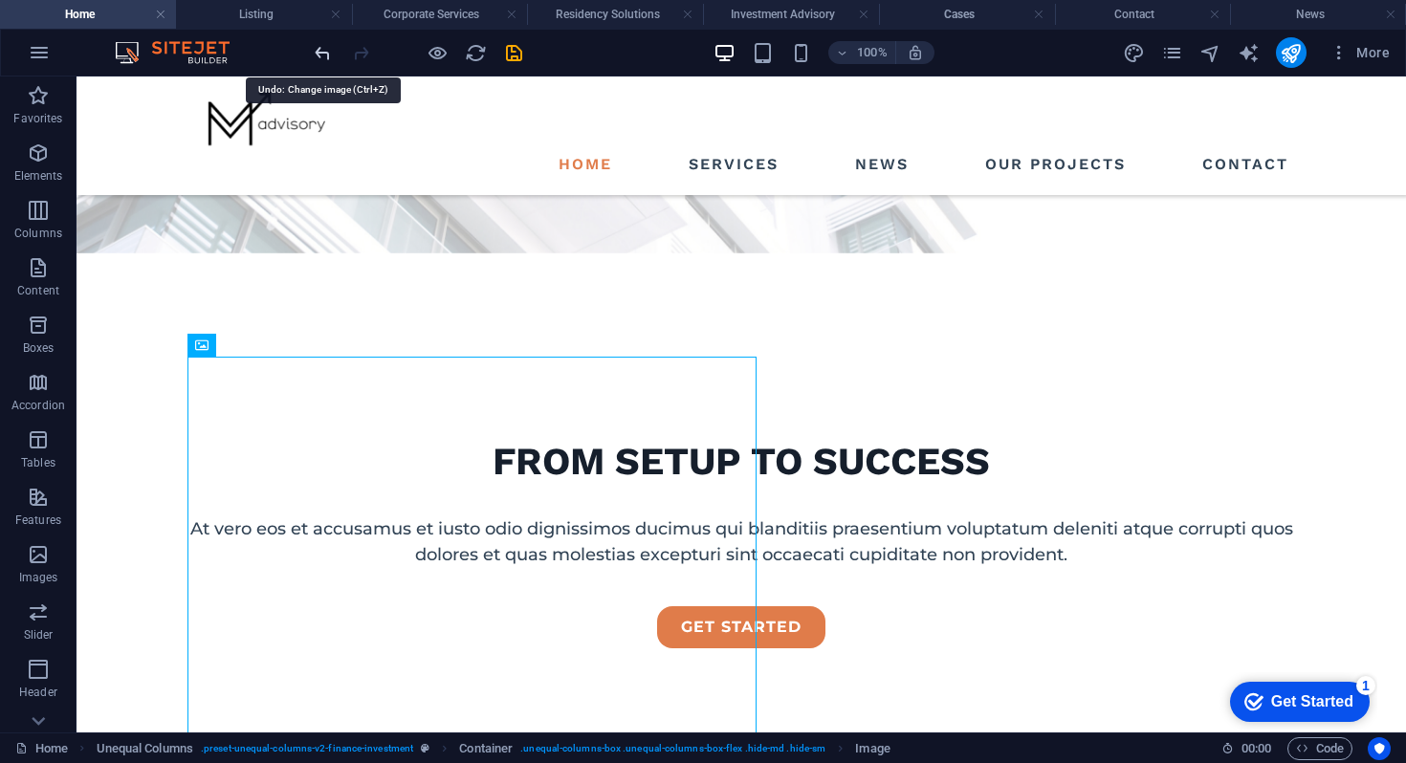
click at [314, 51] on icon "undo" at bounding box center [323, 53] width 22 height 22
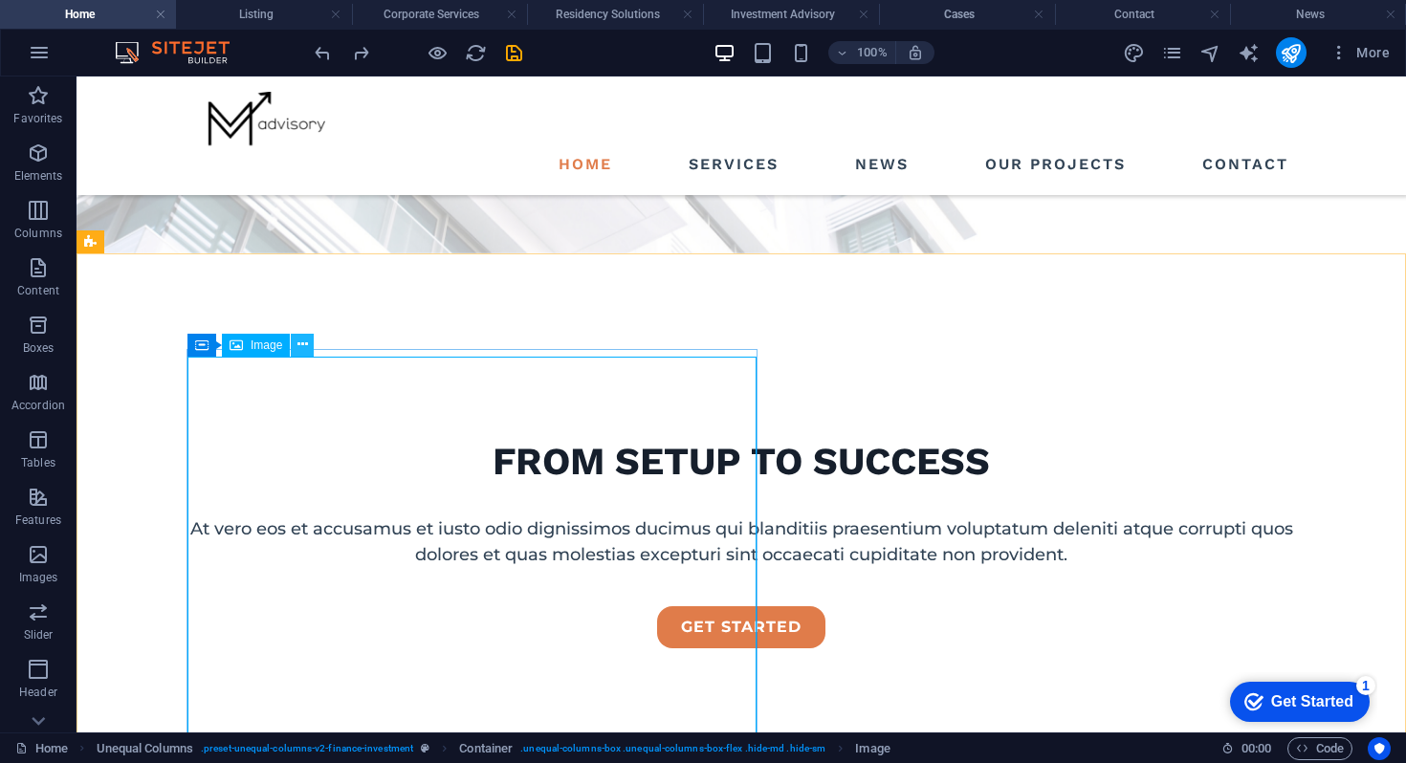
click at [299, 338] on icon at bounding box center [302, 345] width 11 height 20
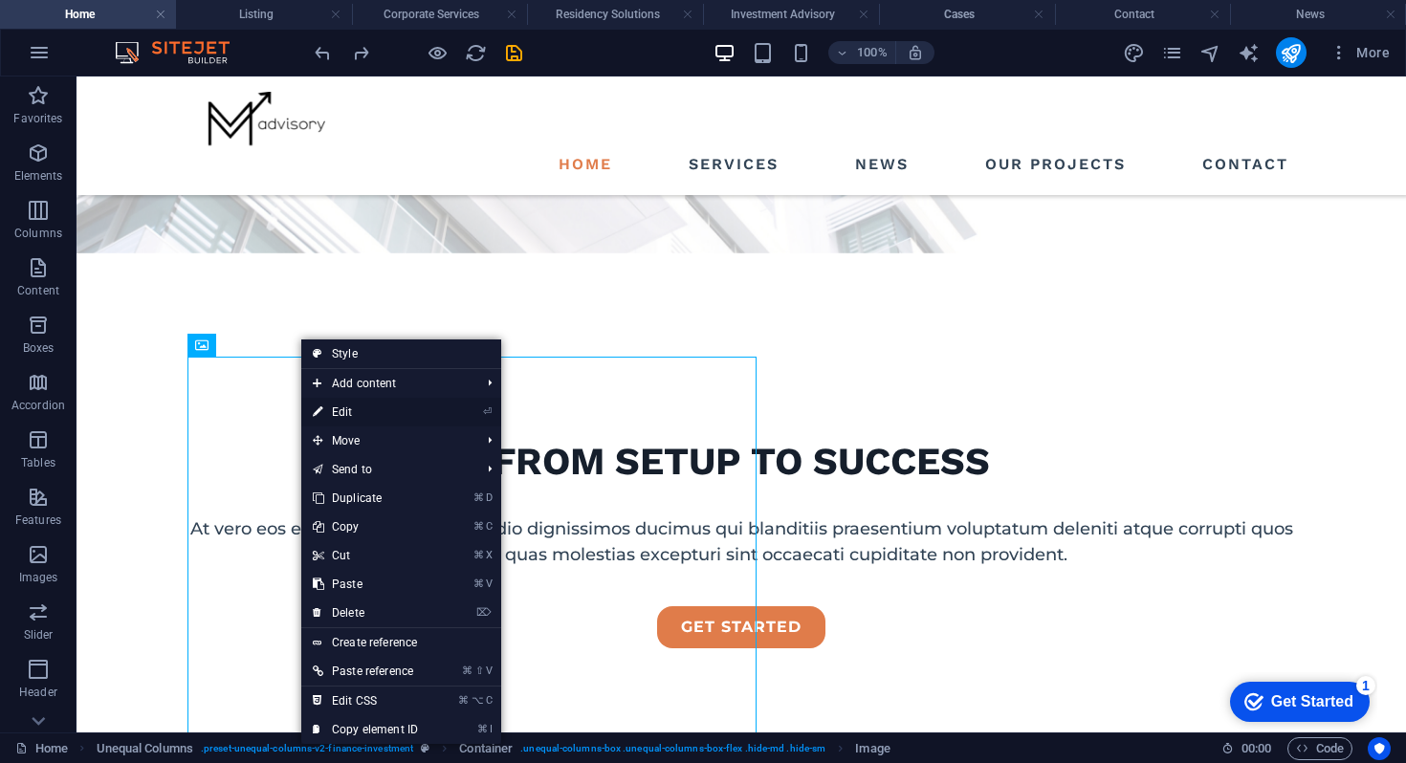
click at [350, 412] on link "⏎ Edit" at bounding box center [365, 412] width 128 height 29
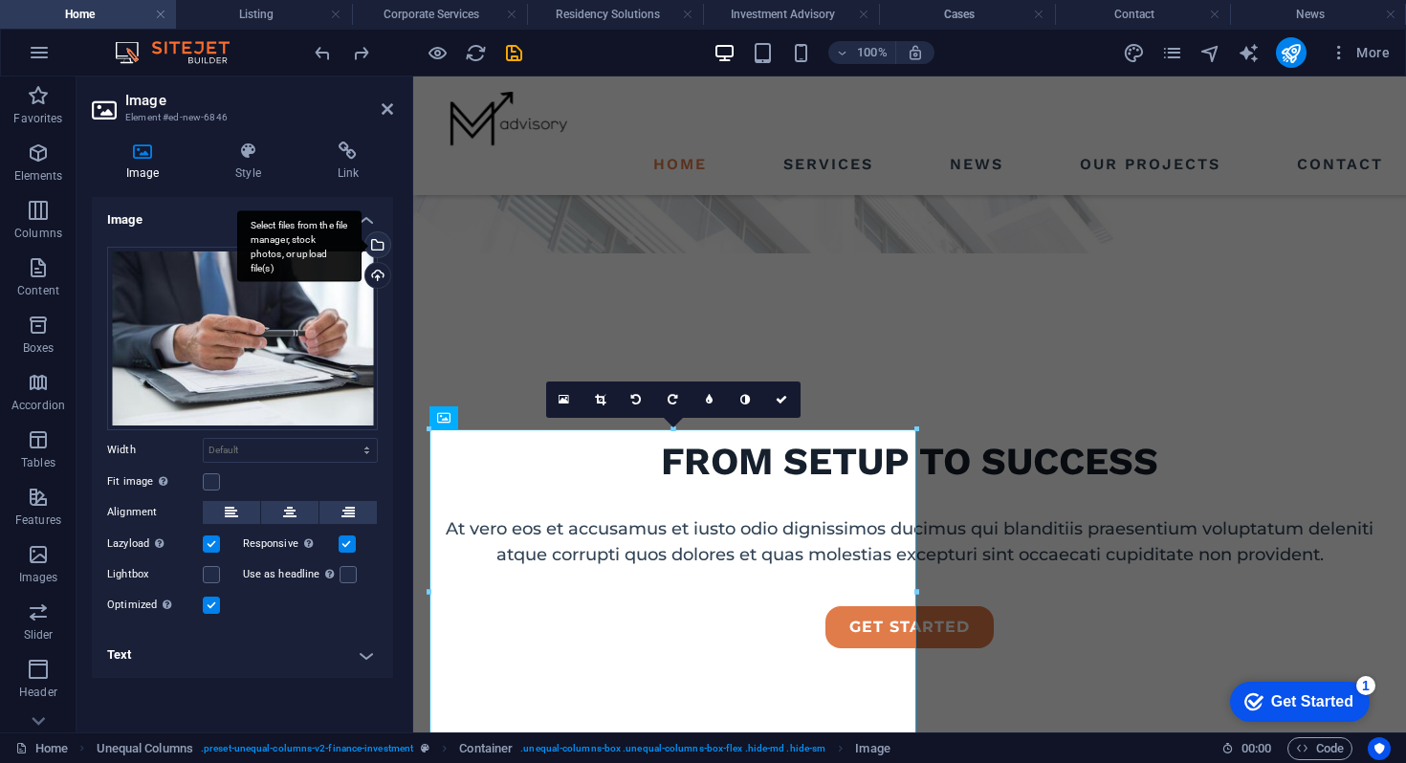
click at [381, 243] on div "Select files from the file manager, stock photos, or upload file(s)" at bounding box center [376, 246] width 29 height 29
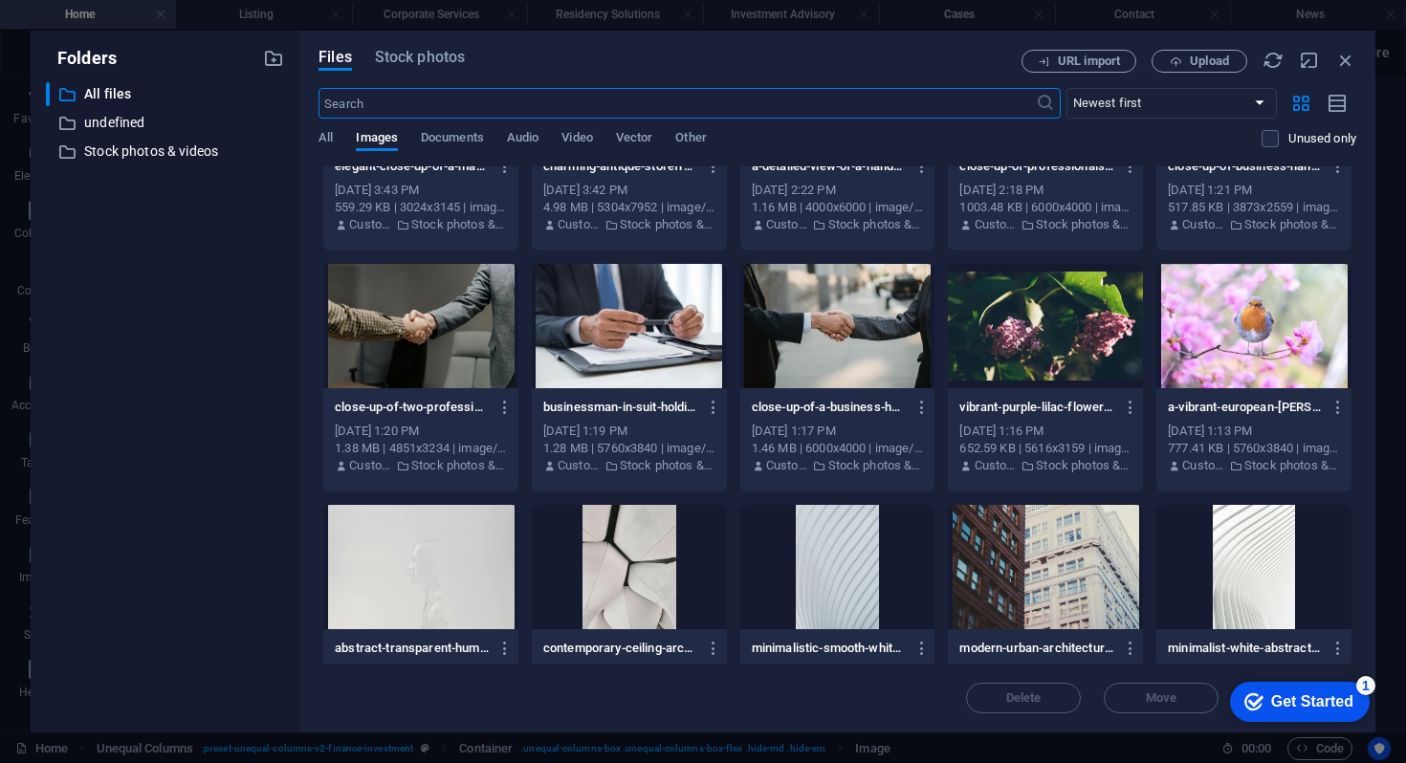
scroll to position [250, 0]
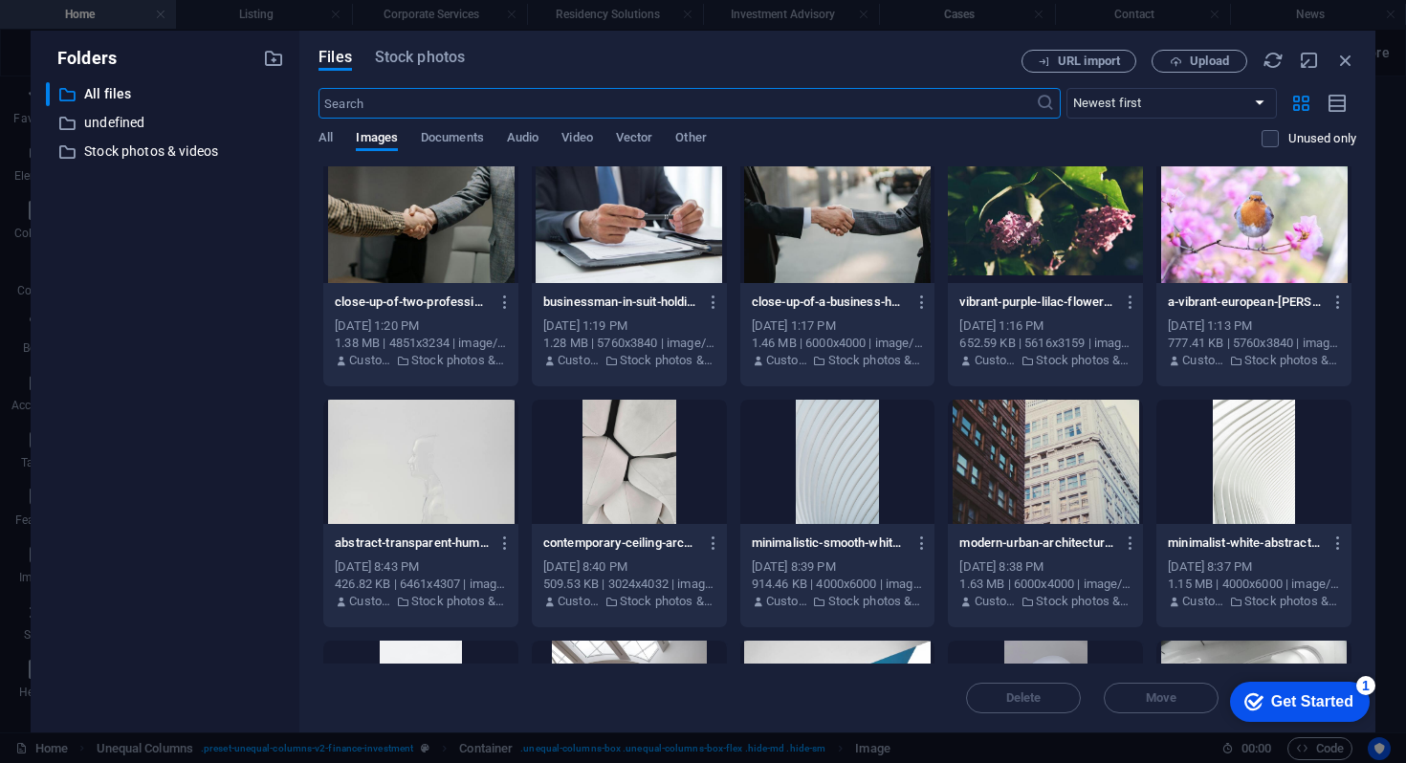
click at [1030, 494] on div at bounding box center [1045, 462] width 195 height 124
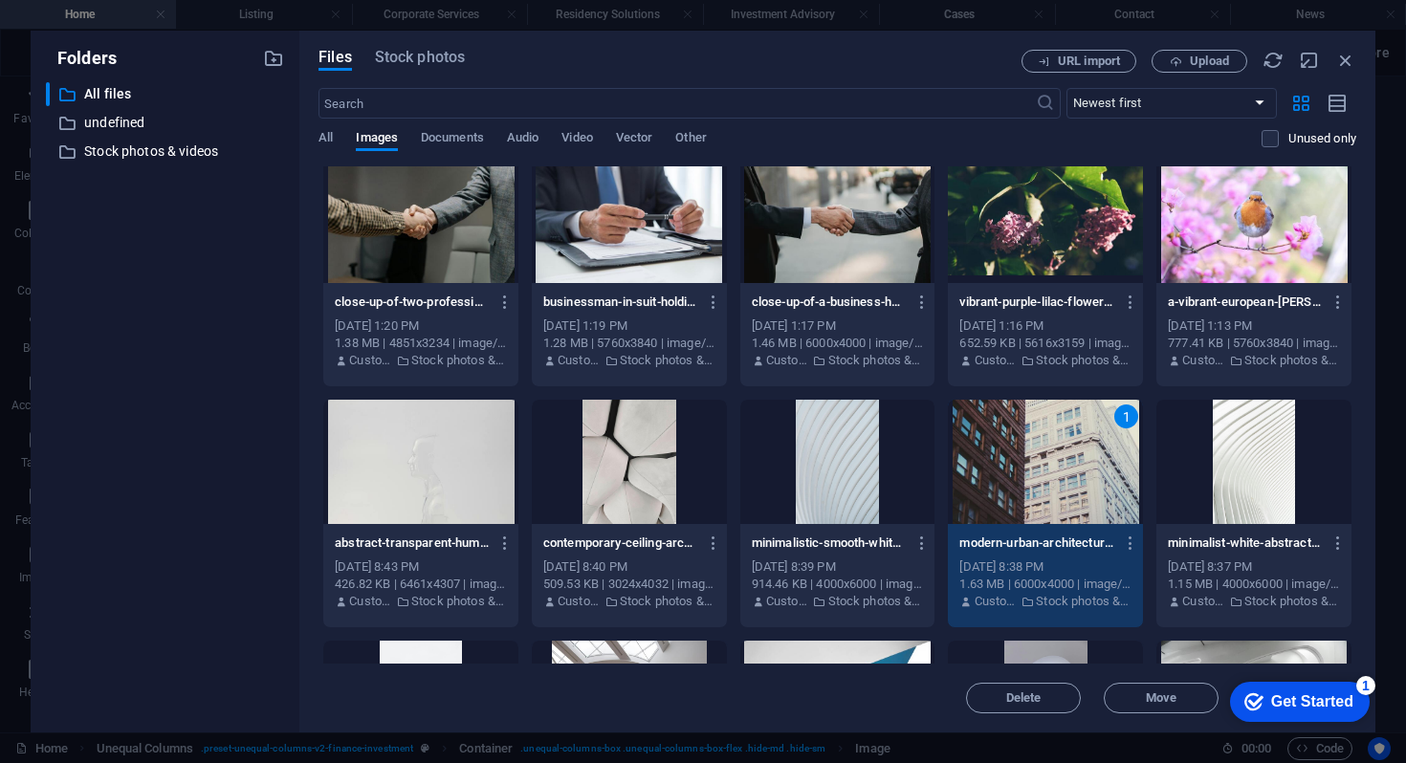
click at [1030, 494] on div "1" at bounding box center [1045, 462] width 195 height 124
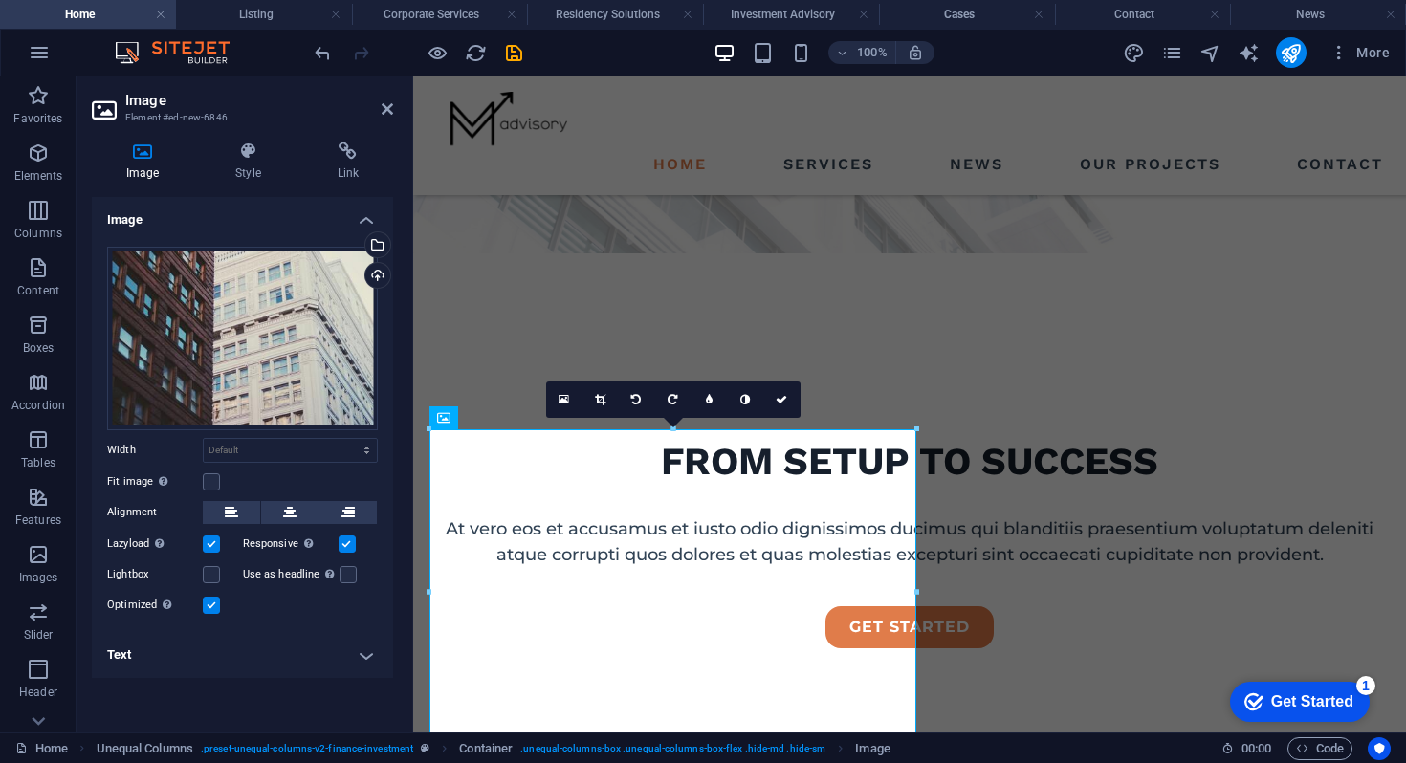
click at [391, 118] on header "Image Element #ed-new-6846" at bounding box center [242, 102] width 301 height 50
click at [385, 108] on icon at bounding box center [387, 108] width 11 height 15
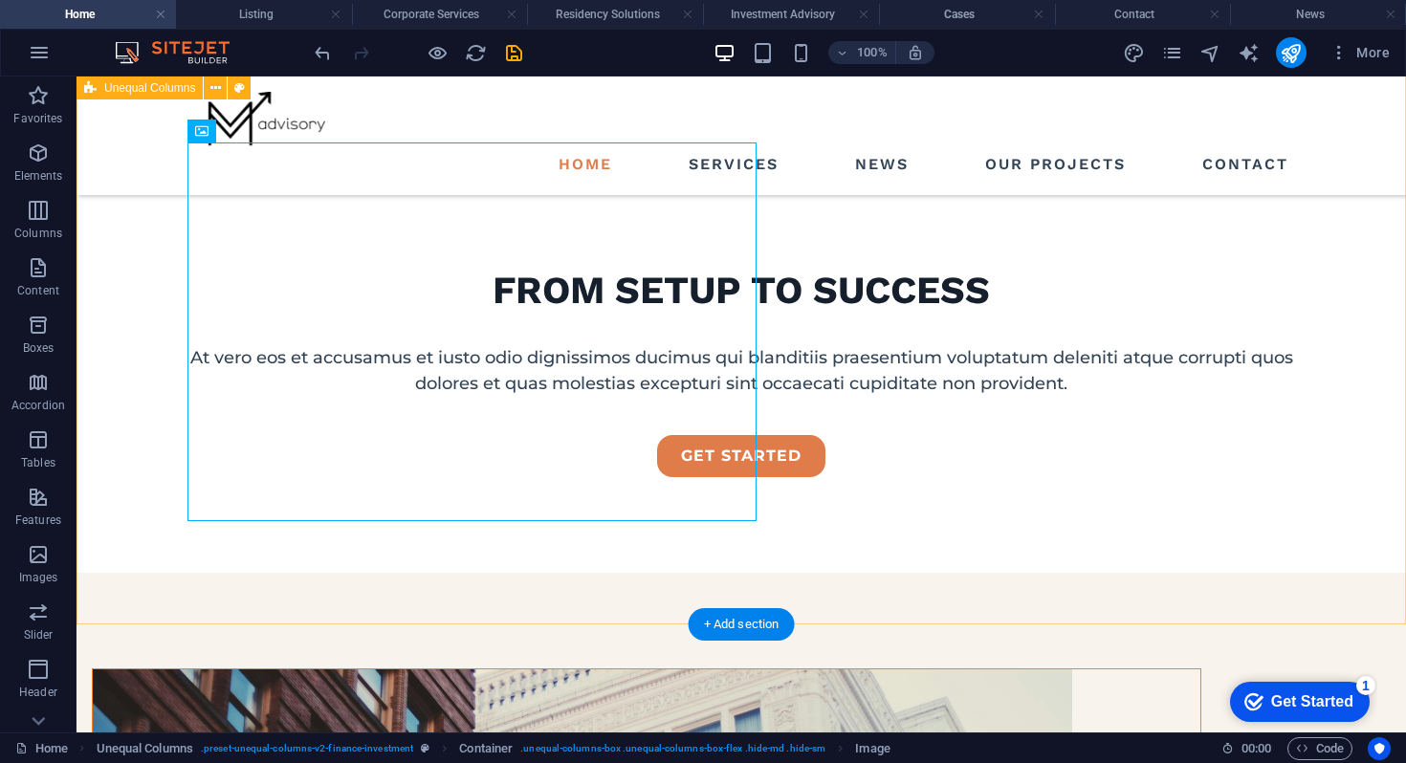
scroll to position [537, 0]
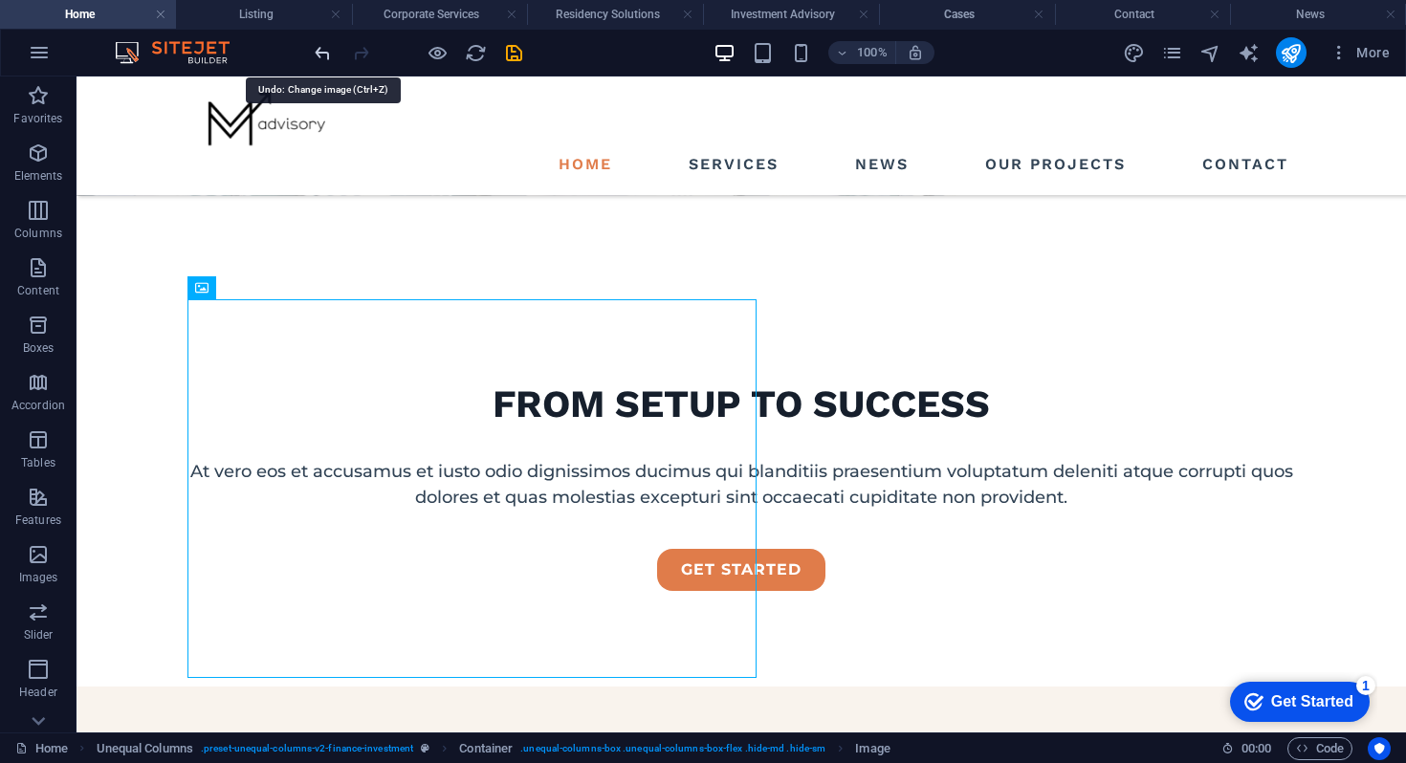
click at [319, 58] on icon "undo" at bounding box center [323, 53] width 22 height 22
click at [513, 46] on icon "save" at bounding box center [514, 53] width 22 height 22
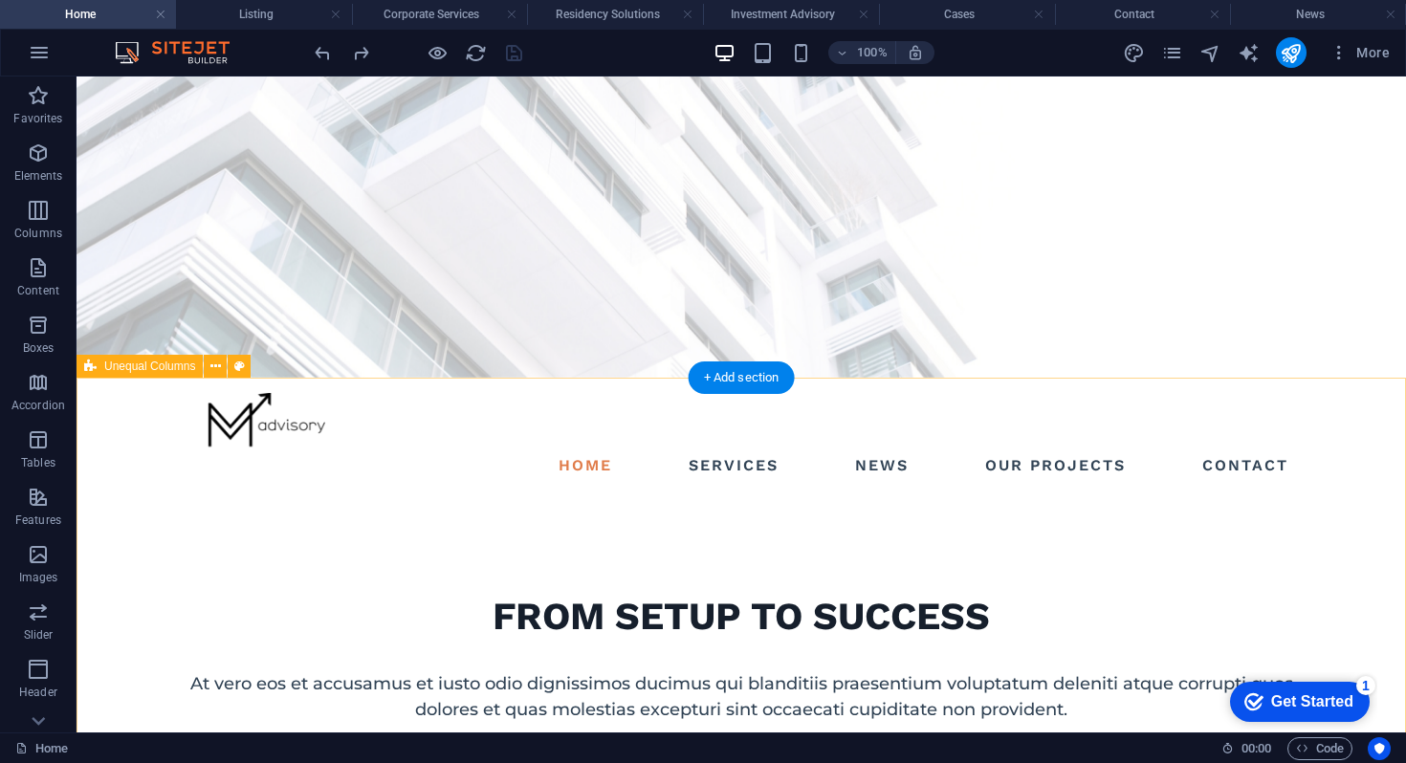
scroll to position [0, 0]
